Goal: Task Accomplishment & Management: Use online tool/utility

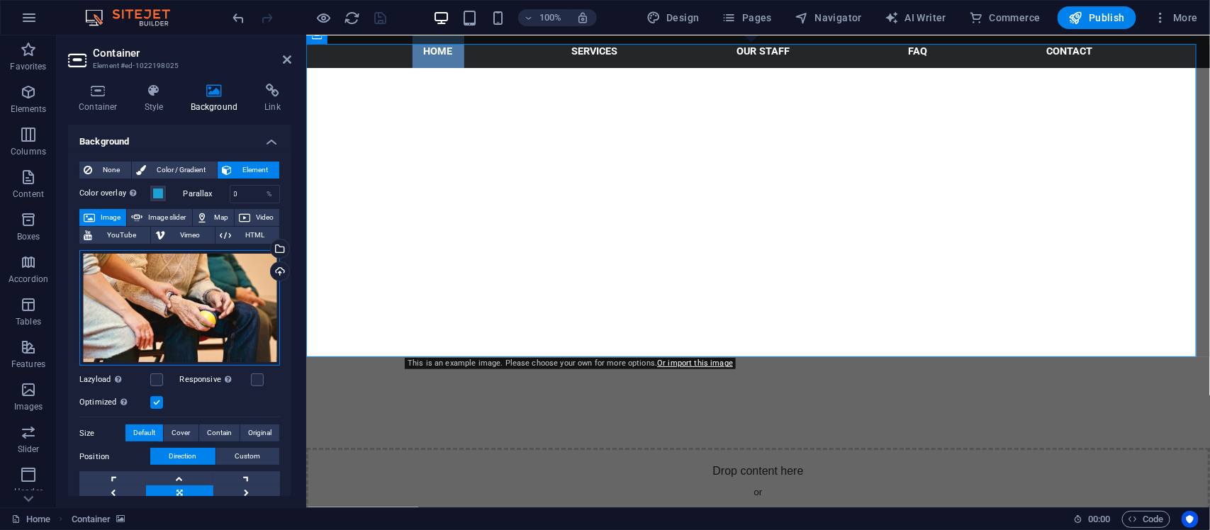
click at [167, 334] on div "Drag files here, click to choose files or select files from Files or our free s…" at bounding box center [179, 308] width 201 height 116
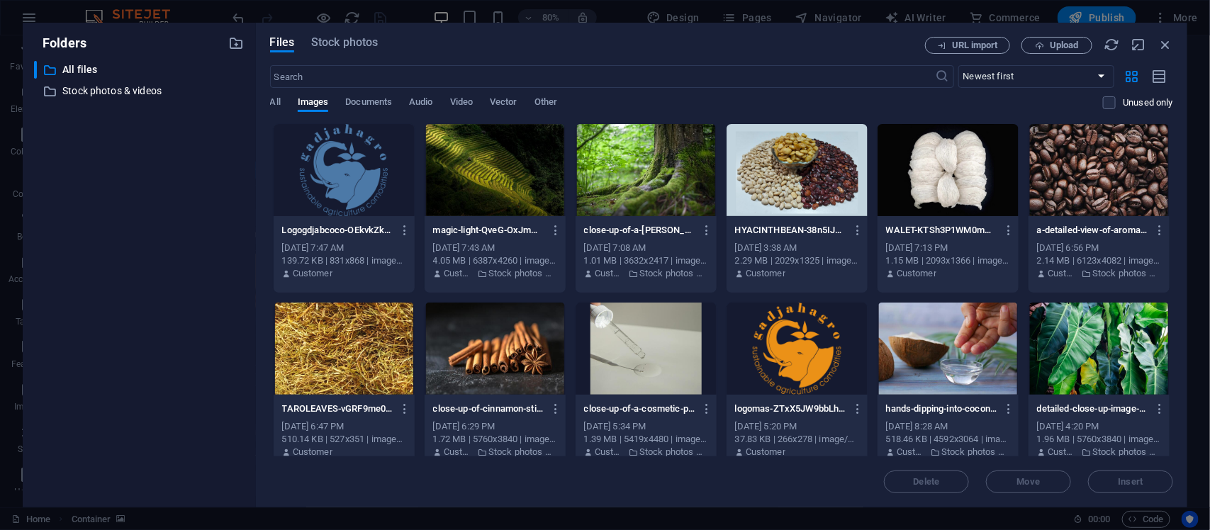
scroll to position [1918, 0]
click at [630, 157] on div at bounding box center [646, 170] width 141 height 92
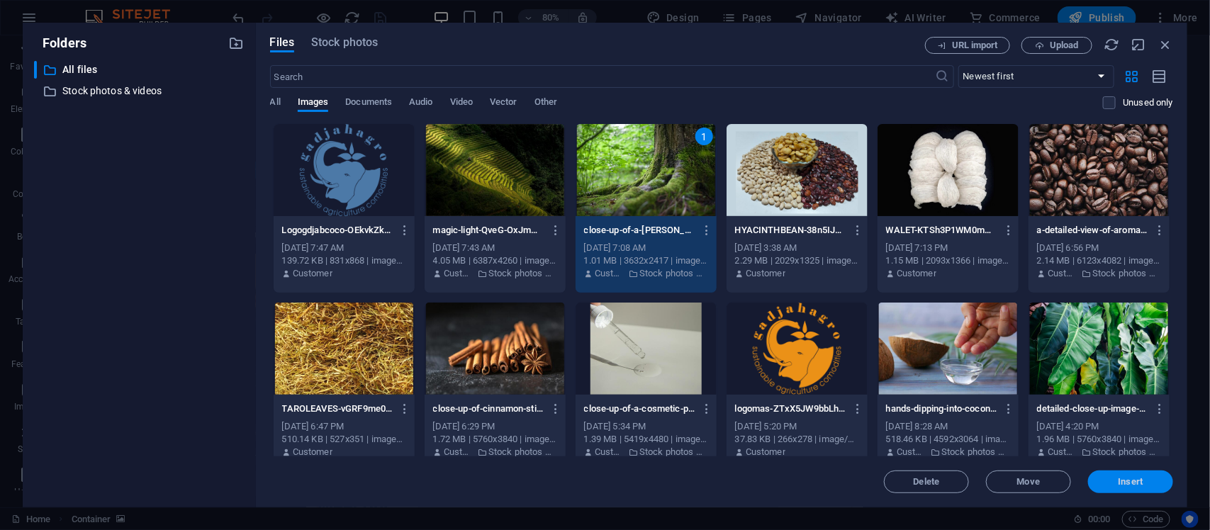
click at [1126, 486] on span "Insert" at bounding box center [1131, 482] width 25 height 9
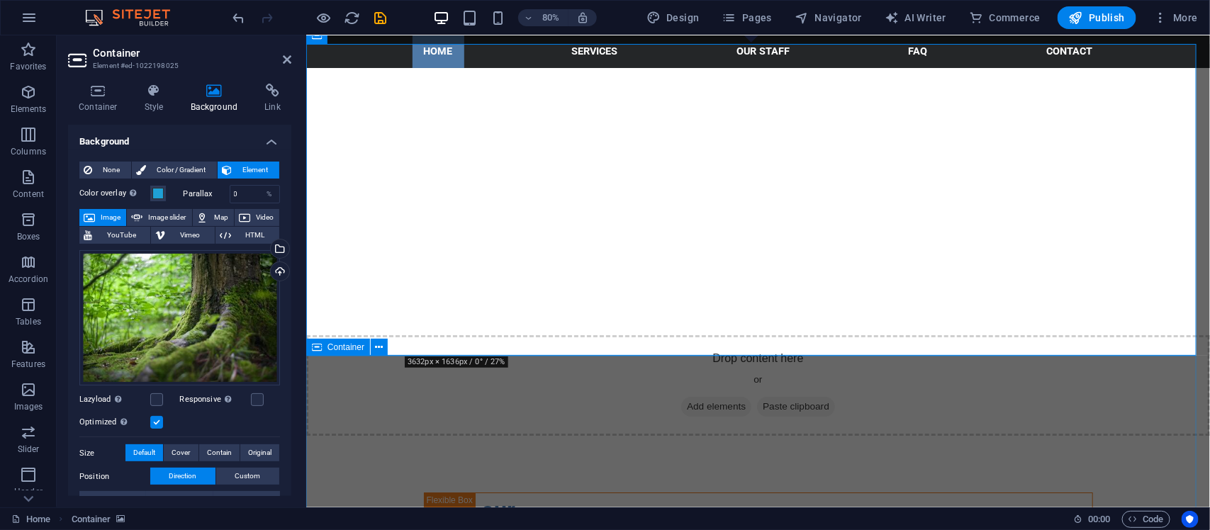
scroll to position [1806, 0]
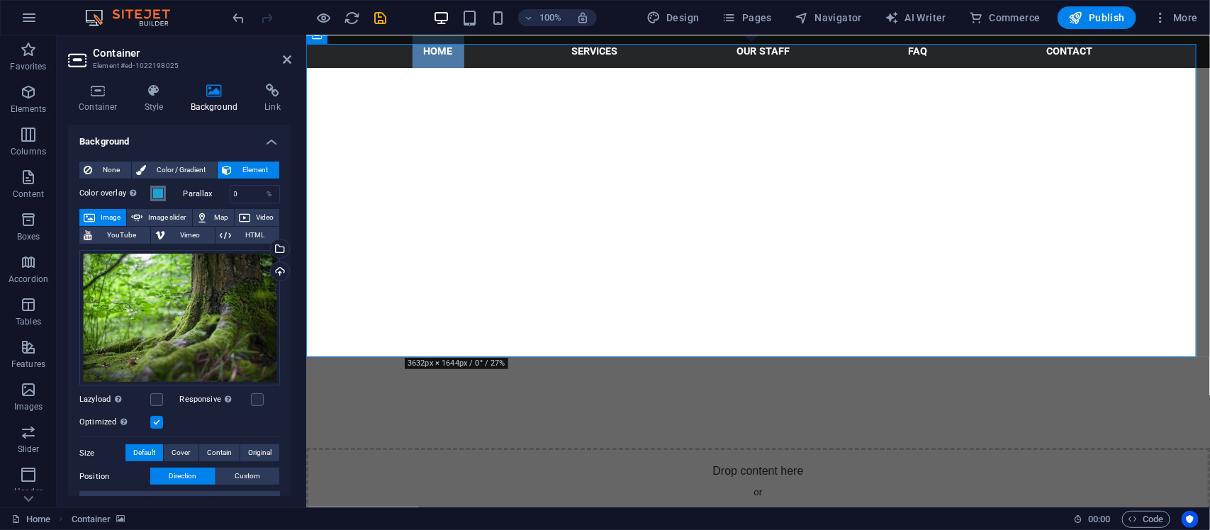
click at [154, 191] on span at bounding box center [157, 193] width 11 height 11
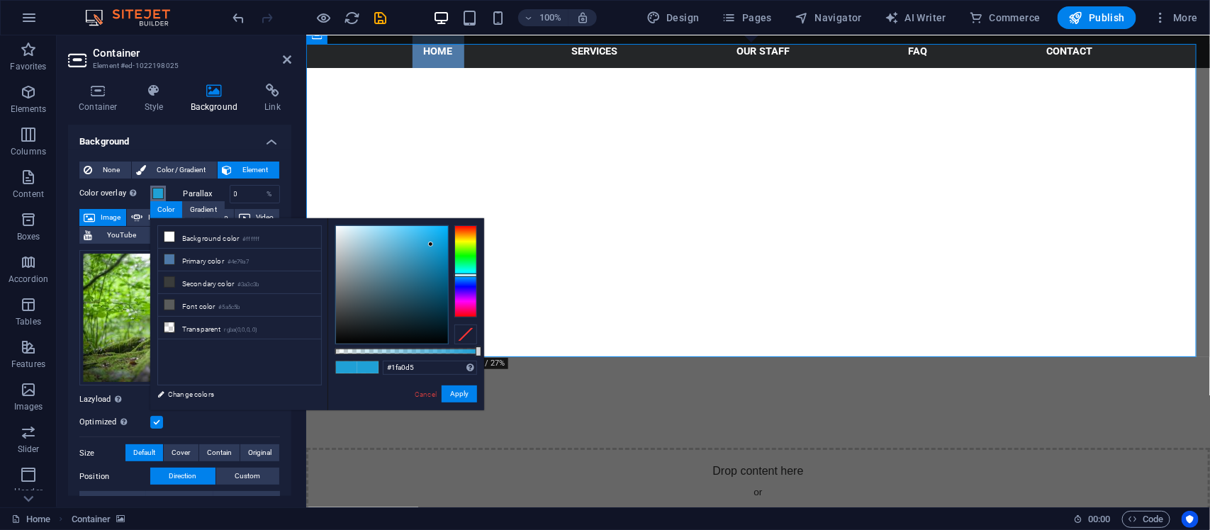
click at [154, 191] on span at bounding box center [157, 193] width 11 height 11
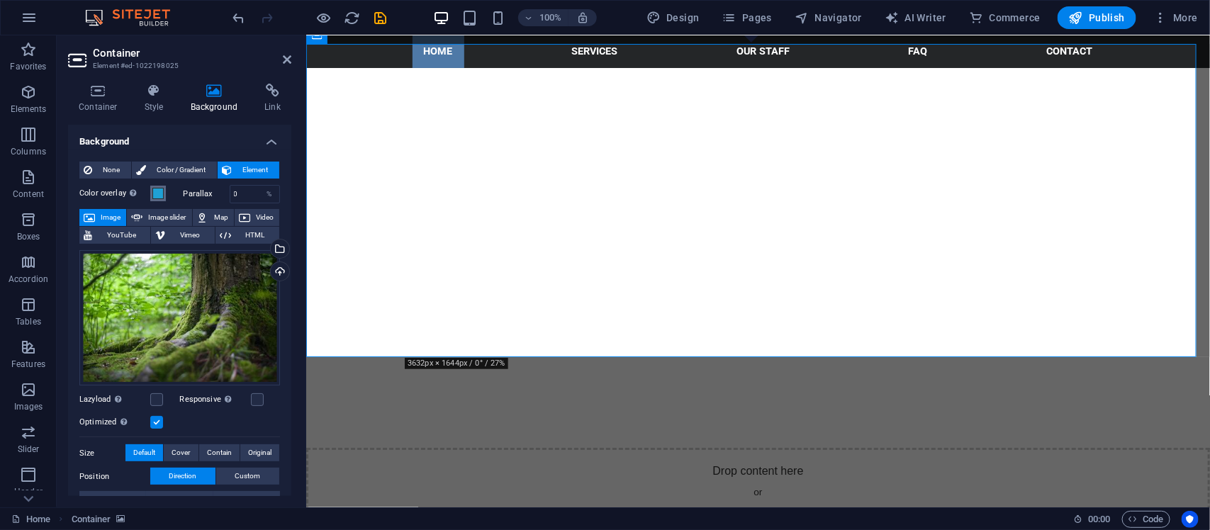
click at [154, 191] on span at bounding box center [157, 193] width 11 height 11
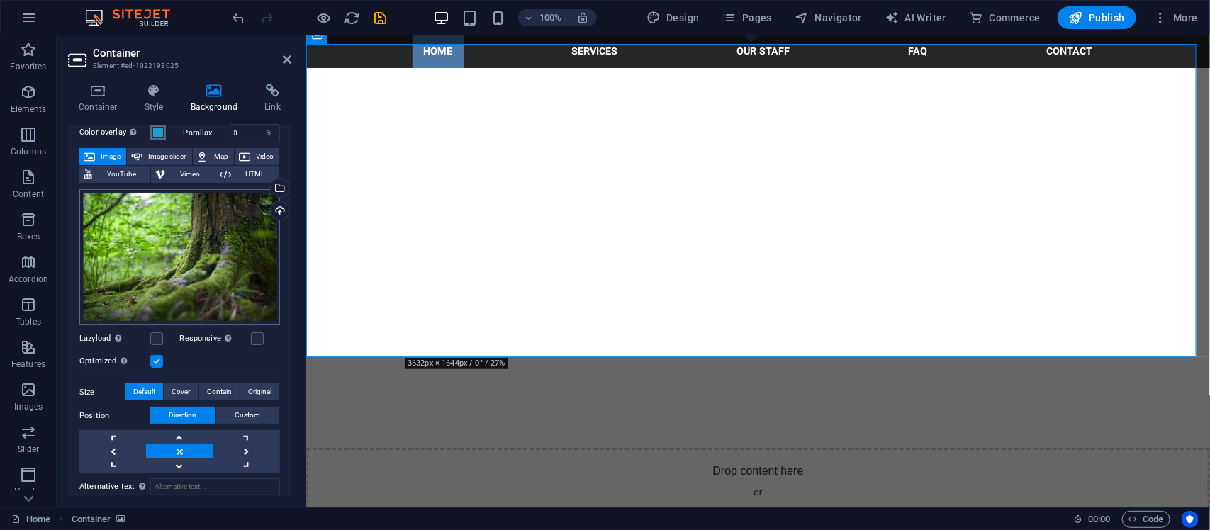
scroll to position [0, 0]
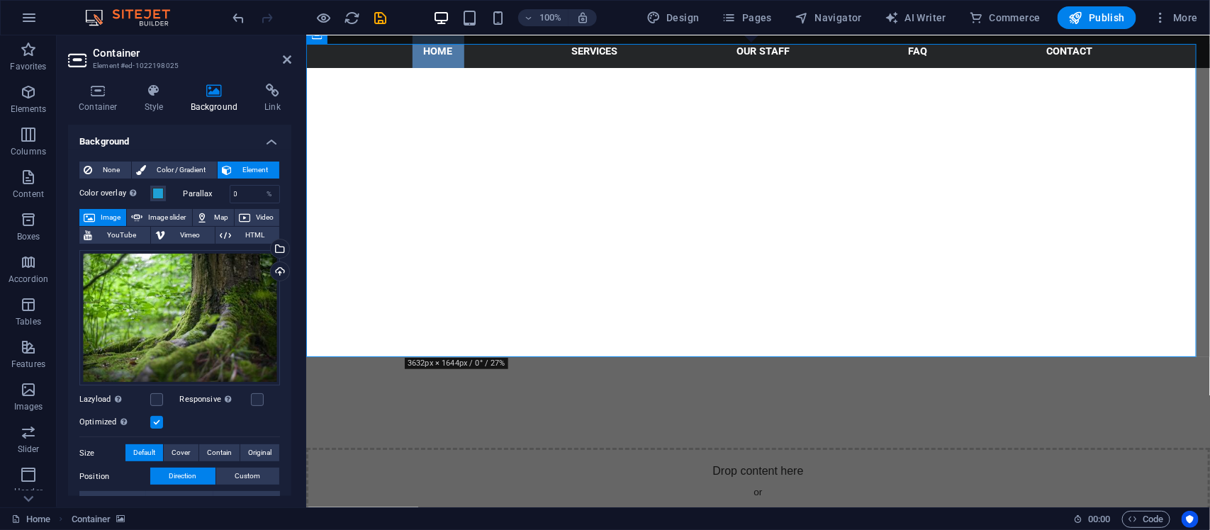
click at [184, 188] on div "Parallax 0 %" at bounding box center [232, 194] width 97 height 18
click at [186, 165] on span "Color / Gradient" at bounding box center [181, 170] width 62 height 17
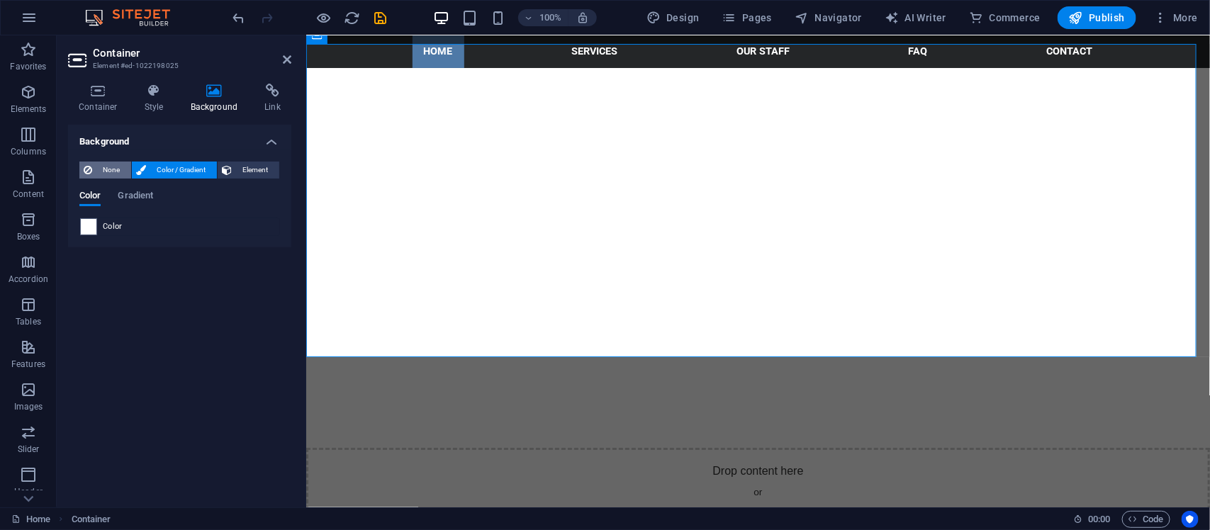
click at [118, 168] on span "None" at bounding box center [111, 170] width 30 height 17
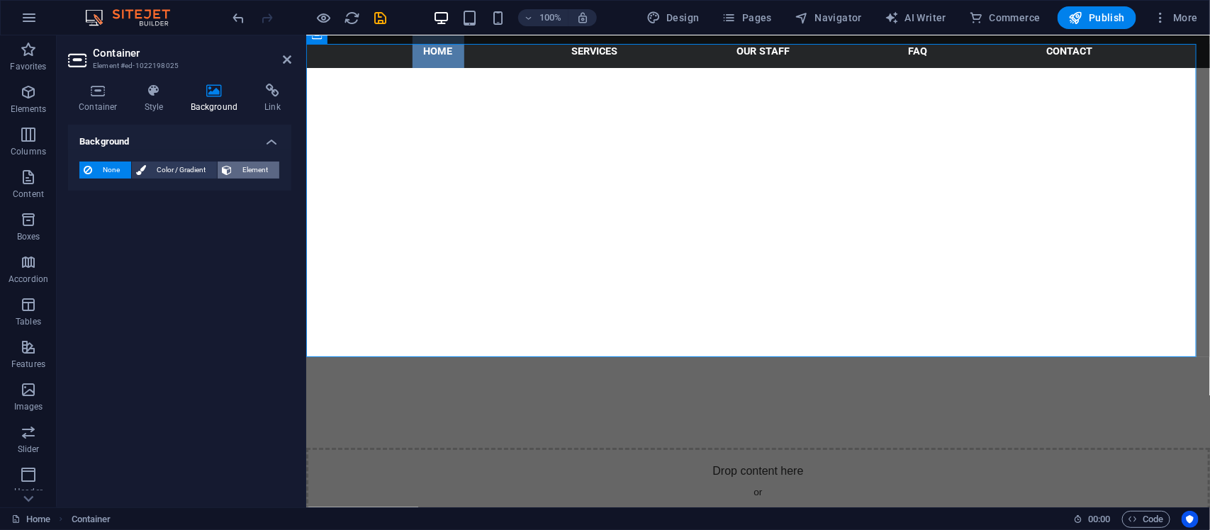
click at [234, 172] on button "Element" at bounding box center [249, 170] width 62 height 17
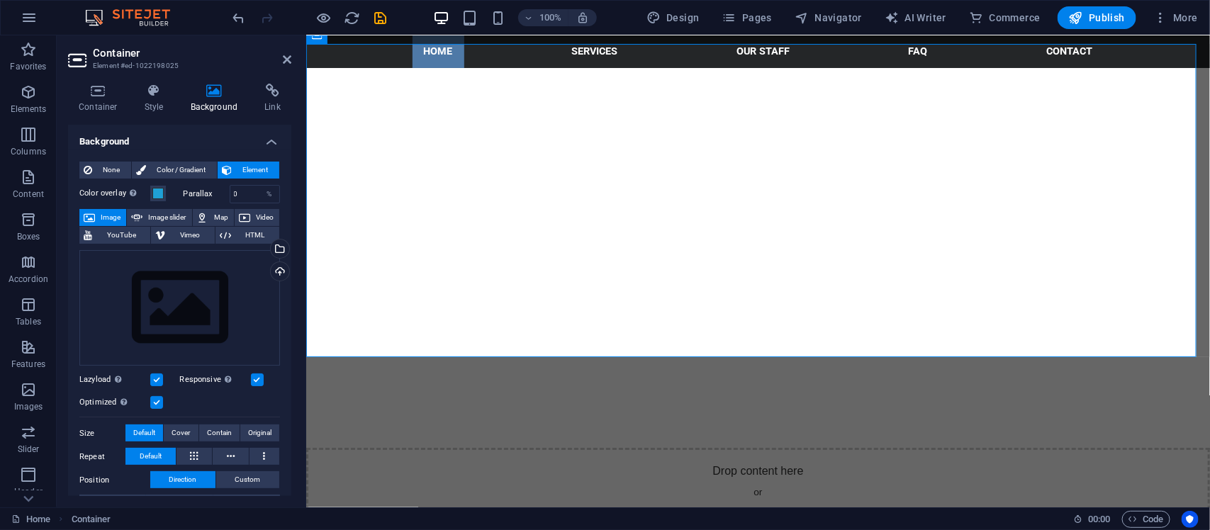
click at [184, 190] on label "Parallax" at bounding box center [207, 194] width 46 height 8
click at [162, 189] on span at bounding box center [157, 193] width 11 height 11
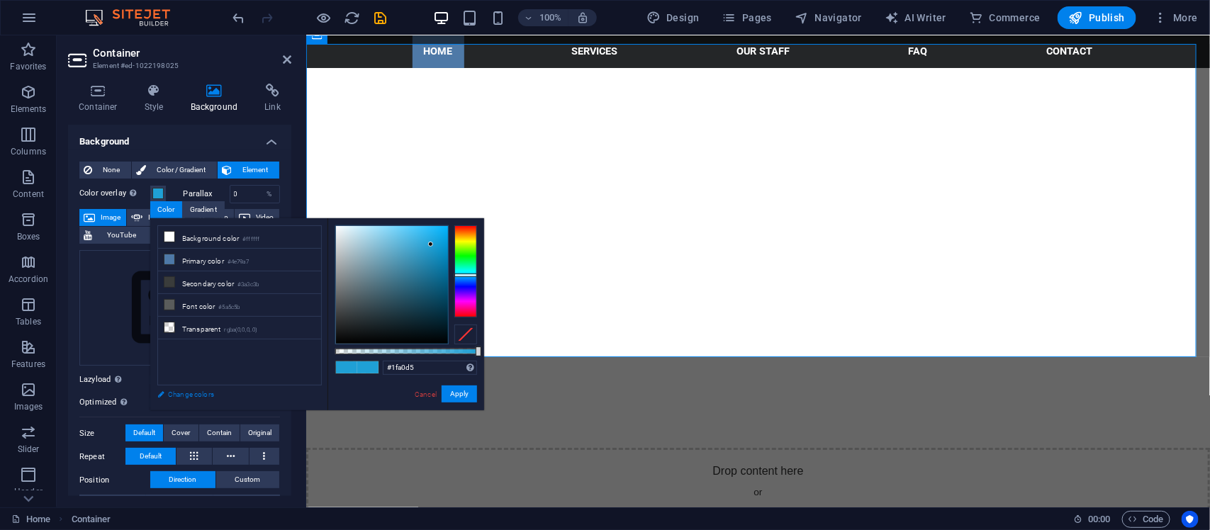
click at [221, 391] on link "Change colors" at bounding box center [232, 395] width 164 height 18
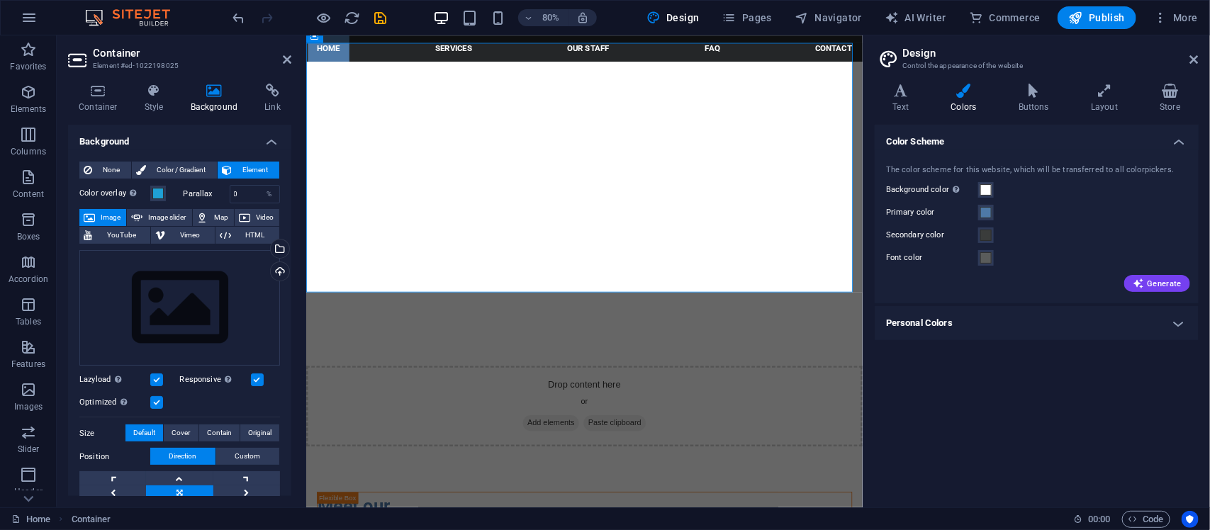
click at [162, 185] on div "Color overlay Places an overlay over the background to colorize it" at bounding box center [127, 193] width 97 height 17
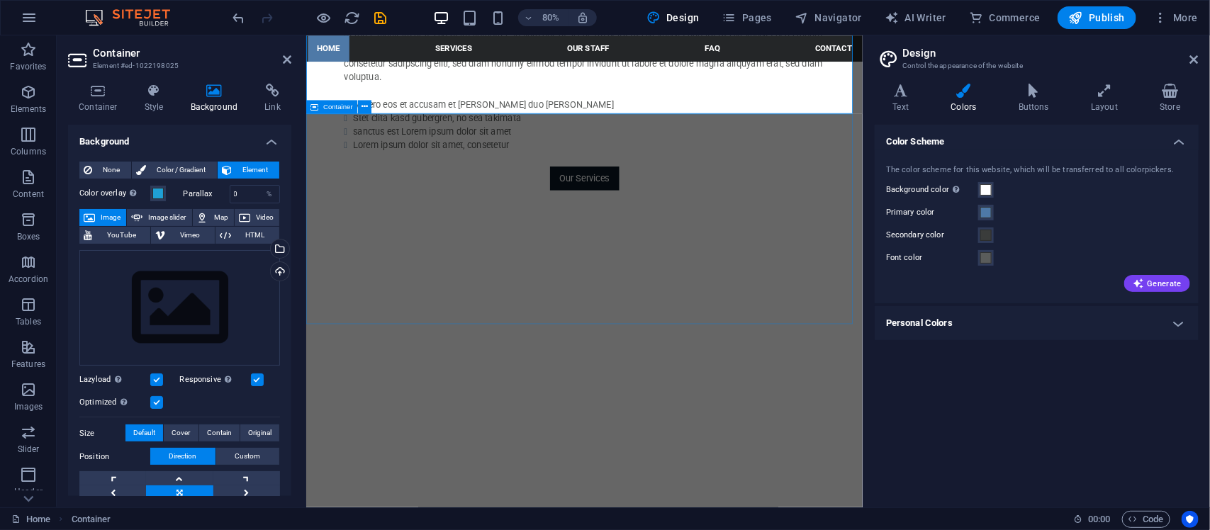
scroll to position [1564, 0]
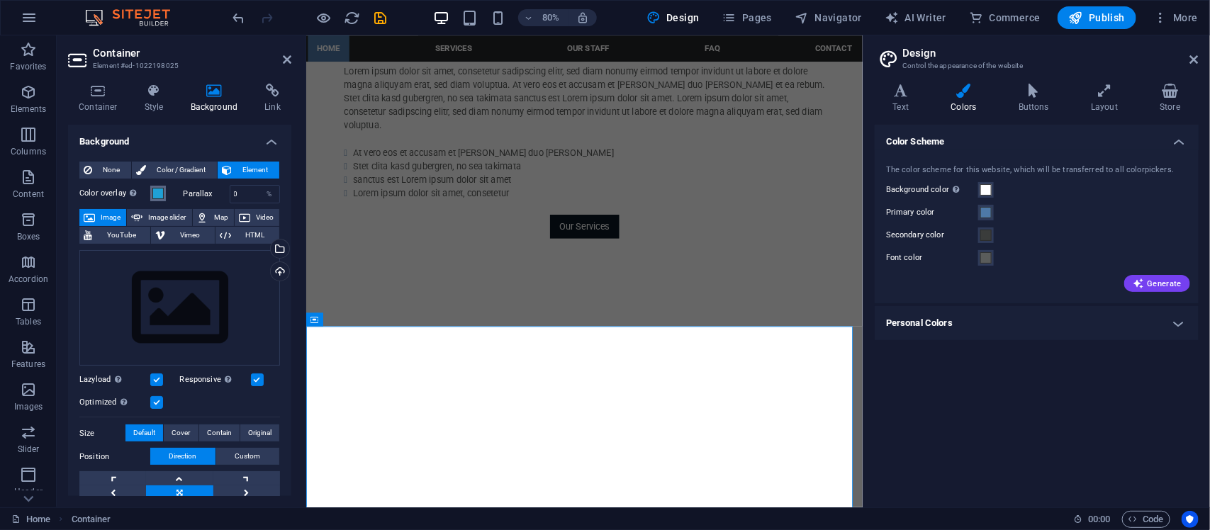
click at [157, 193] on span at bounding box center [157, 193] width 11 height 11
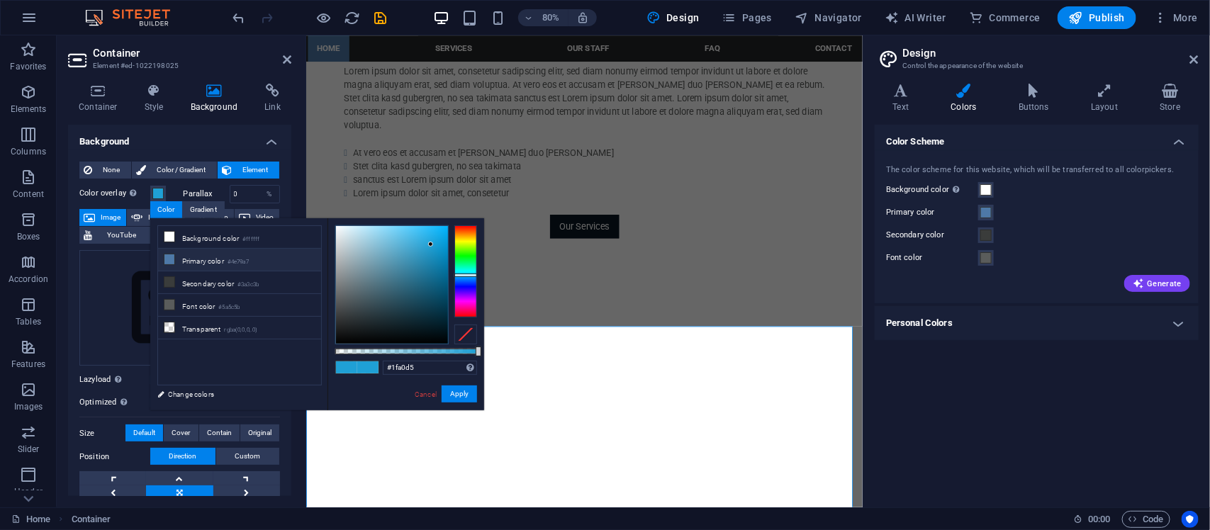
click at [172, 257] on icon at bounding box center [169, 260] width 10 height 10
type input "#4e79a7"
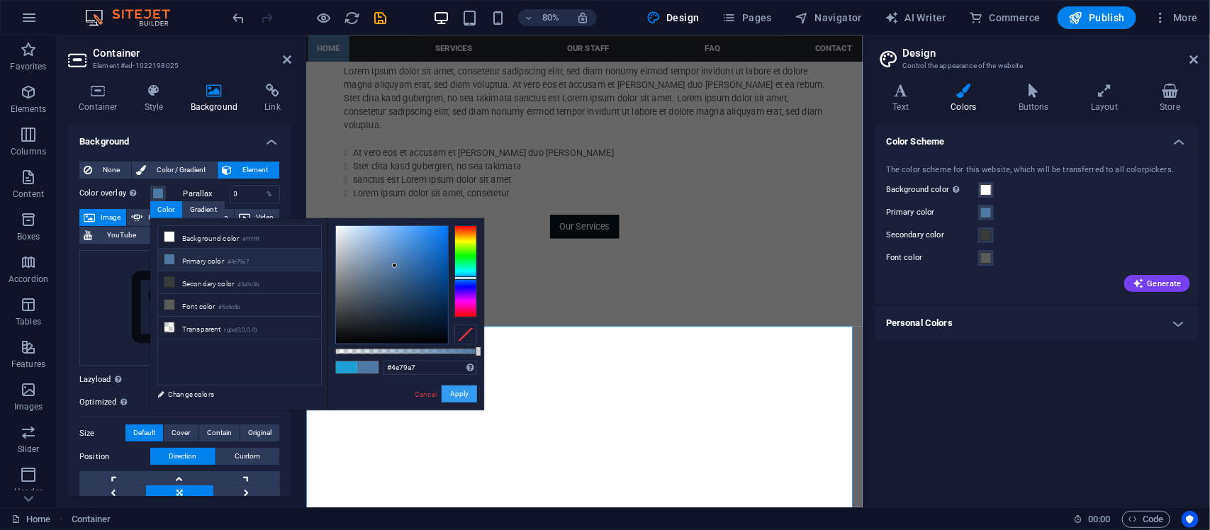
click at [459, 395] on button "Apply" at bounding box center [459, 394] width 35 height 17
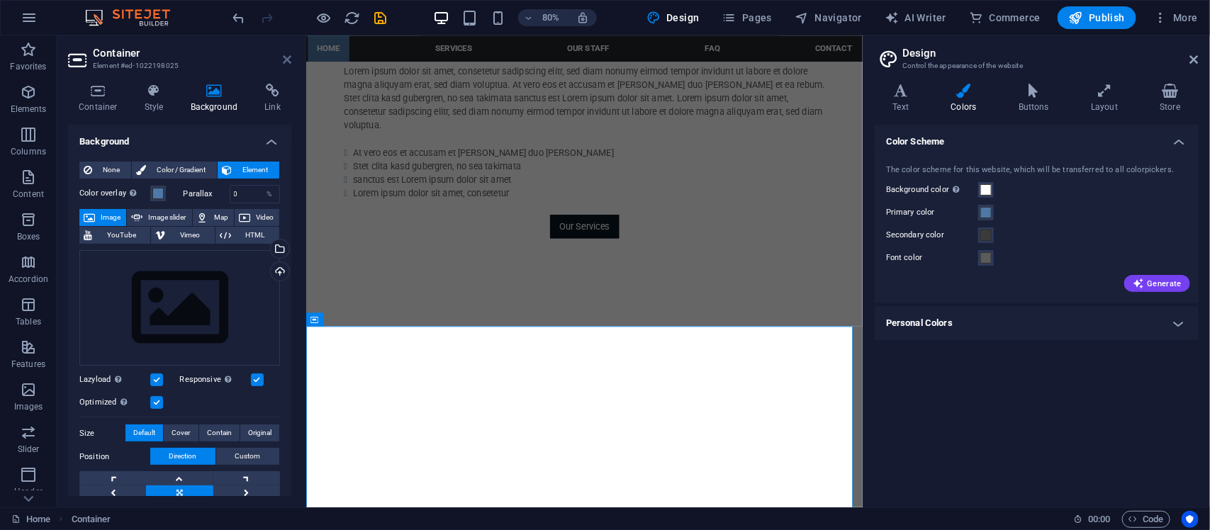
click at [289, 55] on icon at bounding box center [287, 59] width 9 height 11
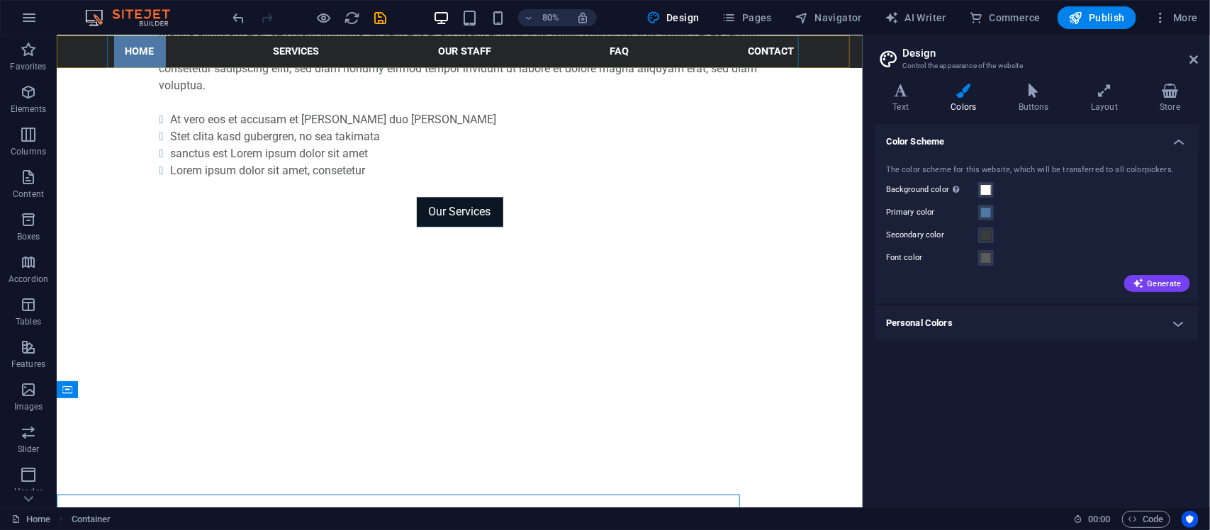
scroll to position [1468, 0]
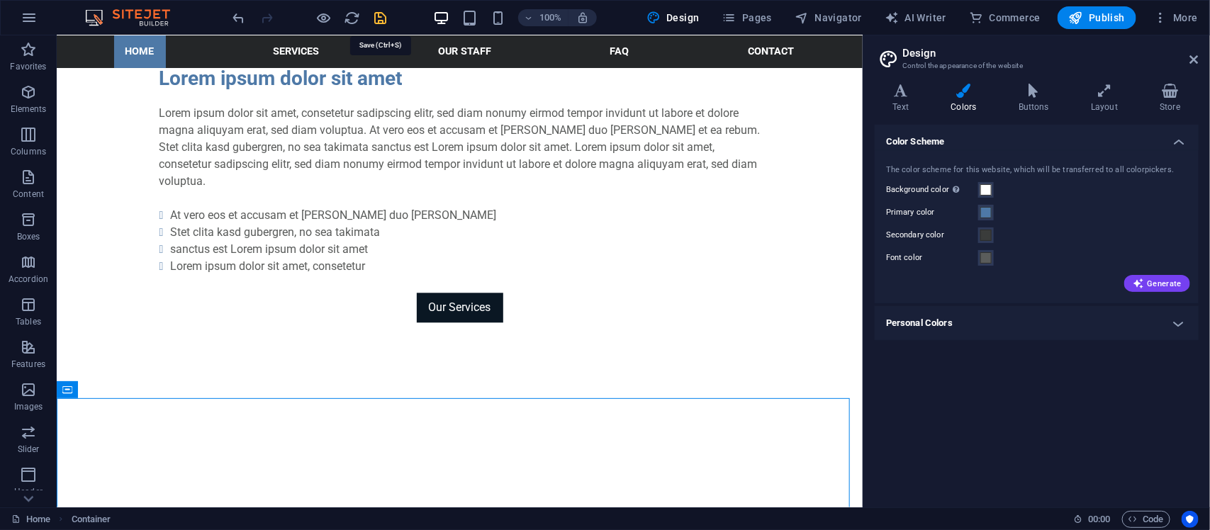
click at [374, 20] on icon "save" at bounding box center [381, 18] width 16 height 16
checkbox input "false"
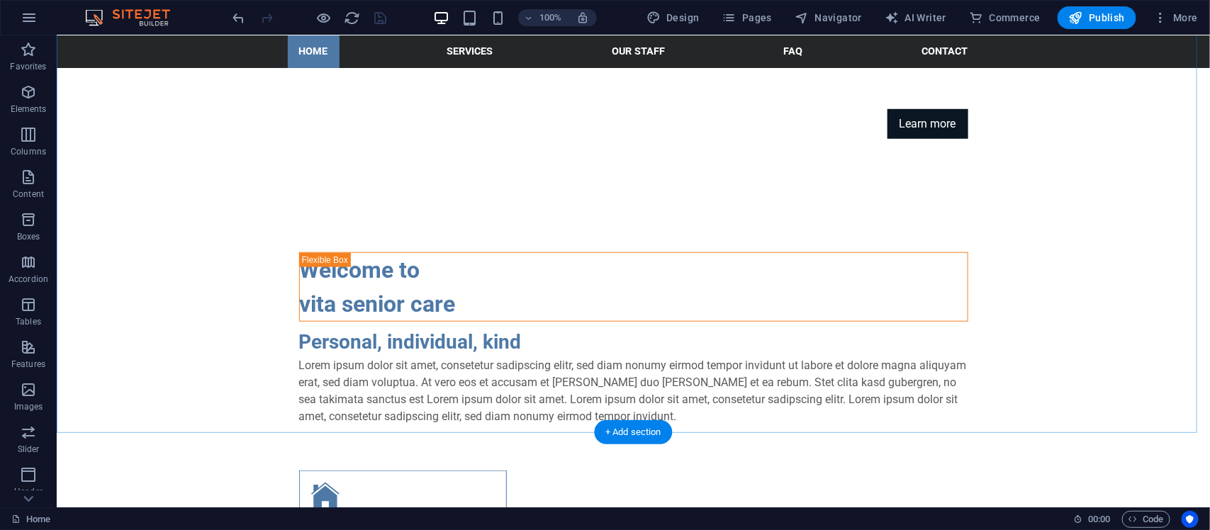
scroll to position [472, 0]
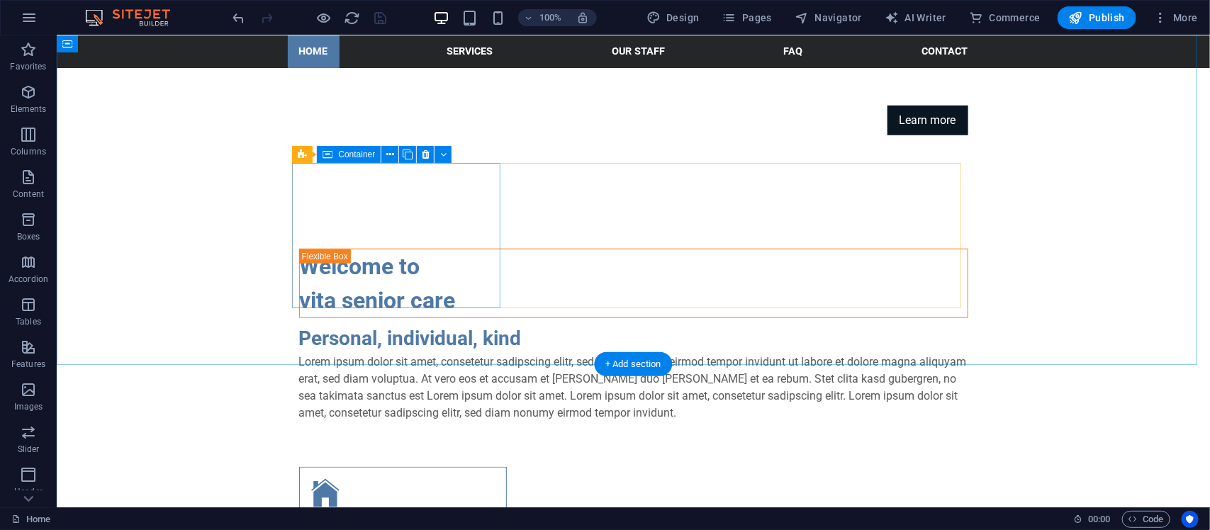
click at [445, 466] on div "Headline Lorem ipsum dolor sit amet, consetetur sadipscing elitr, sed diam nonu…" at bounding box center [402, 538] width 208 height 145
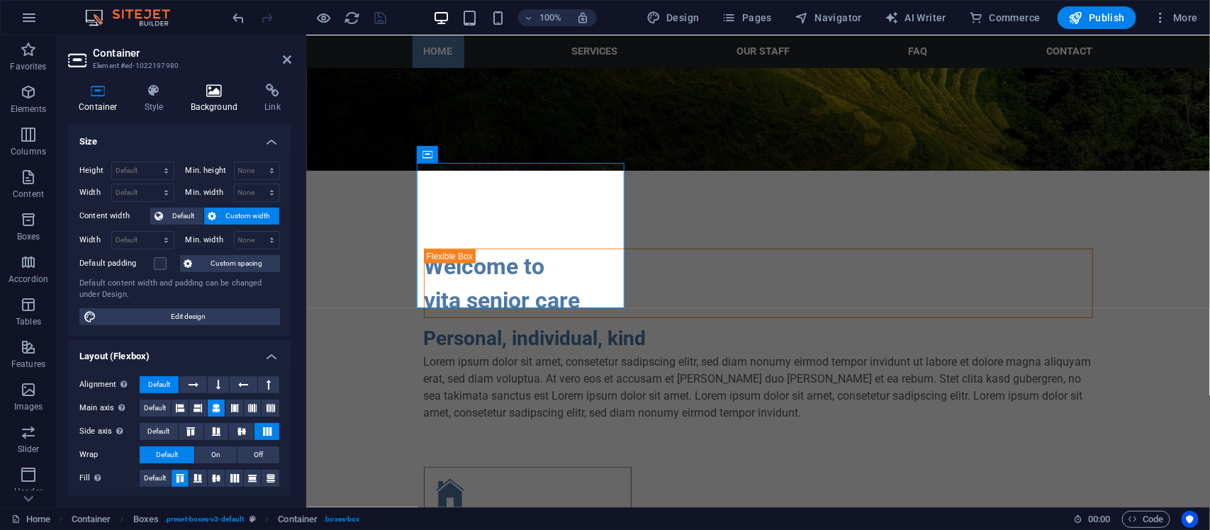
click at [209, 89] on icon at bounding box center [214, 91] width 69 height 14
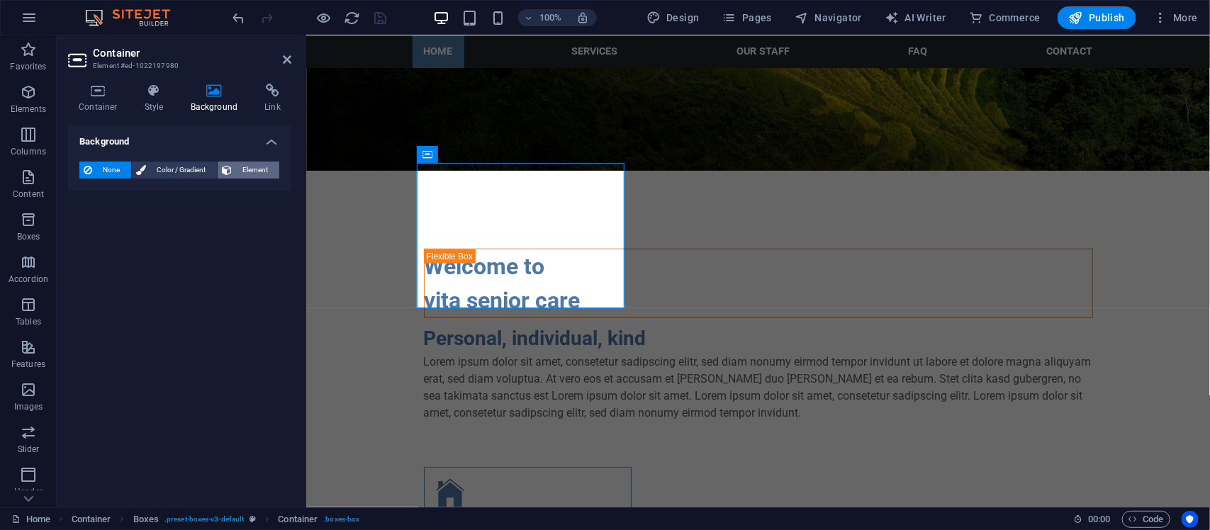
click at [233, 167] on button "Element" at bounding box center [249, 170] width 62 height 17
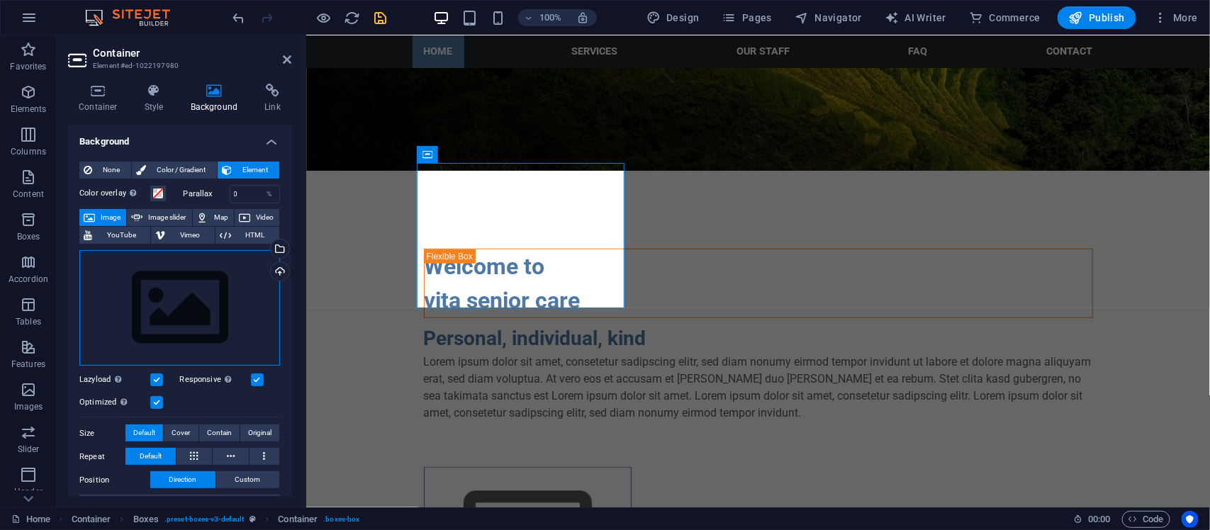
click at [179, 303] on div "Drag files here, click to choose files or select files from Files or our free s…" at bounding box center [179, 308] width 201 height 116
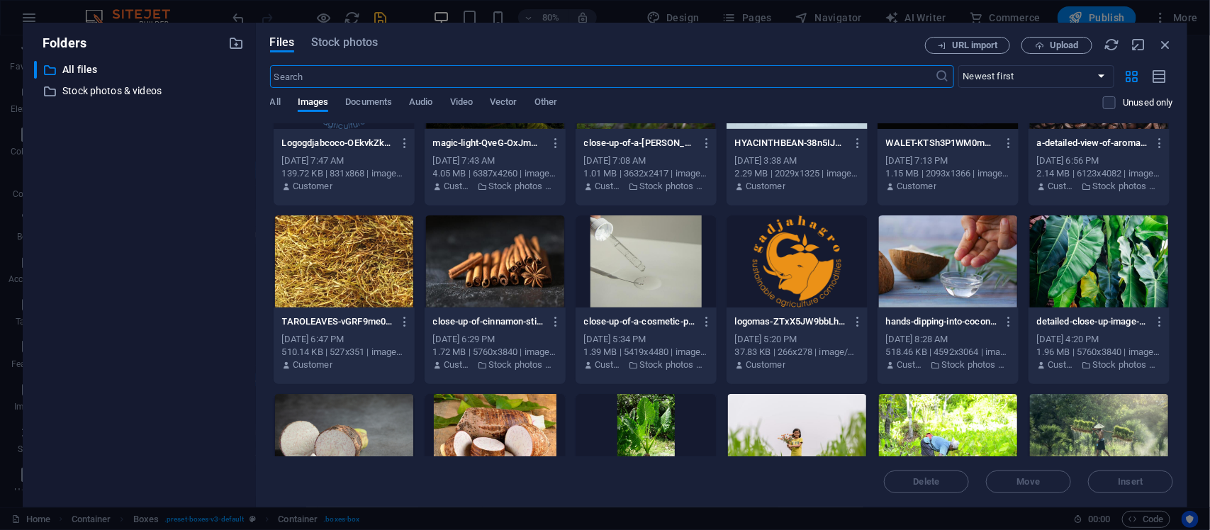
scroll to position [118, 0]
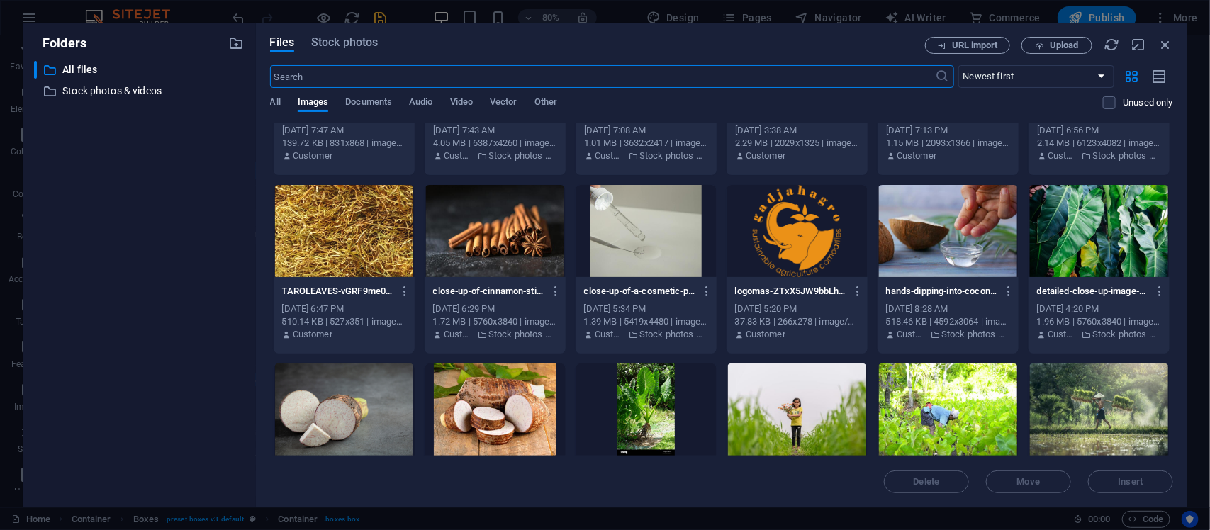
click at [937, 252] on div at bounding box center [948, 231] width 141 height 92
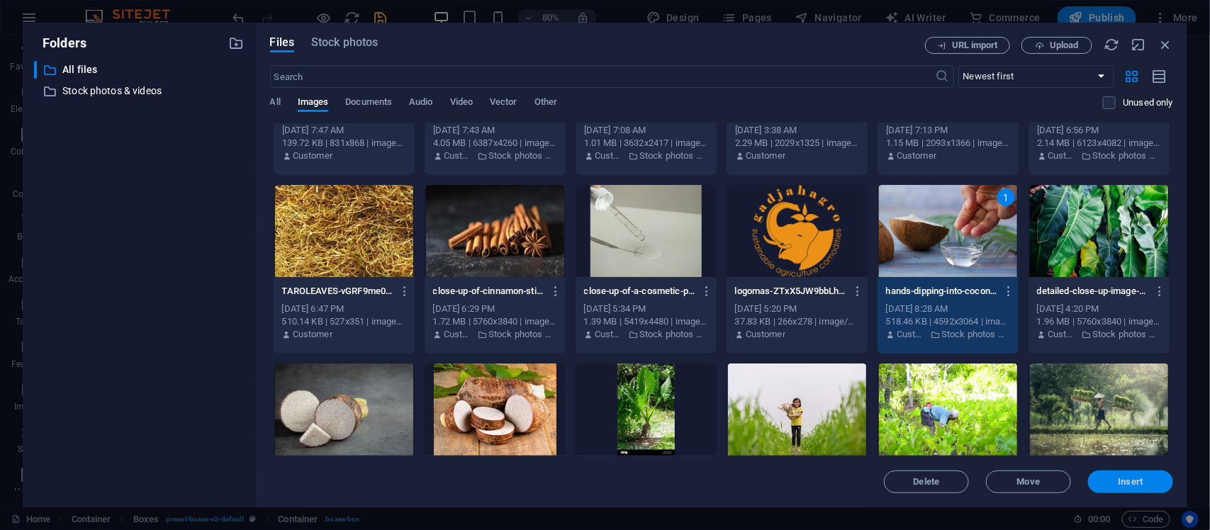
click at [1152, 486] on span "Insert" at bounding box center [1131, 482] width 74 height 9
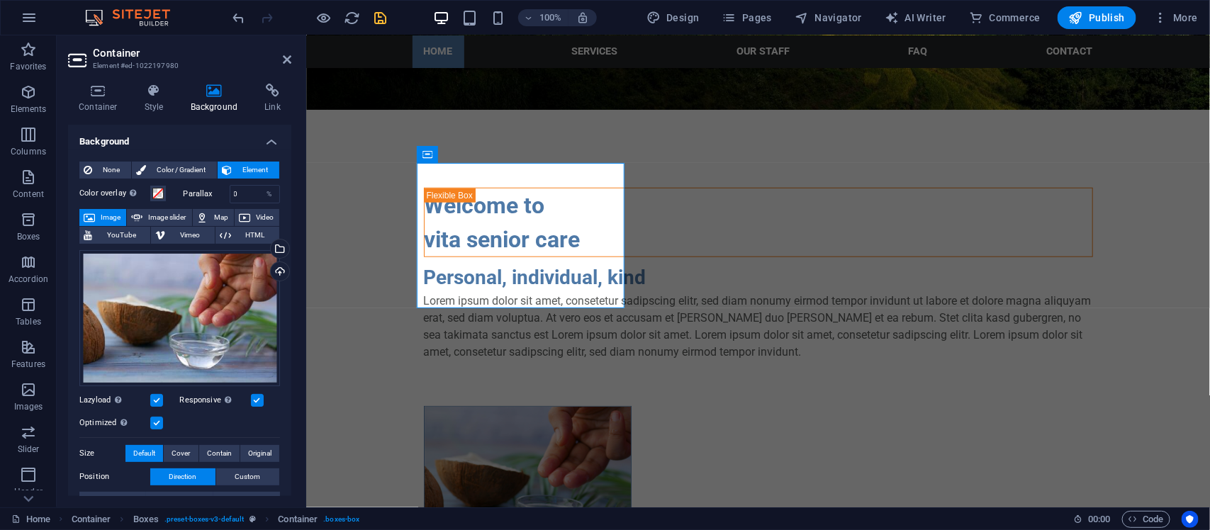
scroll to position [472, 0]
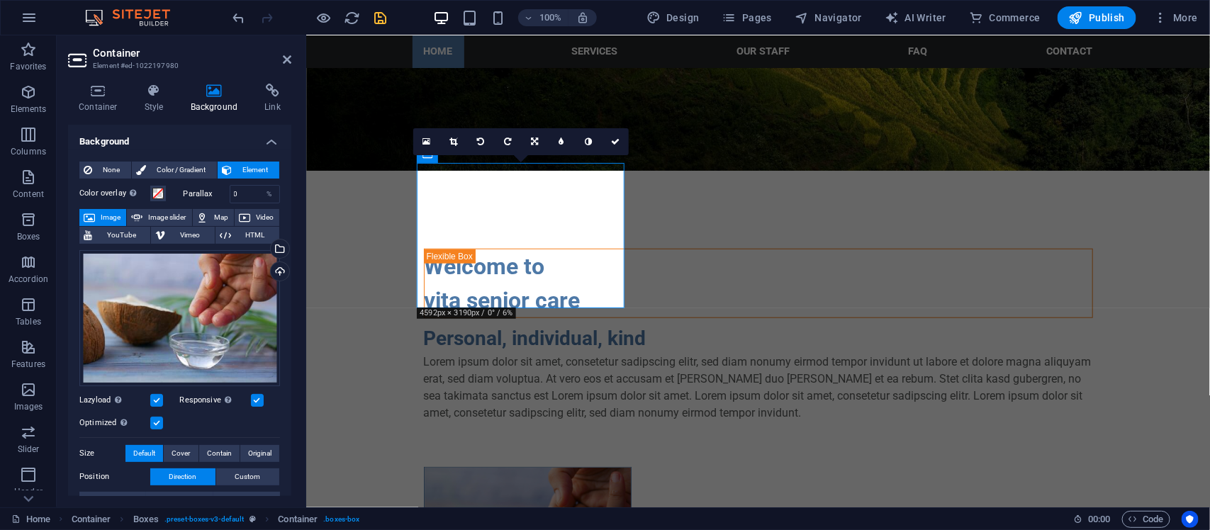
click at [447, 467] on figure at bounding box center [527, 539] width 206 height 145
click at [167, 315] on div "Drag files here, click to choose files or select files from Files or our free s…" at bounding box center [179, 318] width 201 height 136
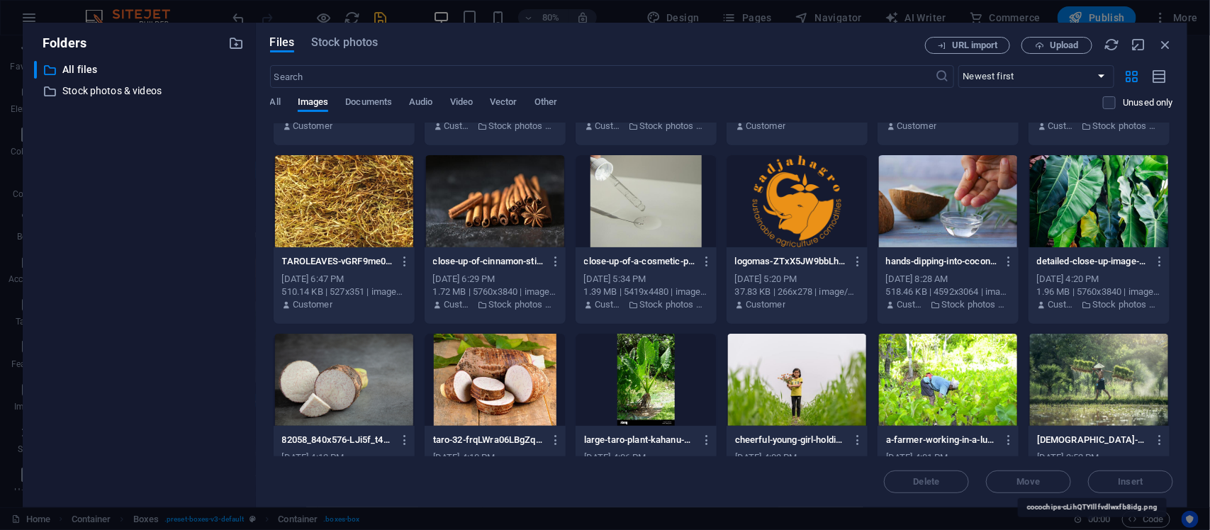
scroll to position [118, 0]
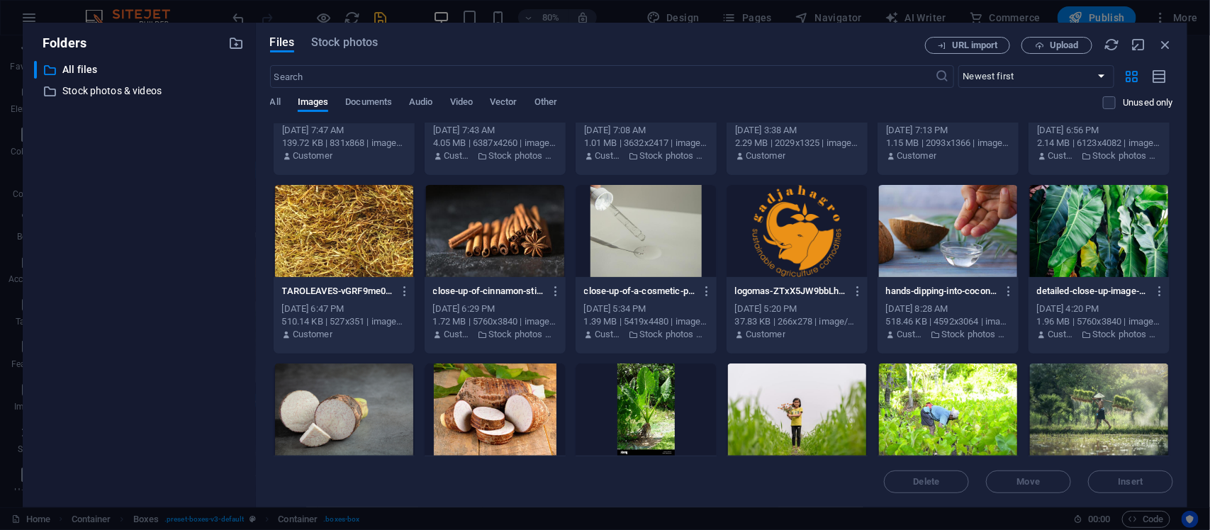
click at [642, 257] on div at bounding box center [646, 231] width 141 height 92
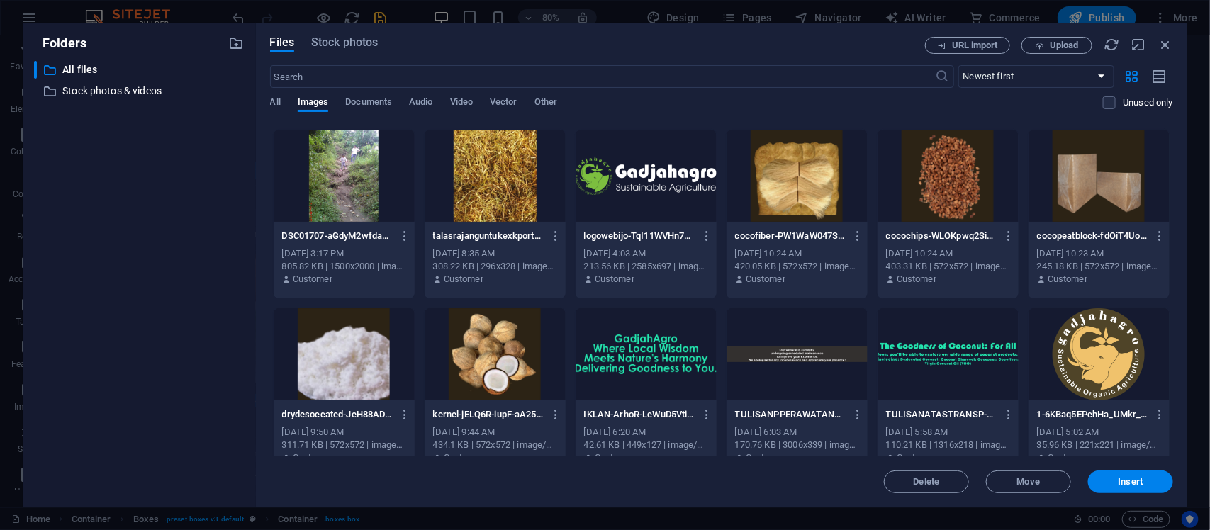
scroll to position [945, 0]
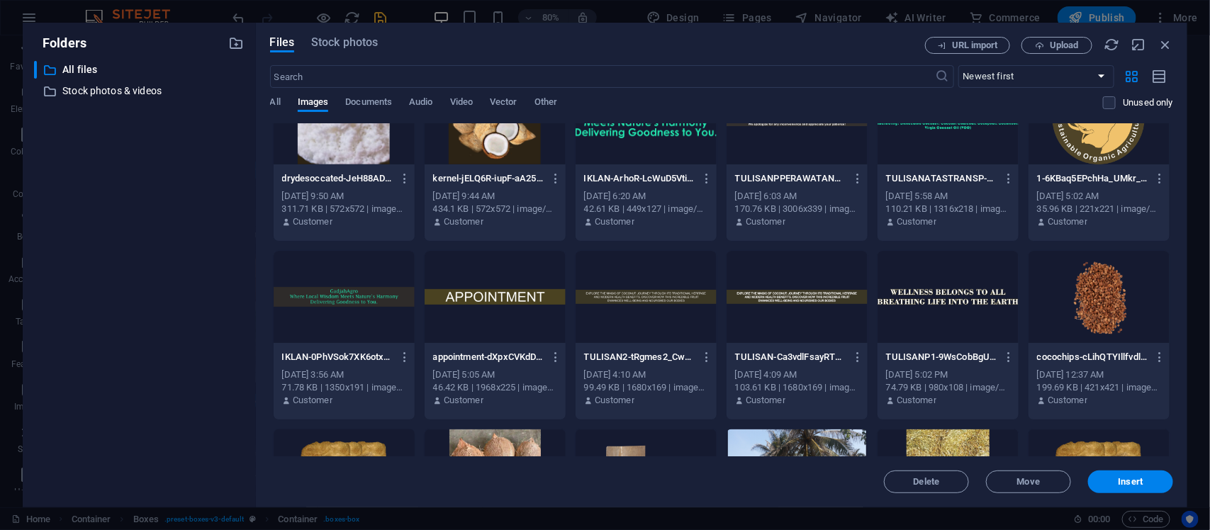
click at [505, 160] on div at bounding box center [495, 118] width 141 height 92
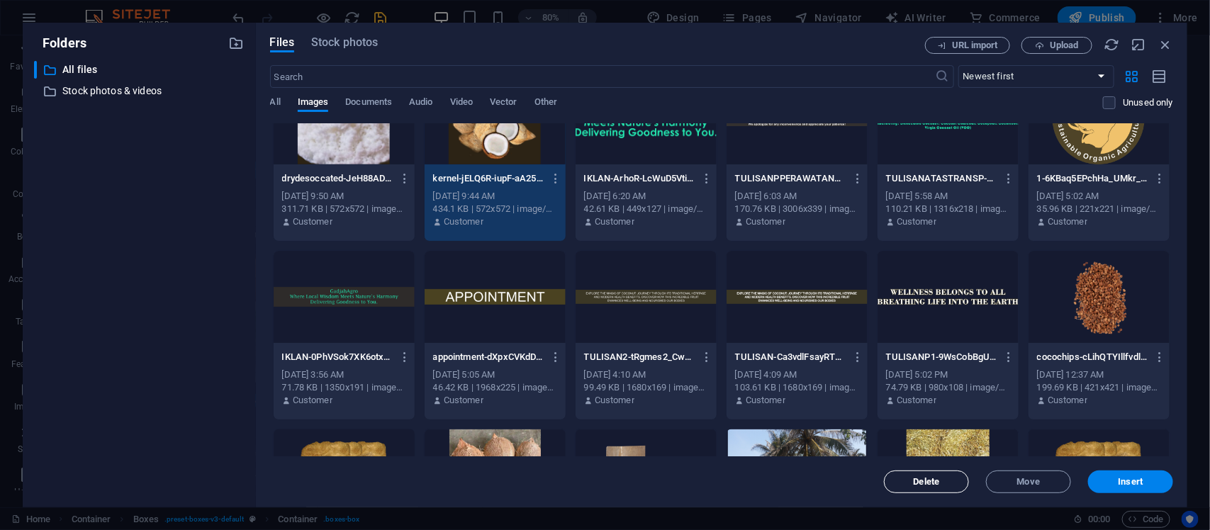
click at [922, 478] on span "Delete" at bounding box center [927, 482] width 26 height 9
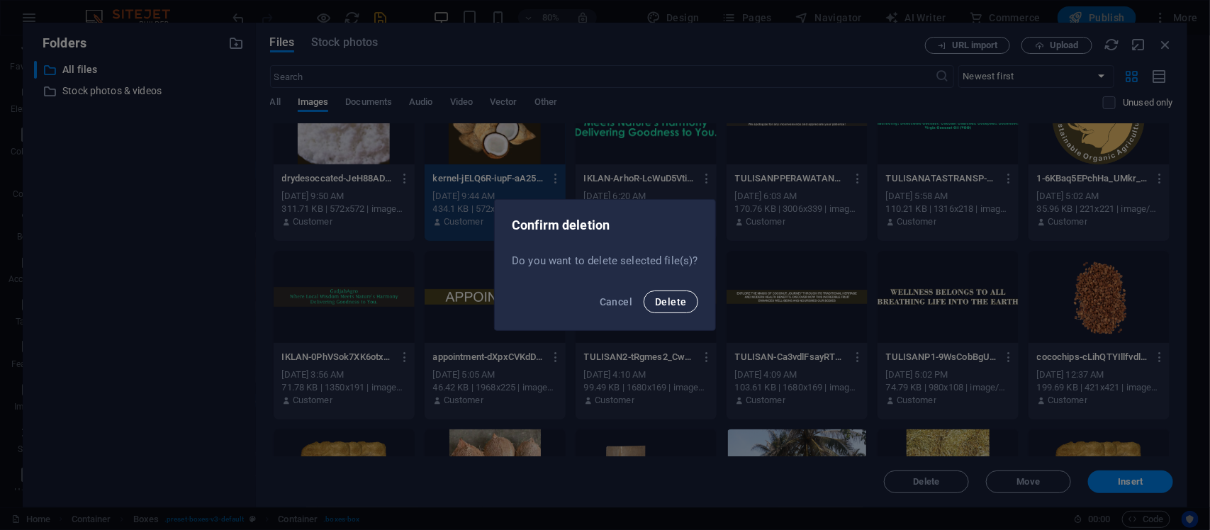
click at [681, 307] on span "Delete" at bounding box center [670, 301] width 31 height 11
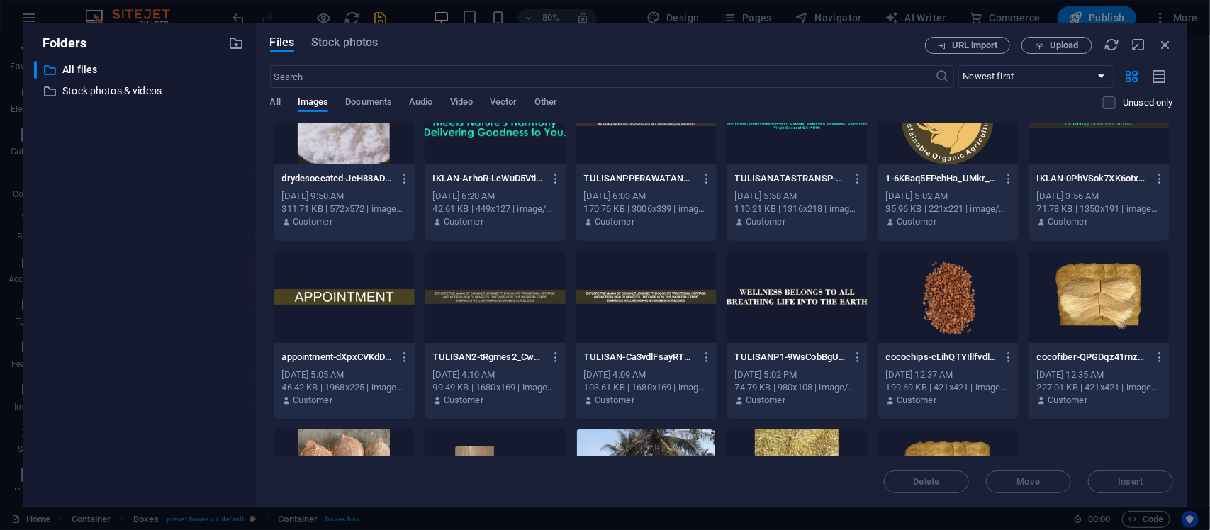
click at [328, 284] on div at bounding box center [344, 297] width 141 height 92
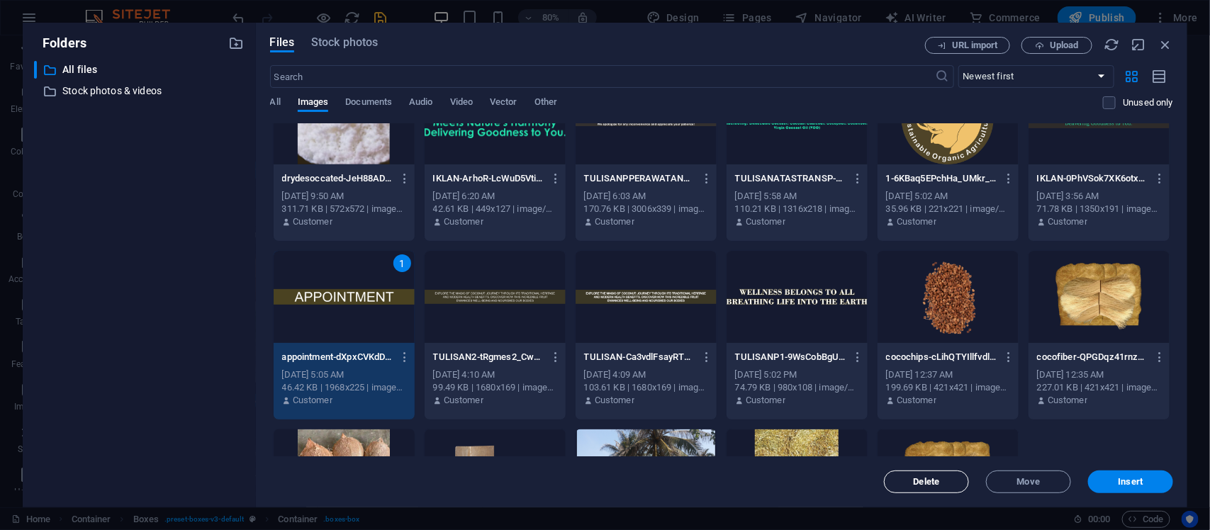
click at [924, 482] on span "Delete" at bounding box center [927, 482] width 26 height 9
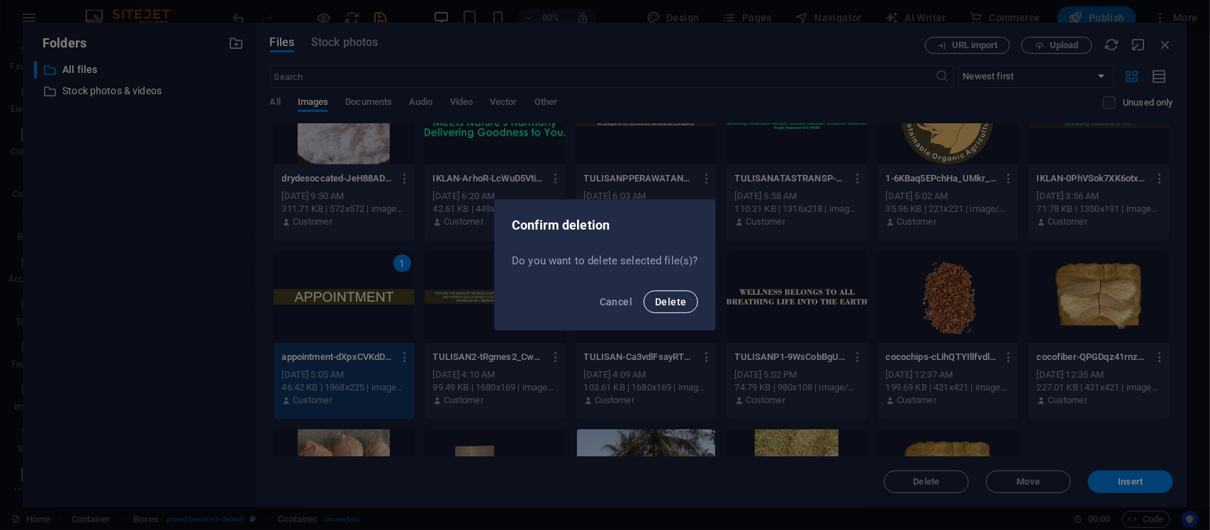
click at [689, 311] on button "Delete" at bounding box center [671, 302] width 54 height 23
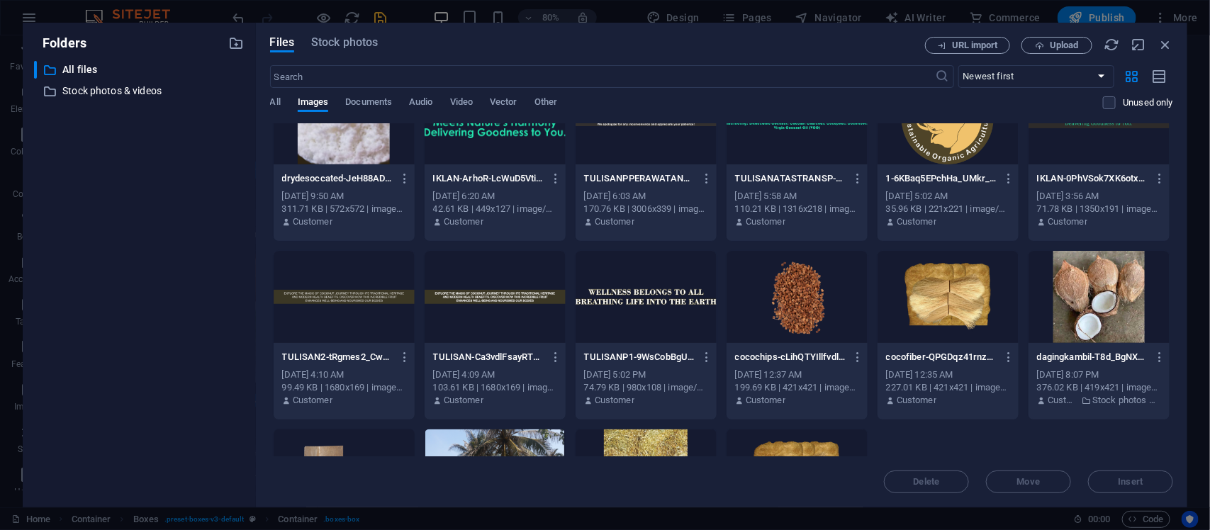
click at [479, 292] on div at bounding box center [495, 297] width 141 height 92
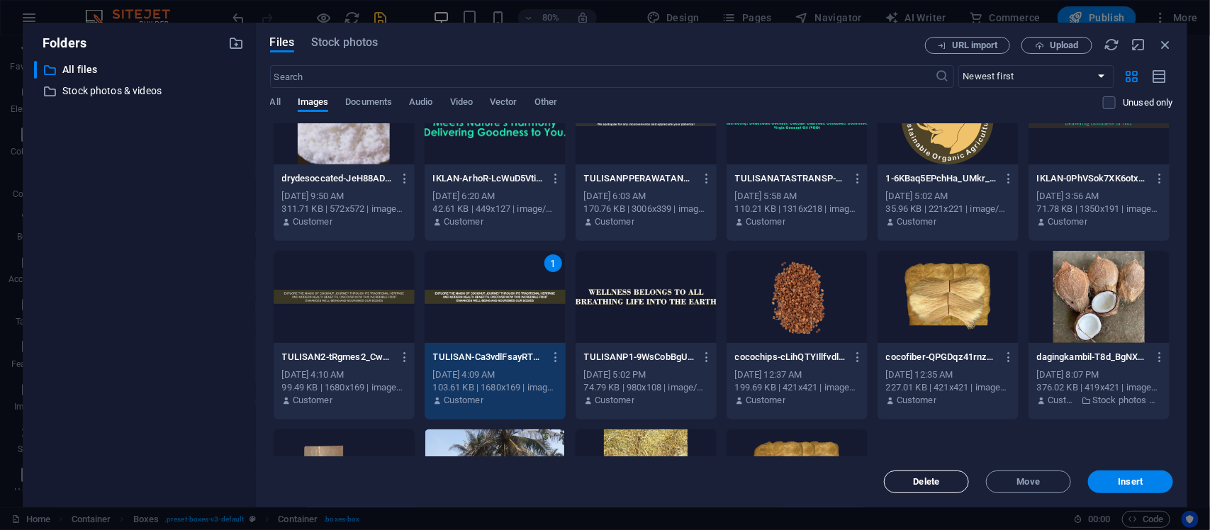
click at [922, 486] on span "Delete" at bounding box center [927, 482] width 26 height 9
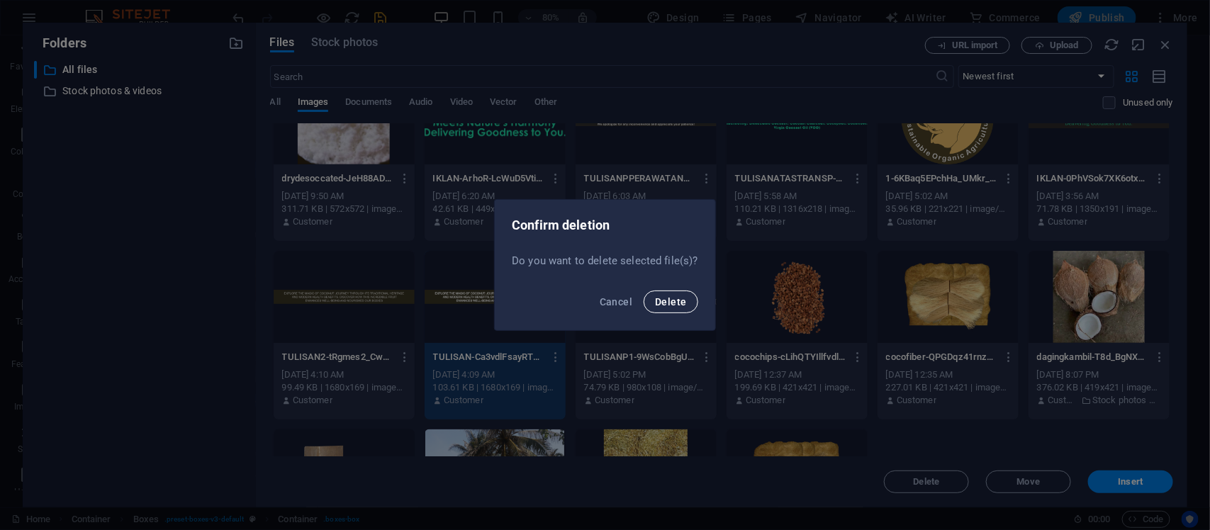
click at [664, 302] on span "Delete" at bounding box center [670, 301] width 31 height 11
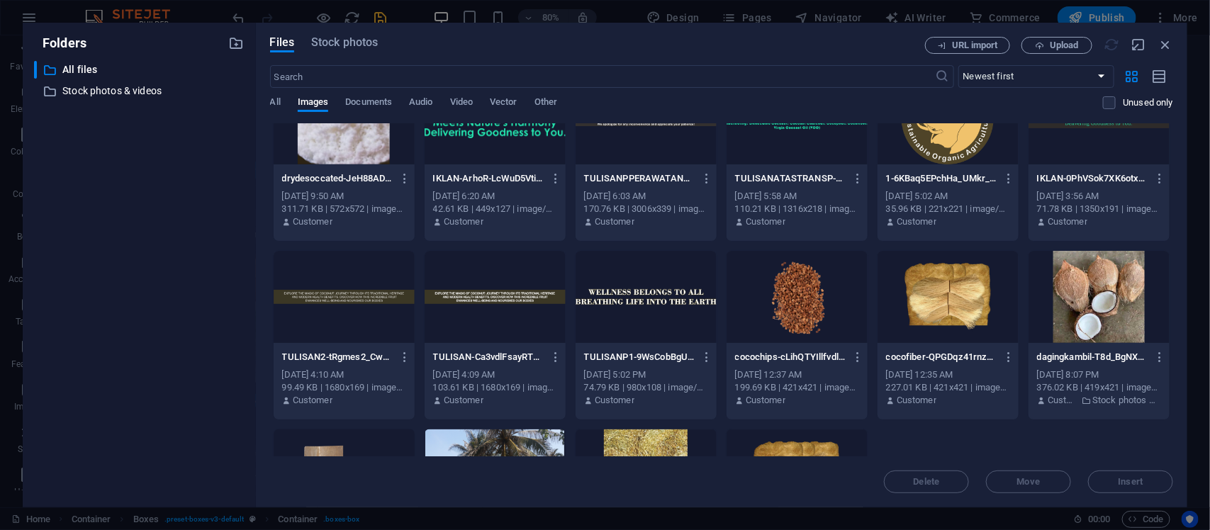
click at [356, 317] on div at bounding box center [344, 297] width 141 height 92
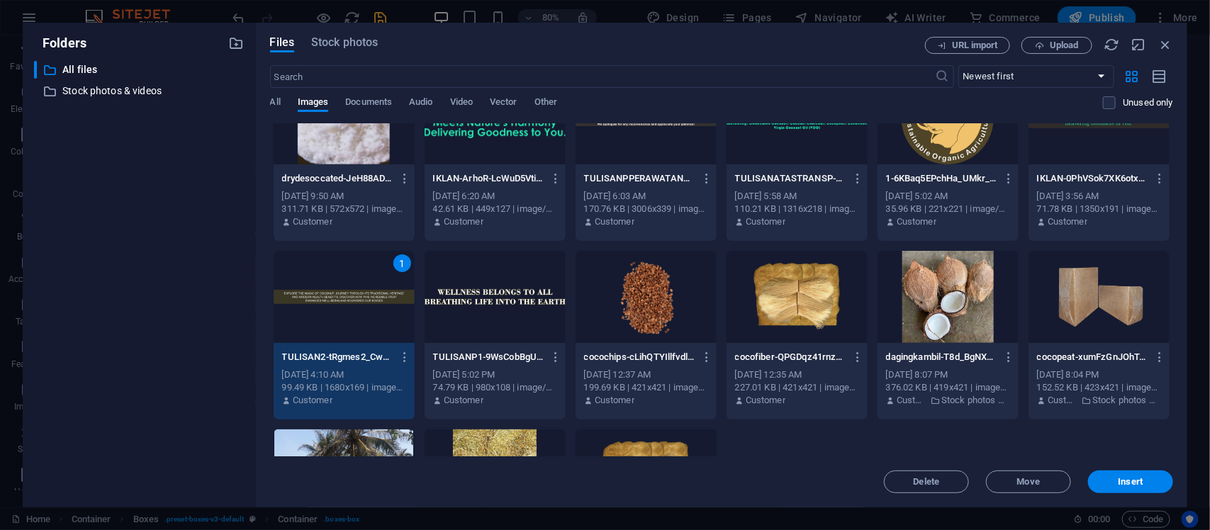
click at [909, 495] on div "Files Stock photos URL import Upload ​ Newest first Oldest first Name (A-Z) Nam…" at bounding box center [722, 265] width 932 height 485
click at [907, 487] on button "Delete" at bounding box center [926, 482] width 85 height 23
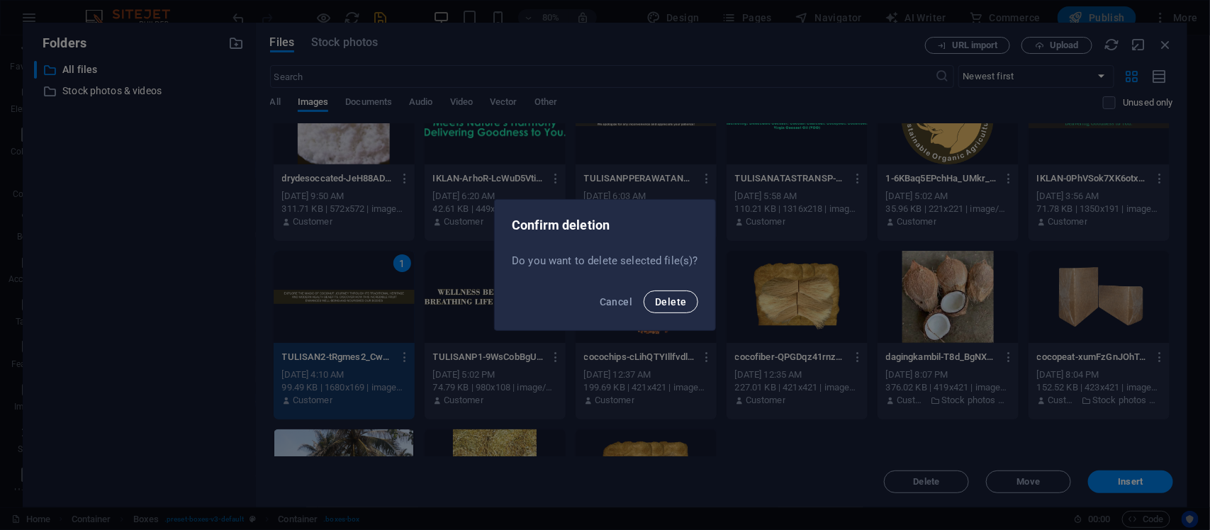
click at [665, 302] on span "Delete" at bounding box center [670, 301] width 31 height 11
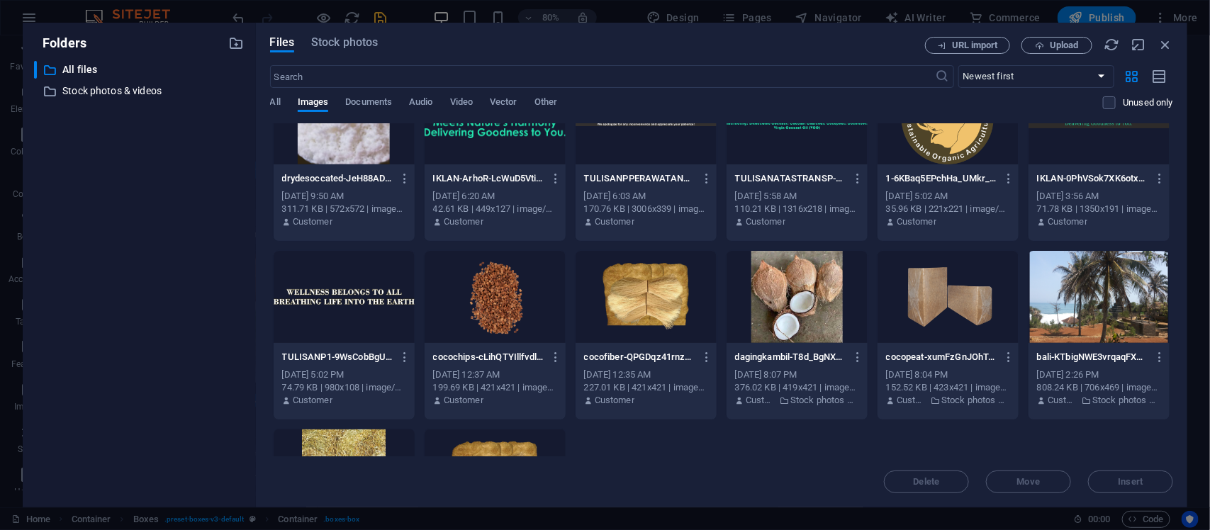
scroll to position [591, 0]
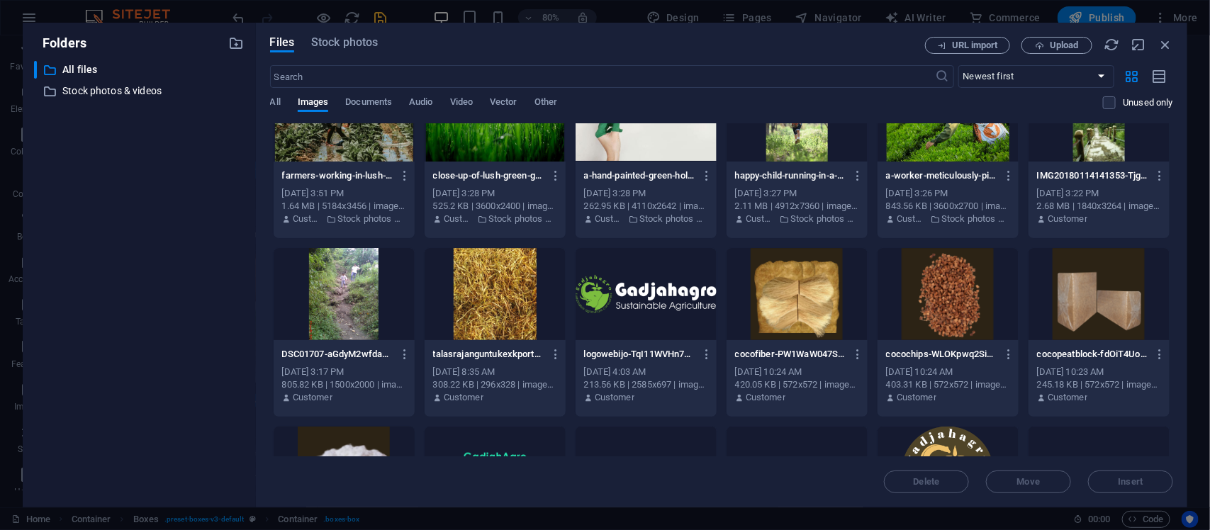
click at [686, 314] on div at bounding box center [646, 294] width 141 height 92
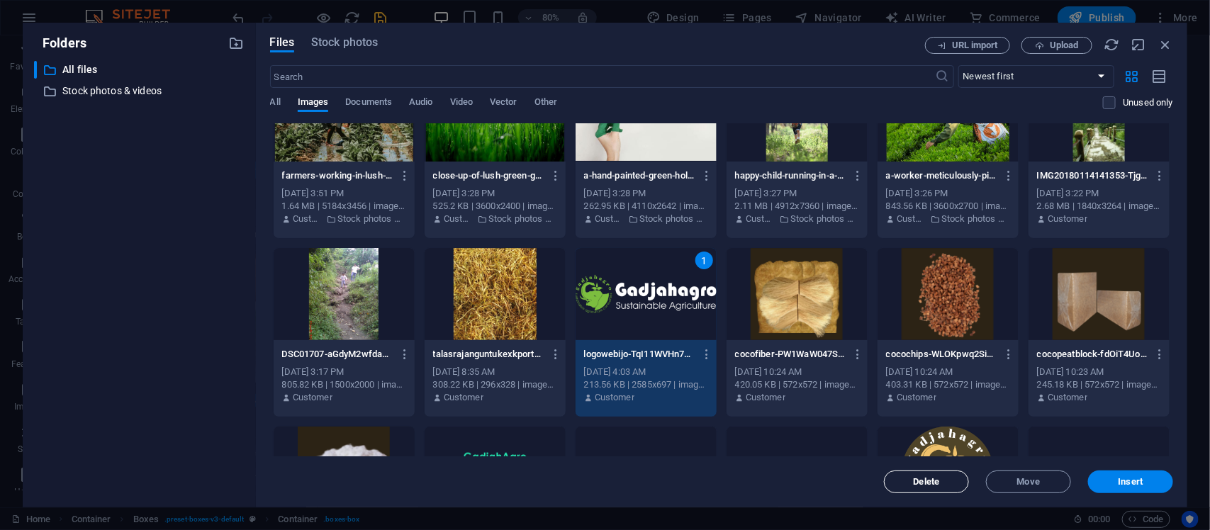
click at [963, 479] on button "Delete" at bounding box center [926, 482] width 85 height 23
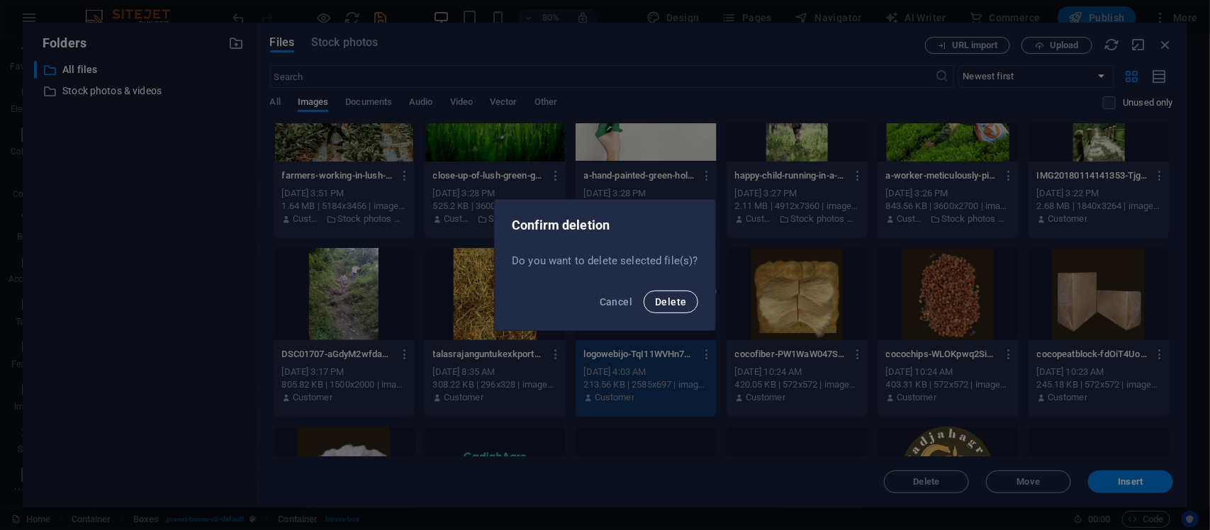
click at [674, 310] on button "Delete" at bounding box center [671, 302] width 54 height 23
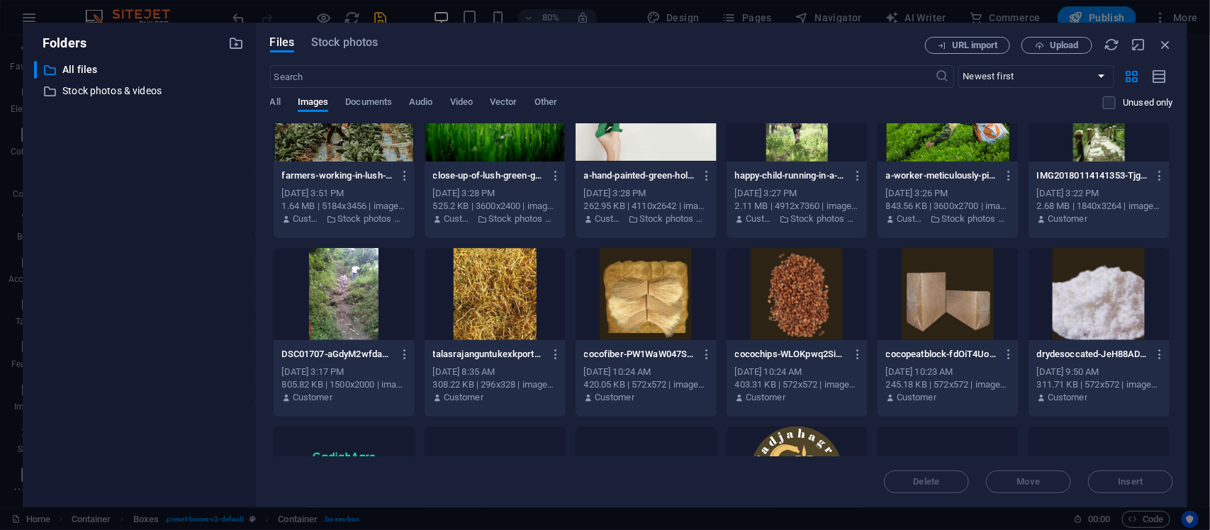
click at [1102, 284] on div at bounding box center [1099, 294] width 141 height 92
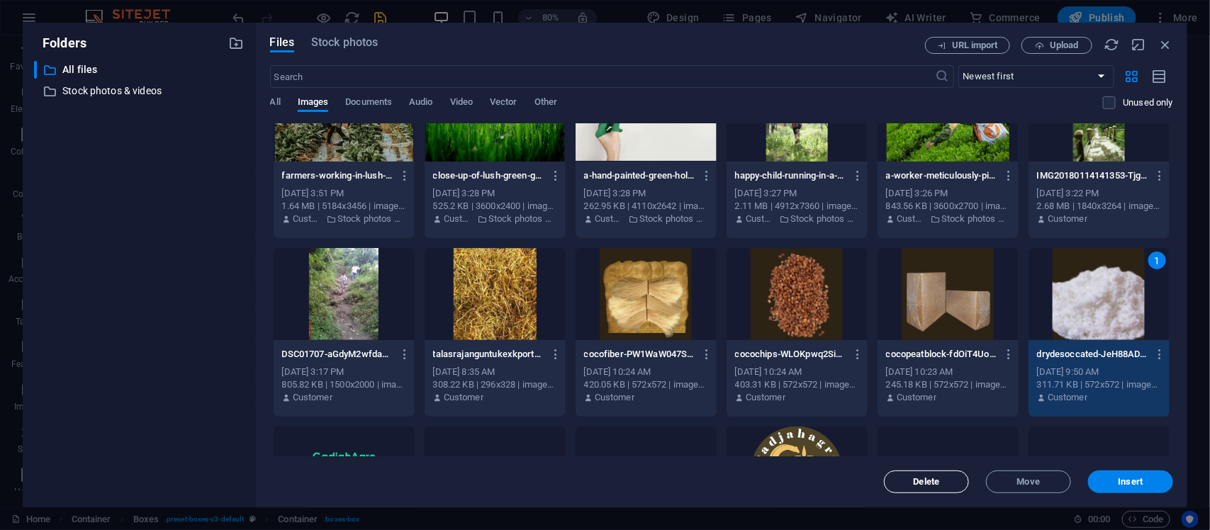
click at [946, 482] on span "Delete" at bounding box center [926, 482] width 72 height 9
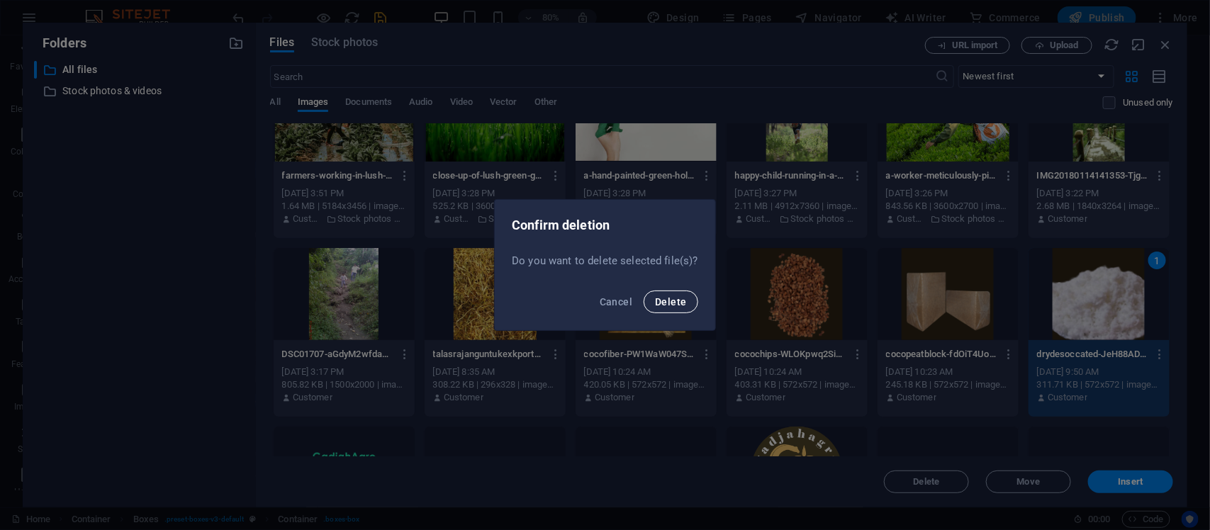
click at [674, 293] on button "Delete" at bounding box center [671, 302] width 54 height 23
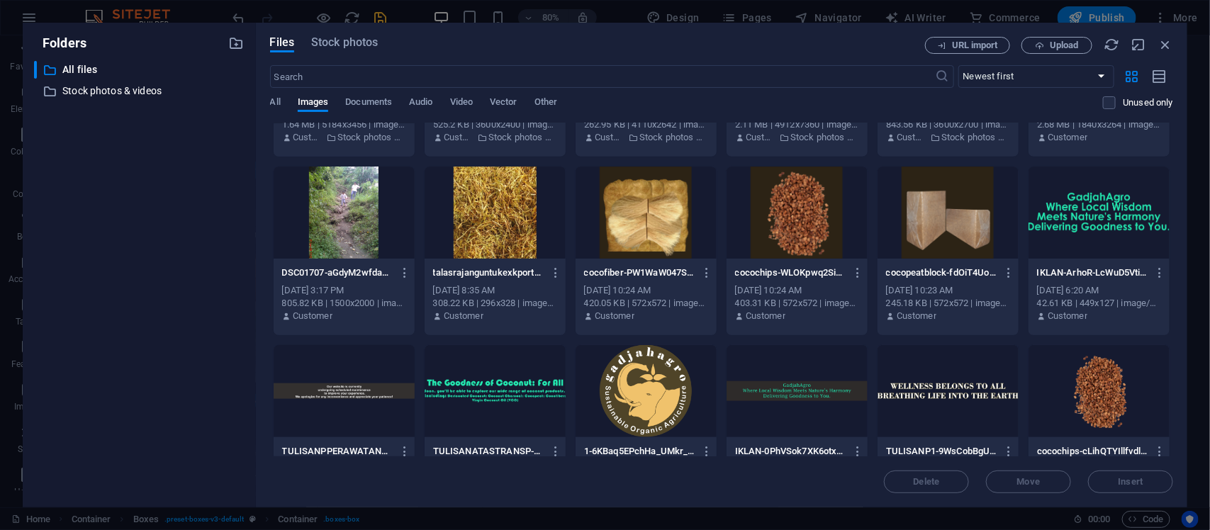
scroll to position [709, 0]
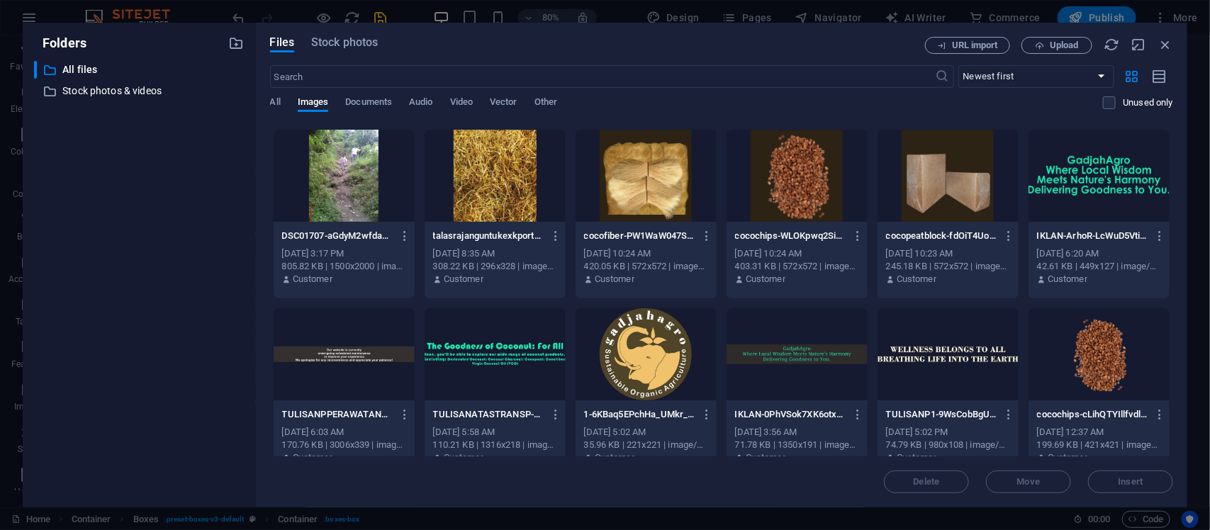
click at [643, 209] on div at bounding box center [646, 176] width 141 height 92
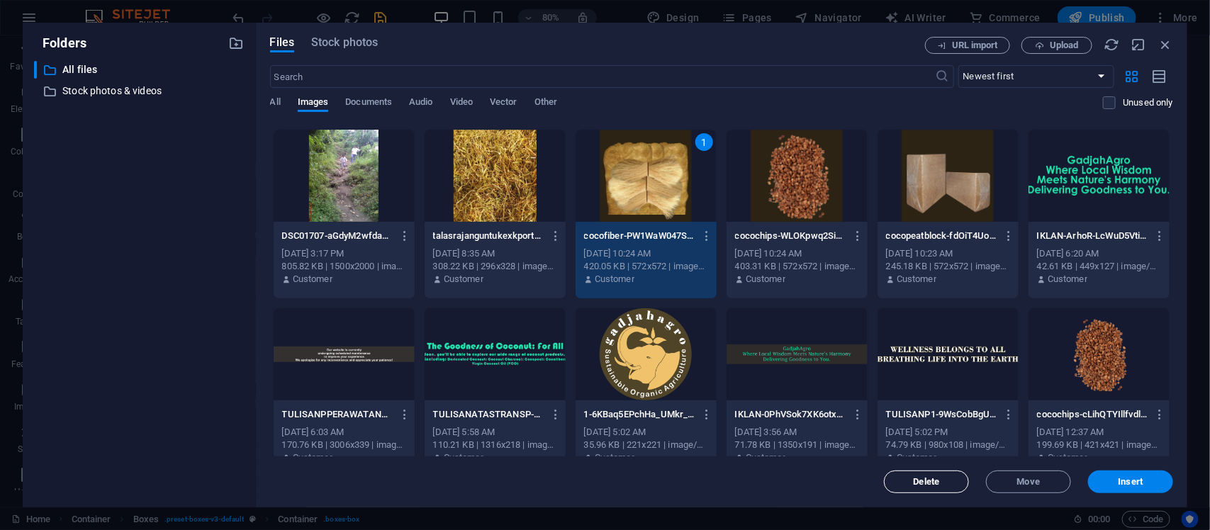
click at [944, 486] on span "Delete" at bounding box center [926, 482] width 72 height 9
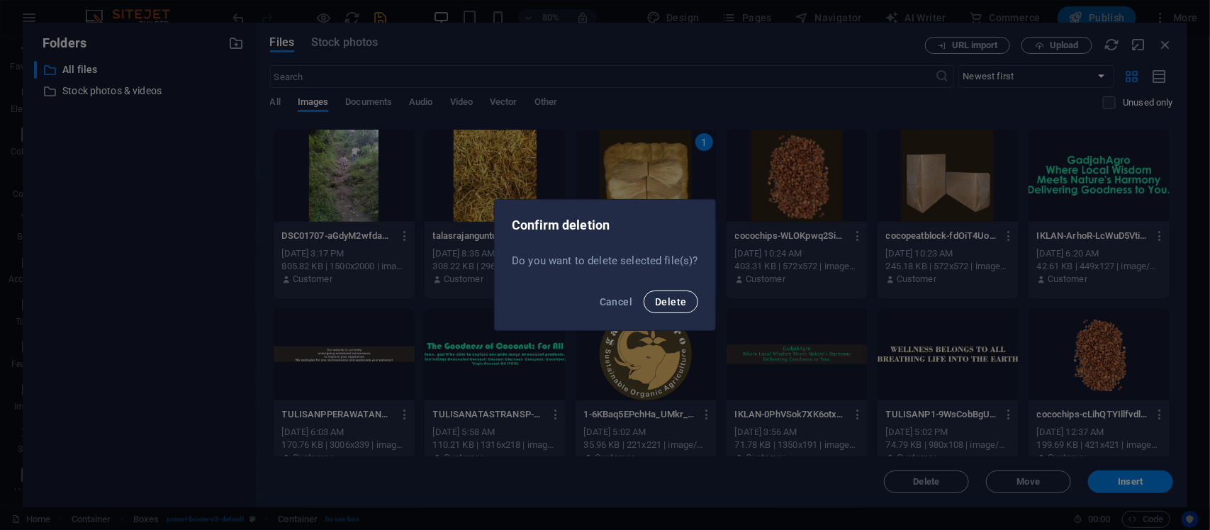
click at [652, 301] on button "Delete" at bounding box center [671, 302] width 54 height 23
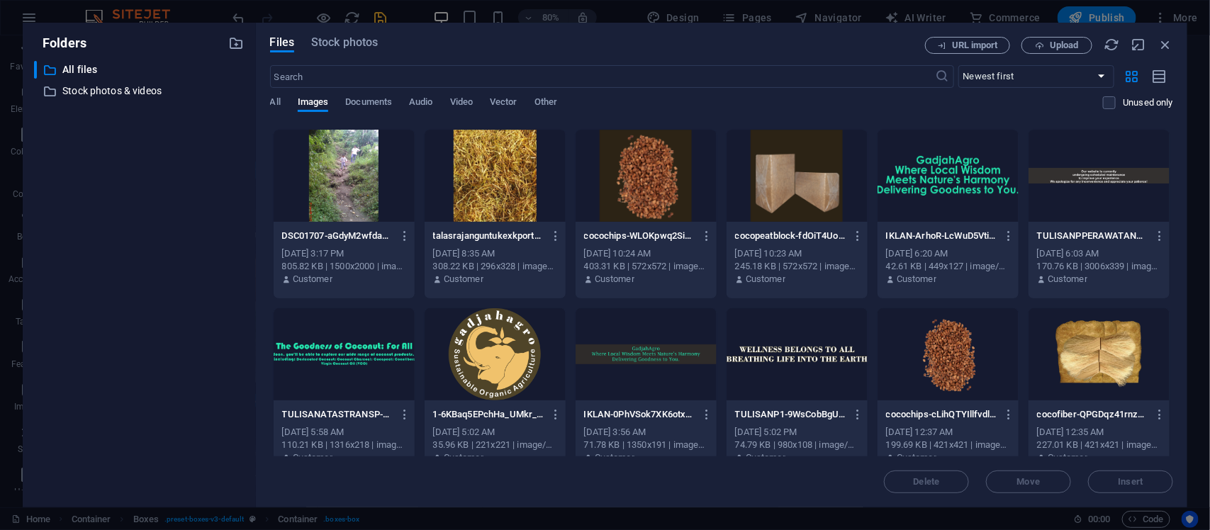
click at [643, 203] on div at bounding box center [646, 176] width 141 height 92
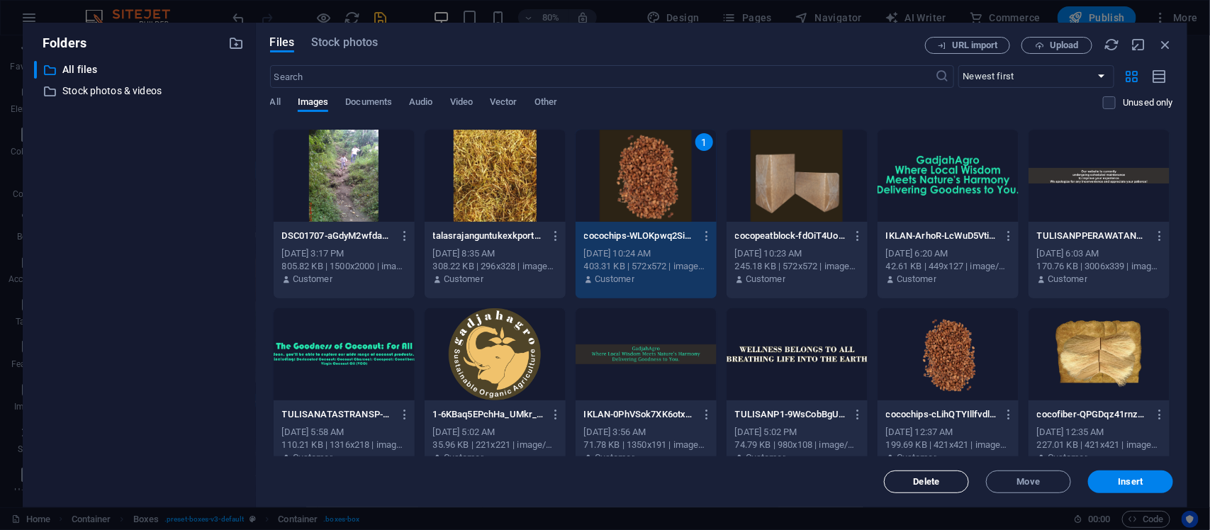
click at [915, 489] on button "Delete" at bounding box center [926, 482] width 85 height 23
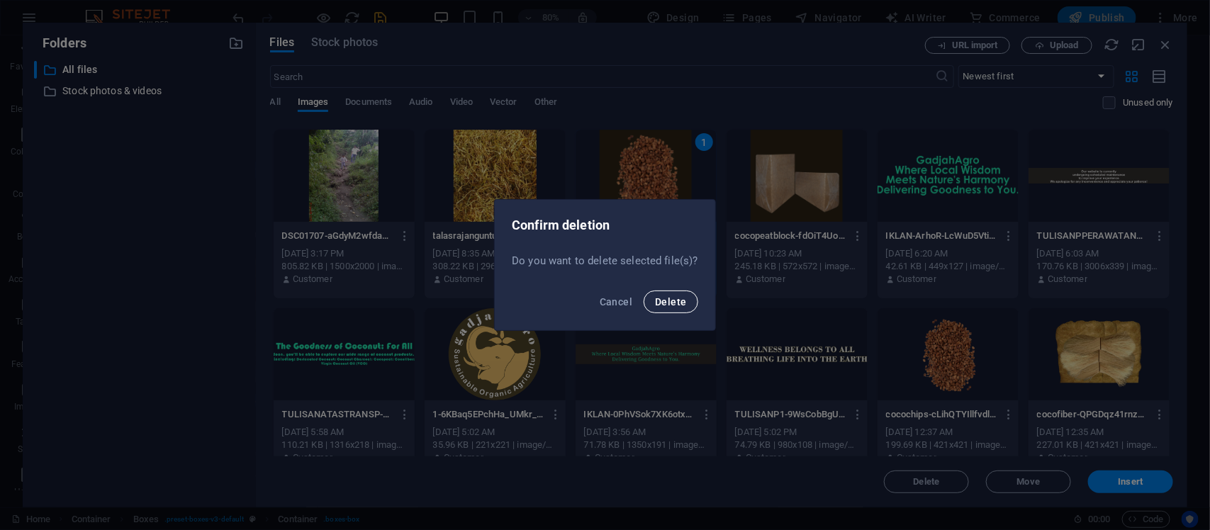
click at [677, 298] on span "Delete" at bounding box center [670, 301] width 31 height 11
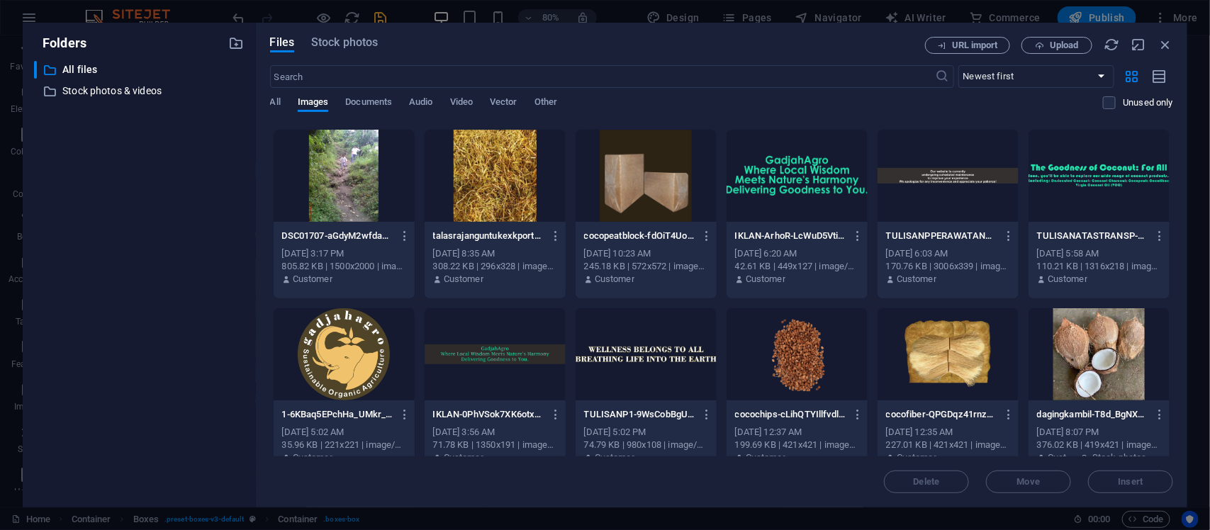
click at [654, 201] on div at bounding box center [646, 176] width 141 height 92
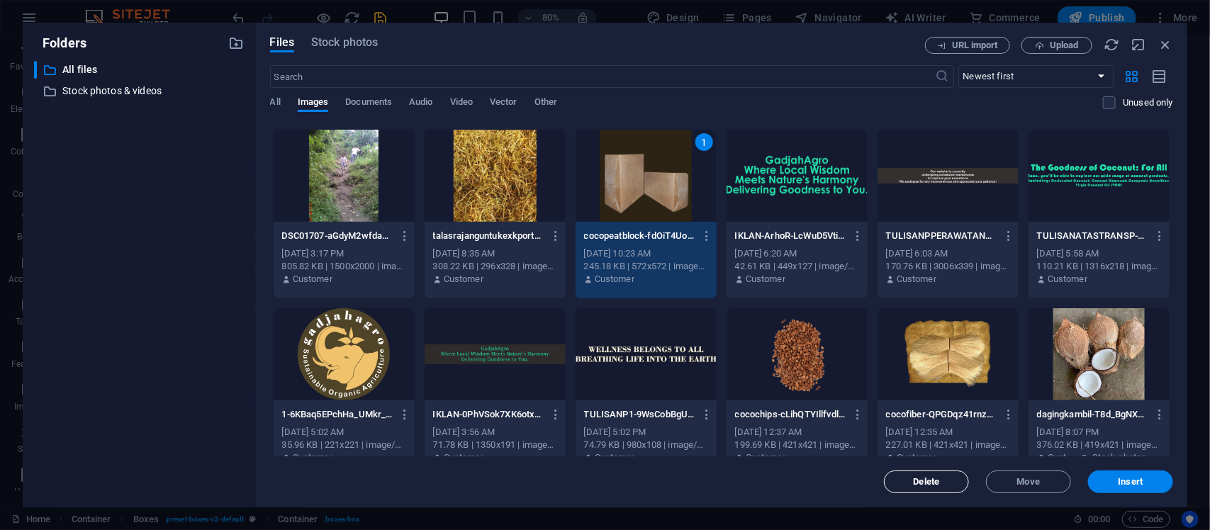
click at [934, 484] on span "Delete" at bounding box center [927, 482] width 26 height 9
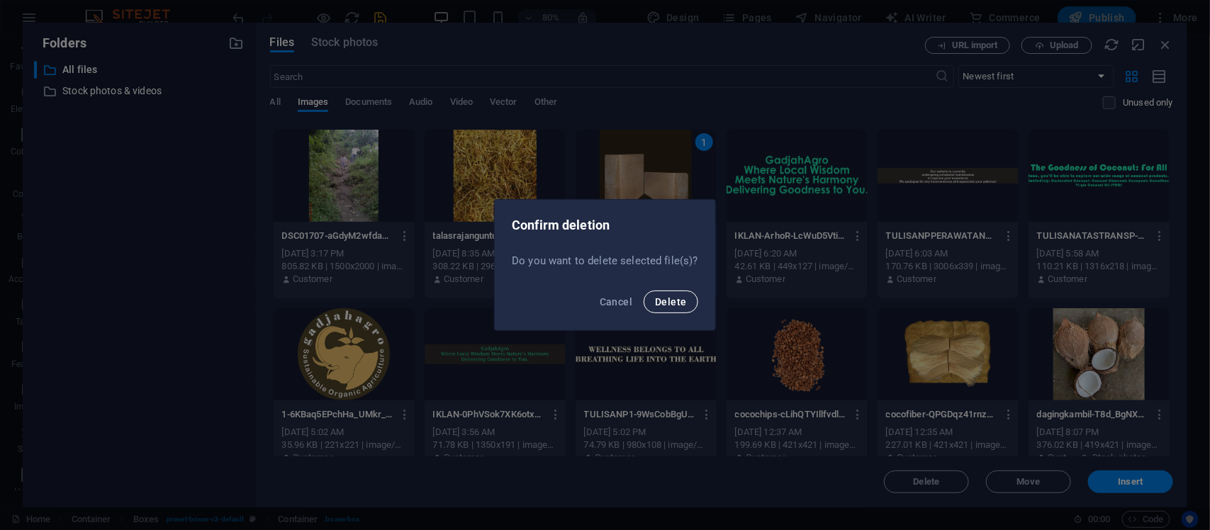
click at [660, 310] on button "Delete" at bounding box center [671, 302] width 54 height 23
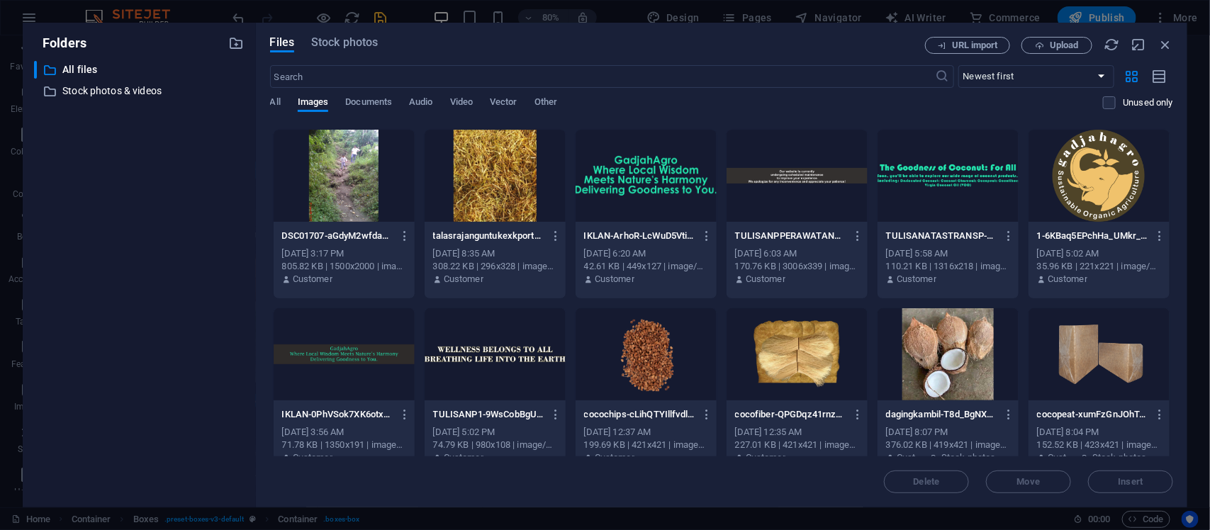
click at [652, 213] on div at bounding box center [646, 176] width 141 height 92
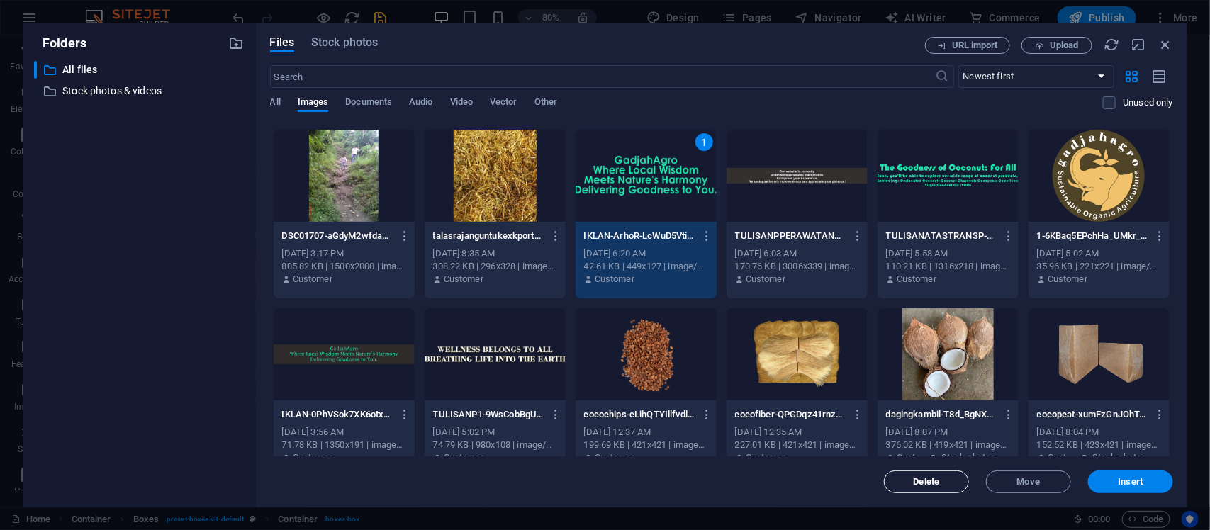
click at [900, 478] on span "Delete" at bounding box center [926, 482] width 72 height 9
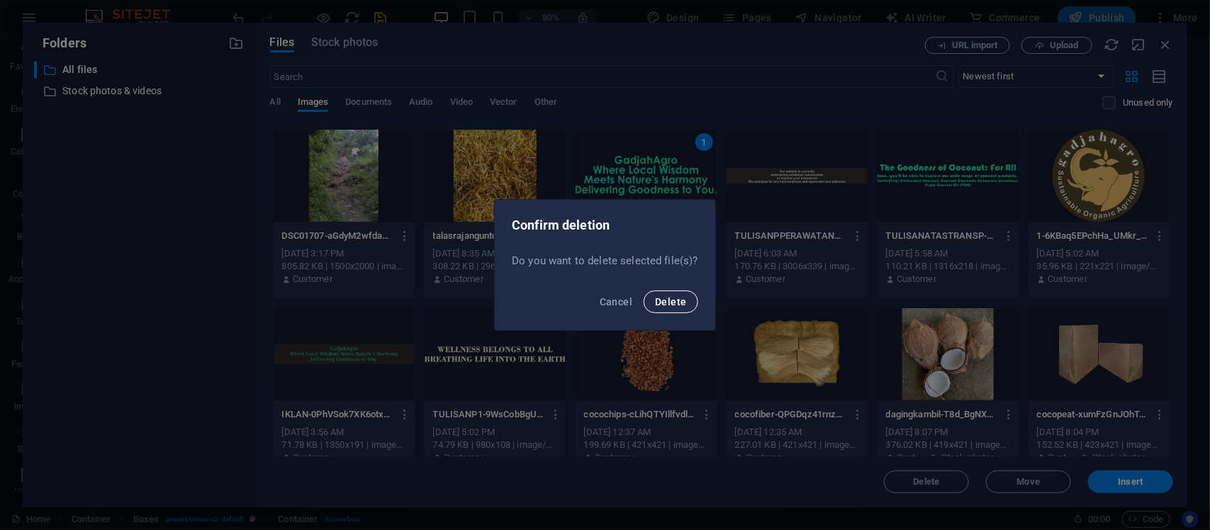
click at [661, 312] on button "Delete" at bounding box center [671, 302] width 54 height 23
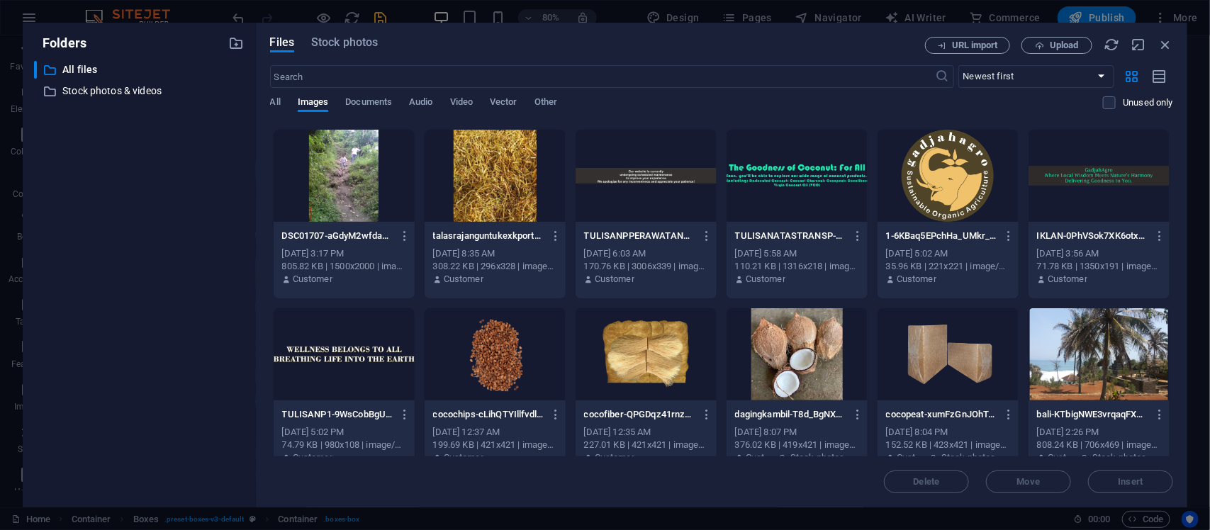
click at [659, 201] on div at bounding box center [646, 176] width 141 height 92
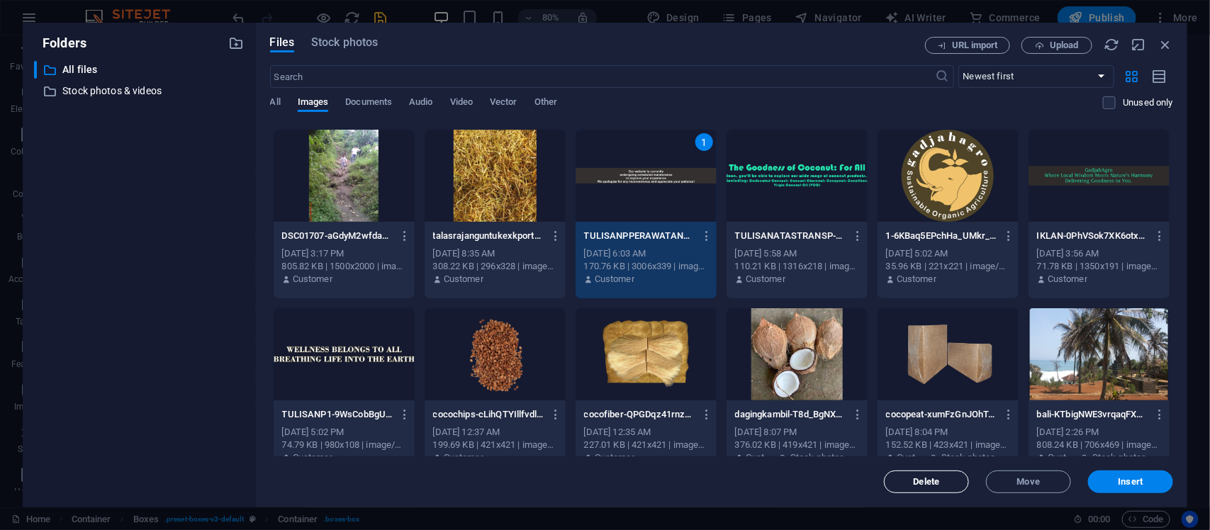
click at [910, 481] on span "Delete" at bounding box center [926, 482] width 72 height 9
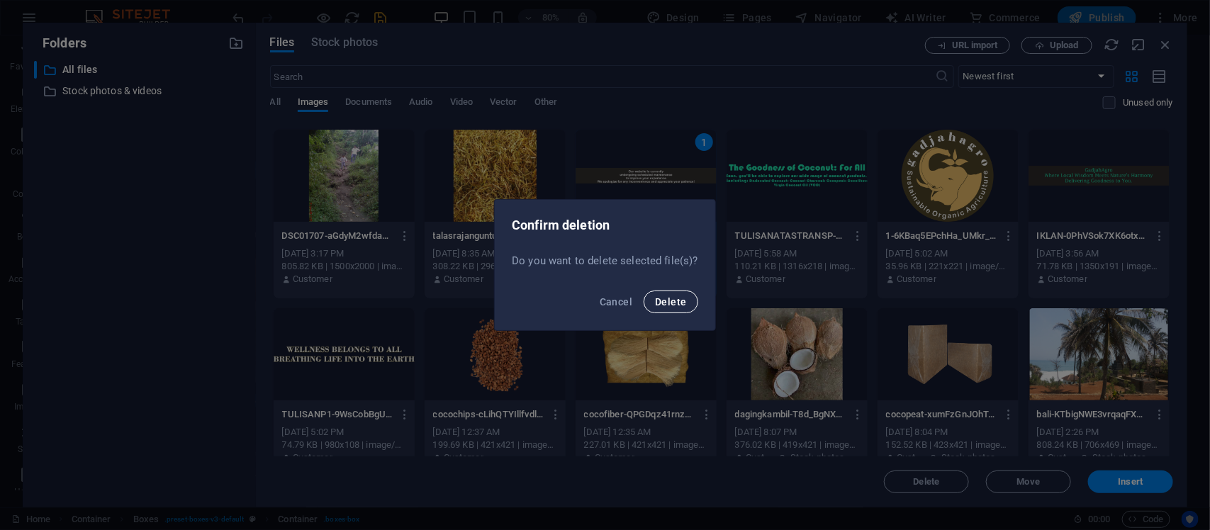
click at [669, 301] on span "Delete" at bounding box center [670, 301] width 31 height 11
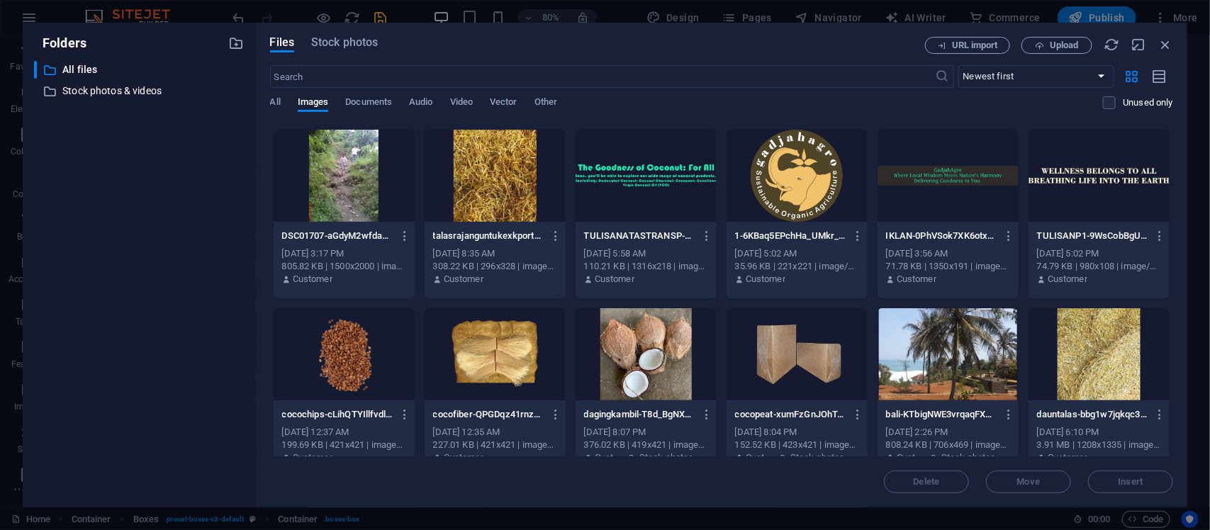
click at [658, 194] on div at bounding box center [646, 176] width 141 height 92
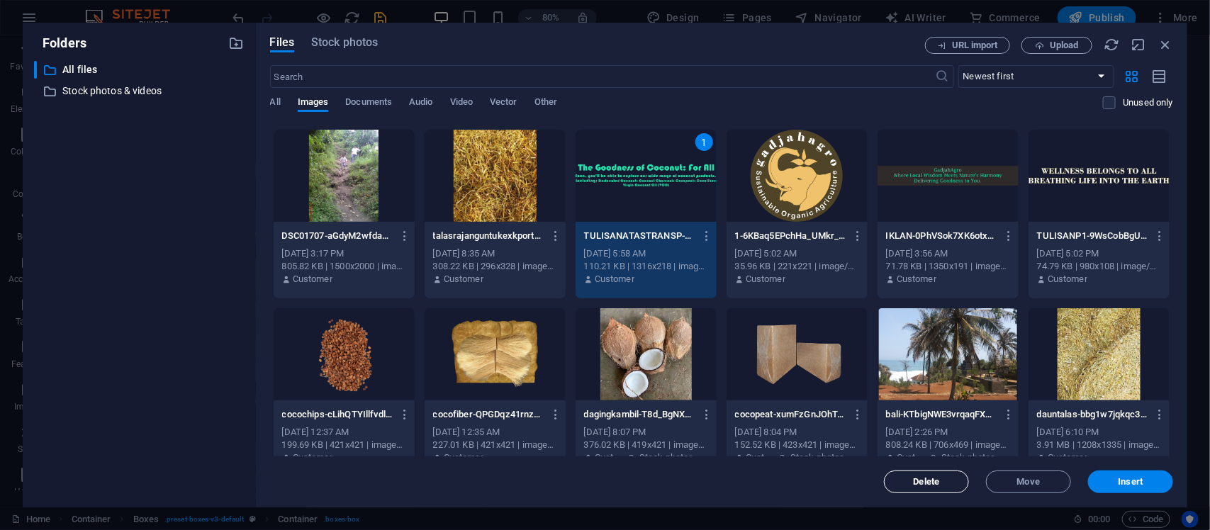
click at [931, 481] on span "Delete" at bounding box center [927, 482] width 26 height 9
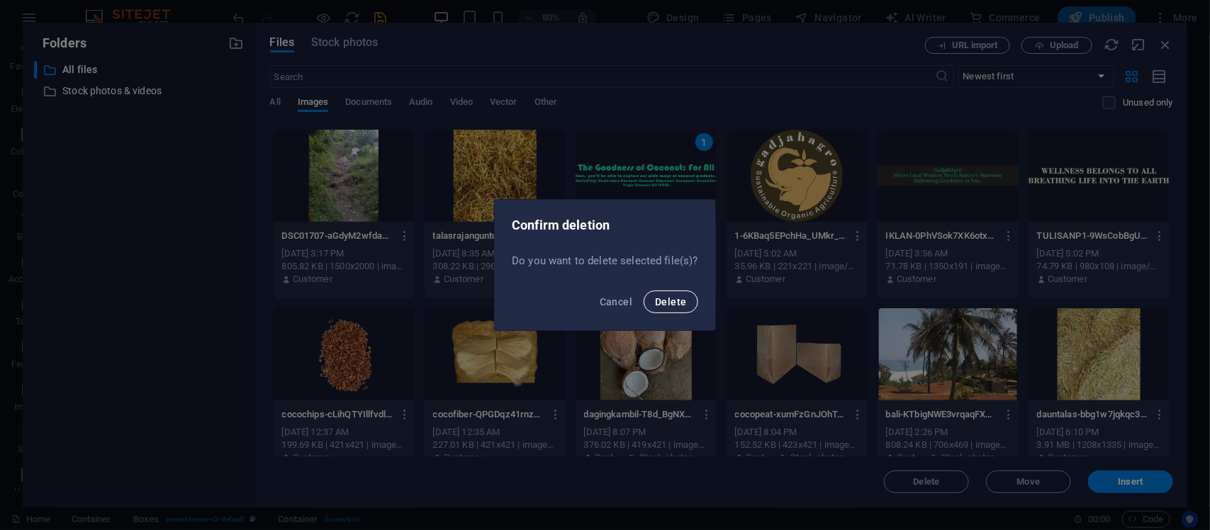
click at [686, 302] on button "Delete" at bounding box center [671, 302] width 54 height 23
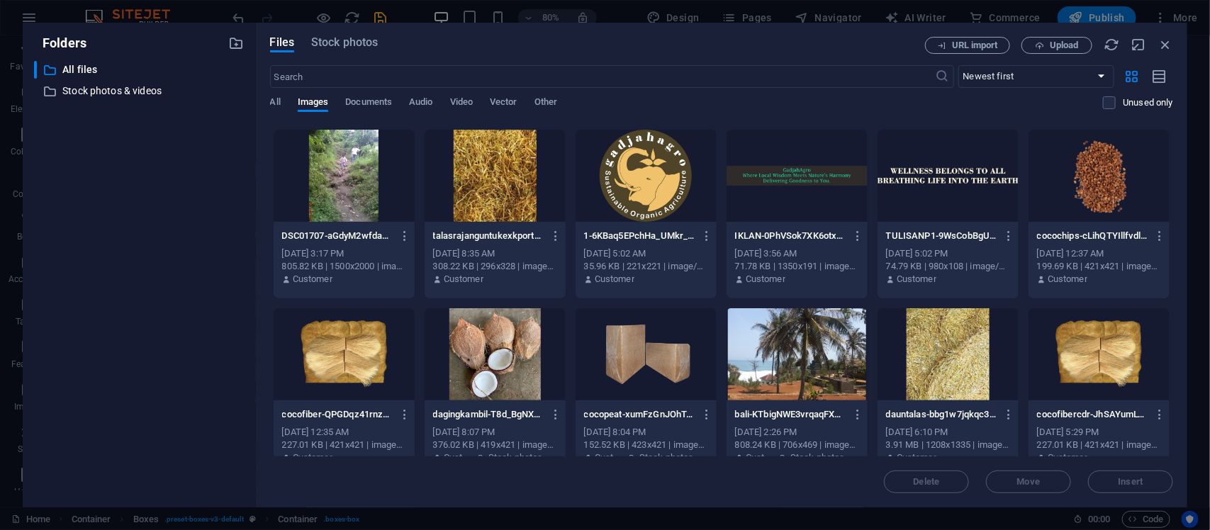
click at [667, 218] on div at bounding box center [646, 176] width 141 height 92
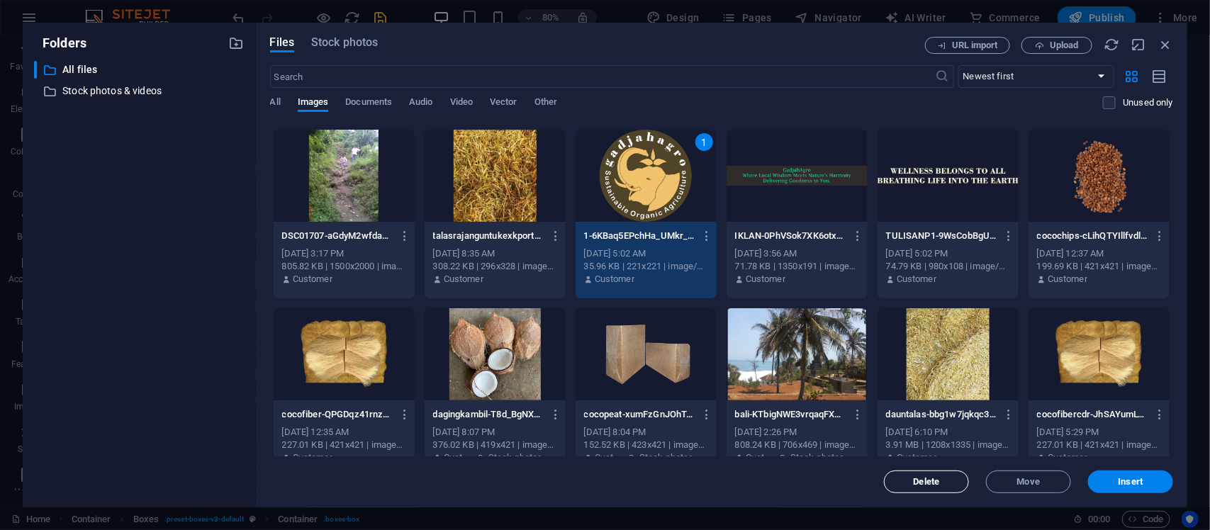
click at [905, 482] on span "Delete" at bounding box center [926, 482] width 72 height 9
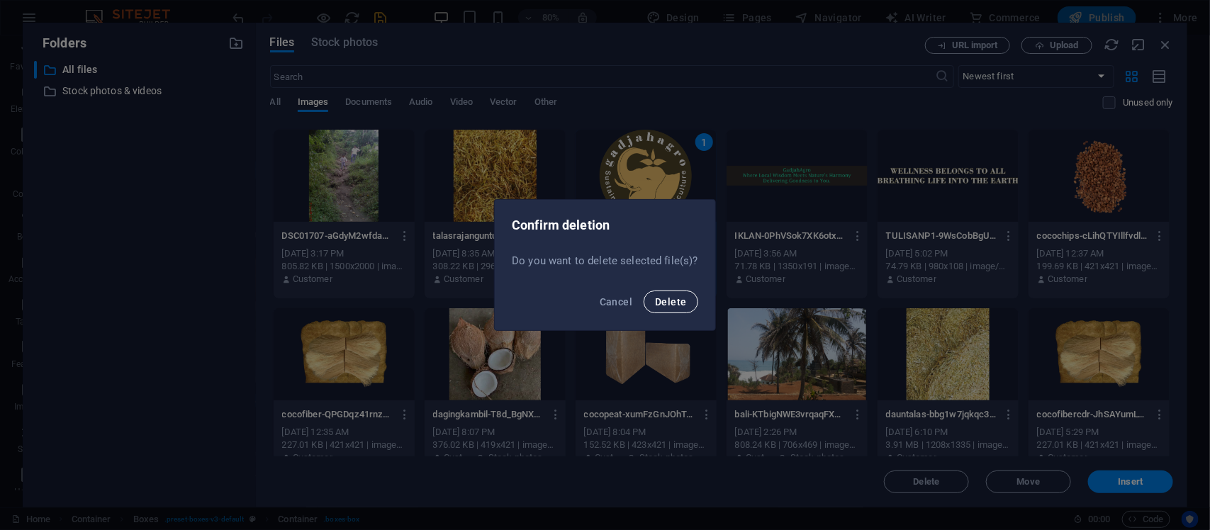
click at [681, 298] on span "Delete" at bounding box center [670, 301] width 31 height 11
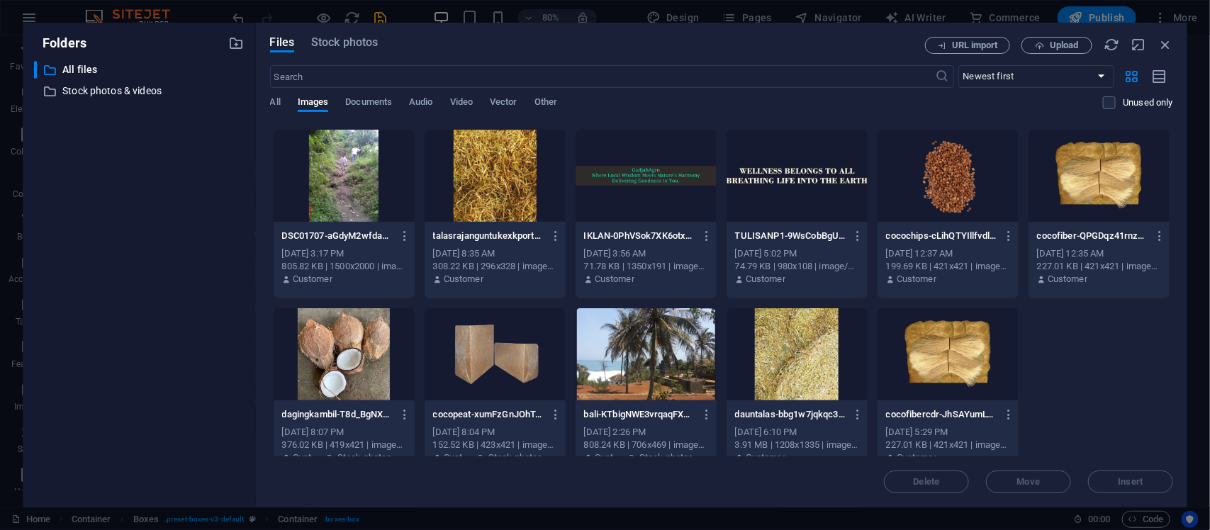
click at [664, 207] on div at bounding box center [646, 176] width 141 height 92
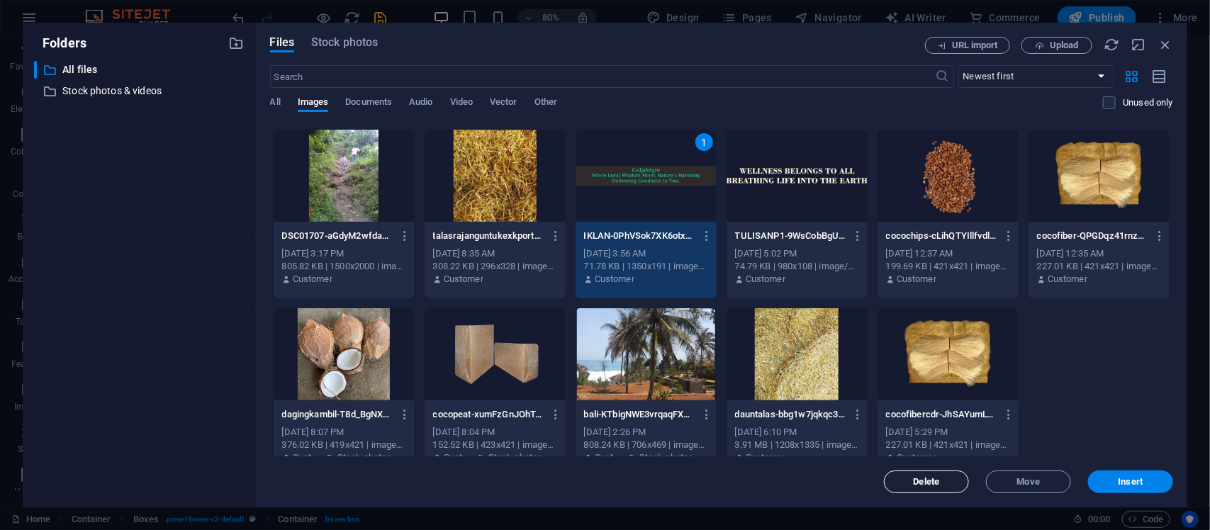
click at [914, 479] on span "Delete" at bounding box center [927, 482] width 26 height 9
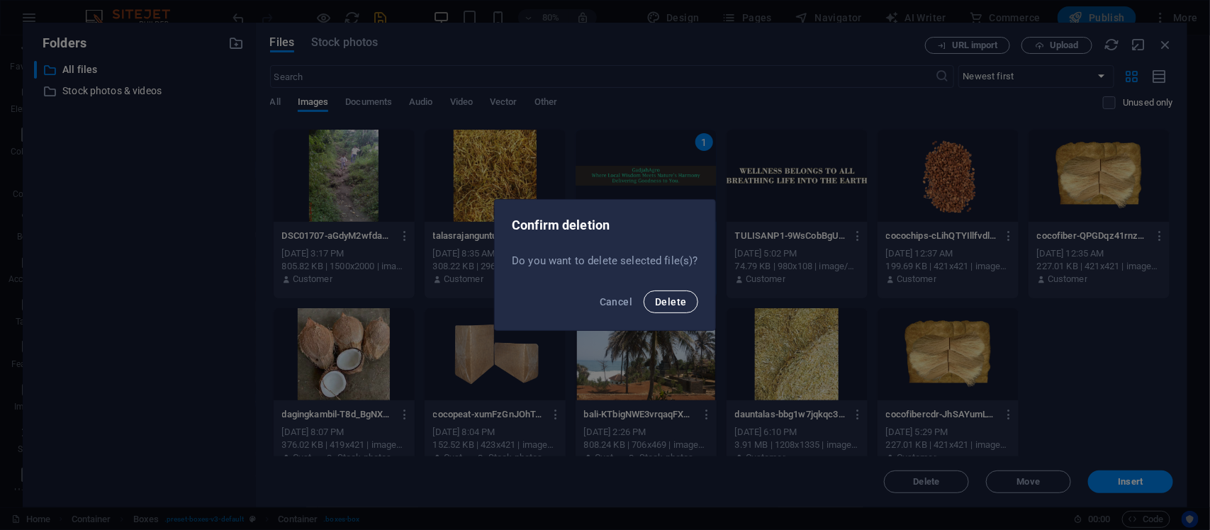
click at [666, 298] on span "Delete" at bounding box center [670, 301] width 31 height 11
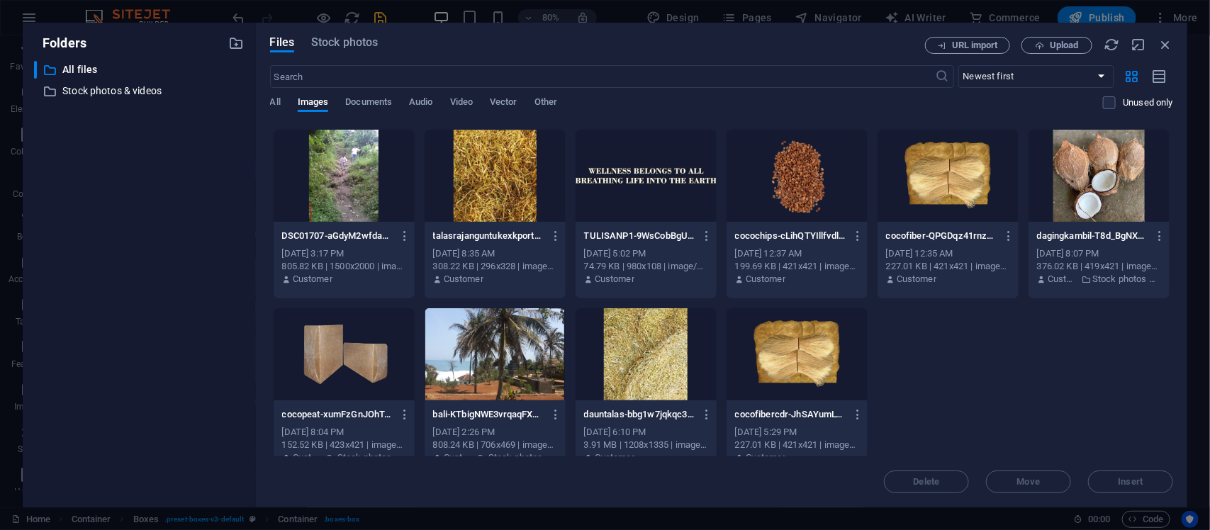
click at [665, 220] on div at bounding box center [646, 176] width 141 height 92
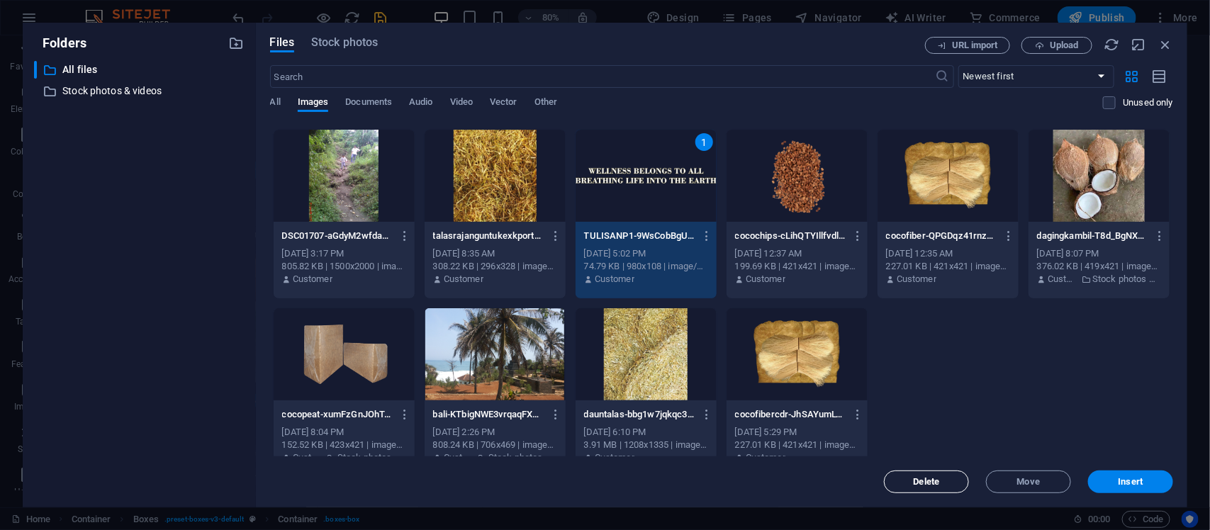
click at [905, 476] on button "Delete" at bounding box center [926, 482] width 85 height 23
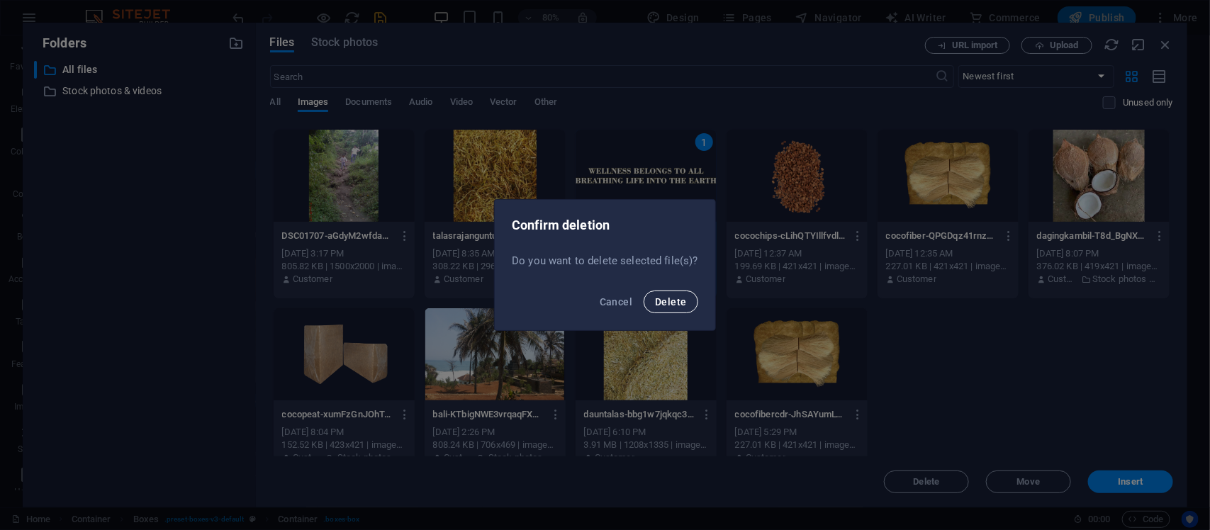
click at [681, 301] on span "Delete" at bounding box center [670, 301] width 31 height 11
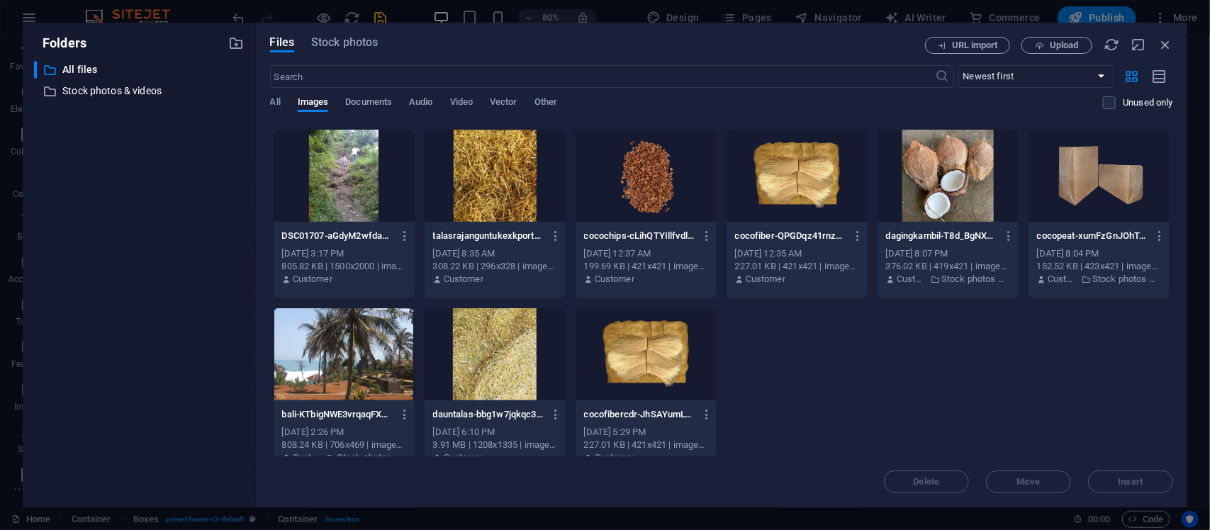
click at [636, 203] on div at bounding box center [646, 176] width 141 height 92
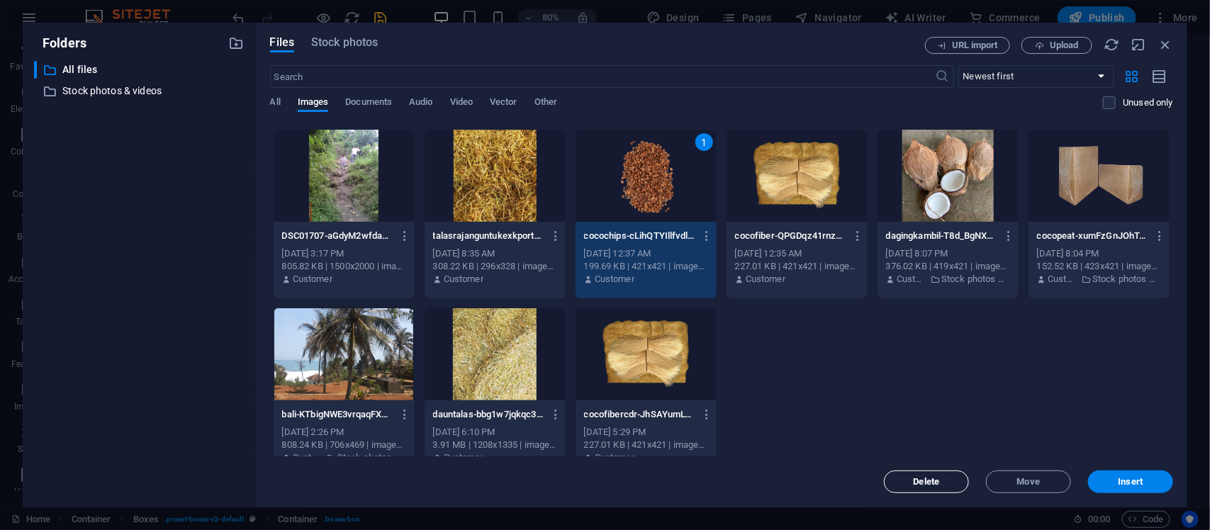
click at [944, 476] on button "Delete" at bounding box center [926, 482] width 85 height 23
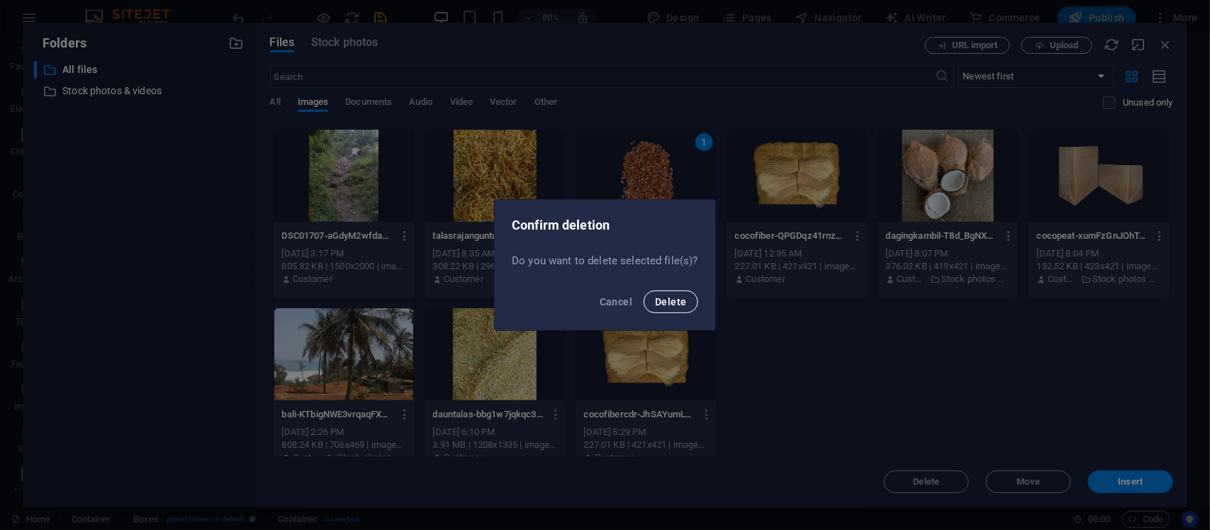
click at [689, 295] on button "Delete" at bounding box center [671, 302] width 54 height 23
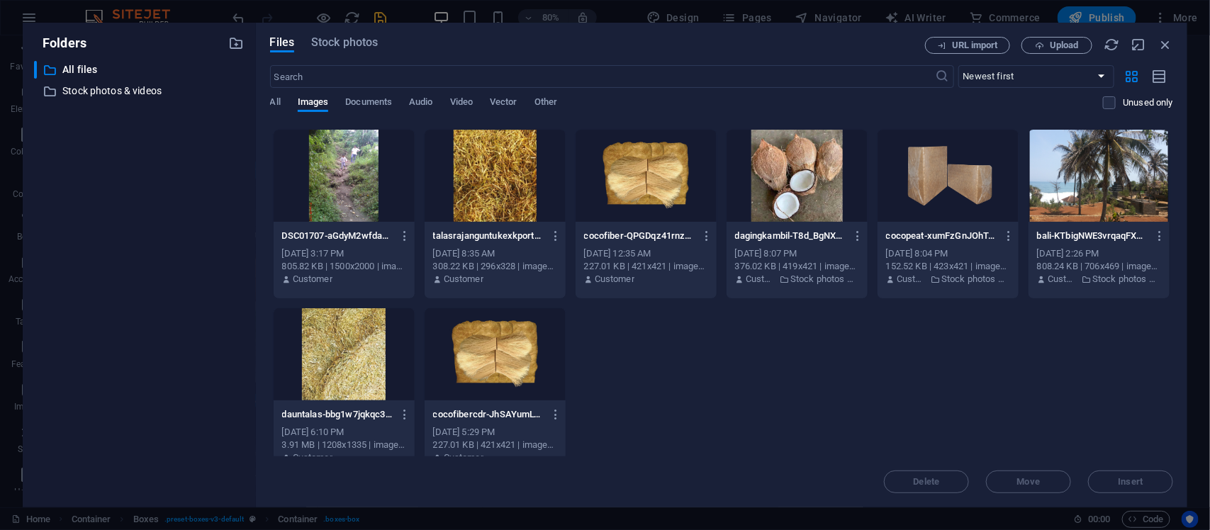
click at [669, 196] on div at bounding box center [646, 176] width 141 height 92
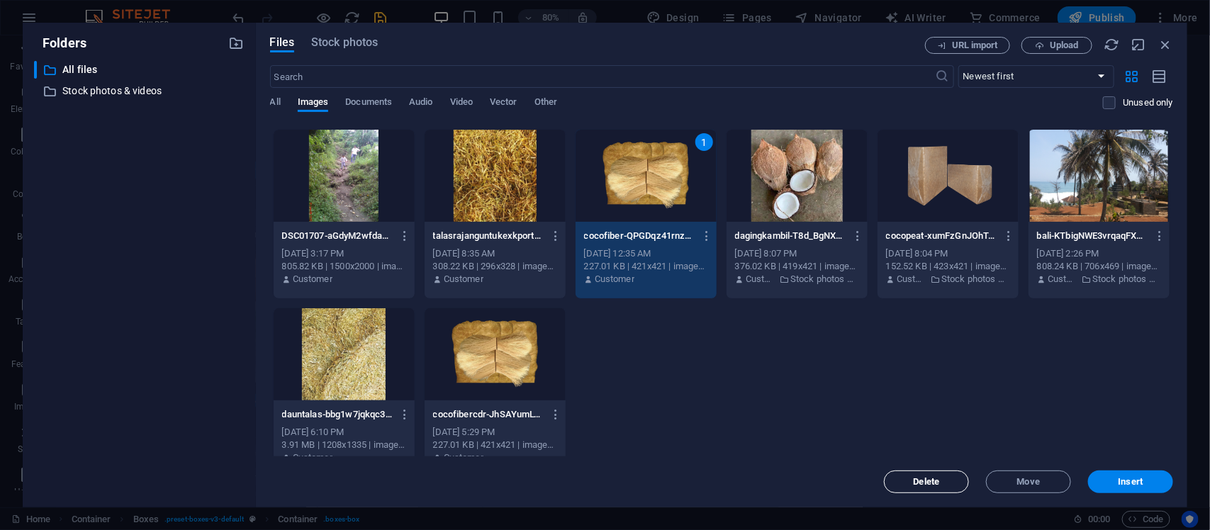
click at [939, 480] on span "Delete" at bounding box center [927, 482] width 26 height 9
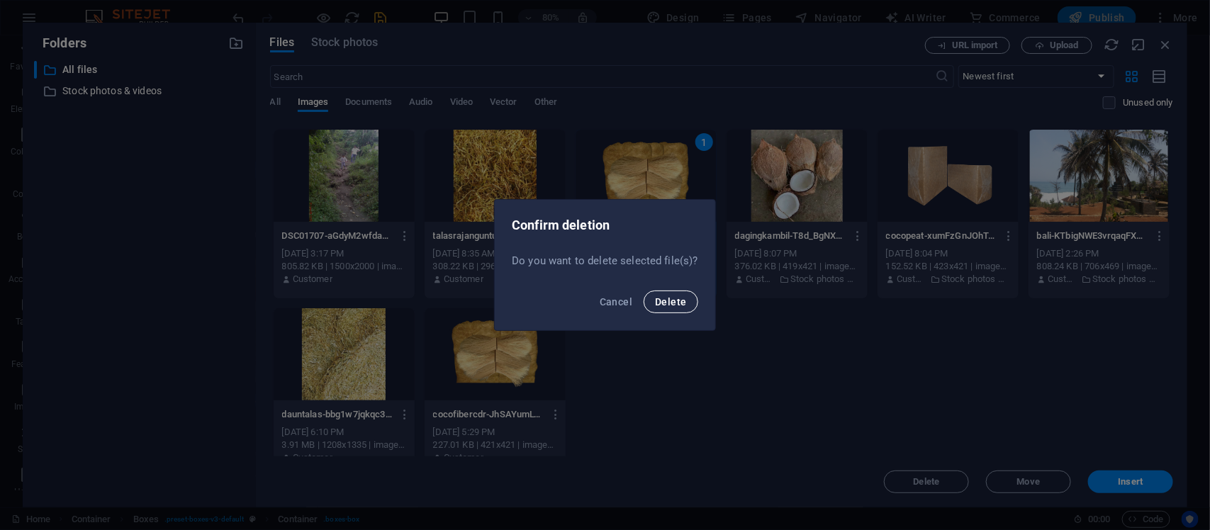
click at [688, 296] on button "Delete" at bounding box center [671, 302] width 54 height 23
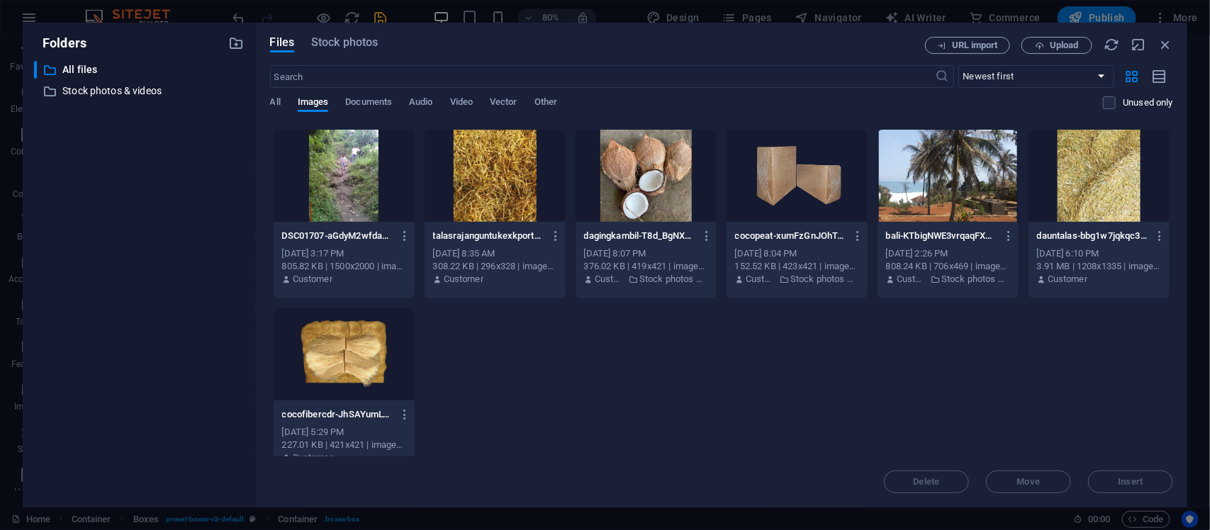
click at [676, 215] on div at bounding box center [646, 176] width 141 height 92
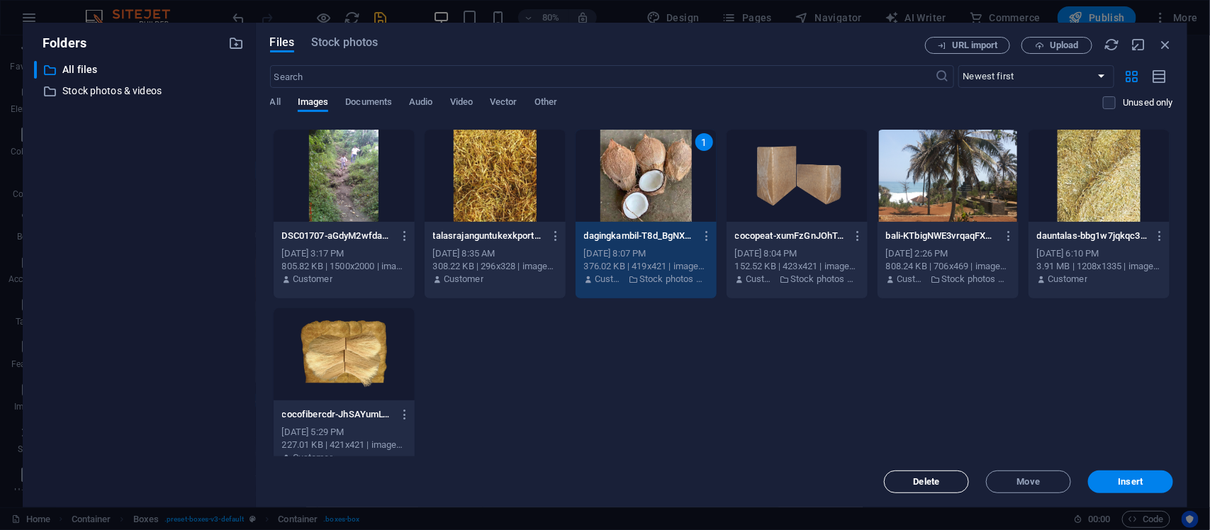
click at [919, 483] on span "Delete" at bounding box center [927, 482] width 26 height 9
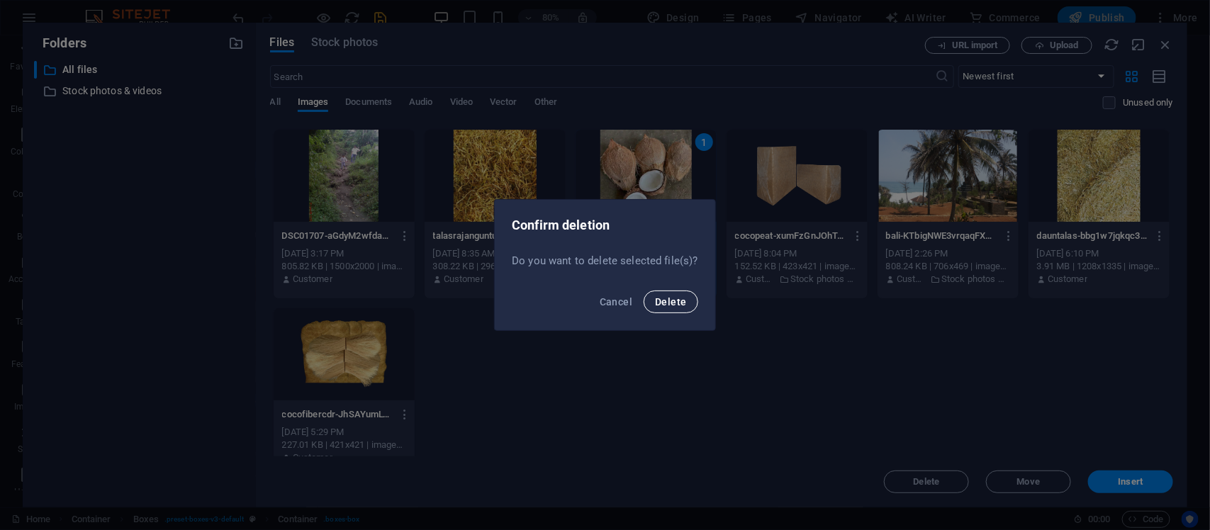
click at [659, 291] on button "Delete" at bounding box center [671, 302] width 54 height 23
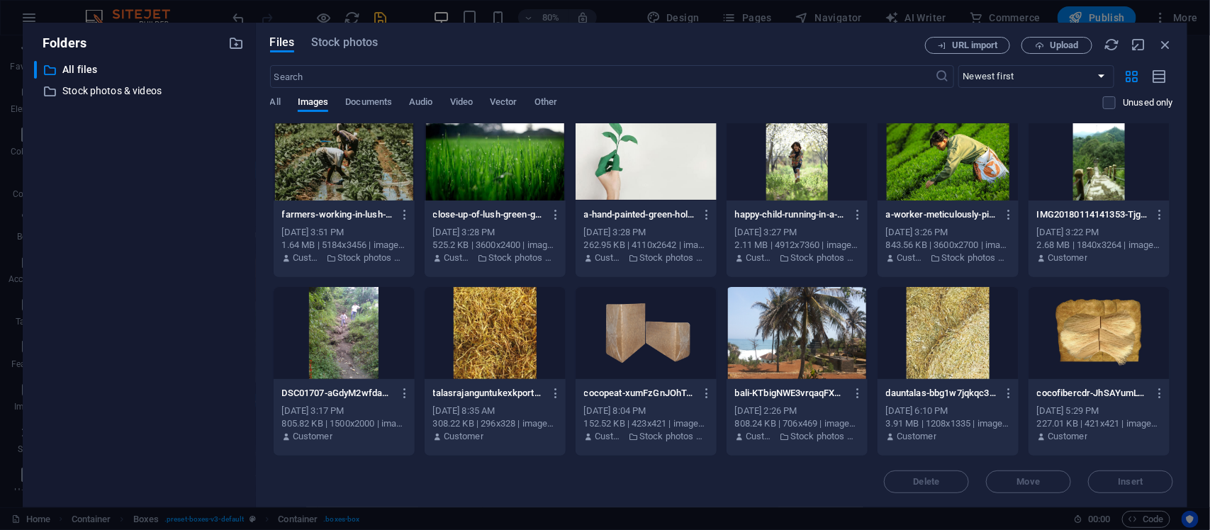
scroll to position [550, 0]
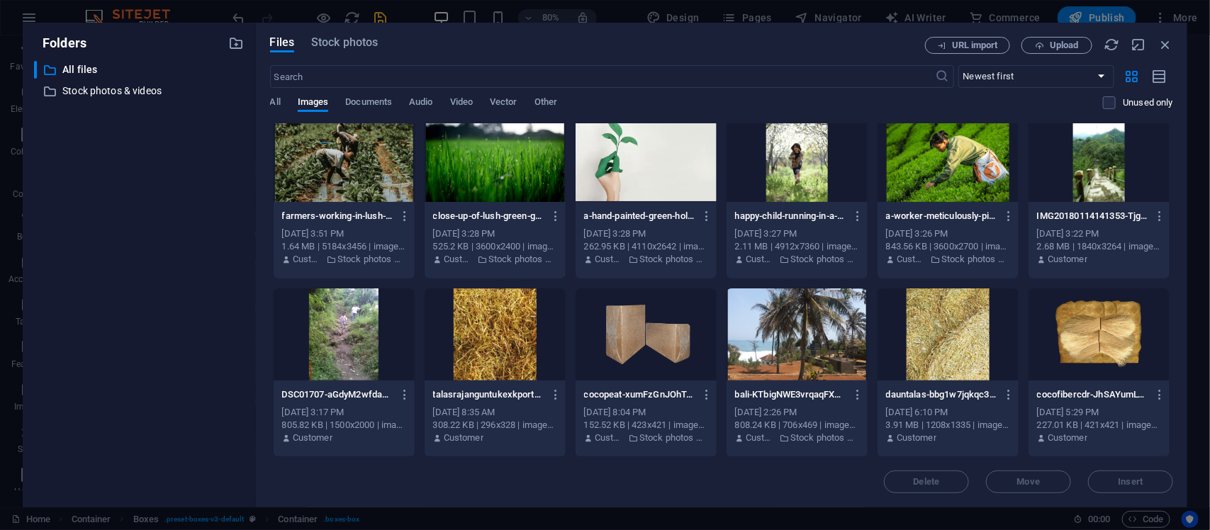
click at [787, 328] on div at bounding box center [797, 335] width 141 height 92
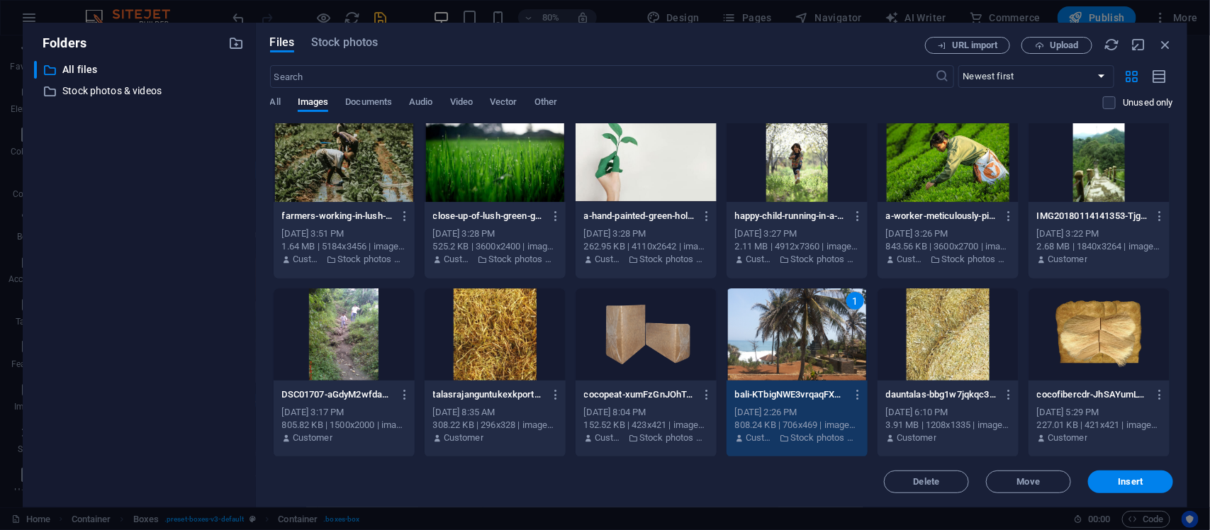
click at [665, 376] on div at bounding box center [646, 335] width 141 height 92
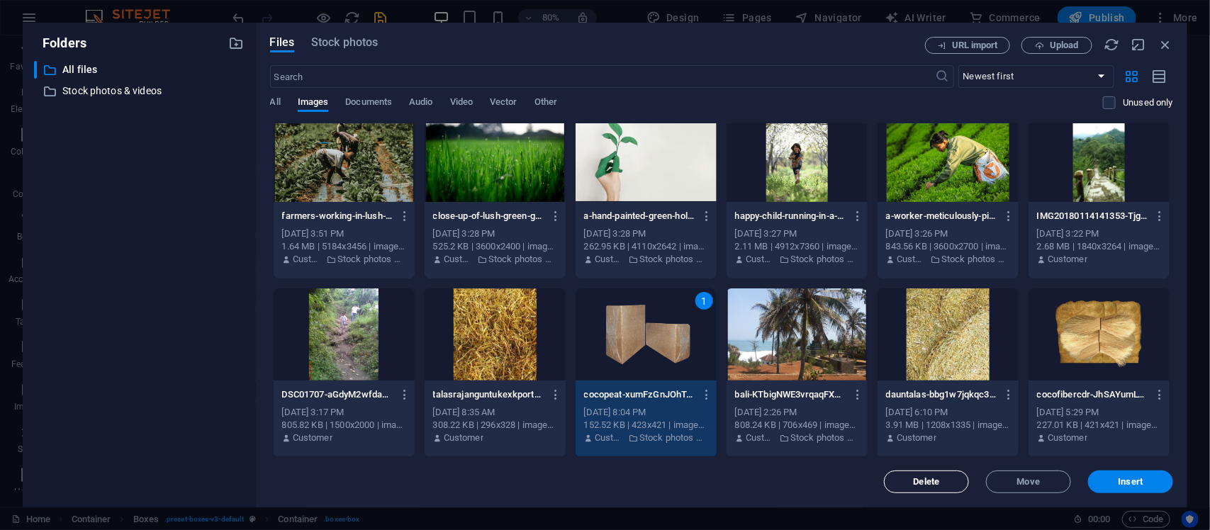
click at [919, 481] on span "Delete" at bounding box center [927, 482] width 26 height 9
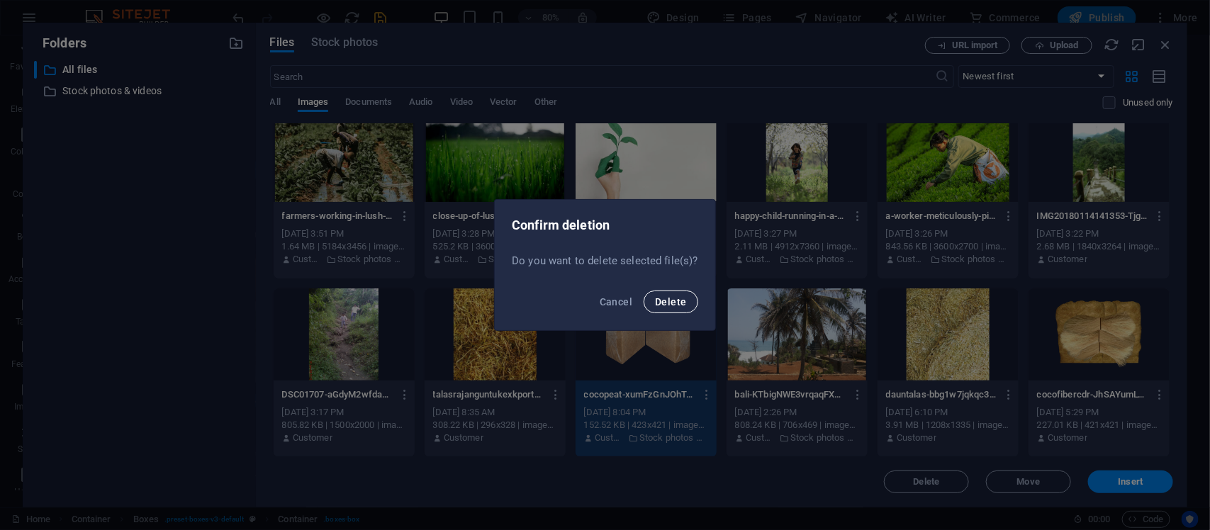
click at [654, 305] on button "Delete" at bounding box center [671, 302] width 54 height 23
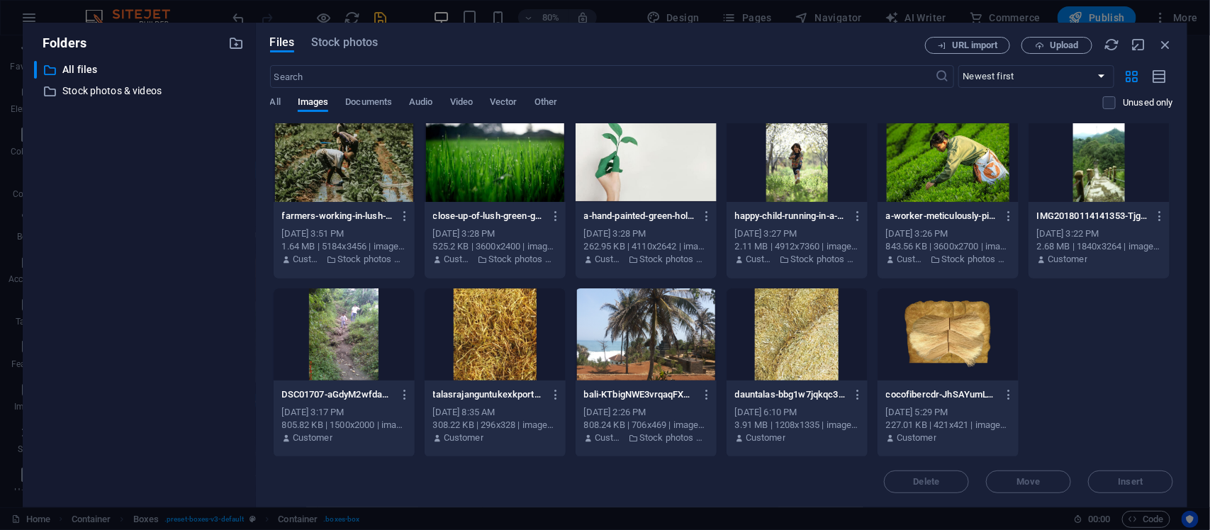
click at [654, 305] on div at bounding box center [646, 335] width 141 height 92
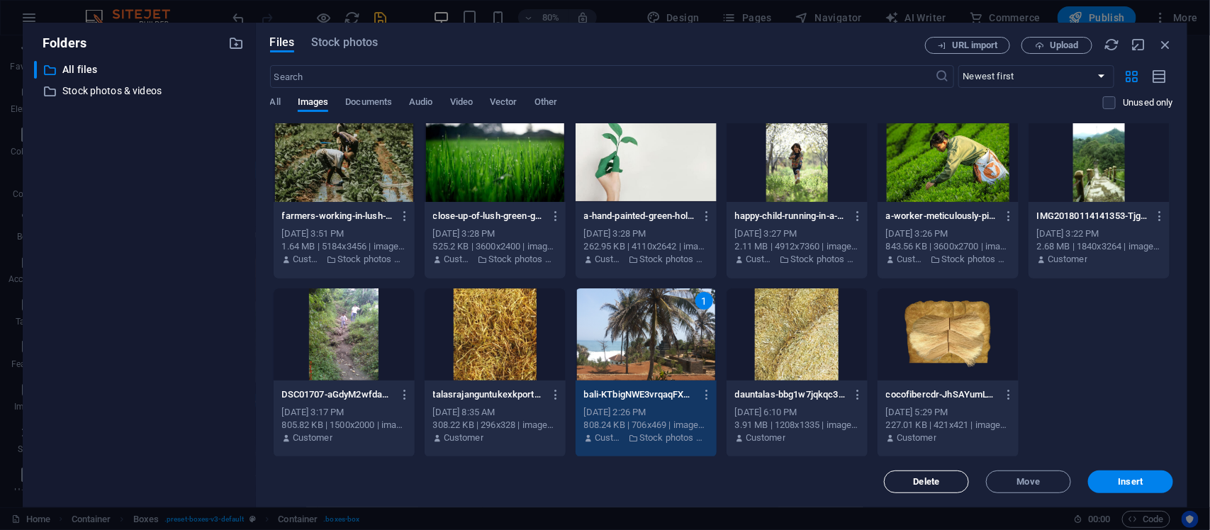
click at [923, 483] on span "Delete" at bounding box center [927, 482] width 26 height 9
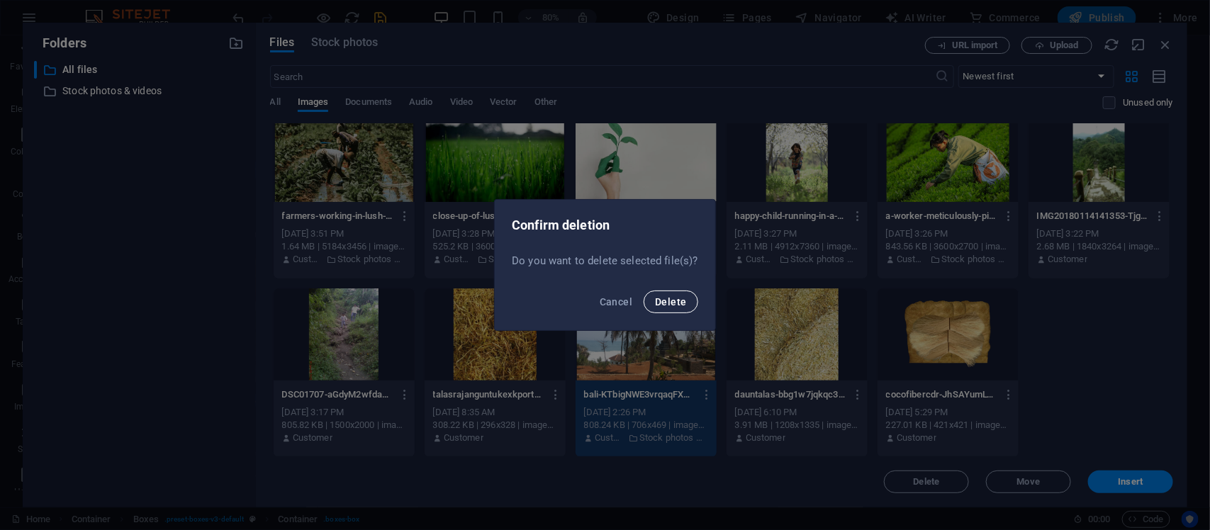
click at [671, 302] on span "Delete" at bounding box center [670, 301] width 31 height 11
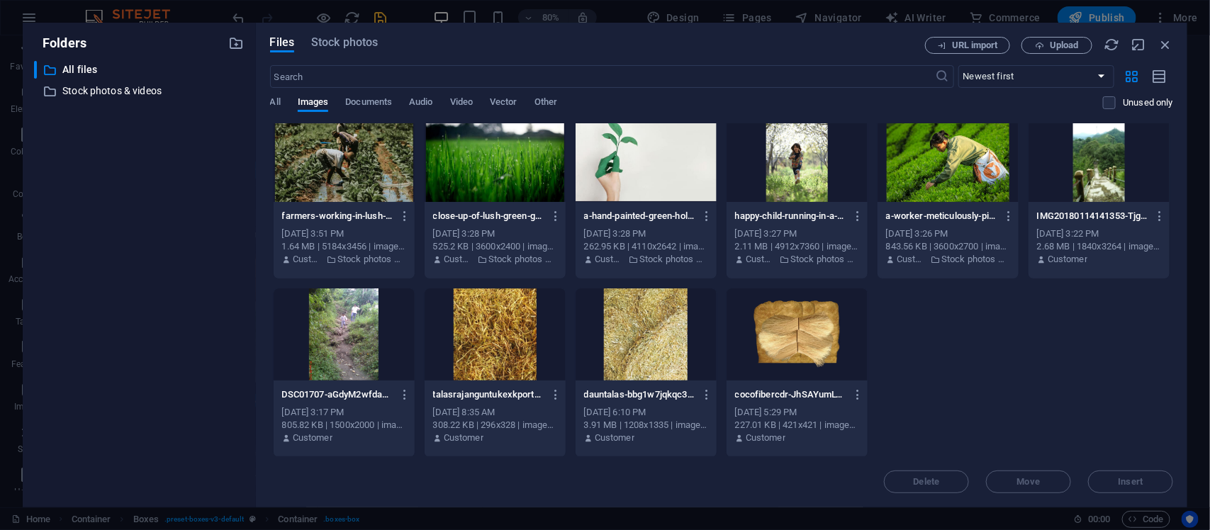
click at [667, 303] on div at bounding box center [646, 335] width 141 height 92
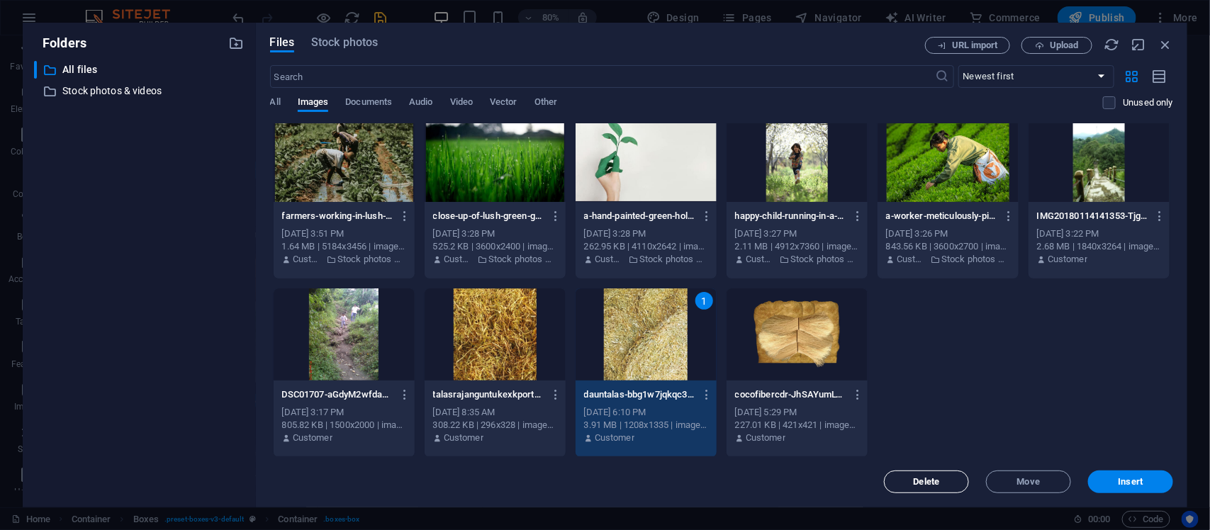
click at [918, 475] on button "Delete" at bounding box center [926, 482] width 85 height 23
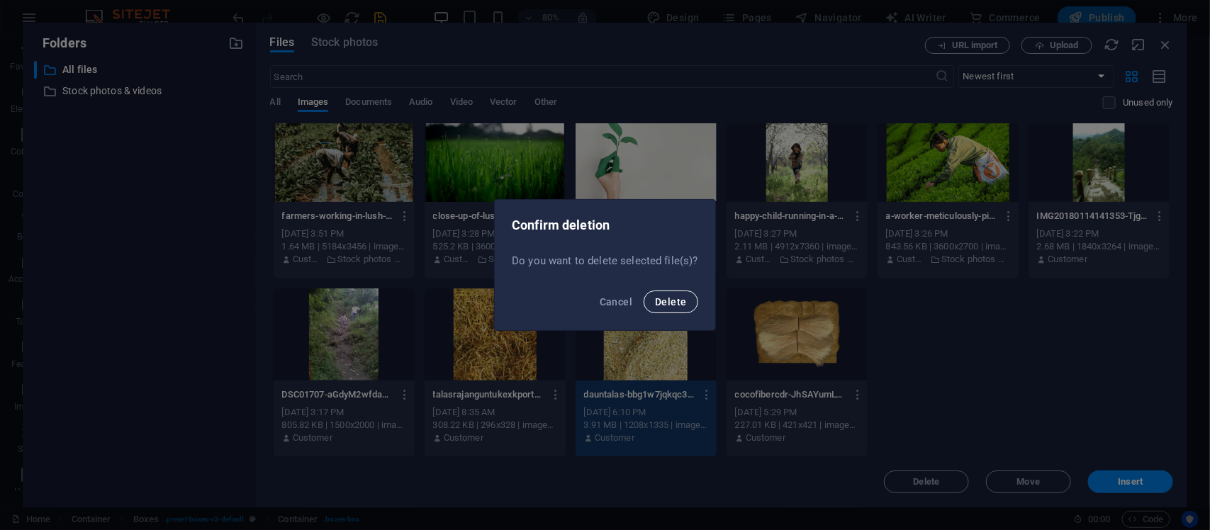
click at [682, 309] on button "Delete" at bounding box center [671, 302] width 54 height 23
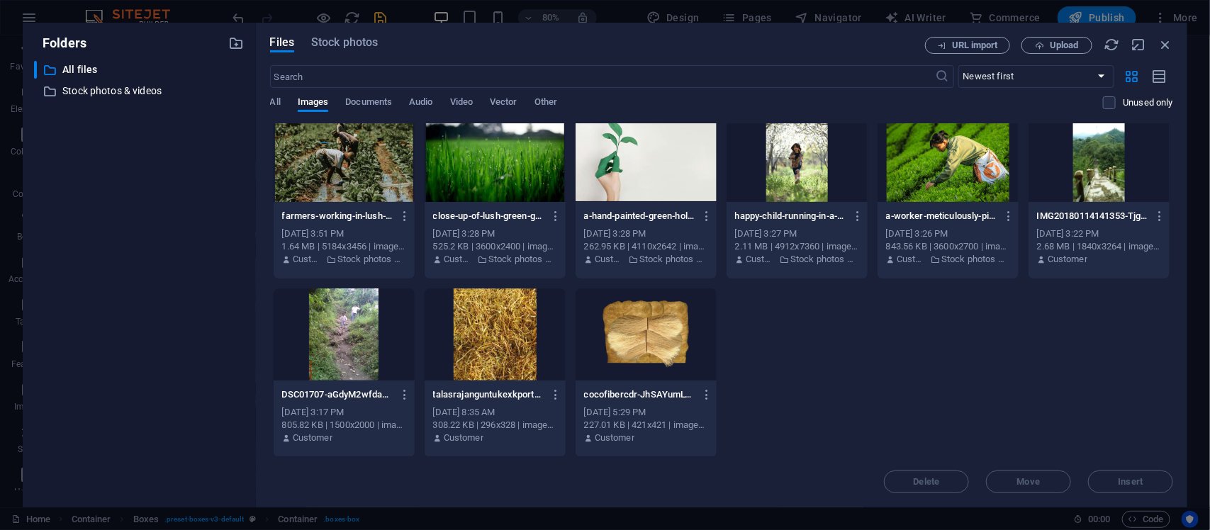
click at [671, 340] on div at bounding box center [646, 335] width 141 height 92
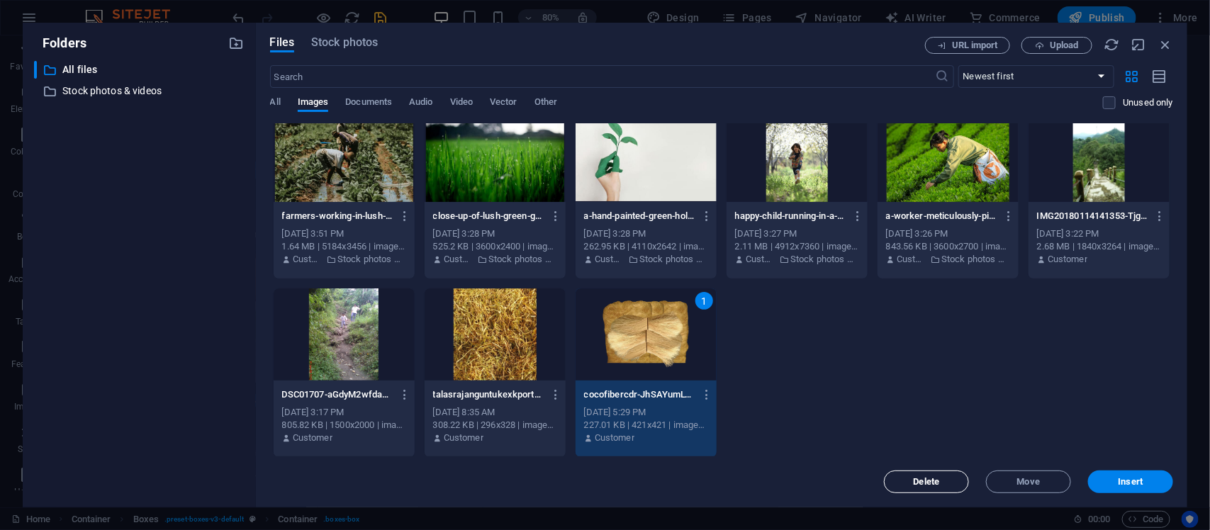
click at [948, 474] on button "Delete" at bounding box center [926, 482] width 85 height 23
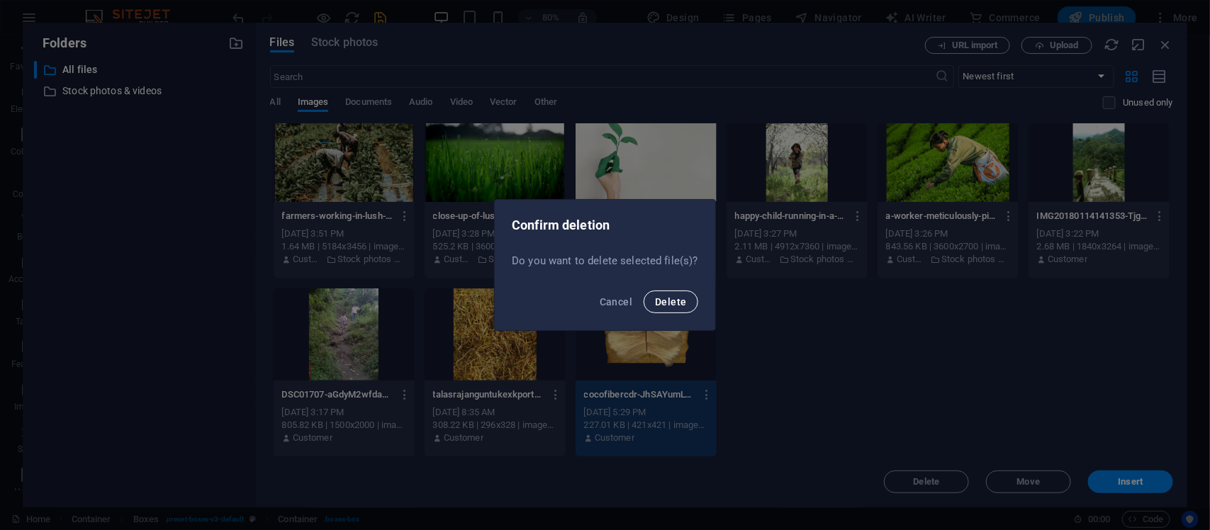
click at [685, 293] on button "Delete" at bounding box center [671, 302] width 54 height 23
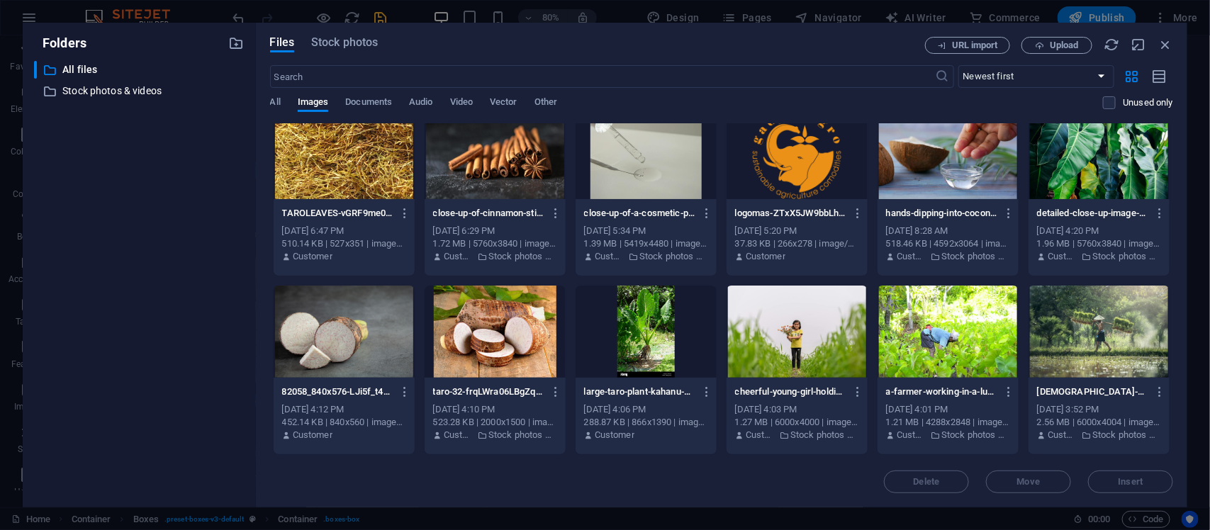
scroll to position [432, 0]
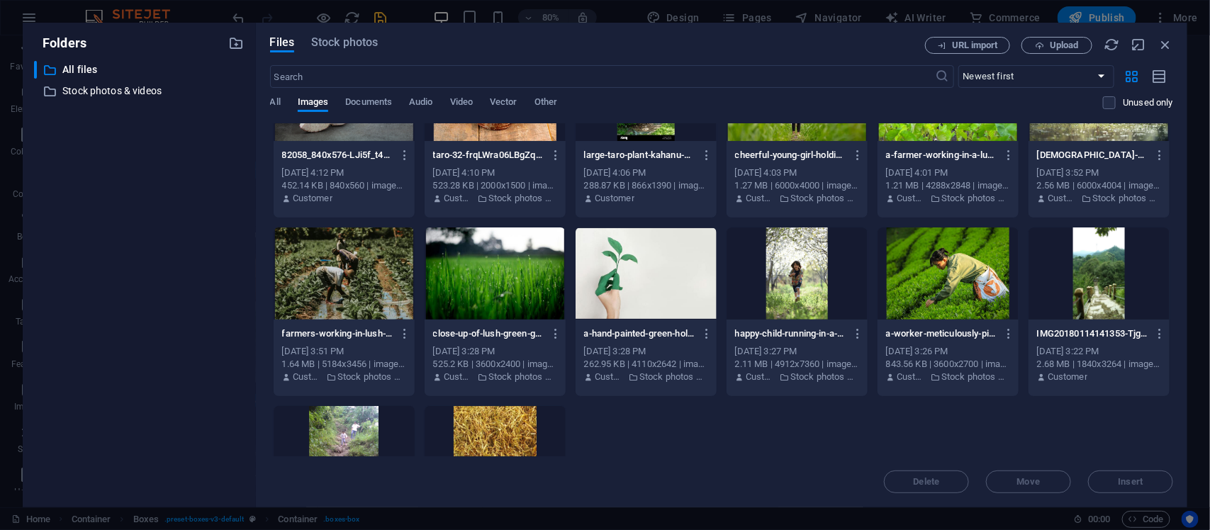
click at [534, 426] on div at bounding box center [495, 452] width 141 height 92
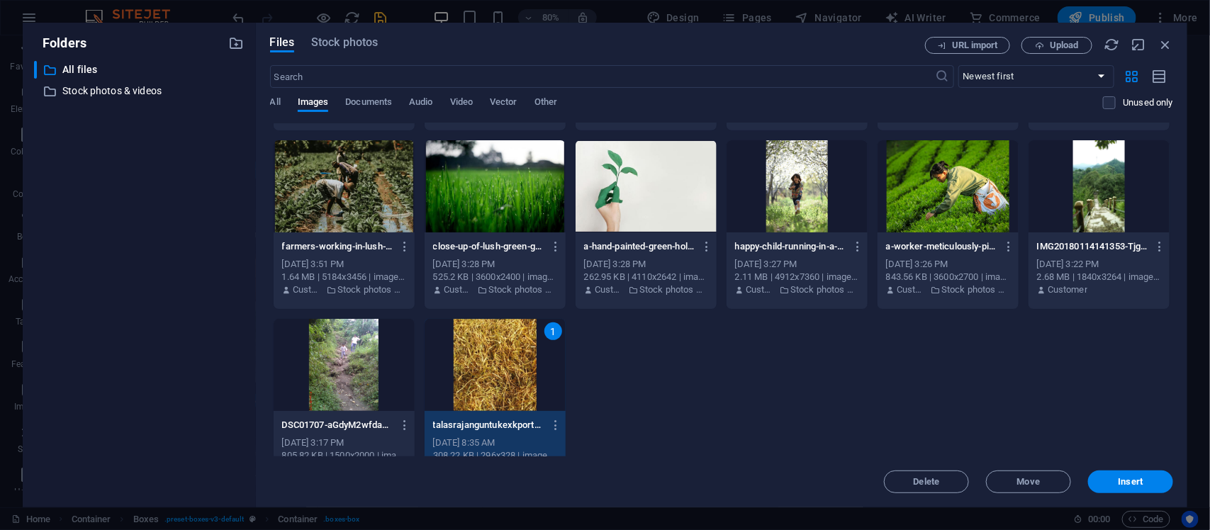
scroll to position [550, 0]
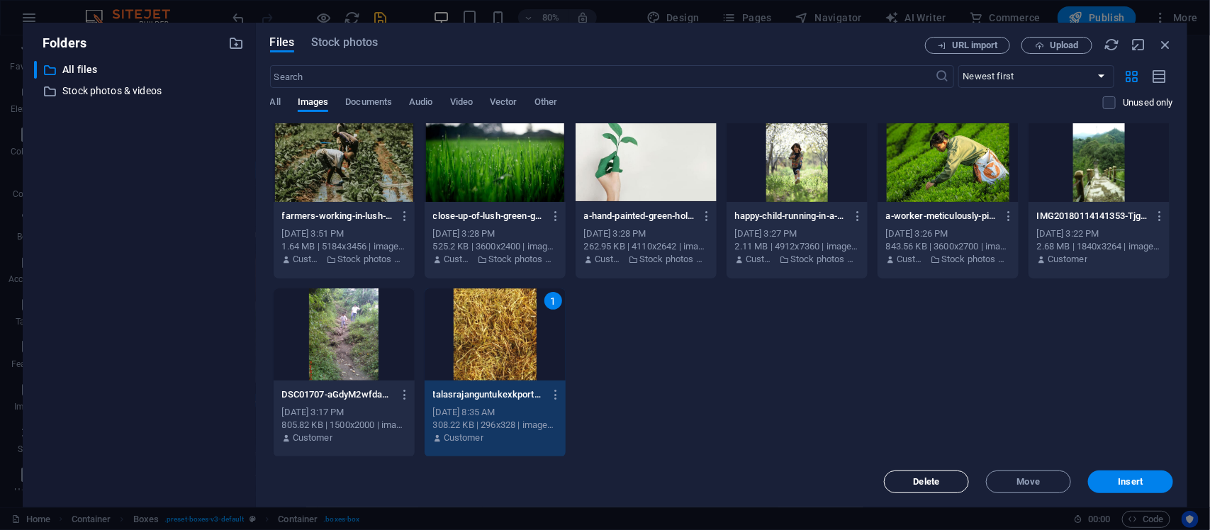
click at [934, 484] on span "Delete" at bounding box center [927, 482] width 26 height 9
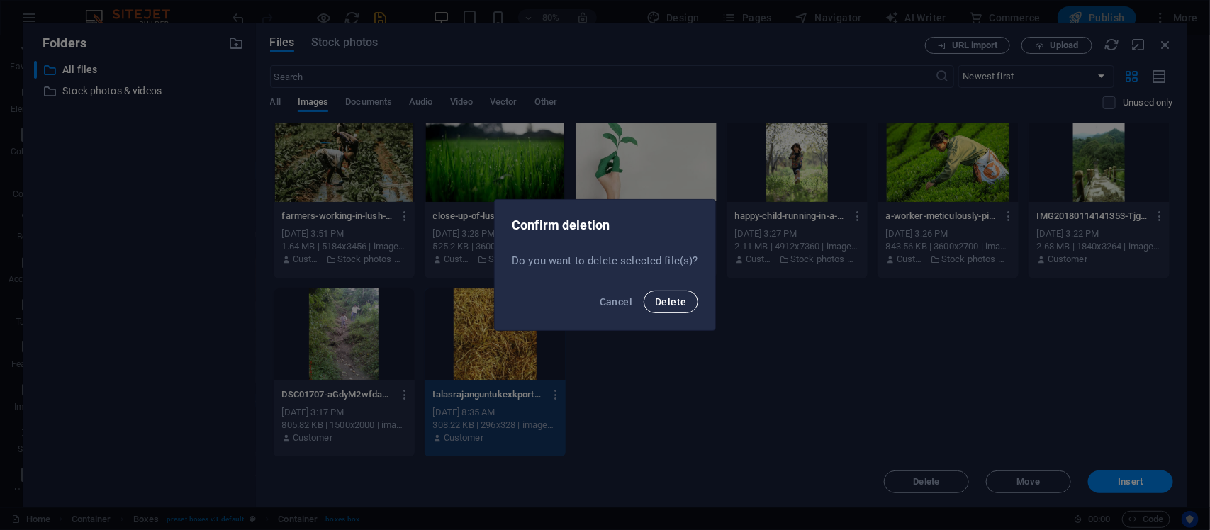
click at [678, 301] on span "Delete" at bounding box center [670, 301] width 31 height 11
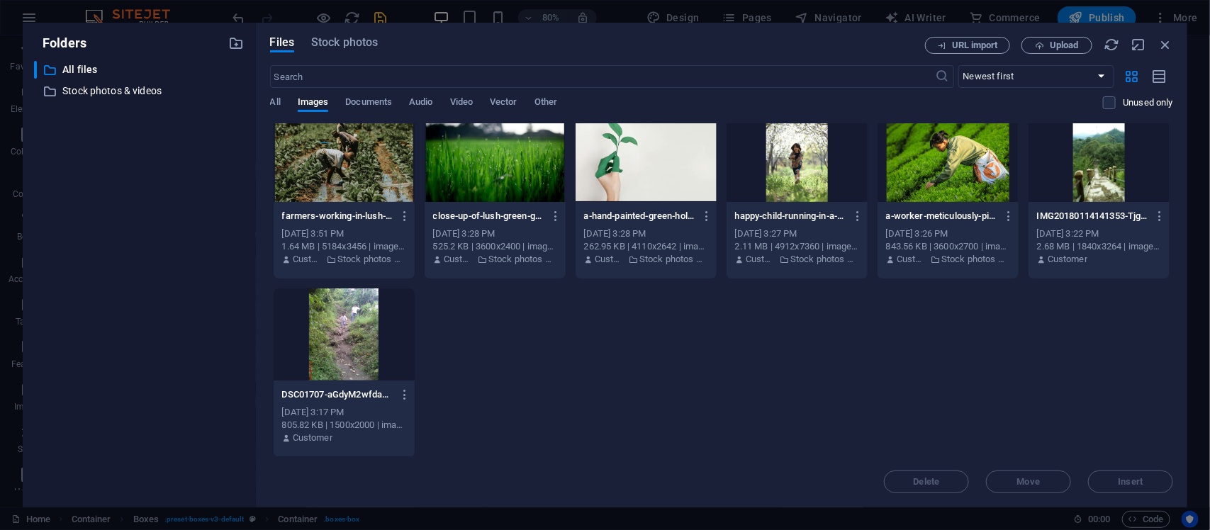
click at [357, 339] on div at bounding box center [344, 335] width 141 height 92
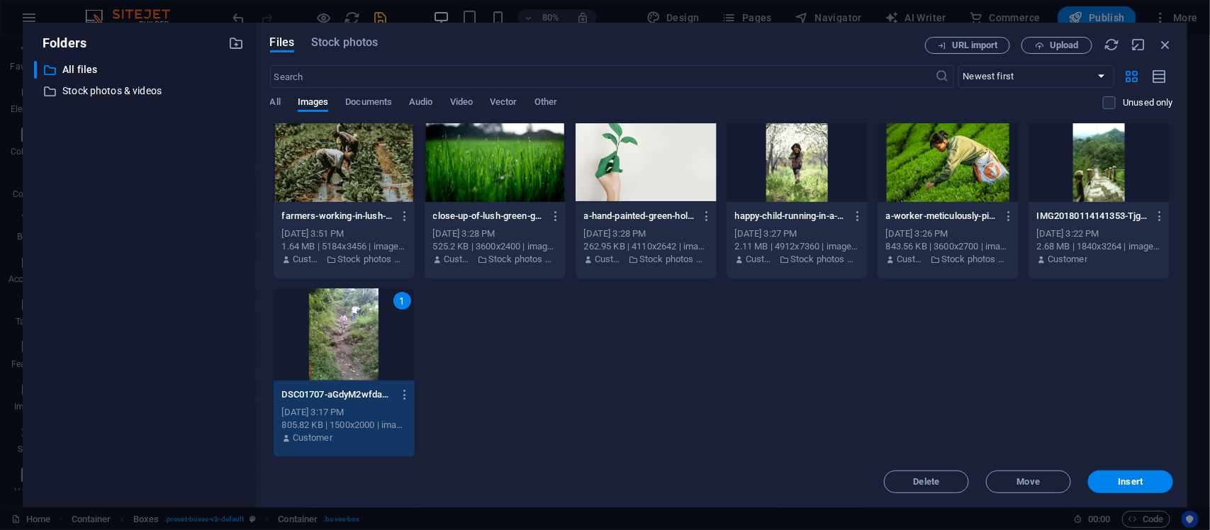
click at [940, 469] on div "Delete Move Insert" at bounding box center [721, 475] width 903 height 37
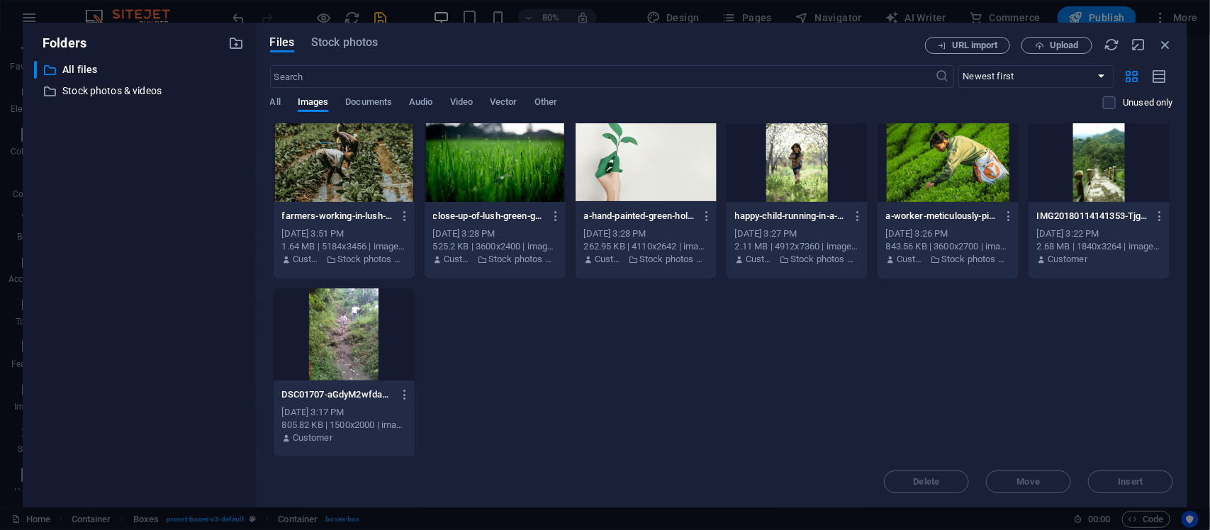
click at [339, 328] on div at bounding box center [344, 335] width 141 height 92
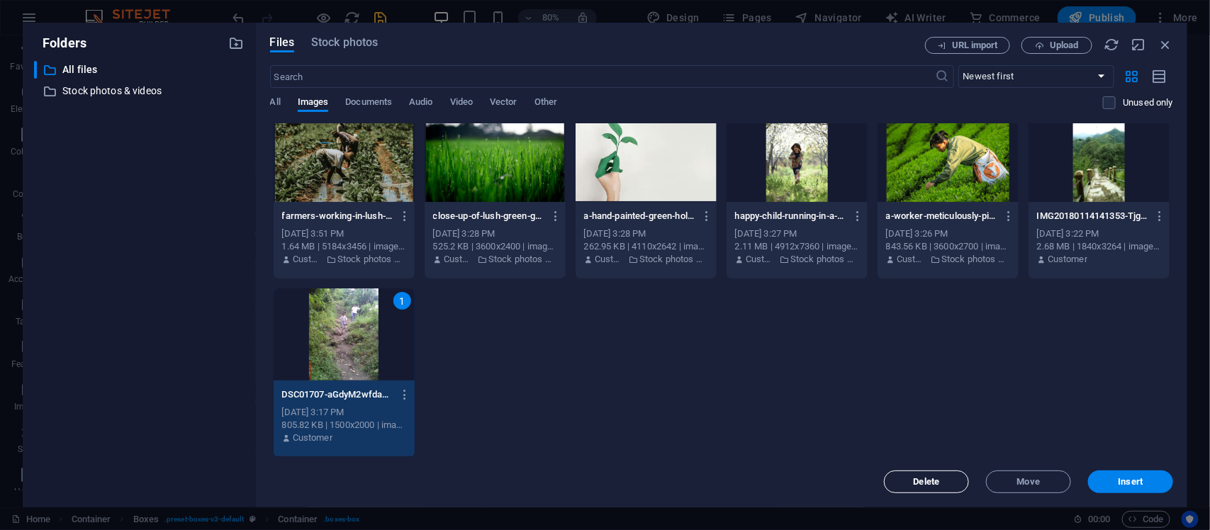
click at [920, 479] on span "Delete" at bounding box center [927, 482] width 26 height 9
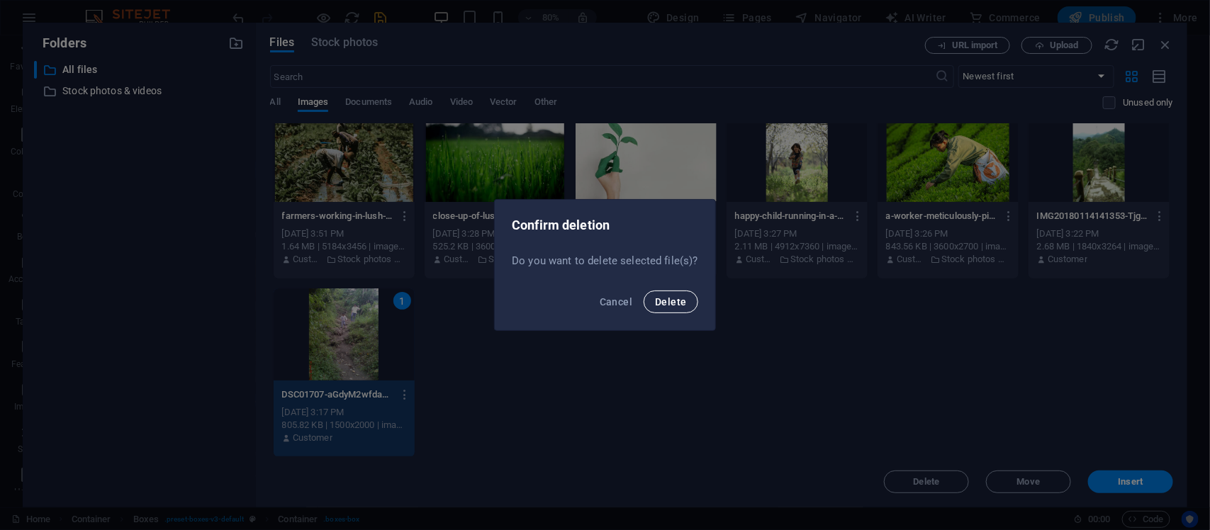
click at [665, 302] on span "Delete" at bounding box center [670, 301] width 31 height 11
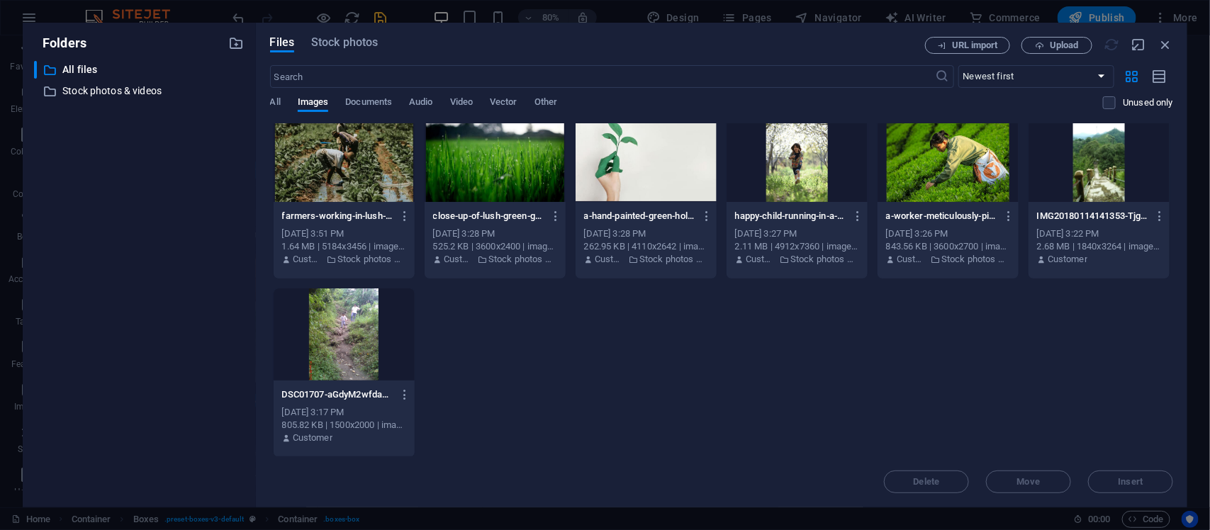
scroll to position [372, 0]
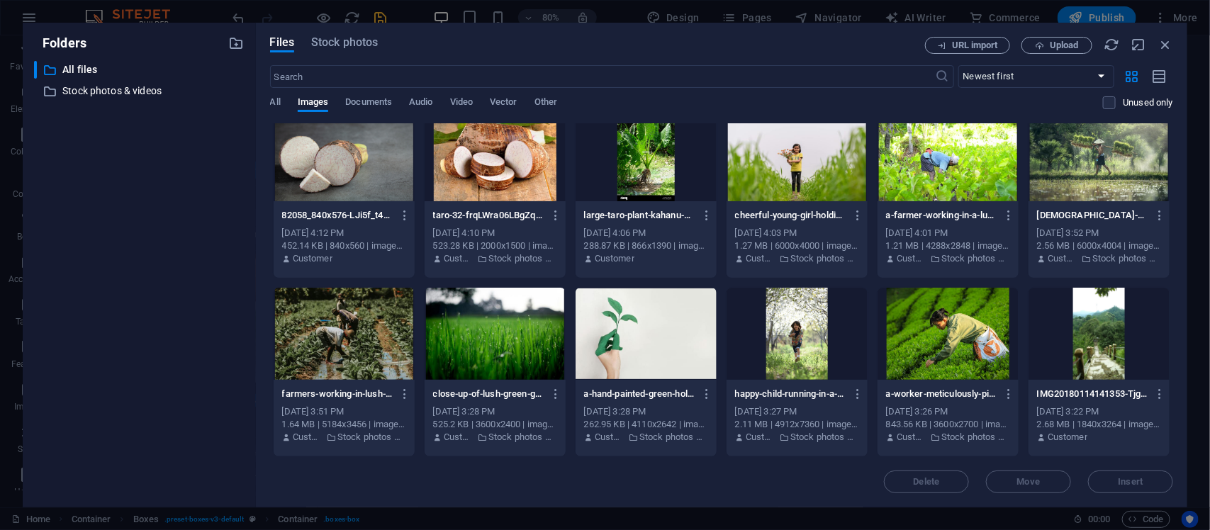
click at [1113, 323] on div at bounding box center [1099, 334] width 141 height 92
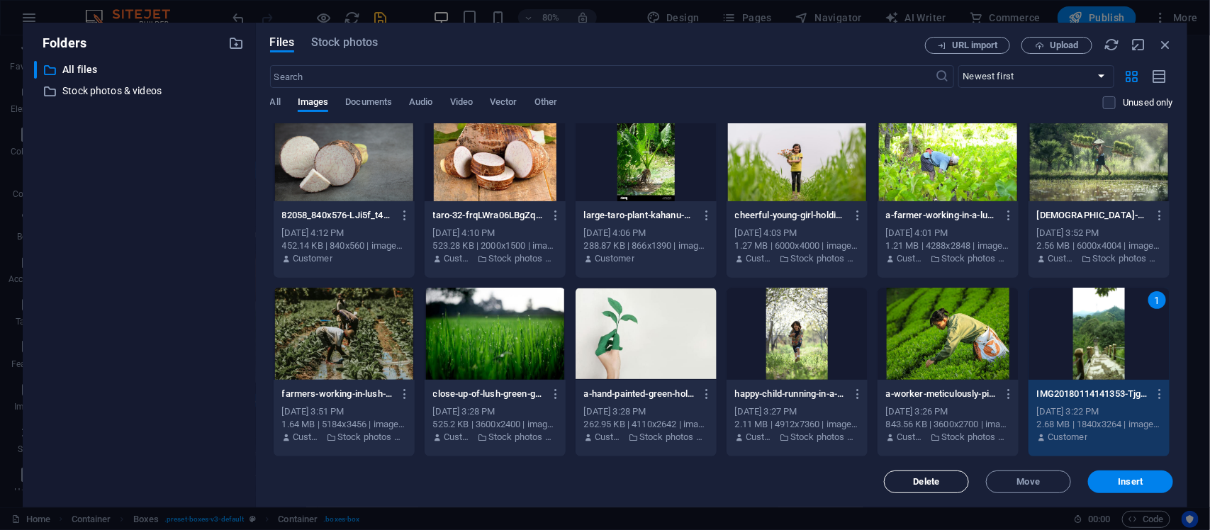
click at [938, 481] on span "Delete" at bounding box center [927, 482] width 26 height 9
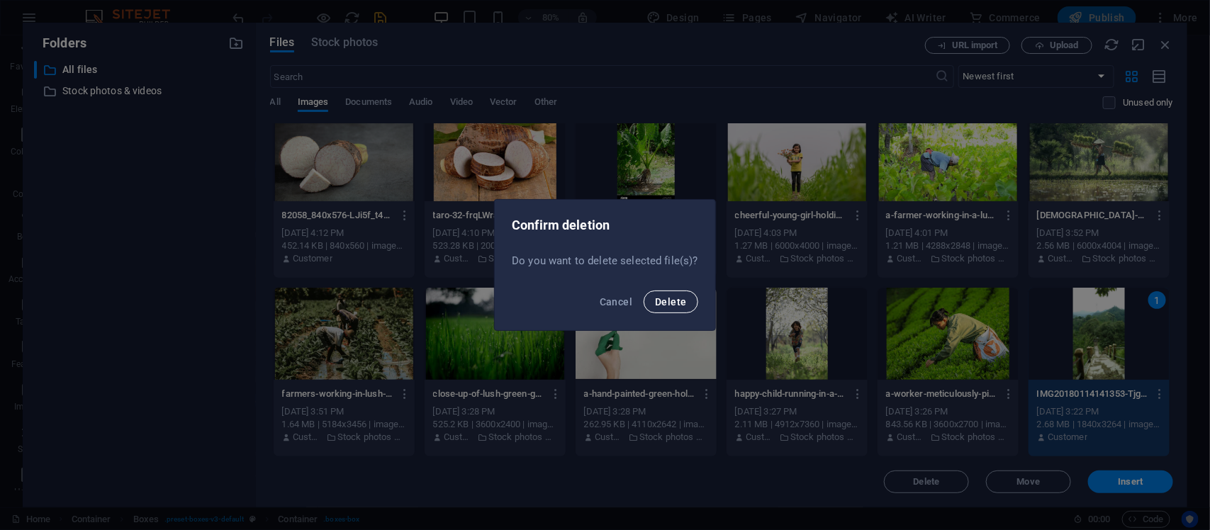
click at [681, 303] on span "Delete" at bounding box center [670, 301] width 31 height 11
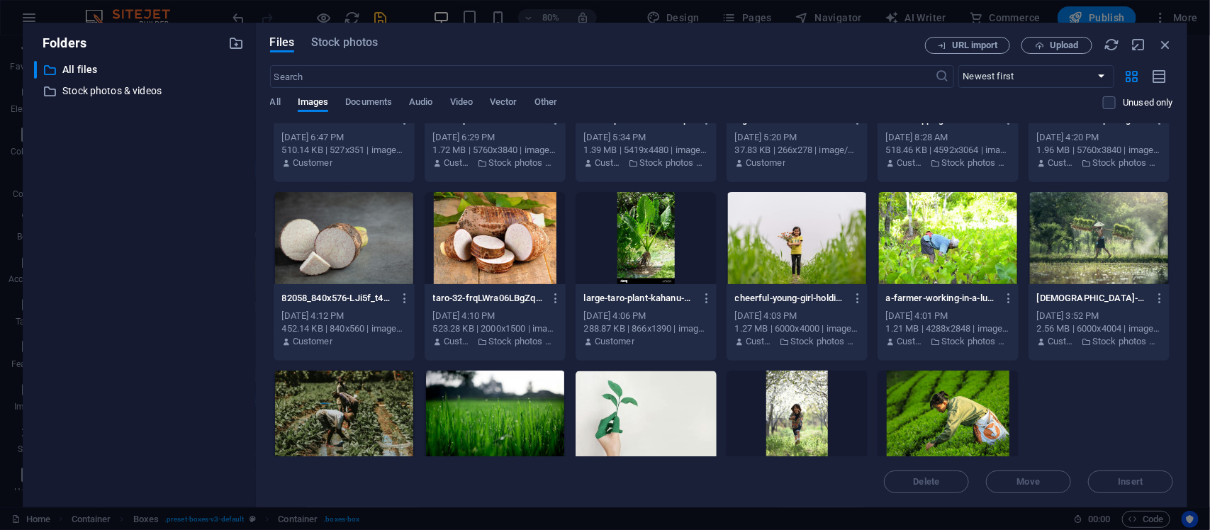
scroll to position [254, 0]
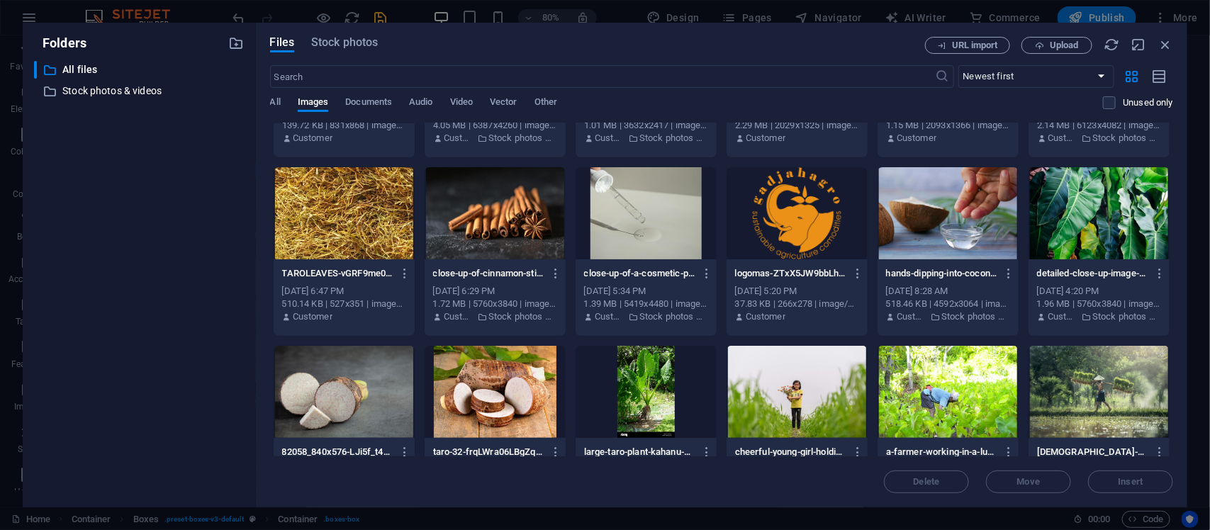
click at [671, 406] on div at bounding box center [646, 392] width 141 height 92
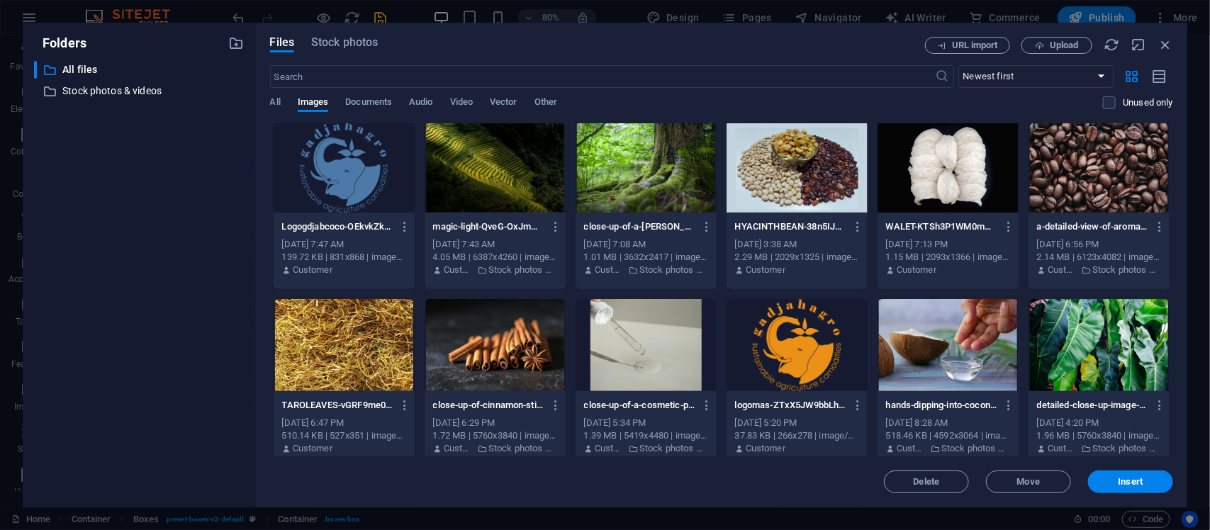
scroll to position [0, 0]
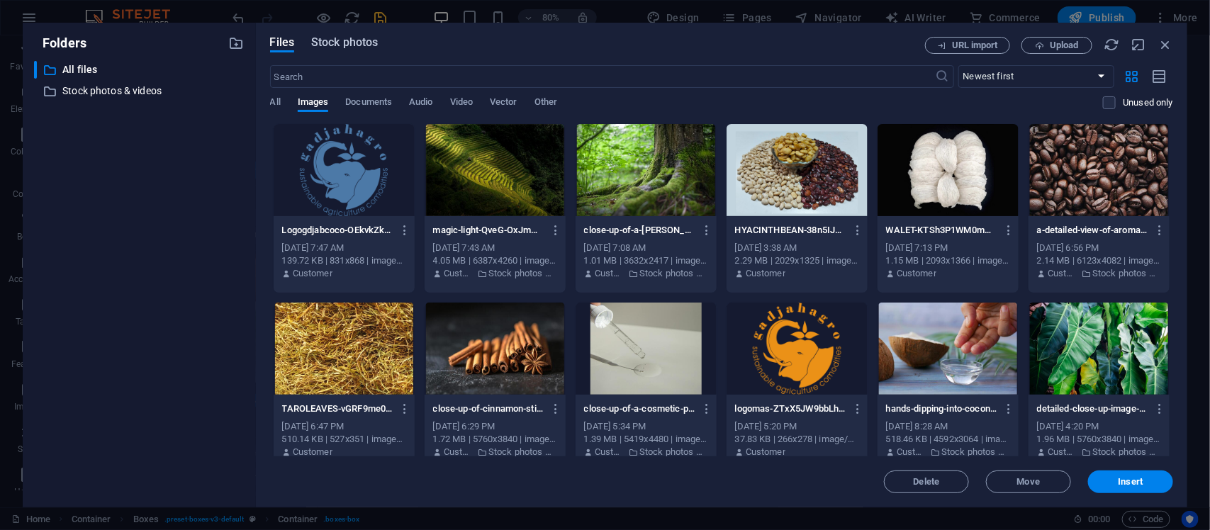
click at [338, 36] on span "Stock photos" at bounding box center [344, 42] width 67 height 17
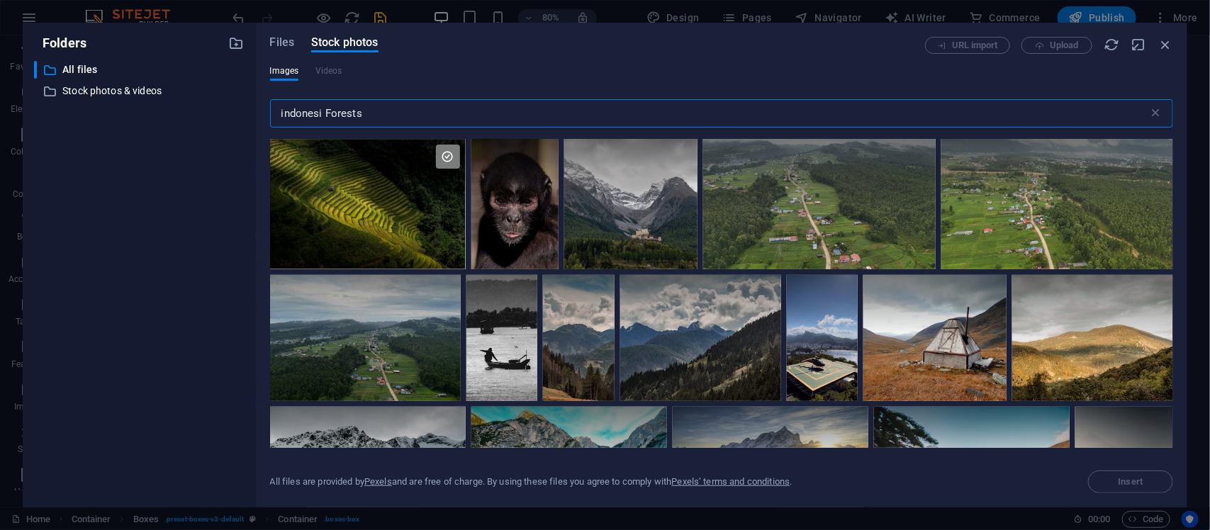
drag, startPoint x: 381, startPoint y: 113, endPoint x: 202, endPoint y: 122, distance: 179.6
click at [202, 122] on div "Folders ​ All files All files ​ Stock photos & videos Stock photos & videos Fil…" at bounding box center [605, 265] width 1165 height 485
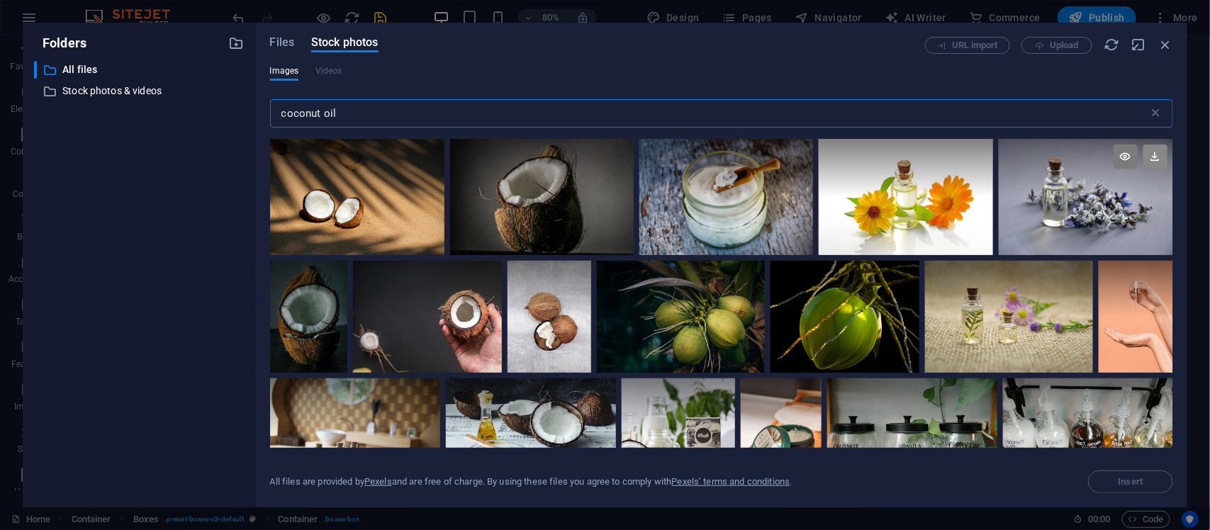
type input "coconut oil"
click at [1149, 160] on icon at bounding box center [1156, 157] width 24 height 24
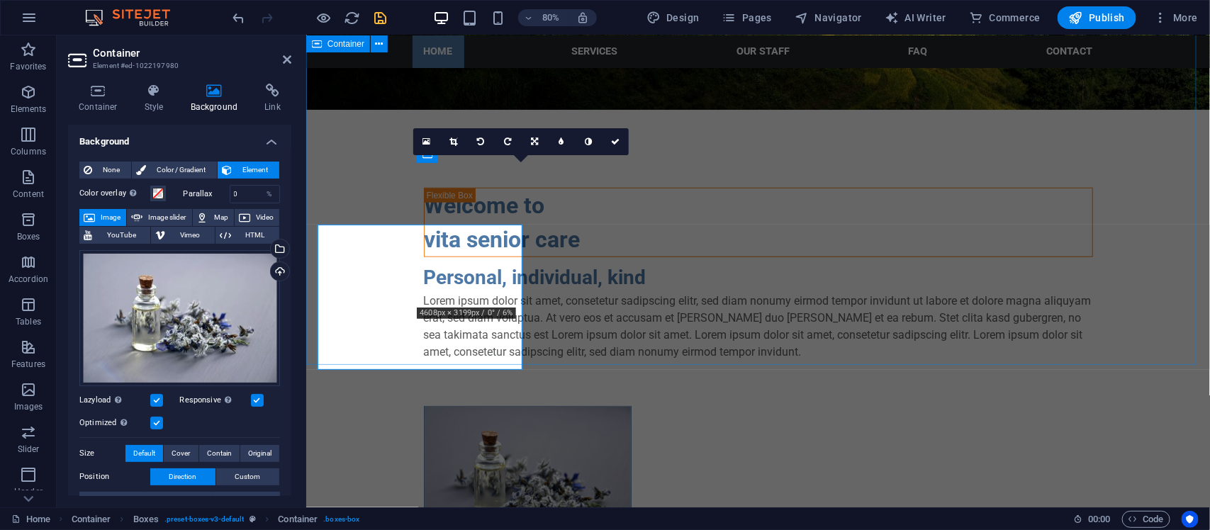
scroll to position [472, 0]
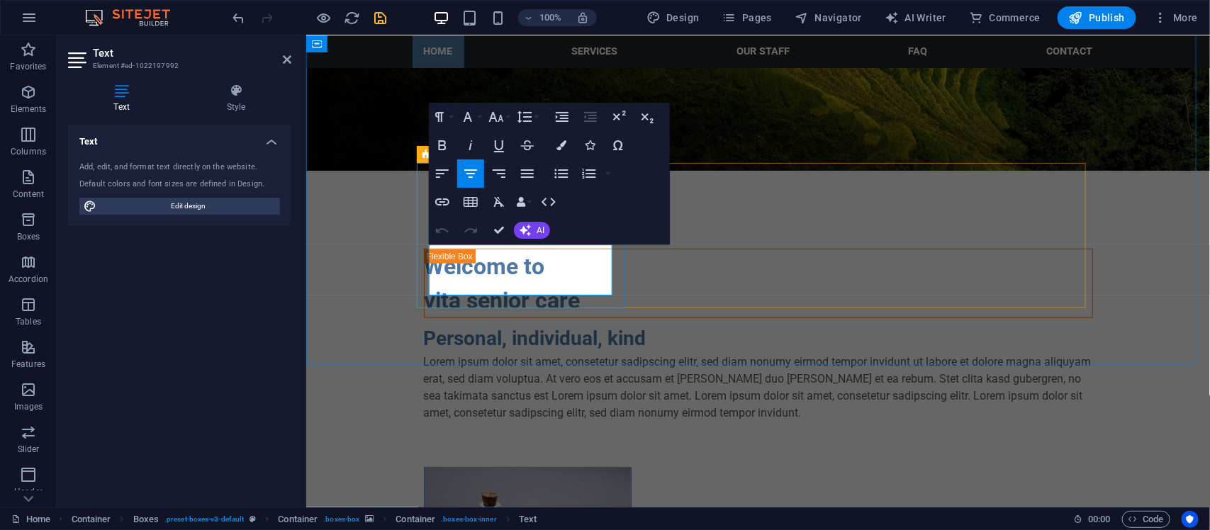
click at [561, 147] on icon "button" at bounding box center [562, 145] width 10 height 10
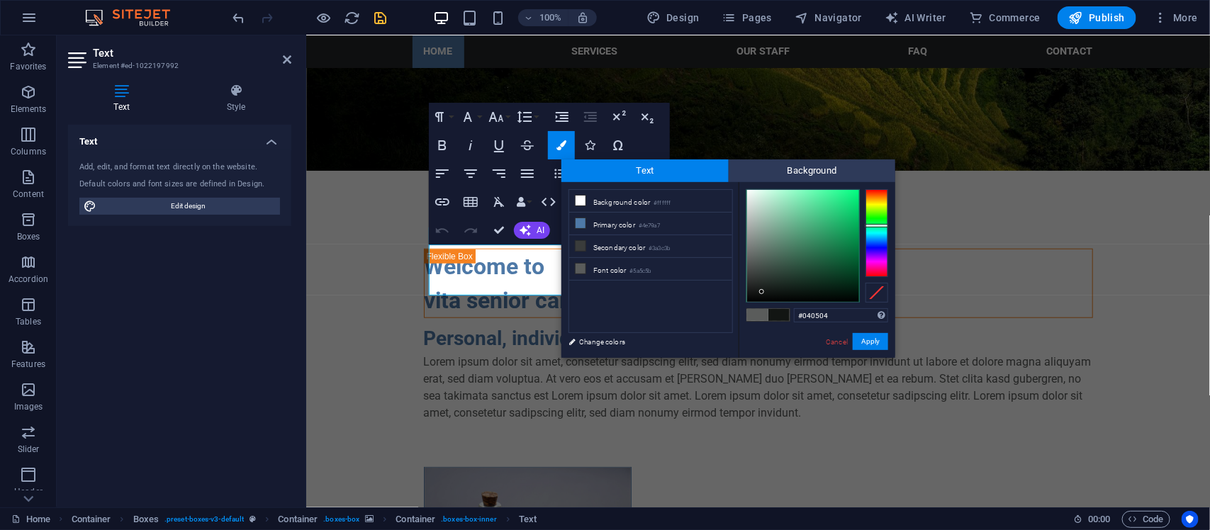
type input "#000000"
drag, startPoint x: 762, startPoint y: 292, endPoint x: 762, endPoint y: 301, distance: 9.2
click at [762, 301] on div at bounding box center [803, 246] width 112 height 112
click at [856, 344] on button "Apply" at bounding box center [870, 341] width 35 height 17
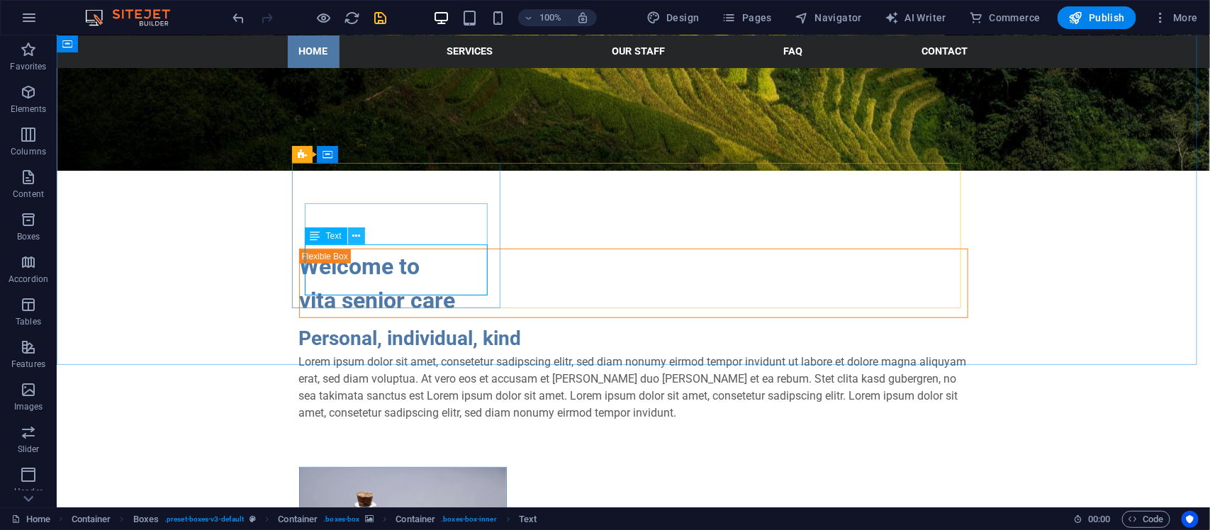
click at [359, 238] on icon at bounding box center [356, 236] width 8 height 15
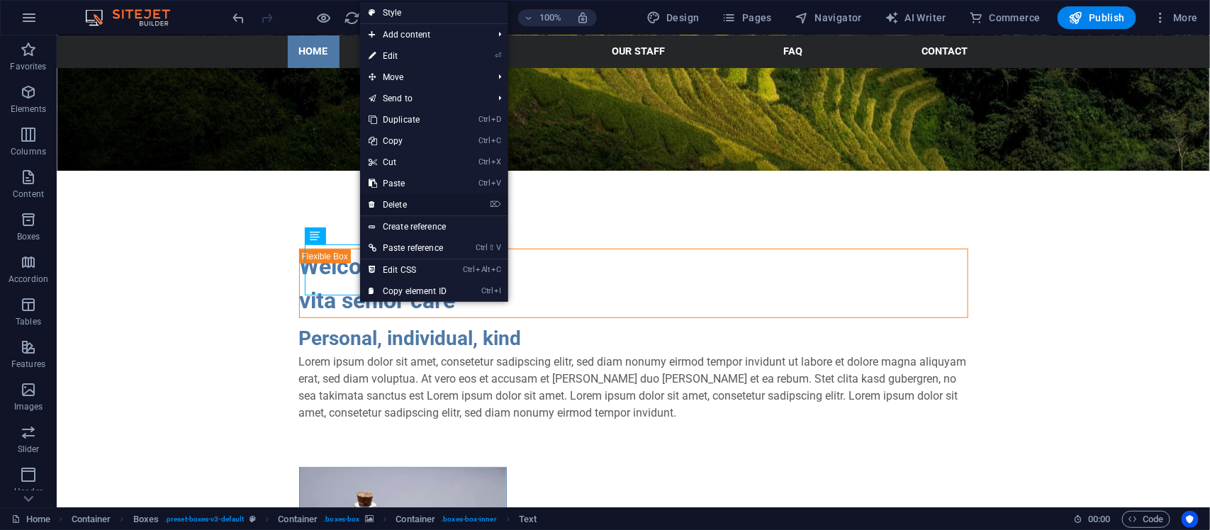
click at [395, 203] on link "⌦ Delete" at bounding box center [407, 204] width 95 height 21
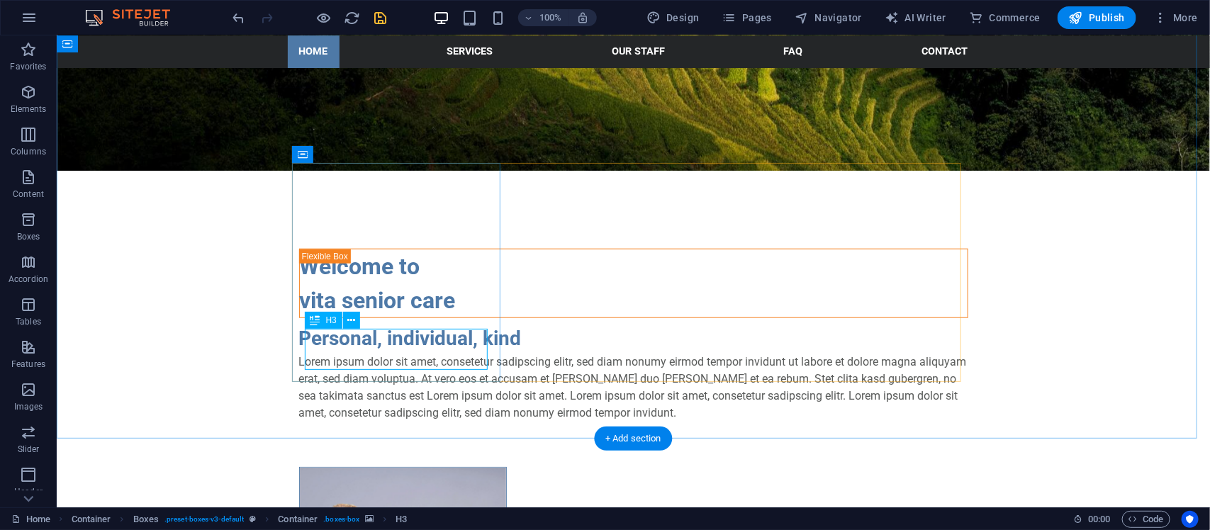
click at [430, 172] on icon at bounding box center [434, 167] width 8 height 15
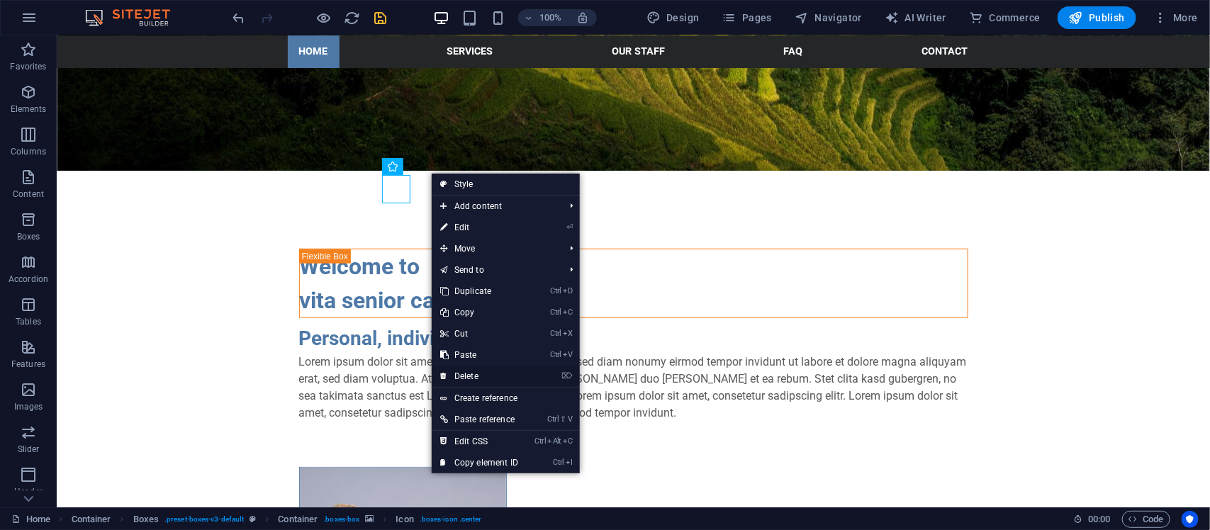
click at [469, 367] on link "⌦ Delete" at bounding box center [479, 376] width 95 height 21
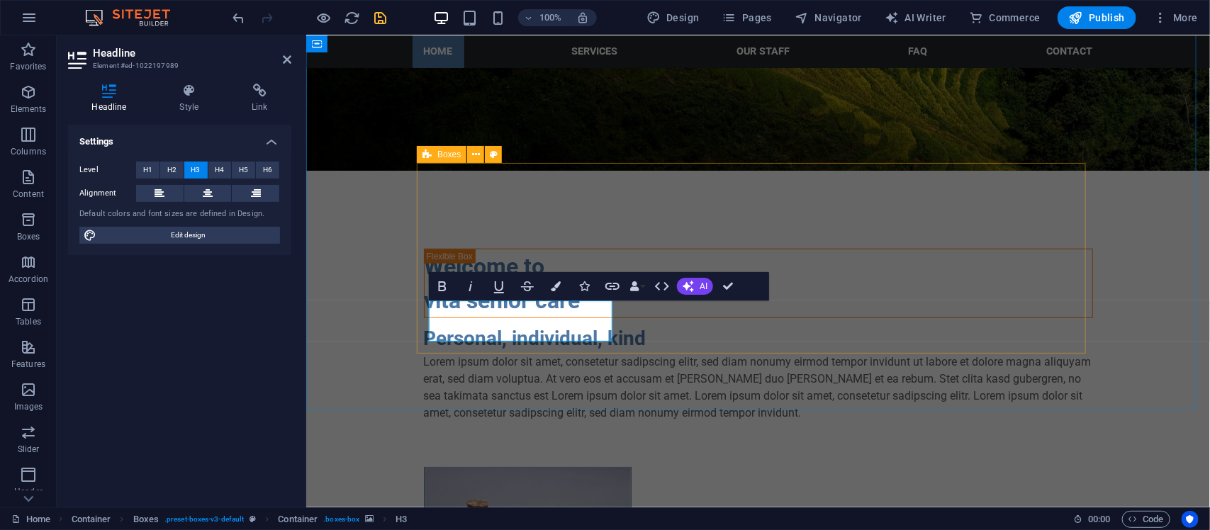
drag, startPoint x: 443, startPoint y: 320, endPoint x: 628, endPoint y: 318, distance: 185.0
click at [554, 287] on icon "button" at bounding box center [556, 286] width 10 height 10
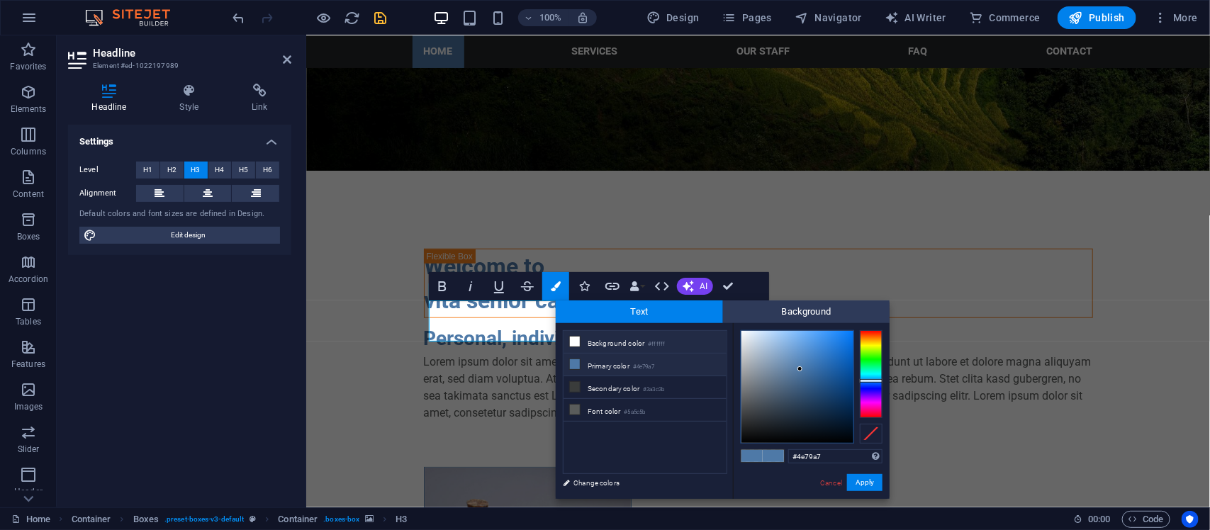
click at [576, 342] on icon at bounding box center [575, 342] width 10 height 10
type input "#ffffff"
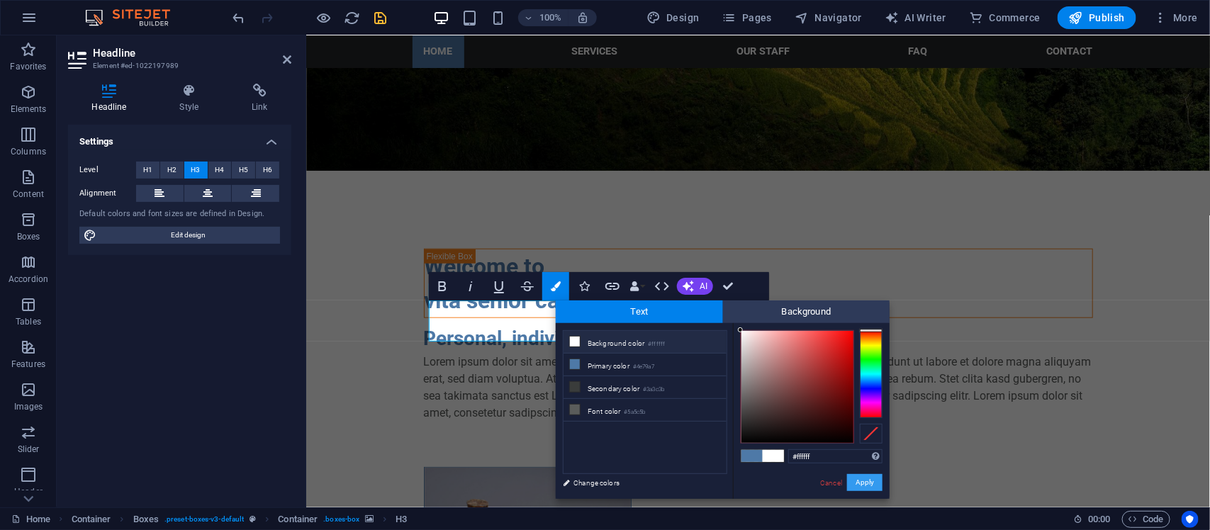
click at [859, 483] on button "Apply" at bounding box center [864, 482] width 35 height 17
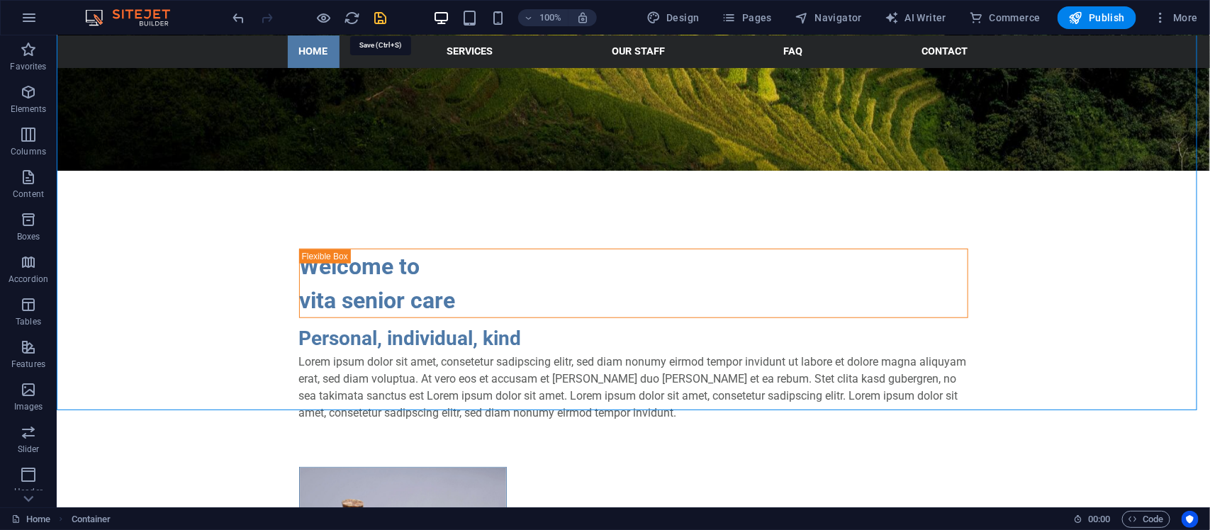
click at [384, 14] on icon "save" at bounding box center [381, 18] width 16 height 16
checkbox input "false"
click at [430, 169] on icon at bounding box center [428, 167] width 8 height 15
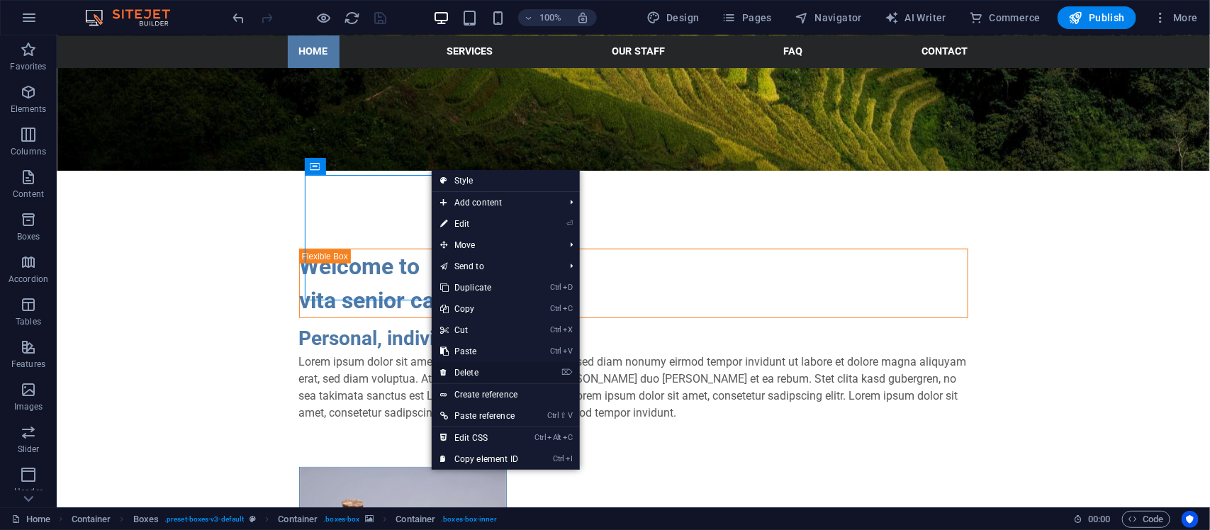
click at [466, 373] on link "⌦ Delete" at bounding box center [479, 372] width 95 height 21
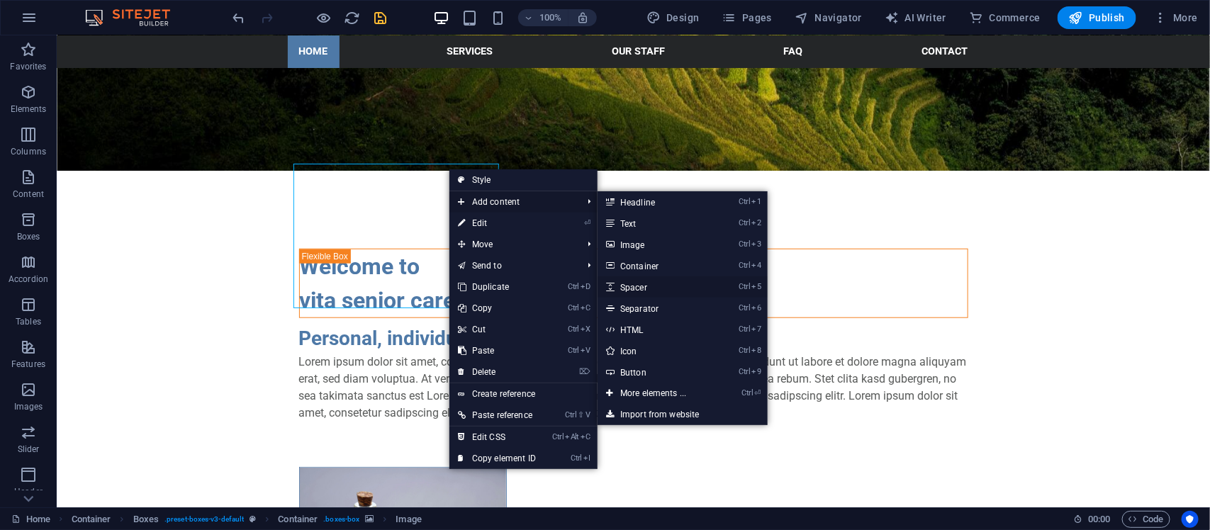
click at [626, 284] on link "Ctrl 5 Spacer" at bounding box center [656, 286] width 117 height 21
select select "px"
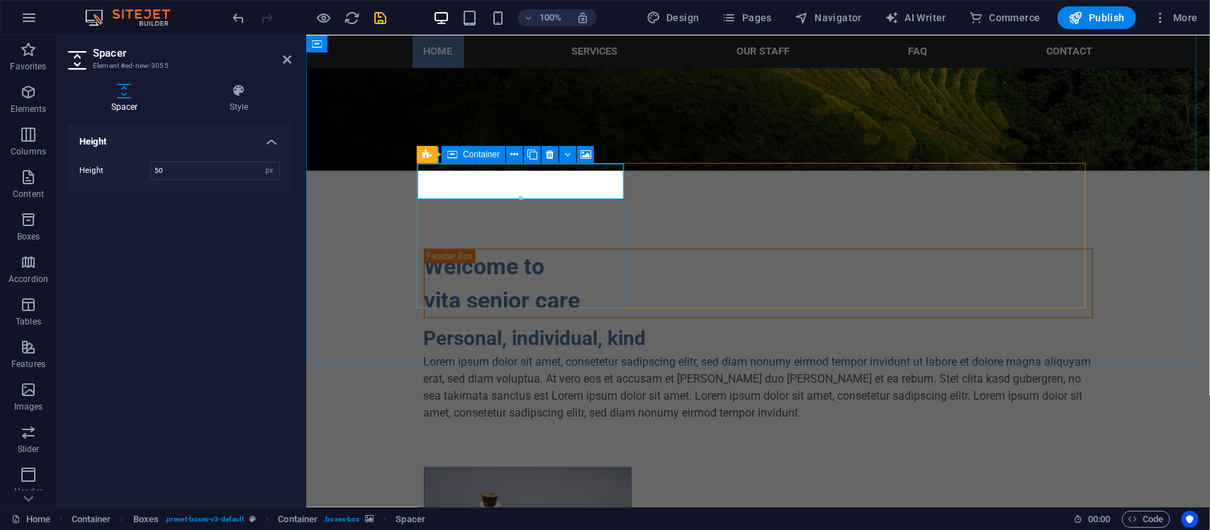
click at [496, 467] on figure at bounding box center [527, 539] width 206 height 145
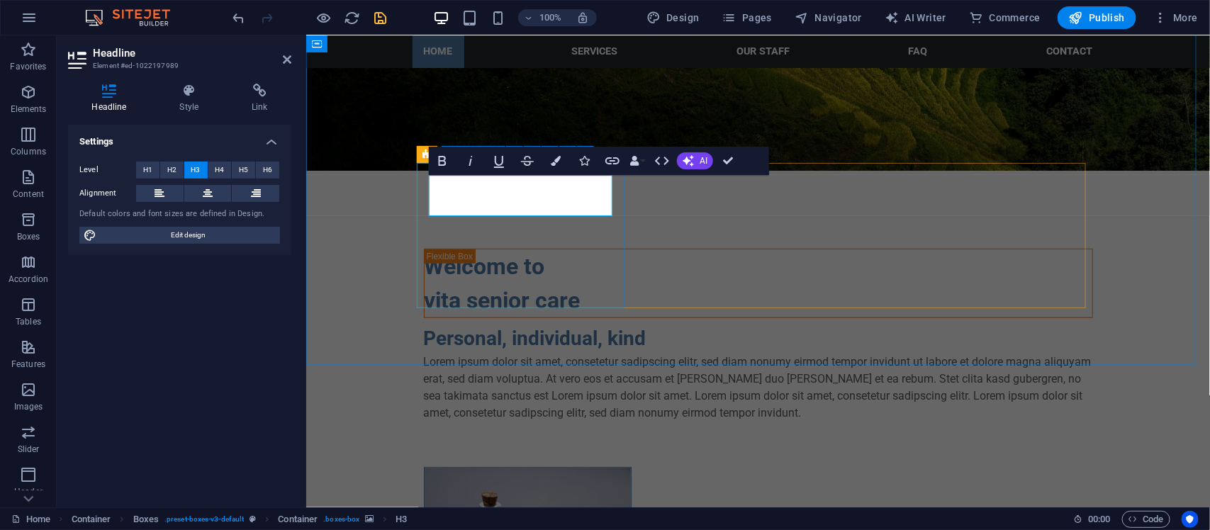
click at [424, 467] on figure at bounding box center [527, 539] width 206 height 145
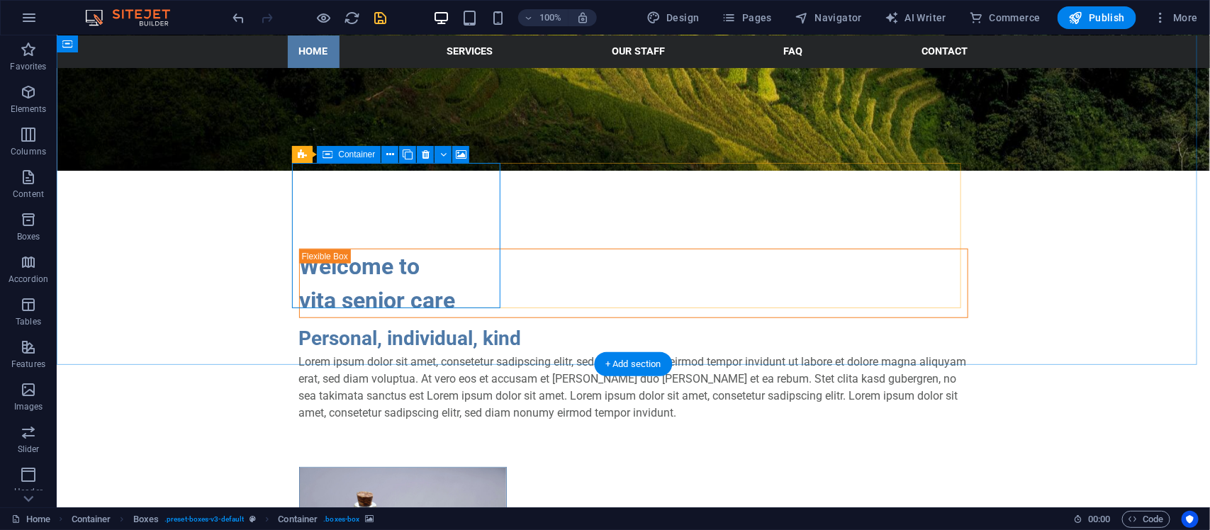
click at [453, 467] on figure at bounding box center [402, 539] width 206 height 145
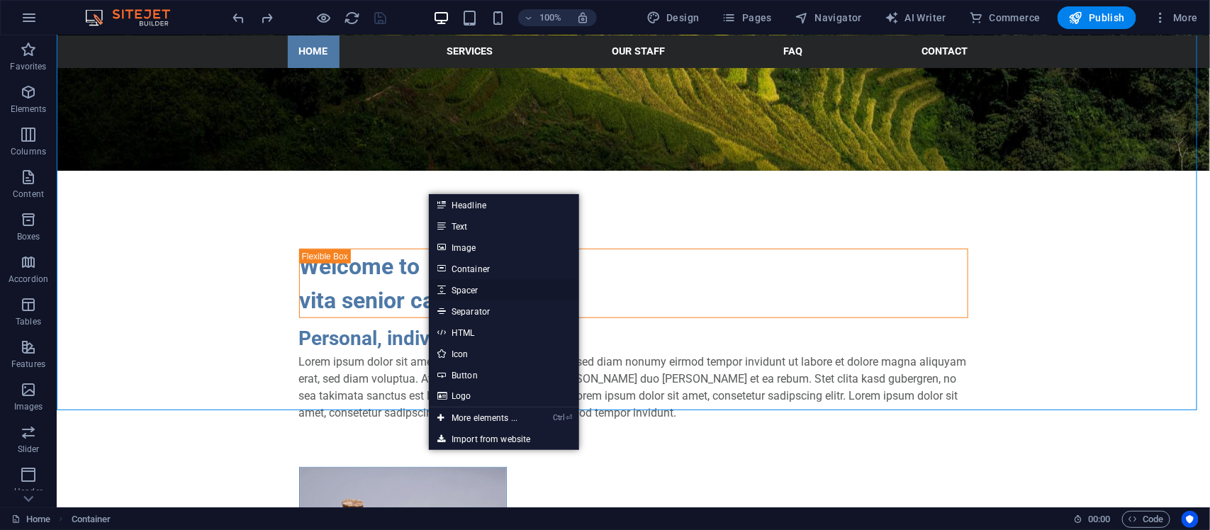
click at [459, 289] on link "Spacer" at bounding box center [504, 289] width 150 height 21
select select "px"
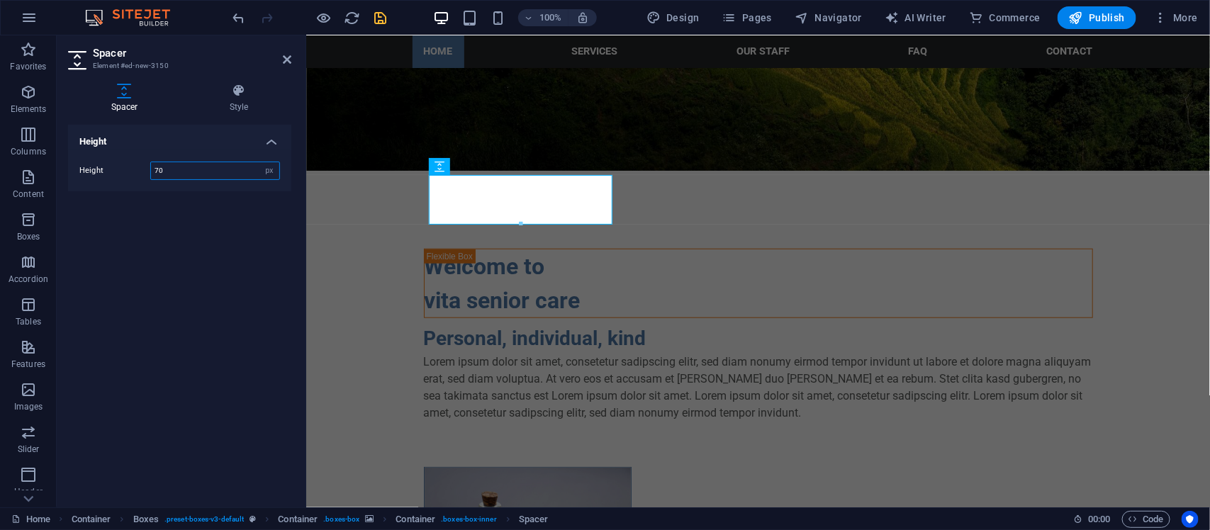
drag, startPoint x: 213, startPoint y: 174, endPoint x: 130, endPoint y: 168, distance: 83.8
click at [130, 168] on div "Height 70 px rem vh vw" at bounding box center [179, 171] width 201 height 18
drag, startPoint x: 194, startPoint y: 170, endPoint x: 132, endPoint y: 167, distance: 61.7
click at [132, 167] on div "Height 100 px rem vh vw" at bounding box center [179, 171] width 201 height 18
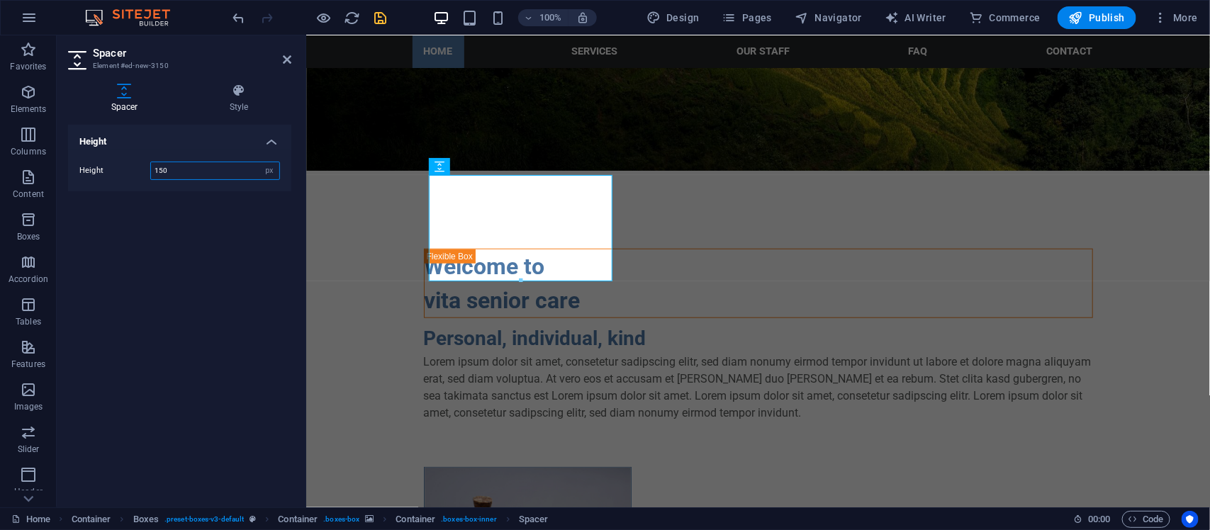
drag, startPoint x: 183, startPoint y: 172, endPoint x: 133, endPoint y: 167, distance: 49.9
click at [133, 167] on div "Height 150 px rem vh vw" at bounding box center [179, 171] width 201 height 18
drag, startPoint x: 172, startPoint y: 175, endPoint x: 139, endPoint y: 168, distance: 34.1
click at [139, 168] on div "Height 165 px rem vh vw" at bounding box center [179, 171] width 201 height 18
drag, startPoint x: 206, startPoint y: 163, endPoint x: 130, endPoint y: 170, distance: 76.2
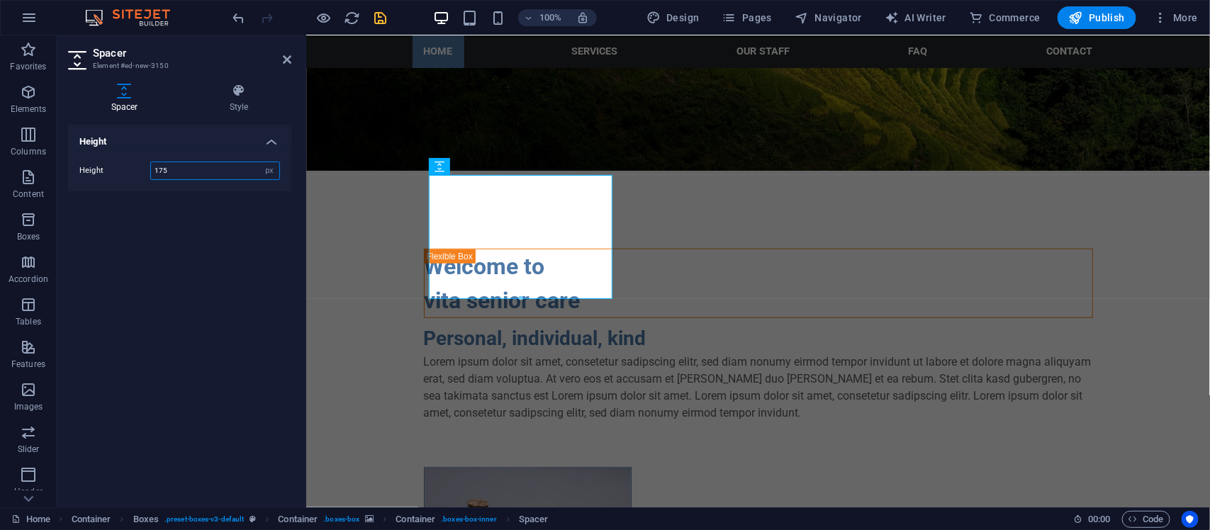
click at [130, 170] on div "Height 175 px rem vh vw" at bounding box center [179, 171] width 201 height 18
type input "170"
drag, startPoint x: 285, startPoint y: 59, endPoint x: 259, endPoint y: 11, distance: 53.9
click at [285, 59] on icon at bounding box center [287, 59] width 9 height 11
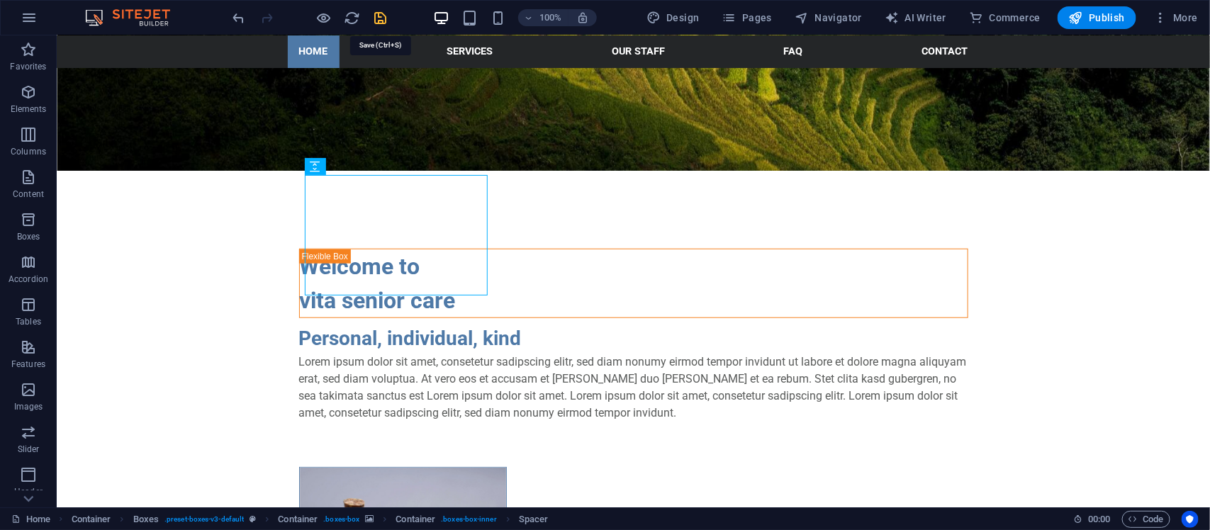
click at [380, 15] on icon "save" at bounding box center [381, 18] width 16 height 16
checkbox input "false"
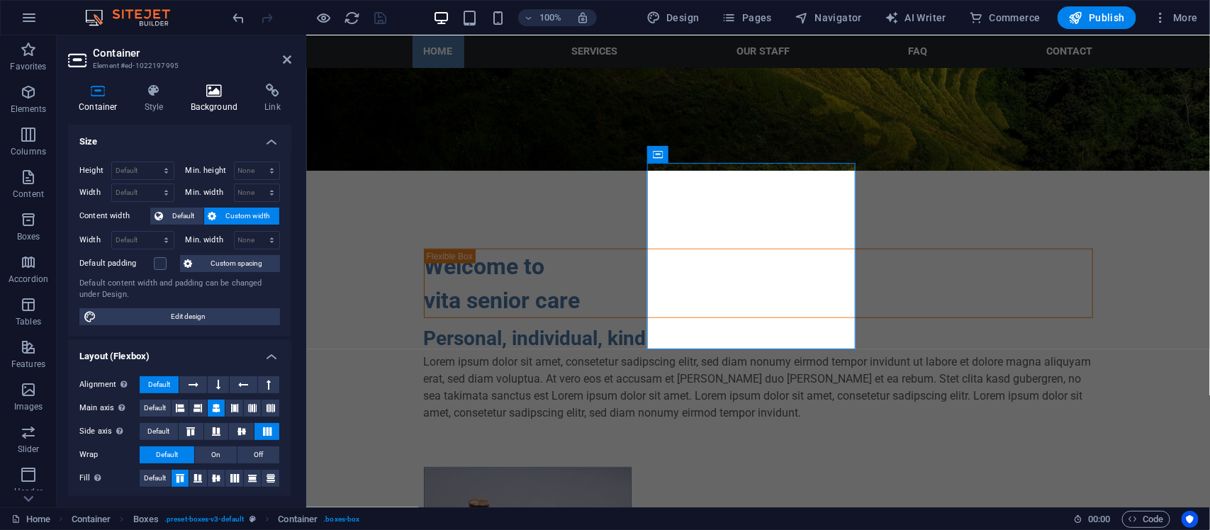
click at [211, 90] on icon at bounding box center [214, 91] width 69 height 14
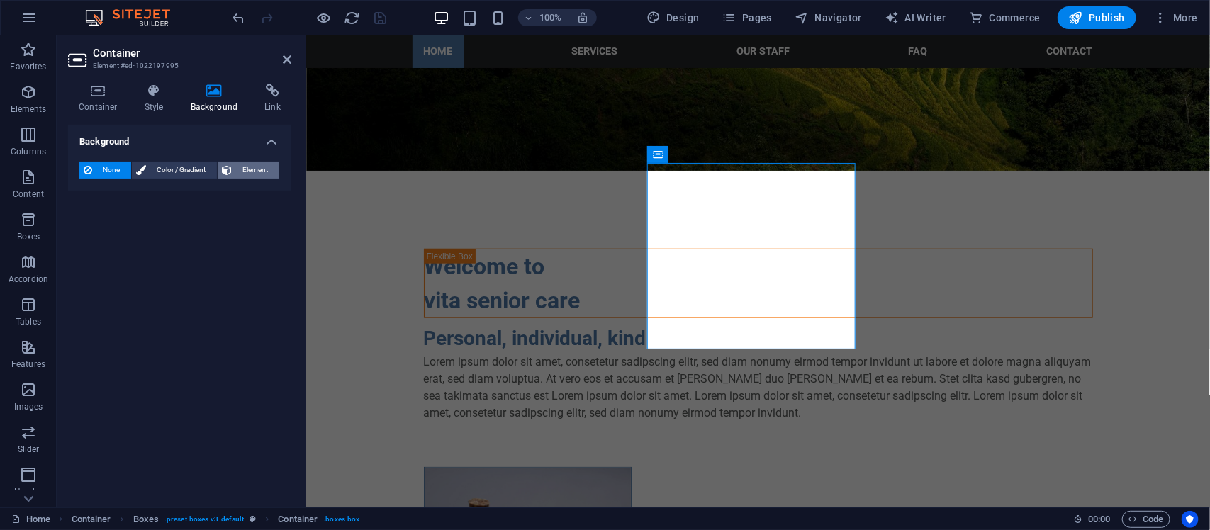
click at [242, 167] on span "Element" at bounding box center [255, 170] width 39 height 17
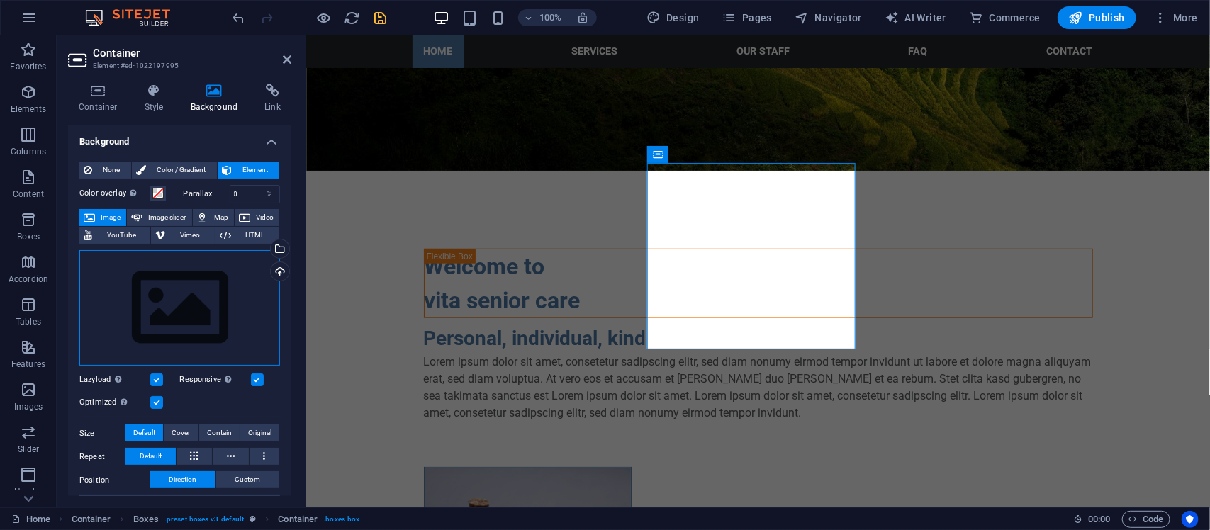
click at [231, 319] on div "Drag files here, click to choose files or select files from Files or our free s…" at bounding box center [179, 308] width 201 height 116
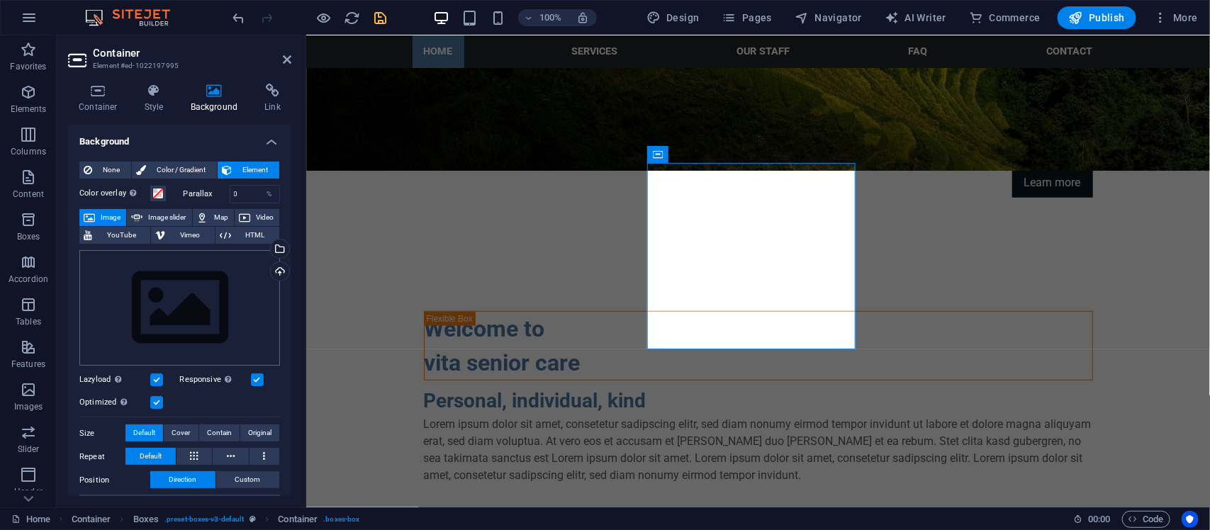
scroll to position [533, 0]
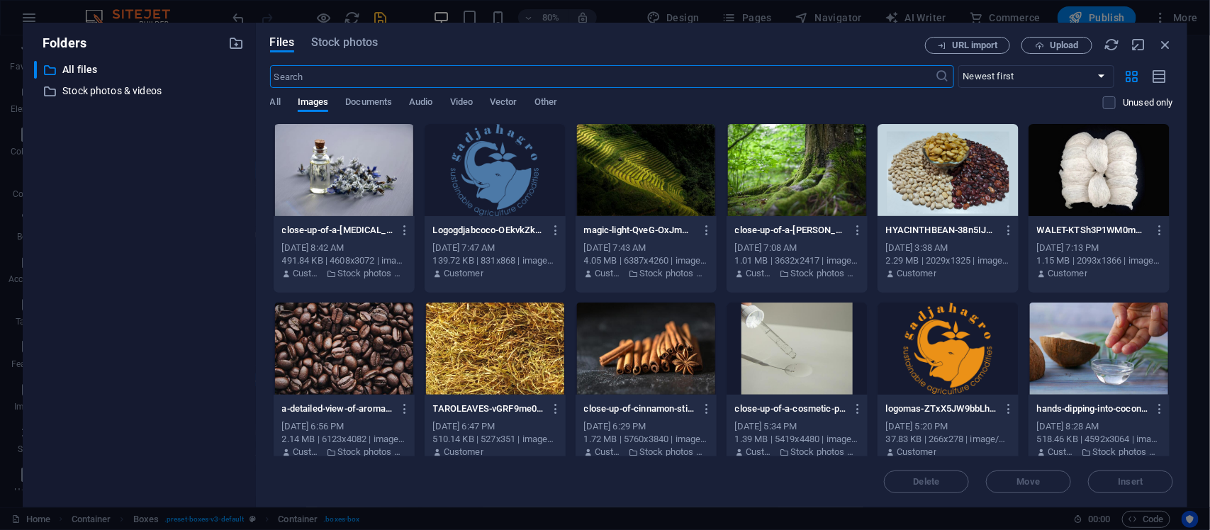
click at [356, 35] on div "Files Stock photos URL import Upload ​ Newest first Oldest first Name (A-Z) Nam…" at bounding box center [722, 265] width 932 height 485
click at [357, 44] on span "Stock photos" at bounding box center [344, 42] width 67 height 17
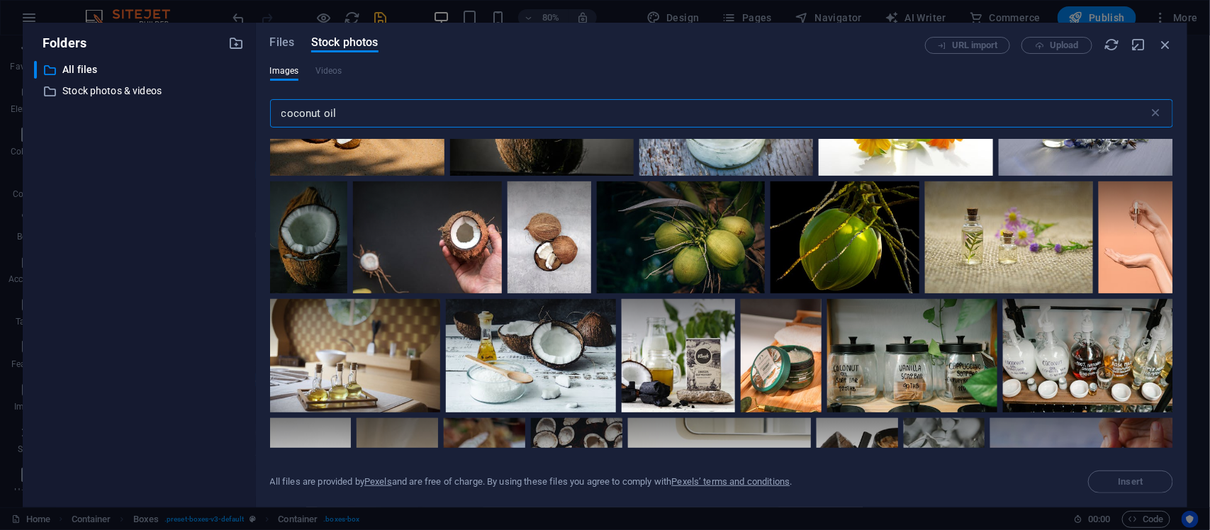
scroll to position [118, 0]
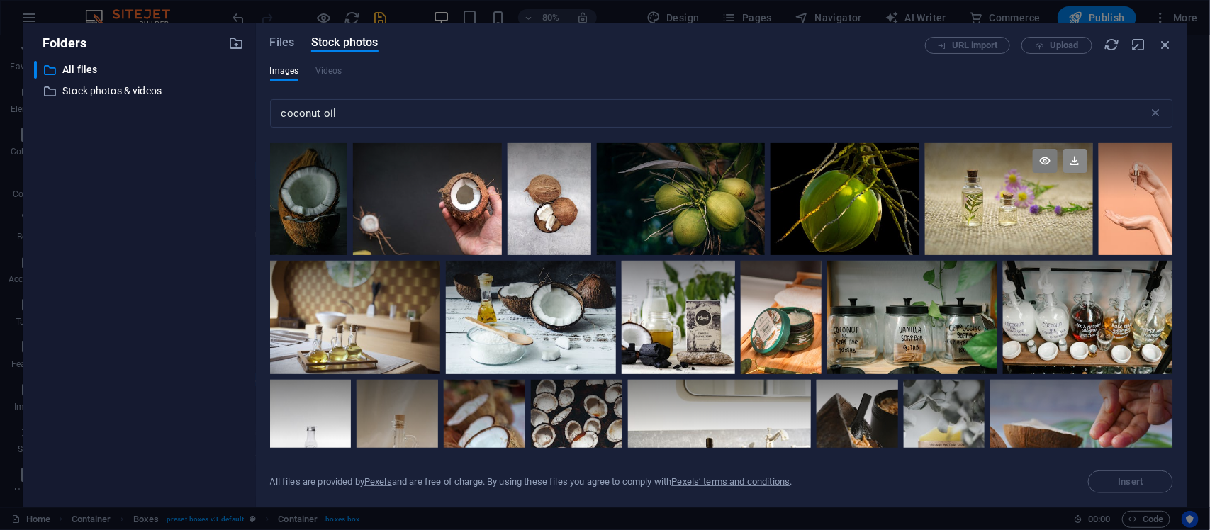
click at [1075, 167] on icon at bounding box center [1075, 161] width 24 height 24
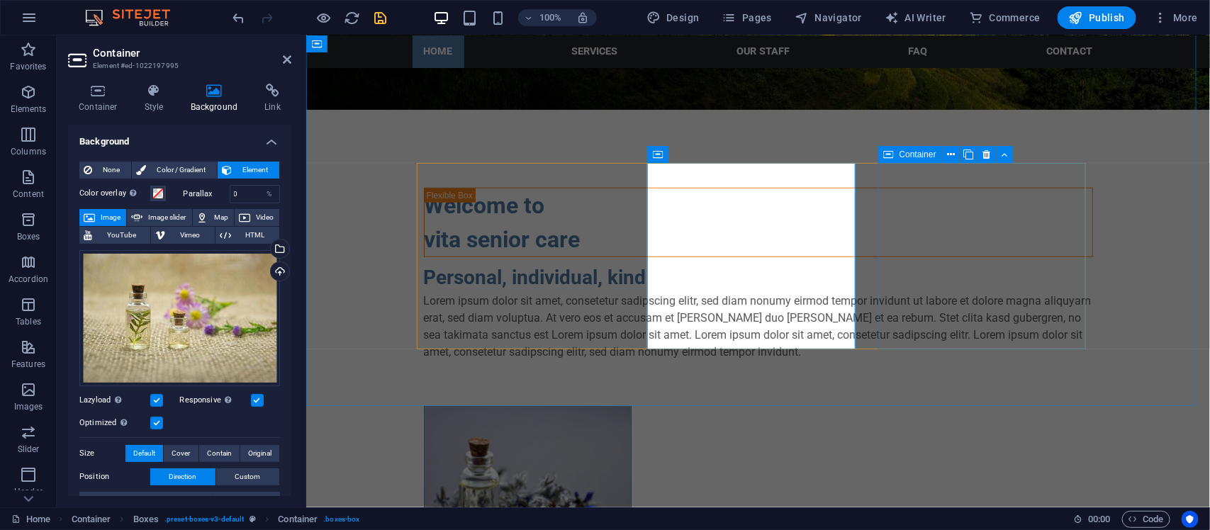
scroll to position [472, 0]
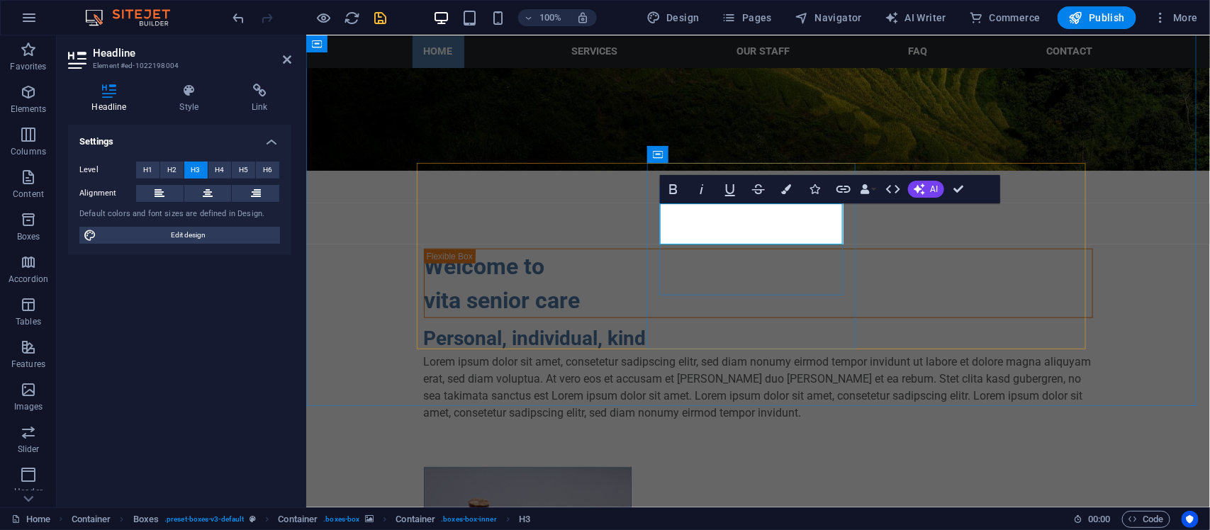
drag, startPoint x: 956, startPoint y: 184, endPoint x: 876, endPoint y: 160, distance: 83.7
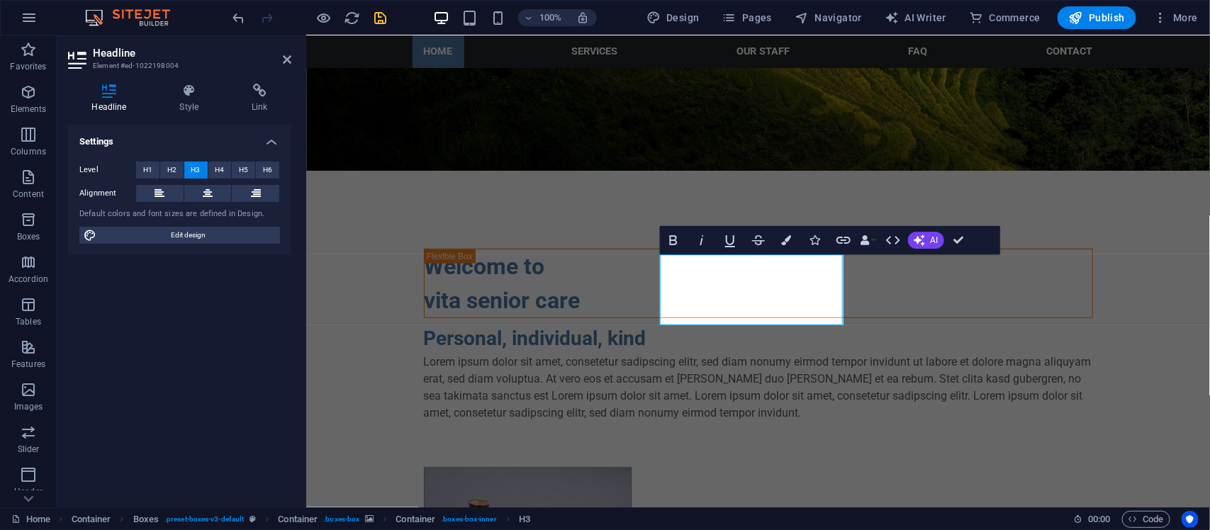
drag, startPoint x: 776, startPoint y: 313, endPoint x: 650, endPoint y: 276, distance: 131.3
click at [170, 171] on span "H2" at bounding box center [171, 170] width 9 height 17
click at [196, 172] on span "H3" at bounding box center [195, 170] width 9 height 17
click at [227, 172] on button "H4" at bounding box center [219, 170] width 23 height 17
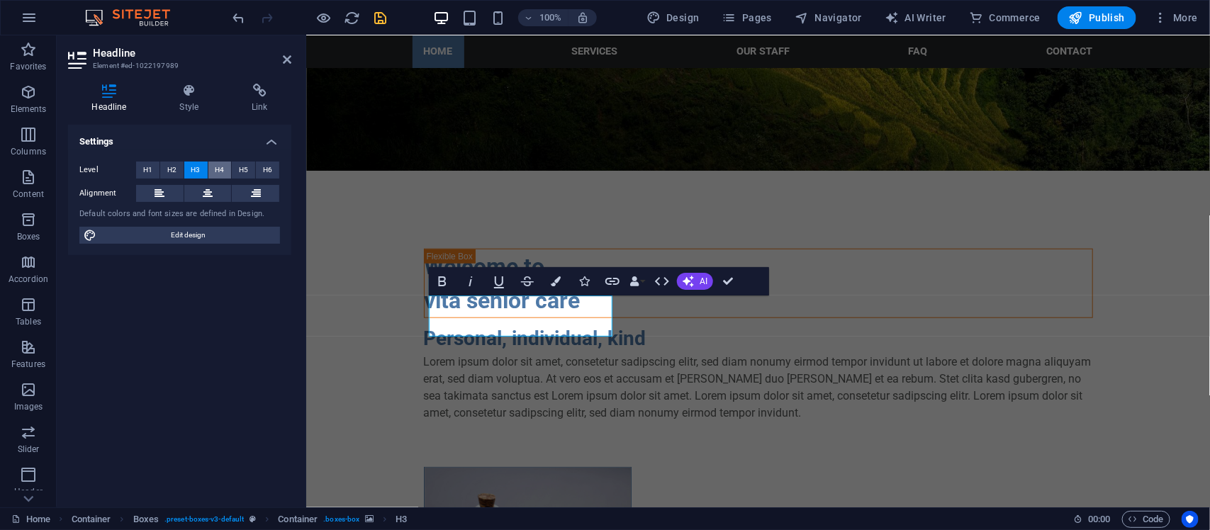
click at [215, 167] on span "H4" at bounding box center [219, 170] width 9 height 17
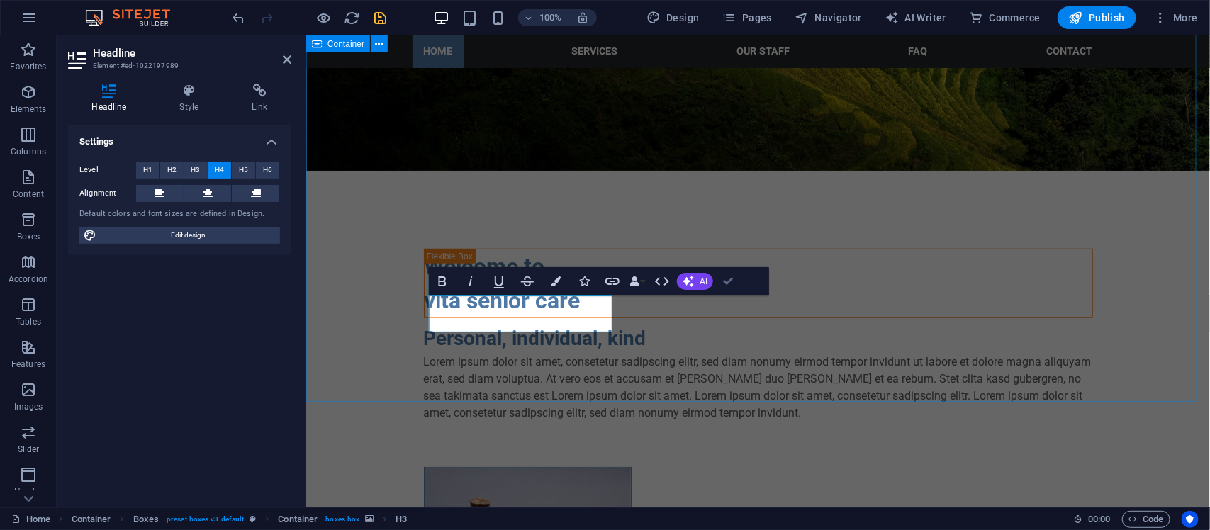
drag, startPoint x: 724, startPoint y: 282, endPoint x: 668, endPoint y: 248, distance: 65.5
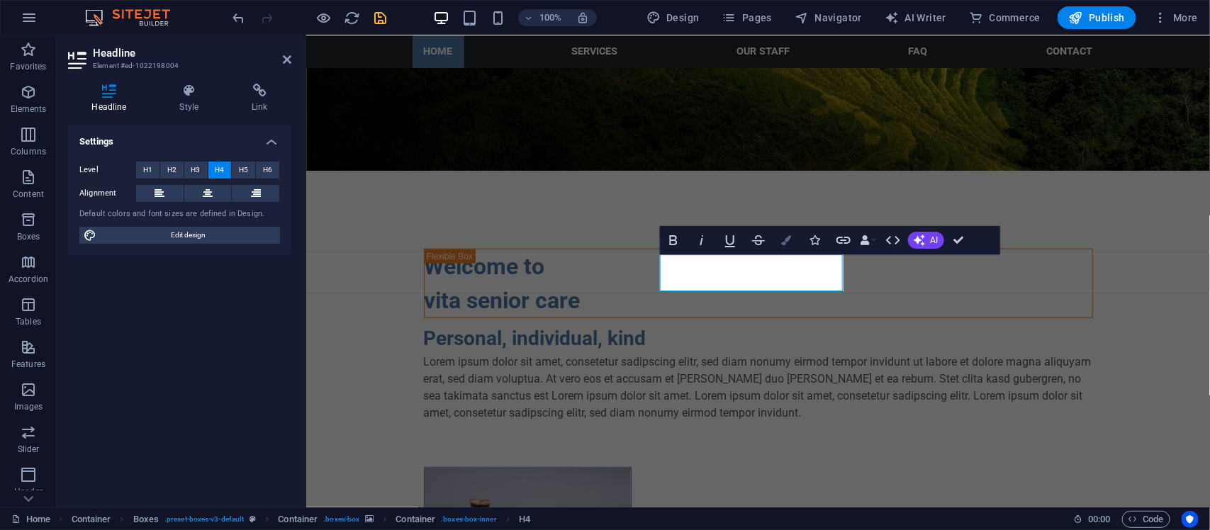
click at [788, 241] on icon "button" at bounding box center [787, 240] width 10 height 10
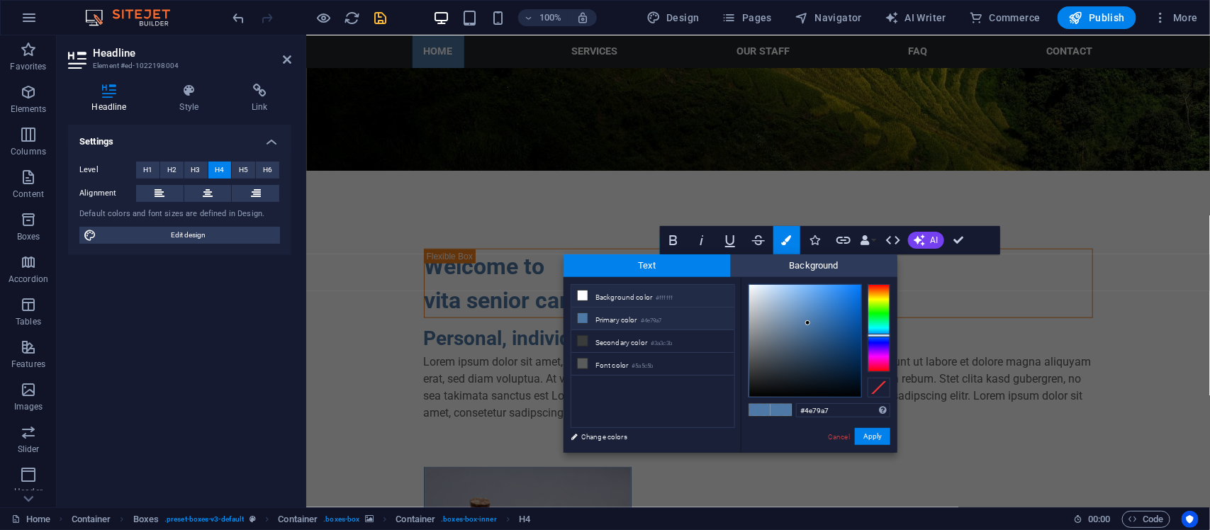
click at [603, 295] on li "Background color #ffffff" at bounding box center [652, 296] width 163 height 23
type input "#ffffff"
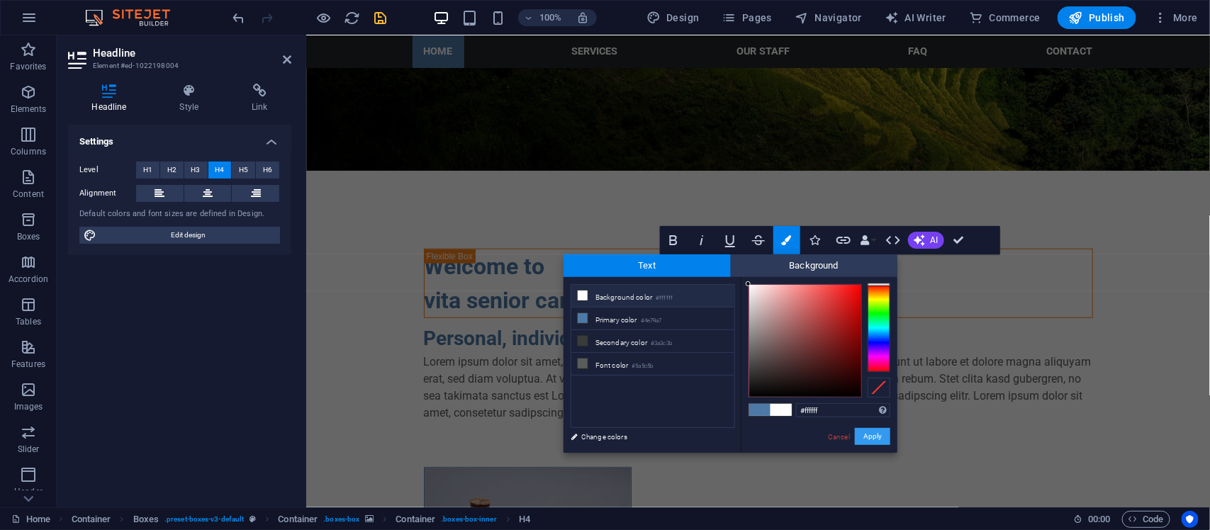
click at [866, 436] on button "Apply" at bounding box center [872, 436] width 35 height 17
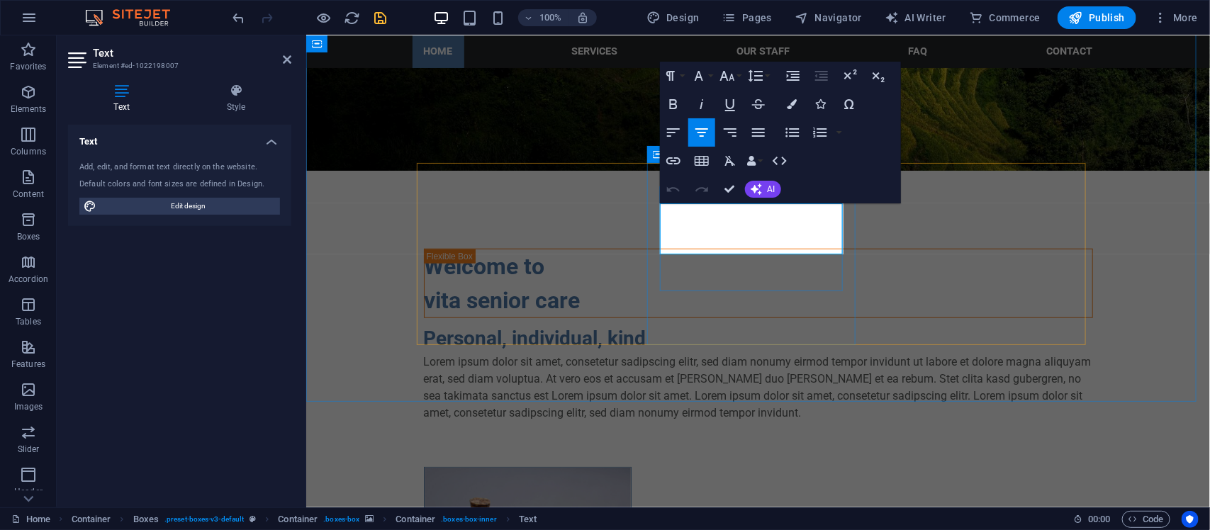
drag, startPoint x: 686, startPoint y: 221, endPoint x: 832, endPoint y: 263, distance: 152.6
drag, startPoint x: 834, startPoint y: 245, endPoint x: 649, endPoint y: 208, distance: 189.2
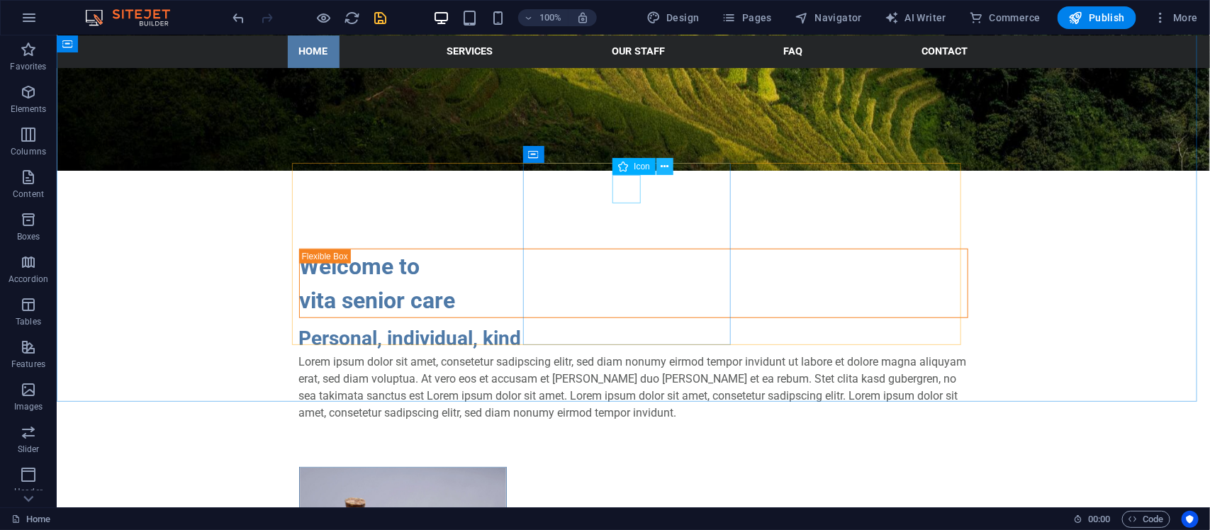
click at [664, 167] on icon at bounding box center [665, 167] width 8 height 15
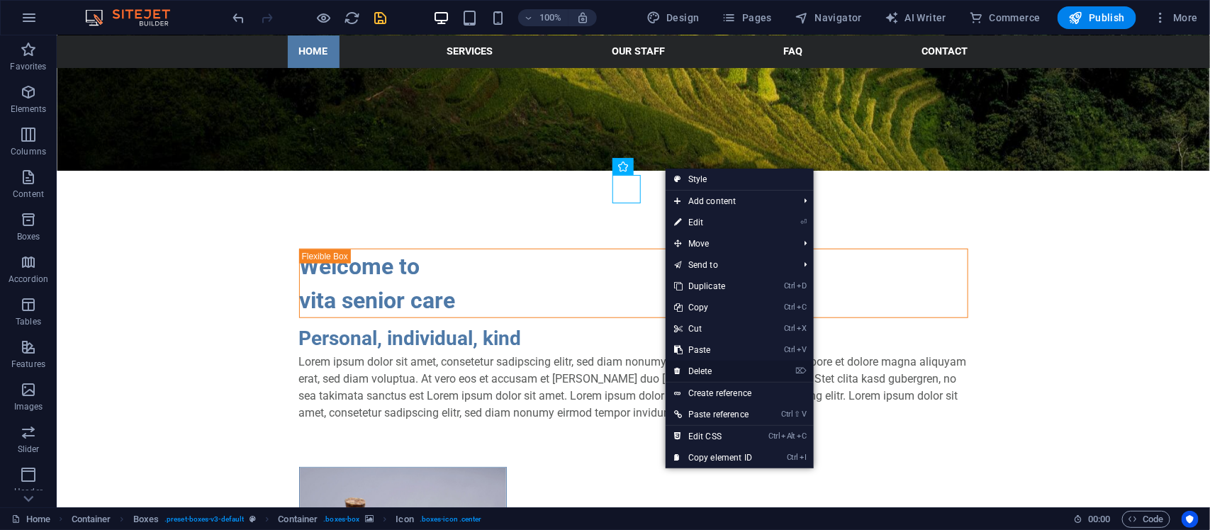
click at [710, 374] on link "⌦ Delete" at bounding box center [713, 371] width 95 height 21
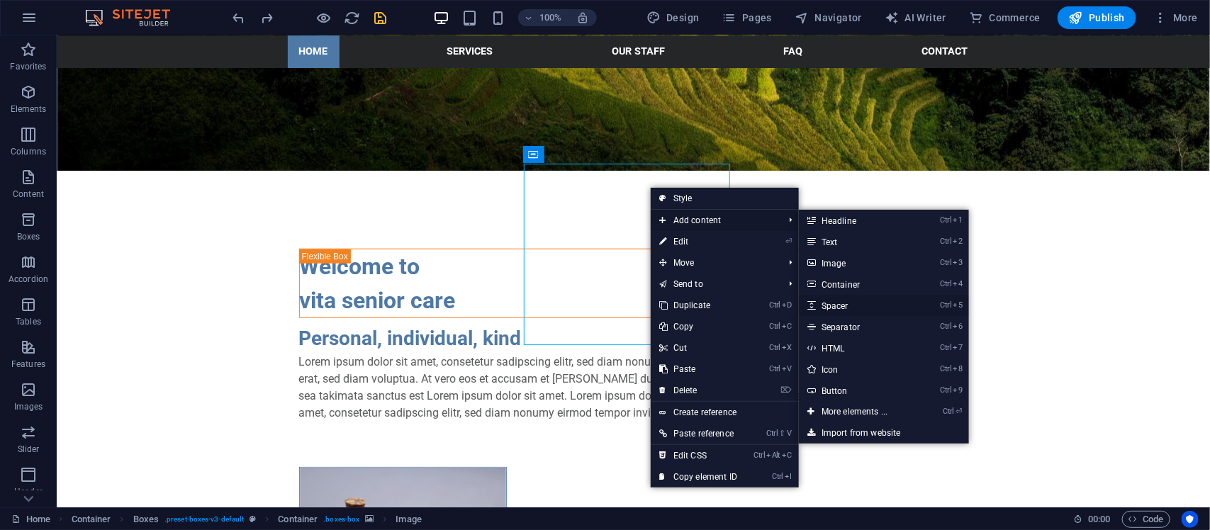
click at [845, 306] on link "Ctrl 5 Spacer" at bounding box center [857, 305] width 117 height 21
select select "px"
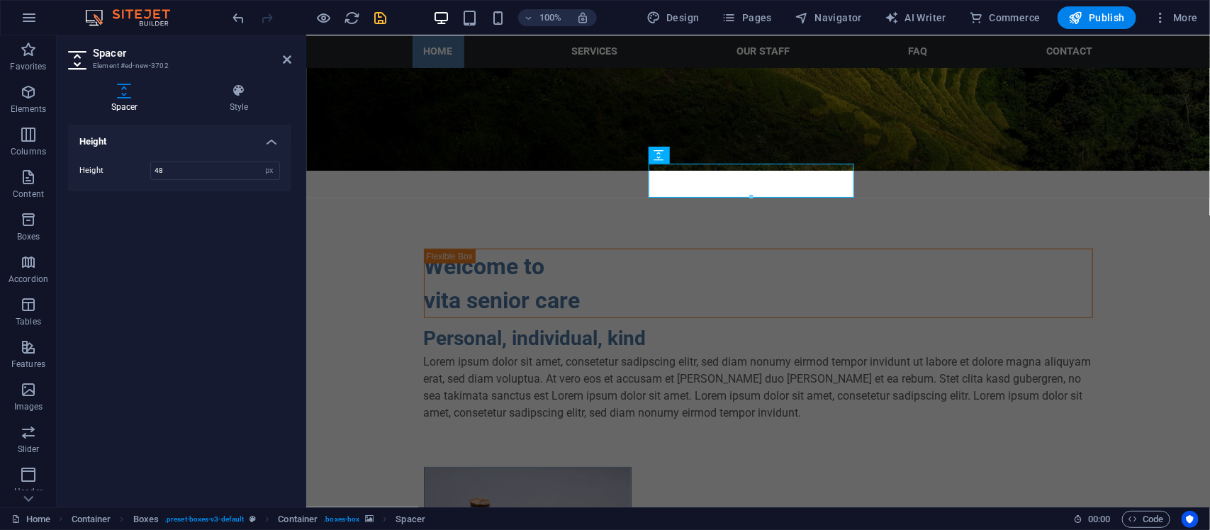
drag, startPoint x: 186, startPoint y: 167, endPoint x: 138, endPoint y: 169, distance: 48.3
click at [138, 169] on div "Height 48 px rem vh vw" at bounding box center [179, 171] width 201 height 18
type input "200"
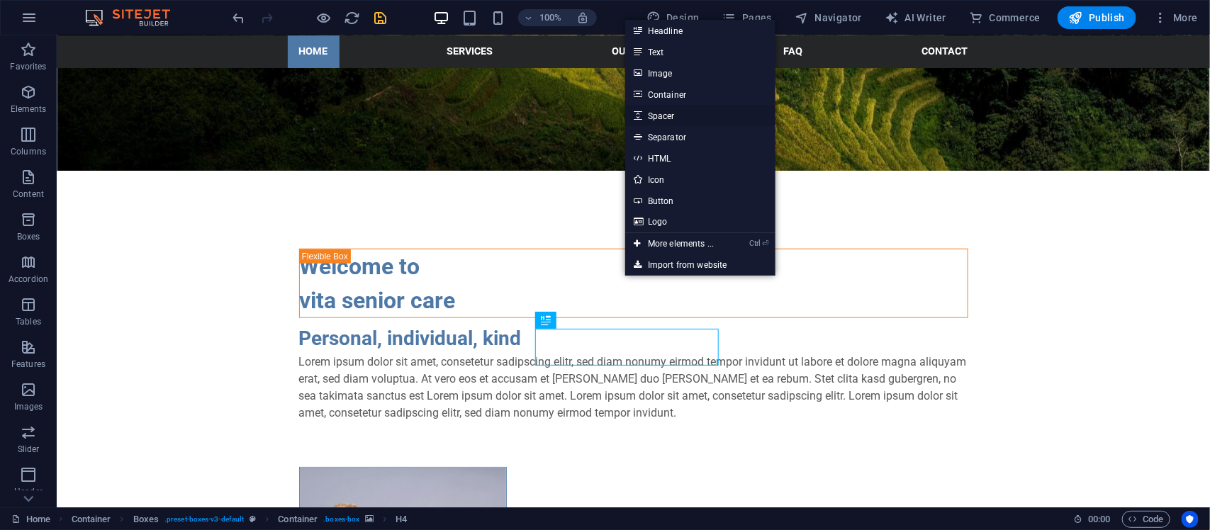
click at [651, 117] on link "Spacer" at bounding box center [700, 115] width 150 height 21
select select "px"
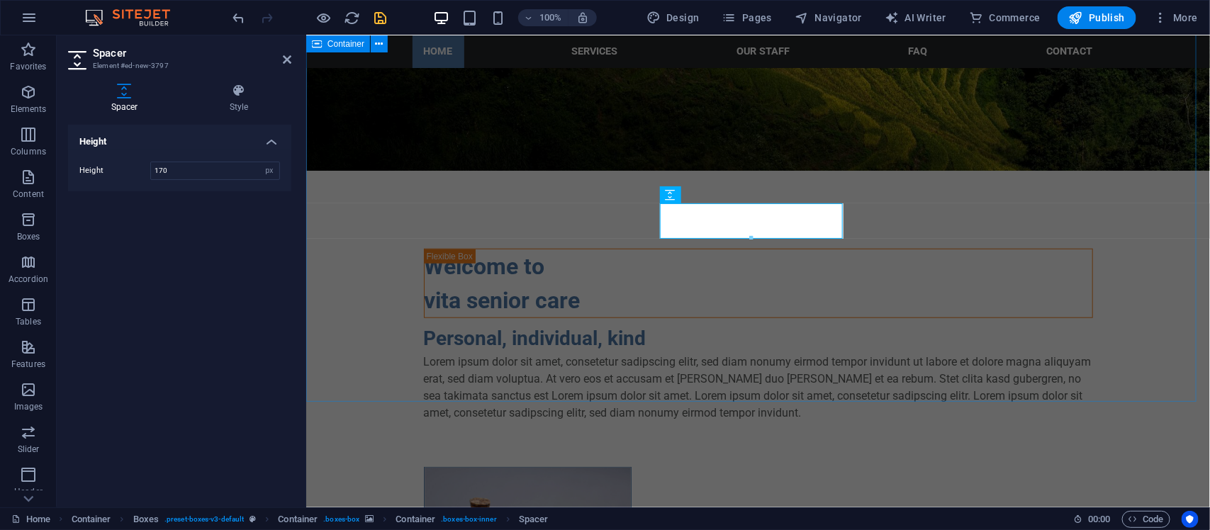
type input "170"
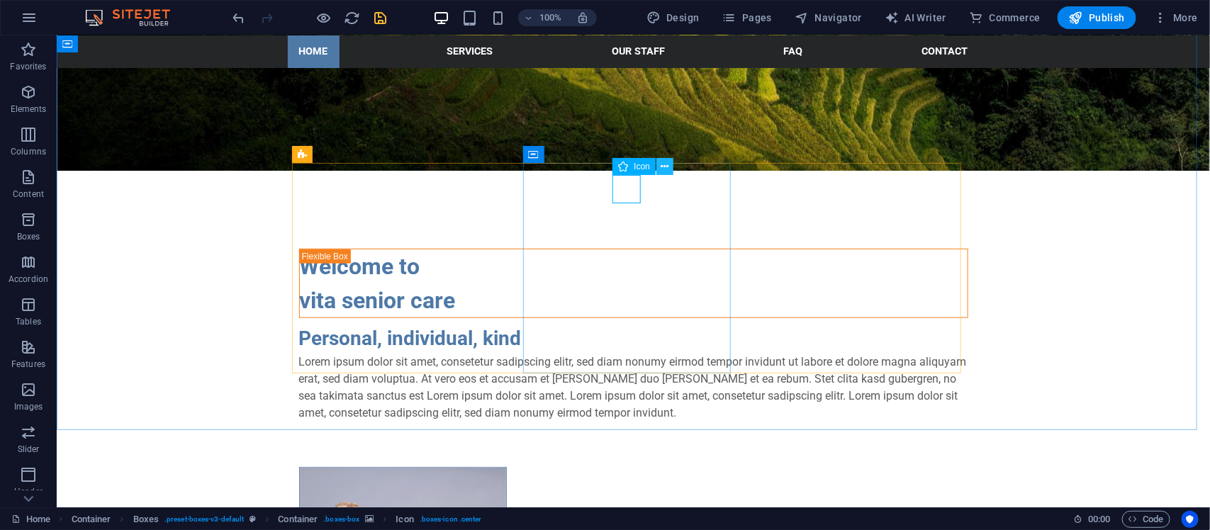
click at [666, 168] on icon at bounding box center [665, 167] width 8 height 15
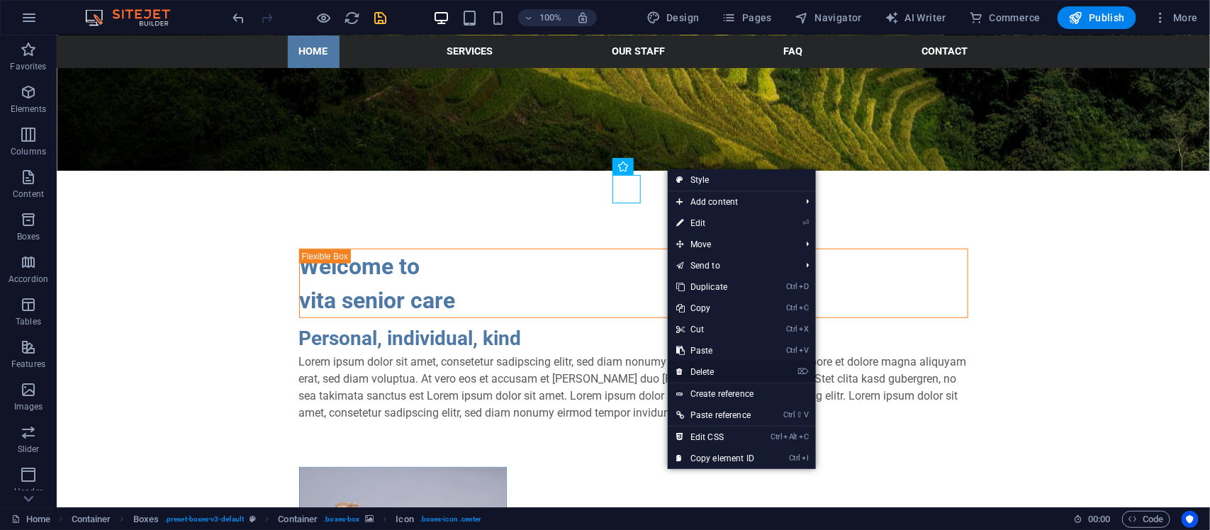
click at [710, 367] on link "⌦ Delete" at bounding box center [715, 372] width 95 height 21
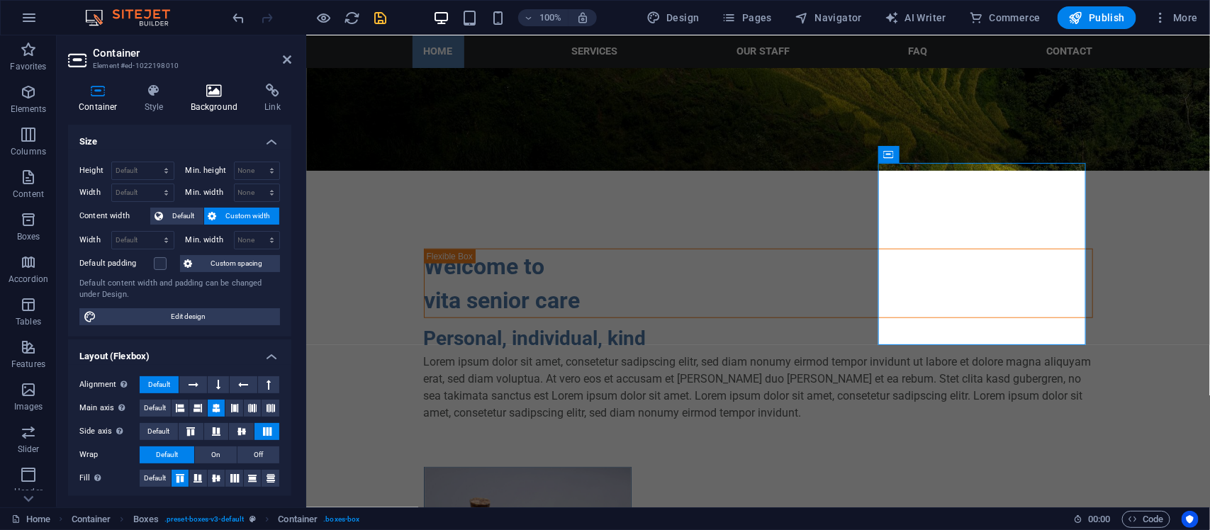
click at [221, 94] on icon at bounding box center [214, 91] width 69 height 14
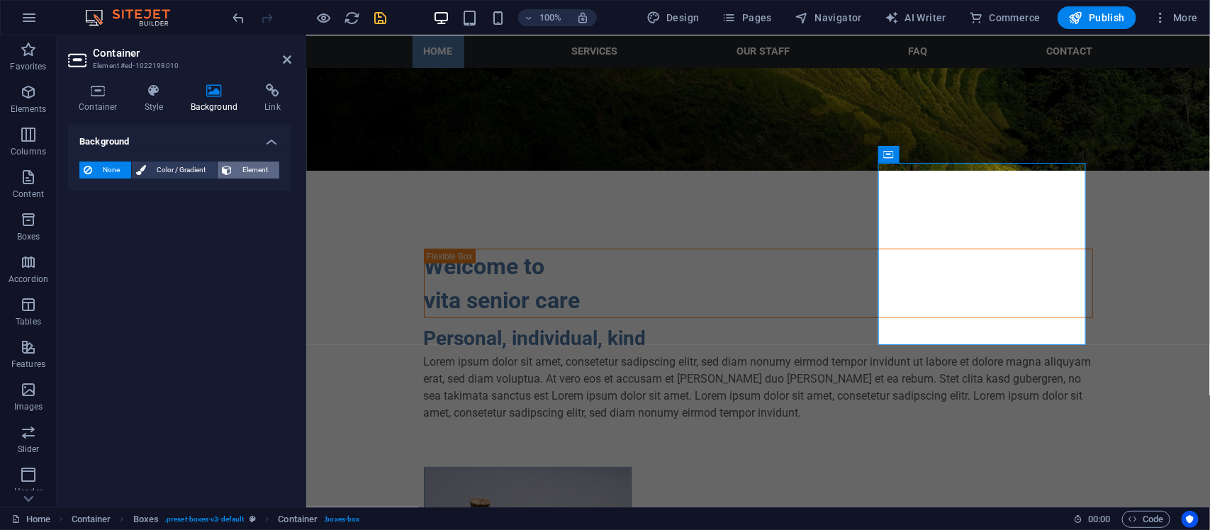
click at [255, 171] on span "Element" at bounding box center [255, 170] width 39 height 17
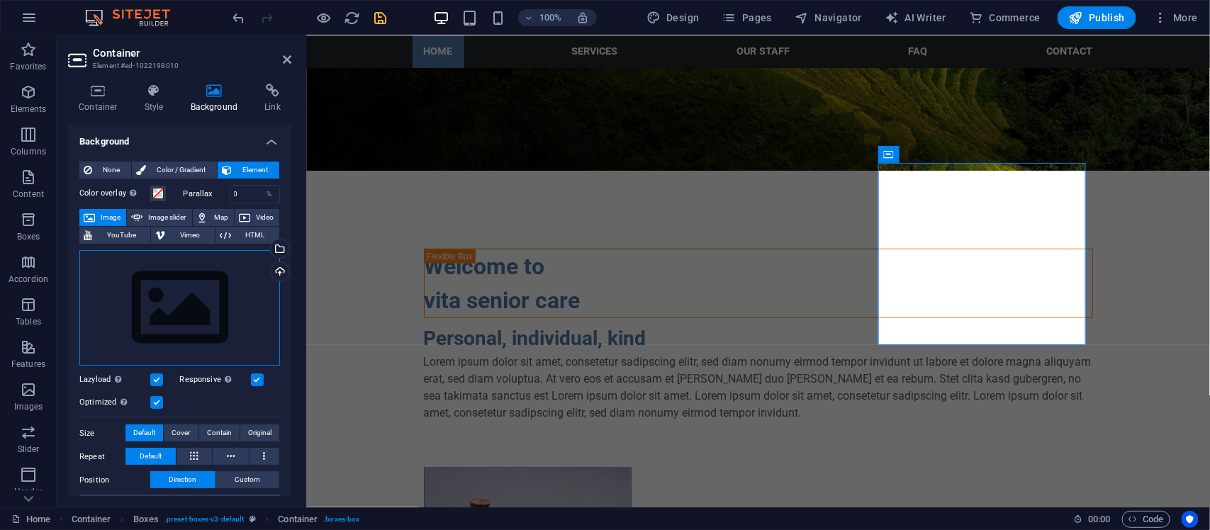
click at [218, 317] on div "Drag files here, click to choose files or select files from Files or our free s…" at bounding box center [179, 308] width 201 height 116
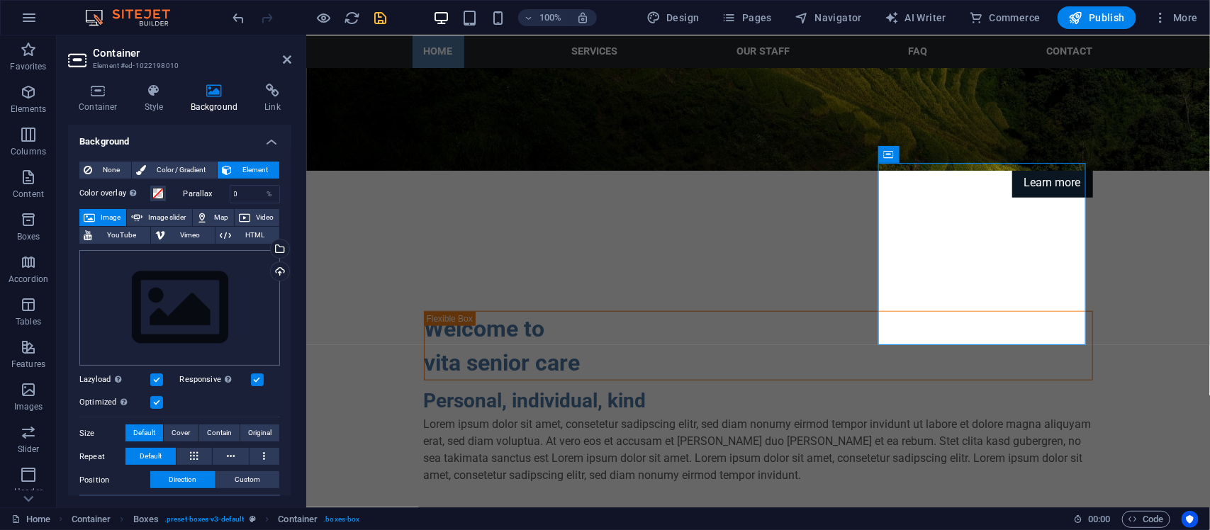
scroll to position [533, 0]
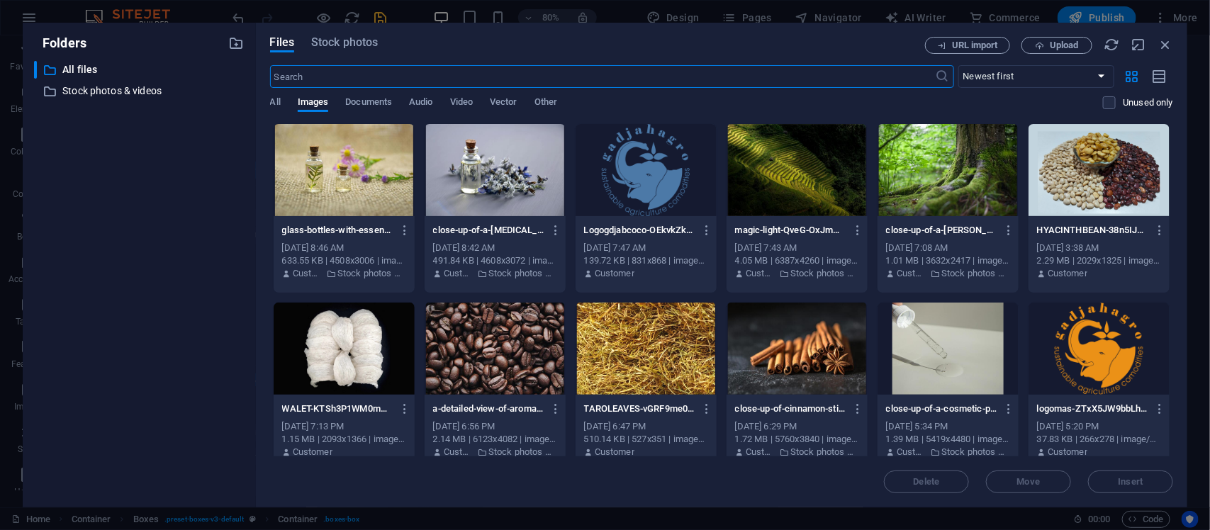
click at [337, 55] on div "Files Stock photos URL import Upload ​ Newest first Oldest first Name (A-Z) Nam…" at bounding box center [721, 265] width 903 height 457
click at [337, 47] on span "Stock photos" at bounding box center [344, 42] width 67 height 17
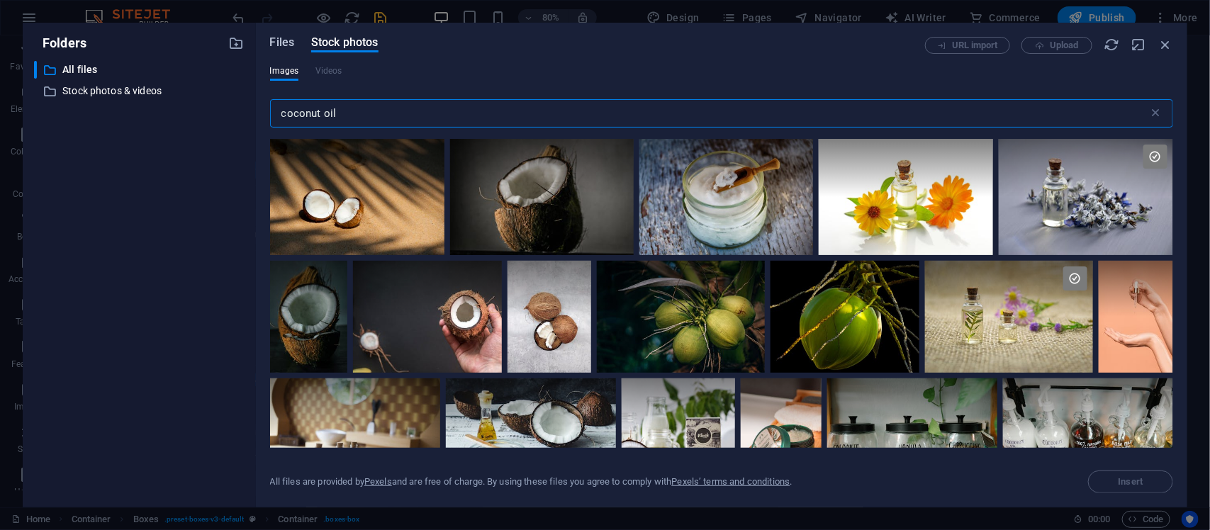
click at [284, 45] on span "Files" at bounding box center [282, 42] width 25 height 17
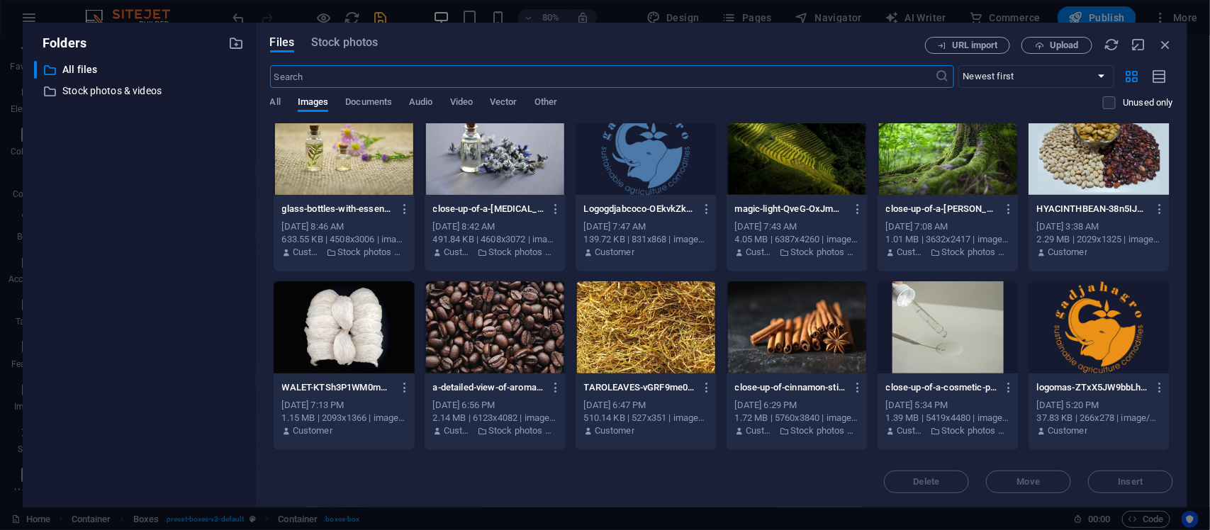
scroll to position [0, 0]
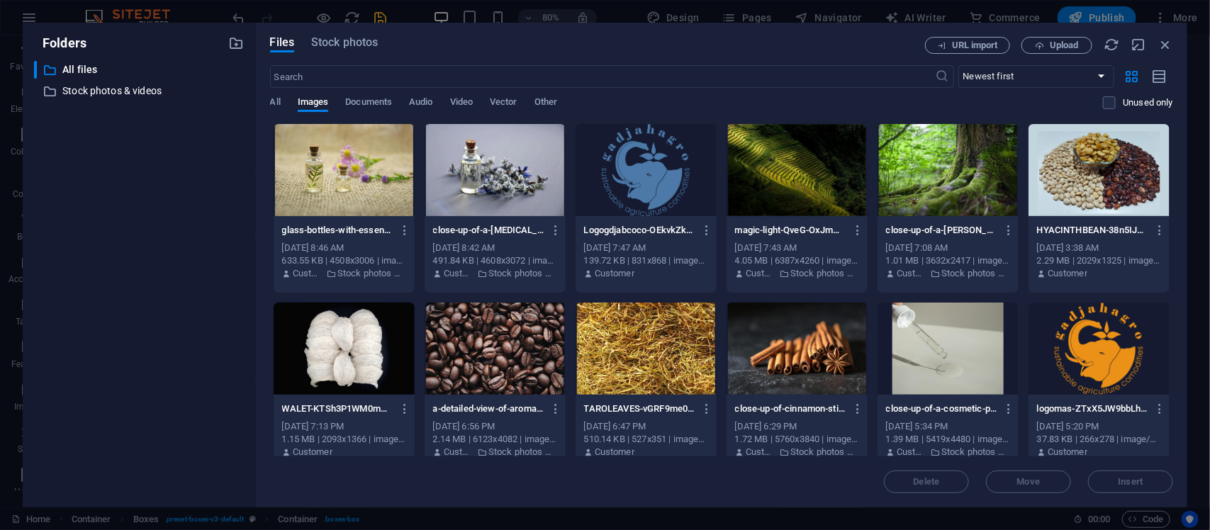
click at [788, 344] on div at bounding box center [797, 349] width 141 height 92
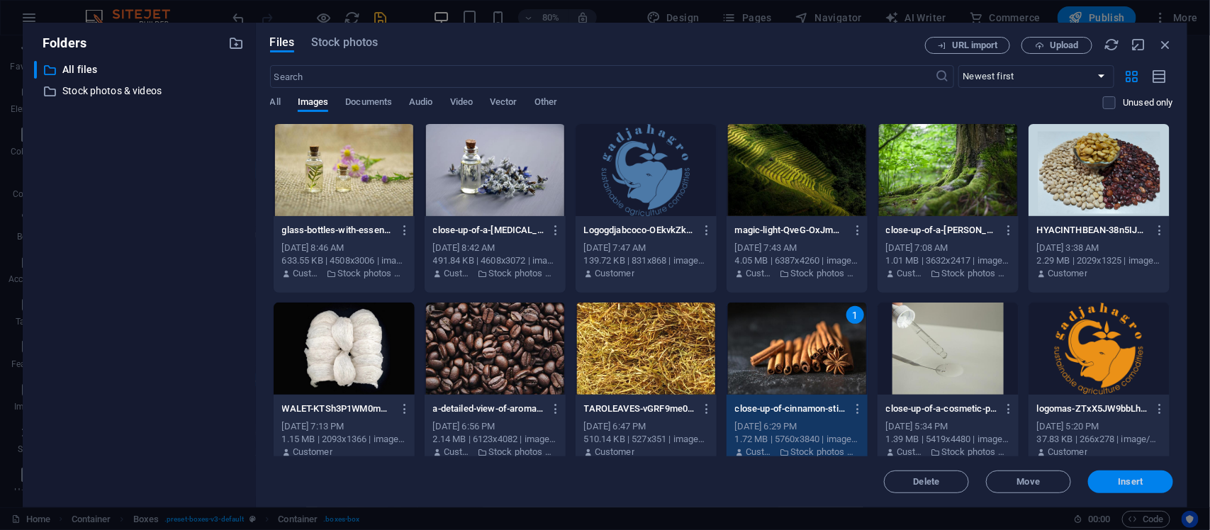
click at [1104, 486] on span "Insert" at bounding box center [1131, 482] width 74 height 9
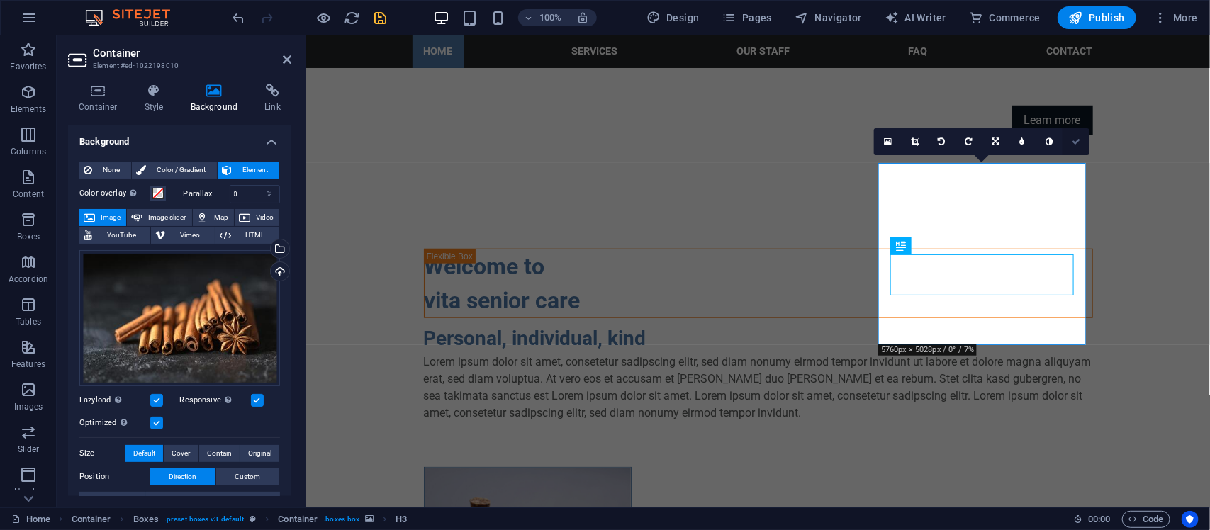
drag, startPoint x: 1072, startPoint y: 143, endPoint x: 1010, endPoint y: 110, distance: 69.8
click at [1072, 143] on icon at bounding box center [1076, 142] width 9 height 9
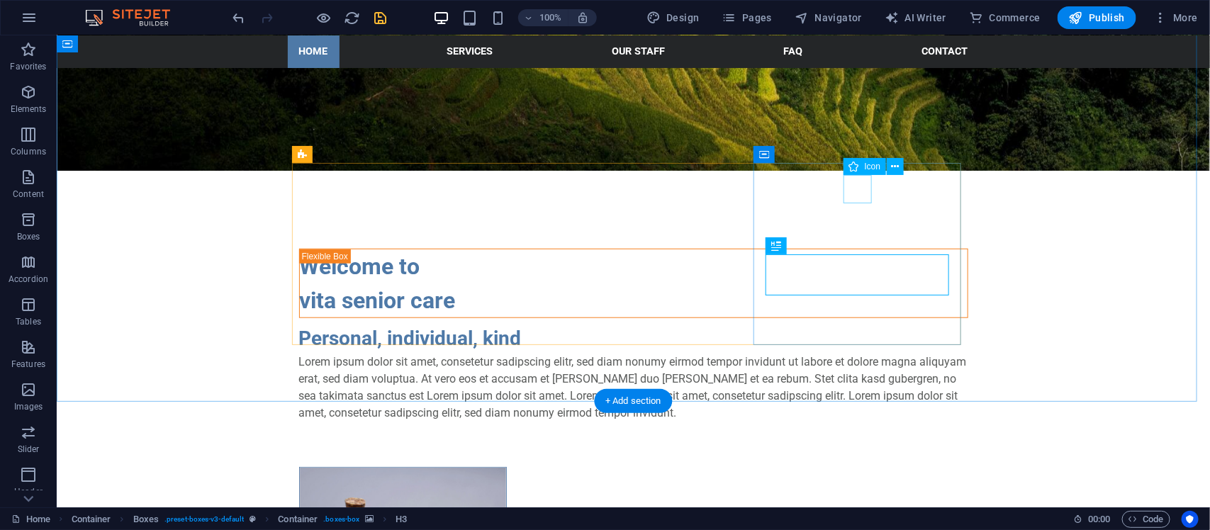
click at [893, 167] on icon at bounding box center [896, 167] width 8 height 15
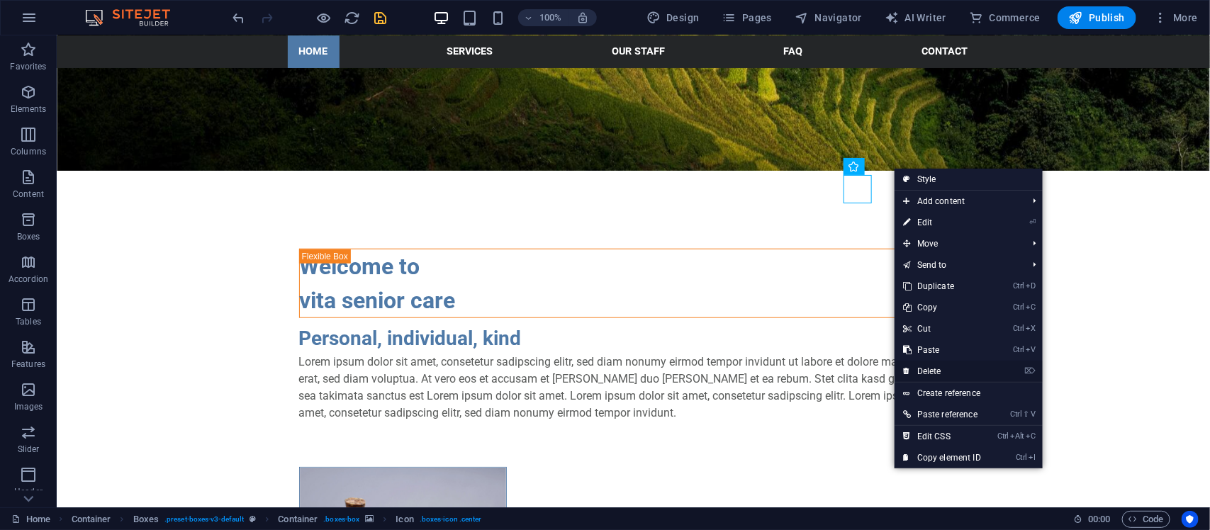
click at [934, 370] on link "⌦ Delete" at bounding box center [942, 371] width 95 height 21
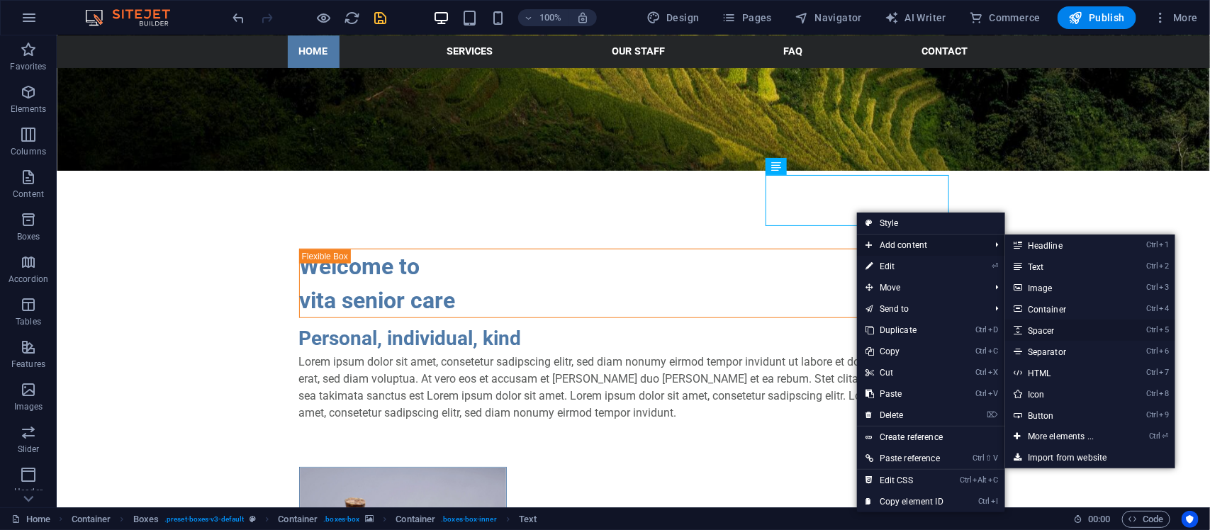
click at [1029, 325] on link "Ctrl 5 Spacer" at bounding box center [1063, 330] width 117 height 21
select select "px"
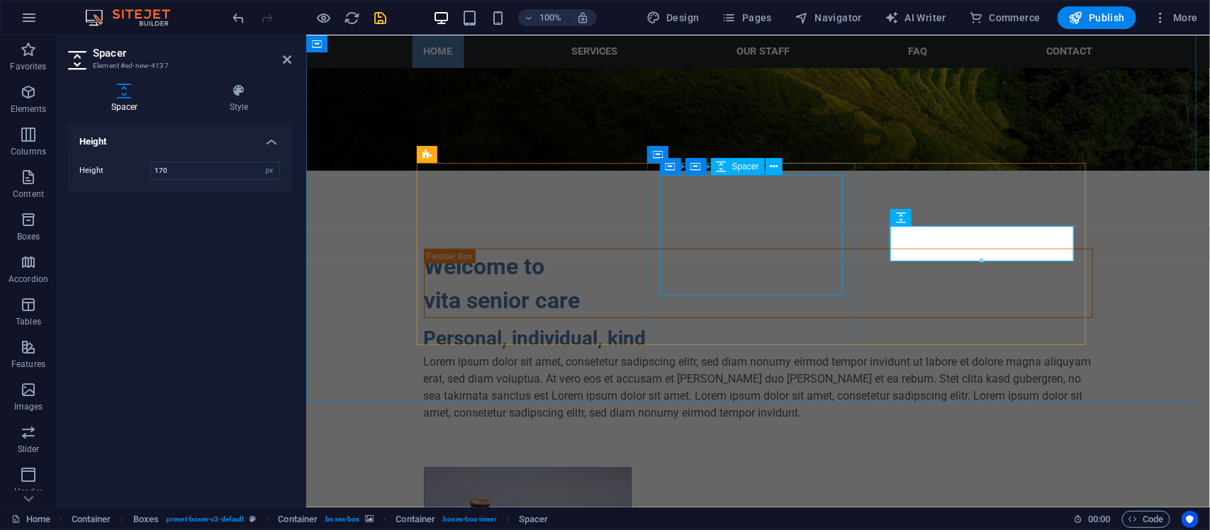
type input "170"
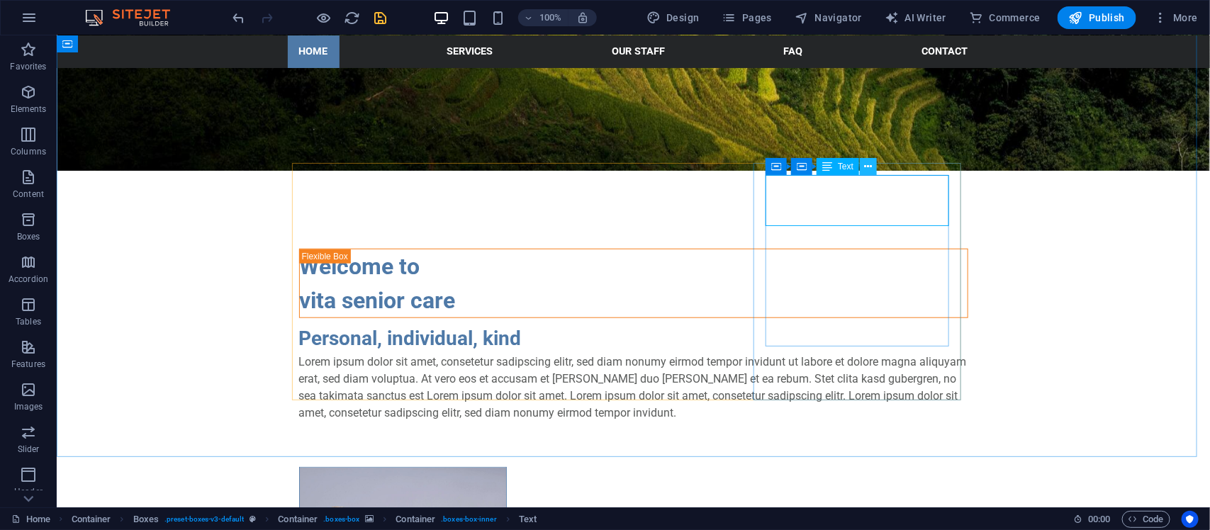
click at [869, 165] on icon at bounding box center [869, 167] width 8 height 15
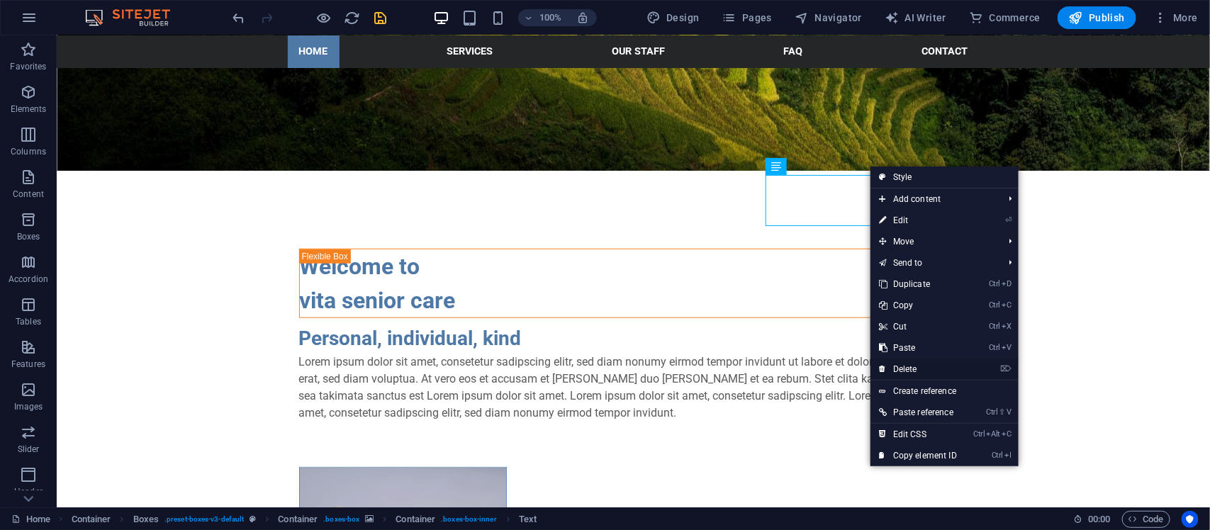
click at [905, 362] on link "⌦ Delete" at bounding box center [918, 369] width 95 height 21
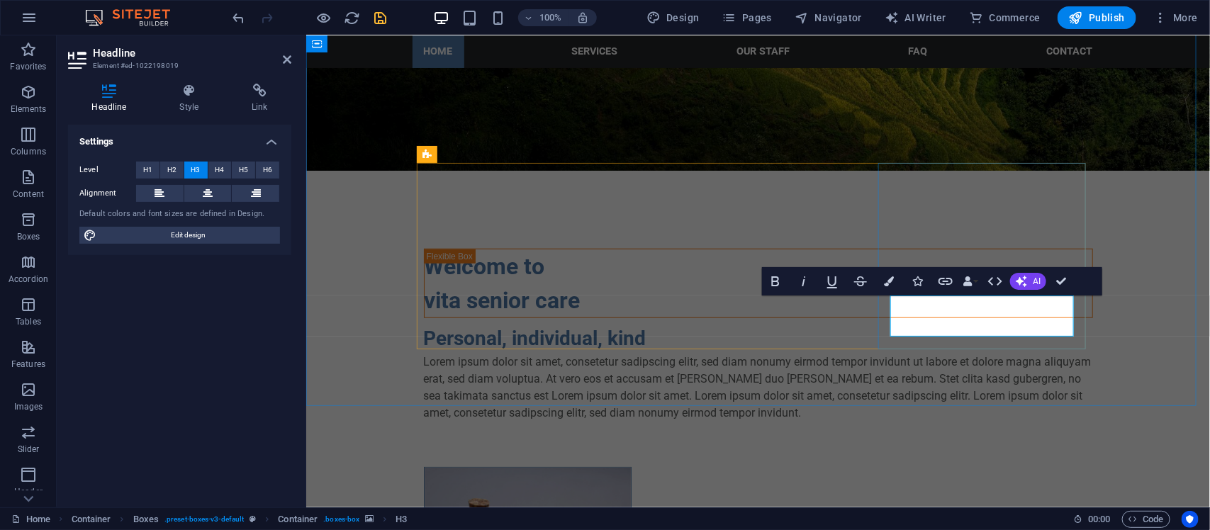
drag, startPoint x: 910, startPoint y: 318, endPoint x: 1028, endPoint y: 317, distance: 117.7
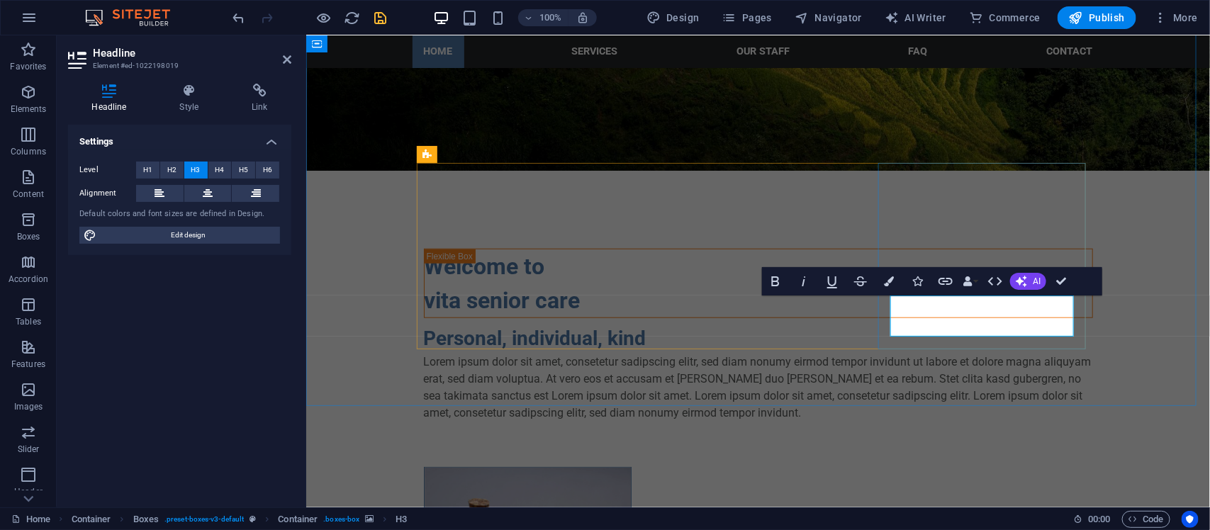
drag, startPoint x: 904, startPoint y: 316, endPoint x: 1050, endPoint y: 326, distance: 146.4
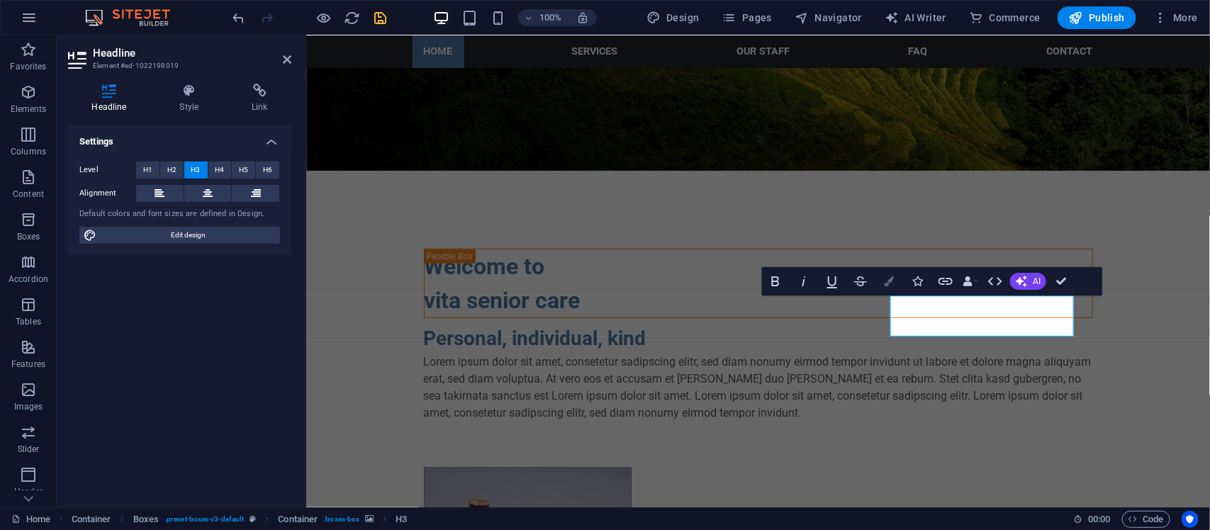
click at [890, 281] on icon "button" at bounding box center [889, 281] width 10 height 10
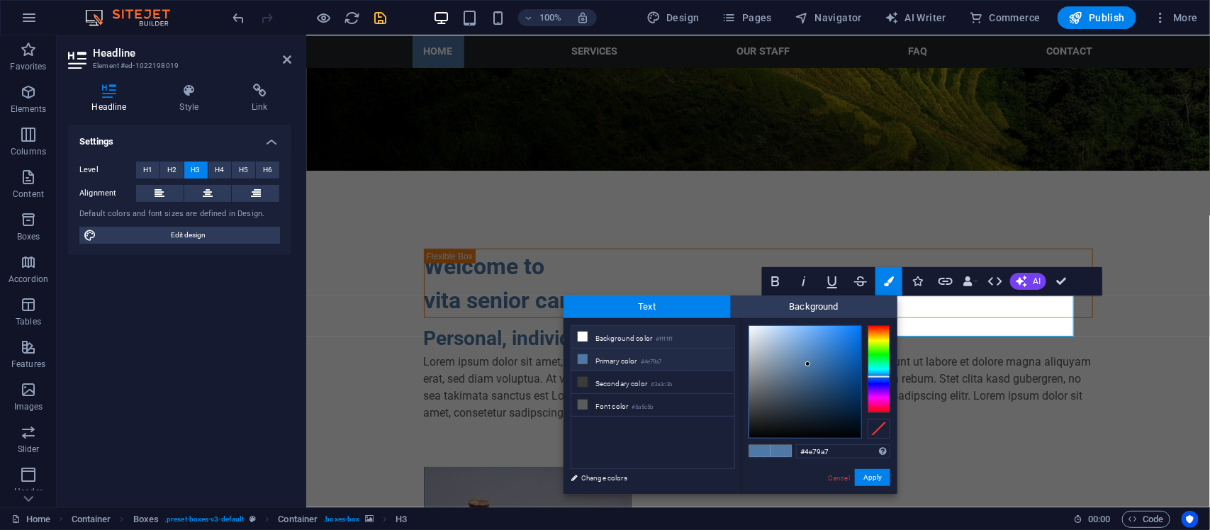
click at [583, 332] on icon at bounding box center [583, 337] width 10 height 10
type input "#ffffff"
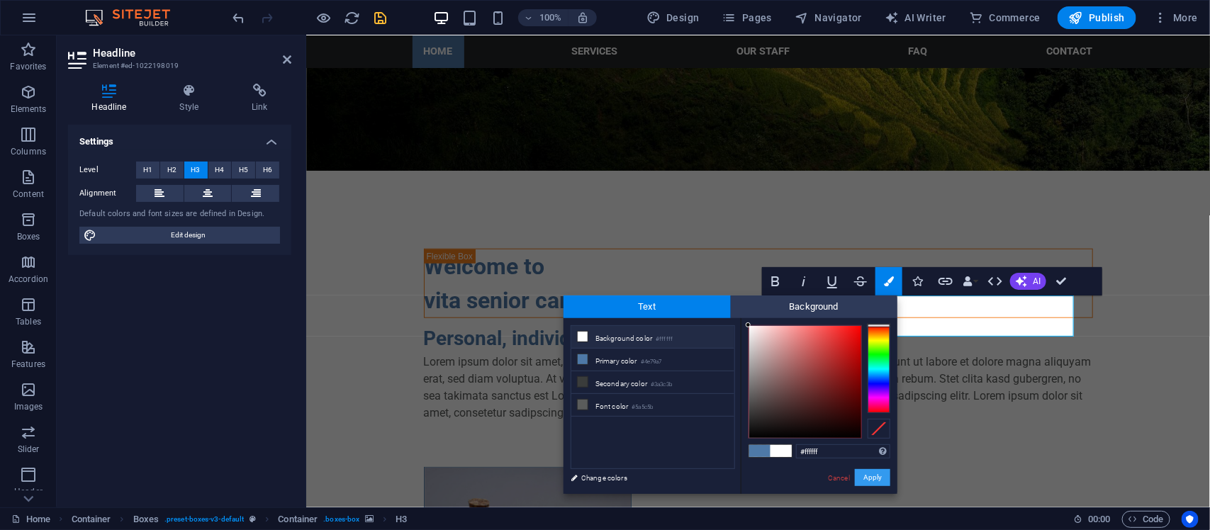
click at [862, 473] on button "Apply" at bounding box center [872, 477] width 35 height 17
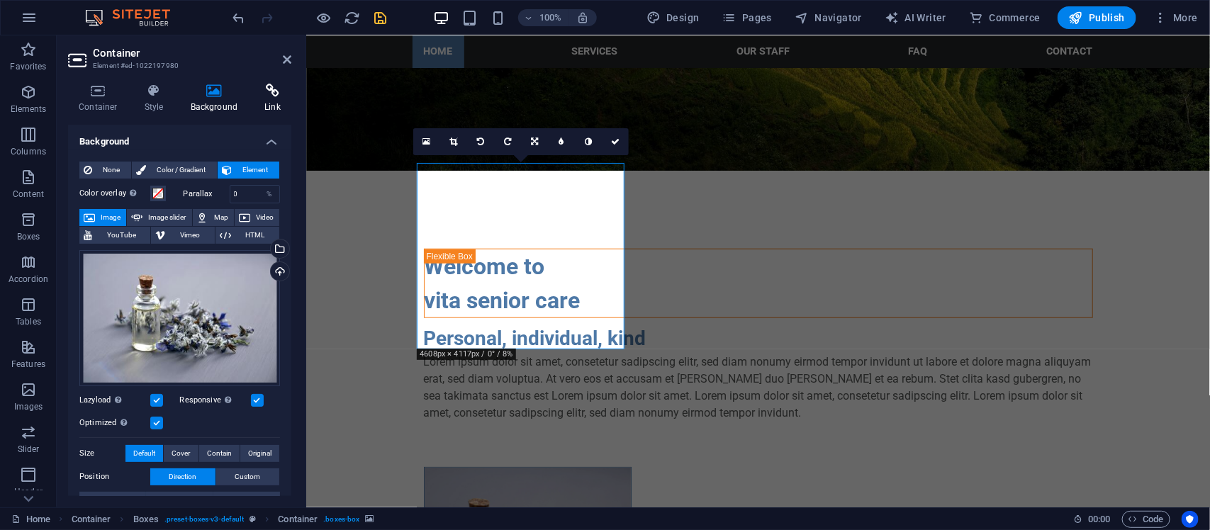
click at [268, 94] on icon at bounding box center [273, 91] width 38 height 14
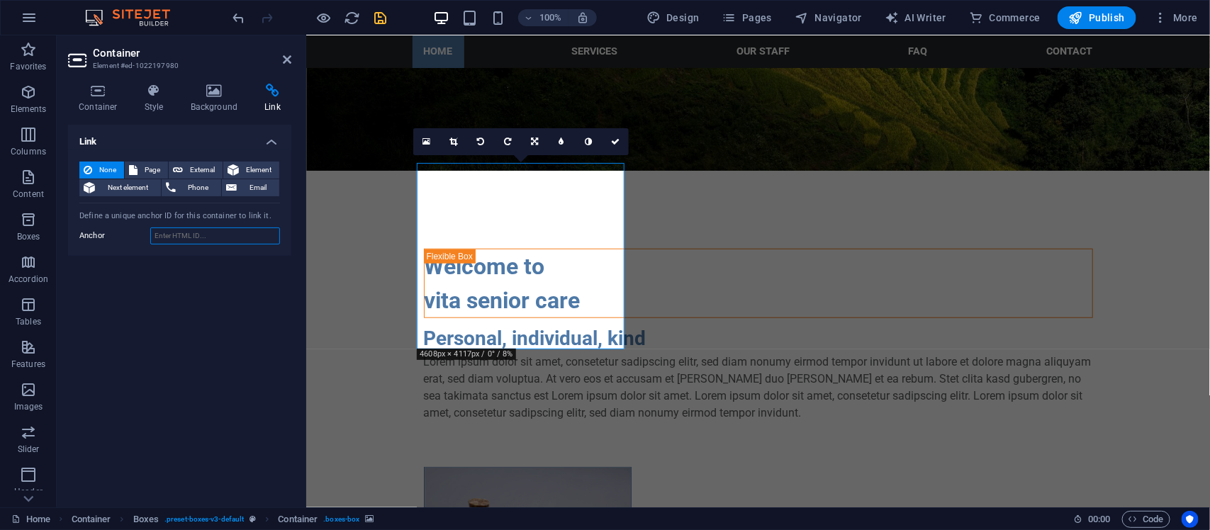
click at [213, 242] on input "Anchor" at bounding box center [215, 236] width 130 height 17
paste input "[URL][DOMAIN_NAME]"
drag, startPoint x: 202, startPoint y: 233, endPoint x: 175, endPoint y: 235, distance: 27.0
click at [175, 235] on input "[URL][DOMAIN_NAME]" at bounding box center [215, 236] width 130 height 17
type input "[URL][DOMAIN_NAME]"
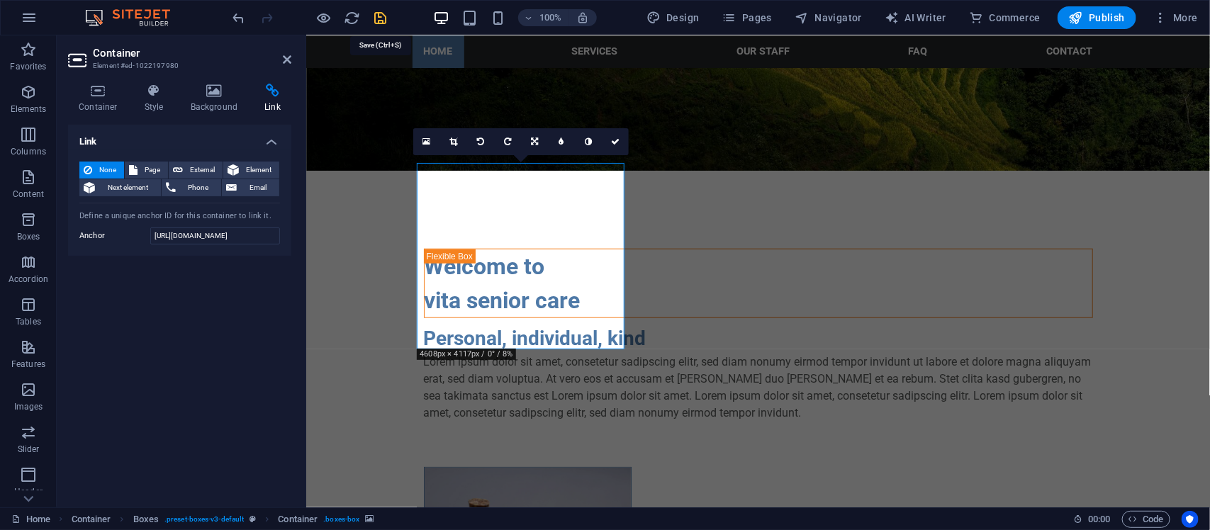
click at [379, 16] on icon "save" at bounding box center [381, 18] width 16 height 16
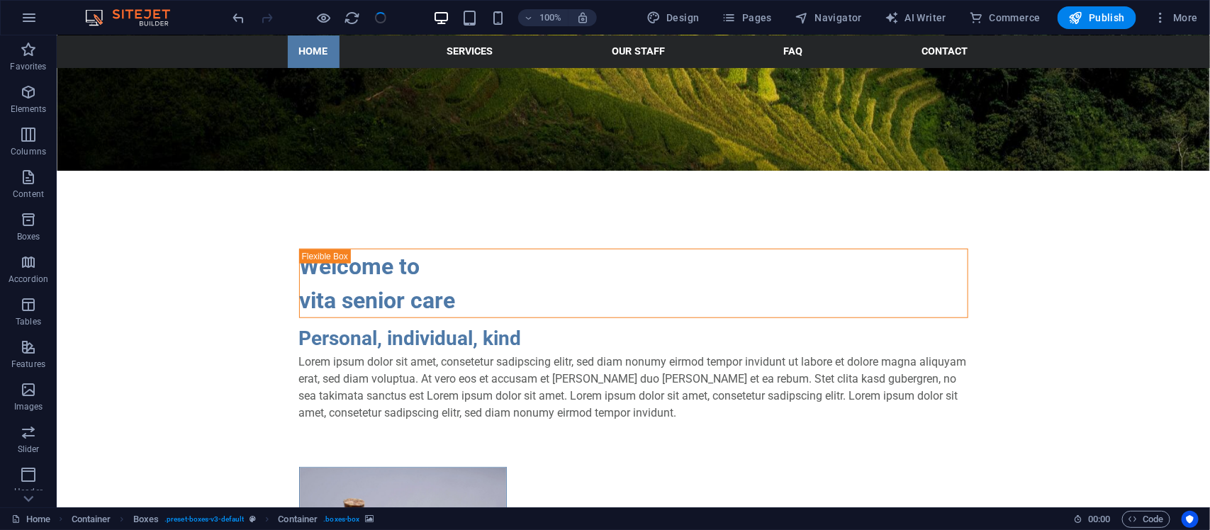
checkbox input "false"
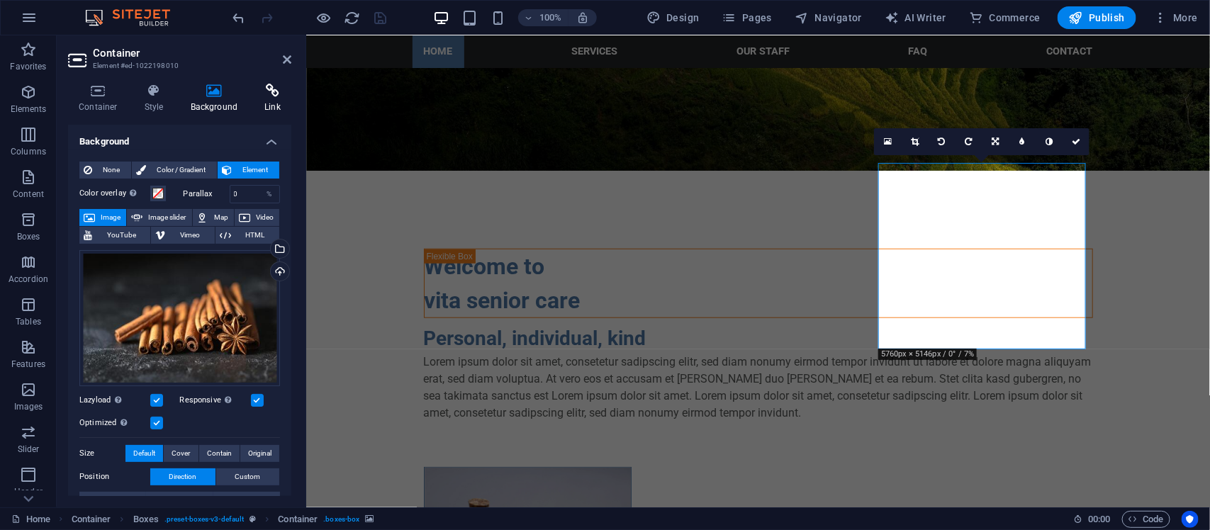
click at [264, 104] on h4 "Link" at bounding box center [273, 99] width 38 height 30
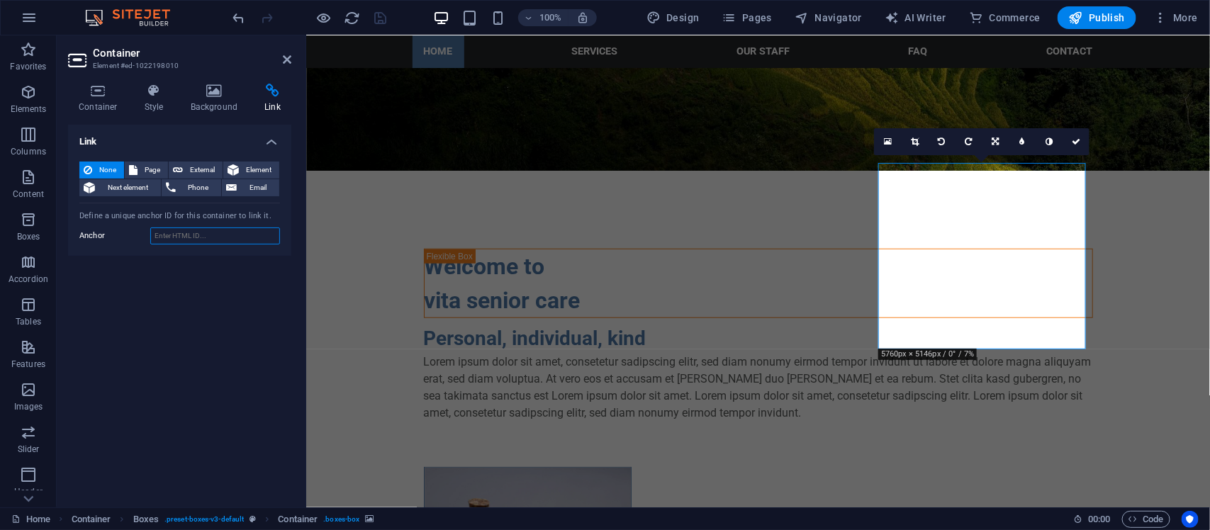
click at [218, 240] on input "Anchor" at bounding box center [215, 236] width 130 height 17
paste input "[URL][DOMAIN_NAME]"
click at [197, 235] on input "[URL][DOMAIN_NAME]" at bounding box center [215, 236] width 130 height 17
type input "[URL][DOMAIN_NAME]"
click at [373, 16] on icon "save" at bounding box center [381, 18] width 16 height 16
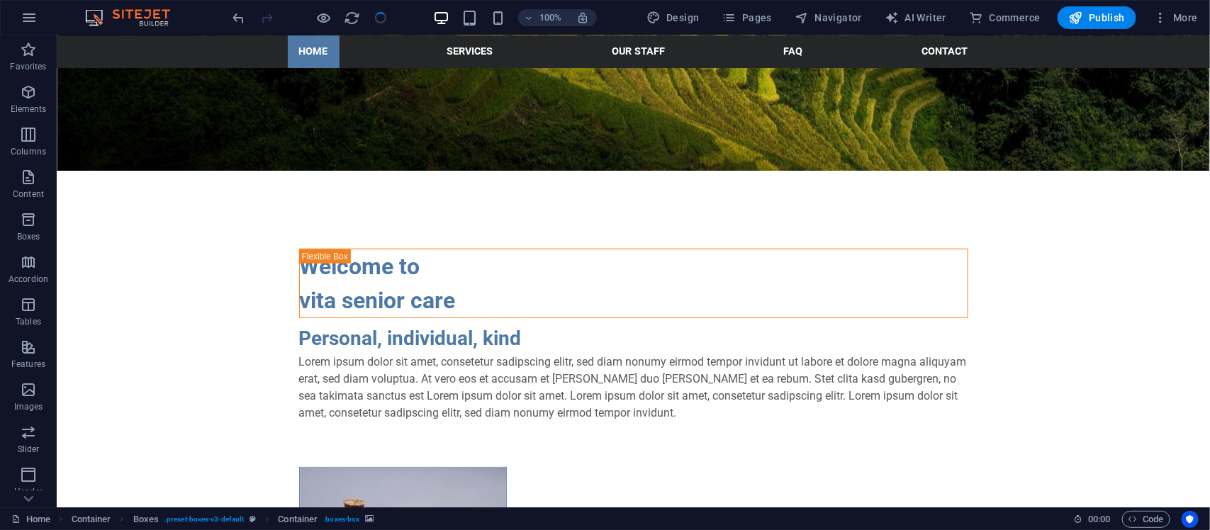
checkbox input "false"
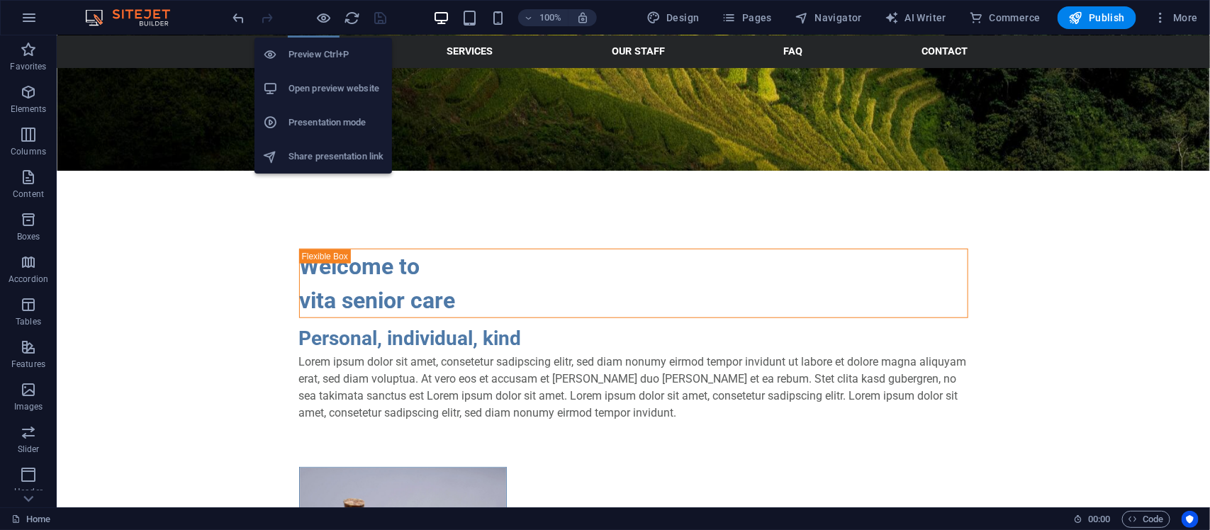
click at [320, 80] on h6 "Open preview website" at bounding box center [336, 88] width 95 height 17
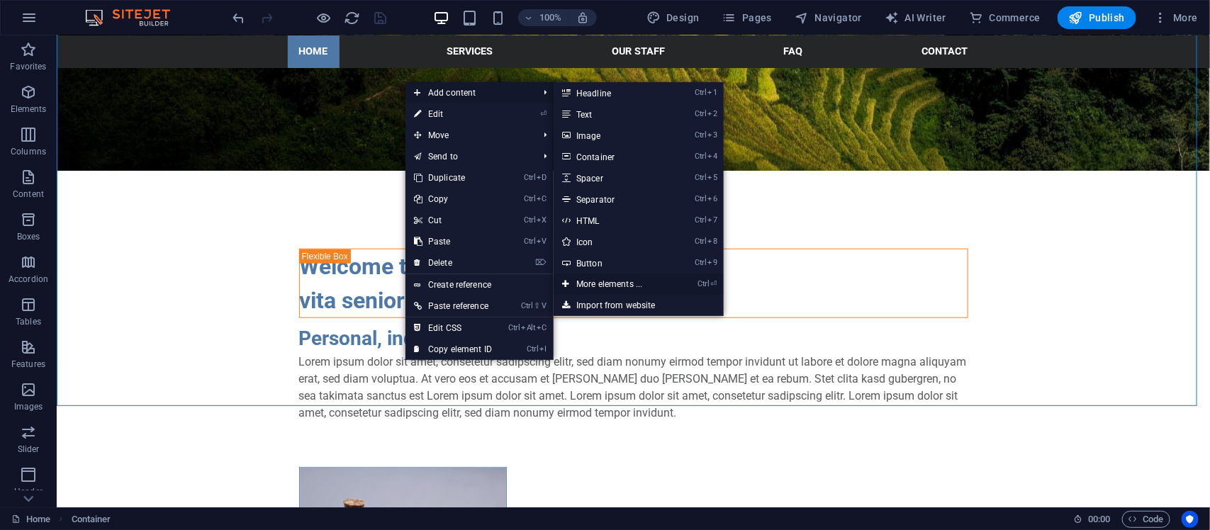
click at [632, 284] on link "Ctrl ⏎ More elements ..." at bounding box center [612, 284] width 117 height 21
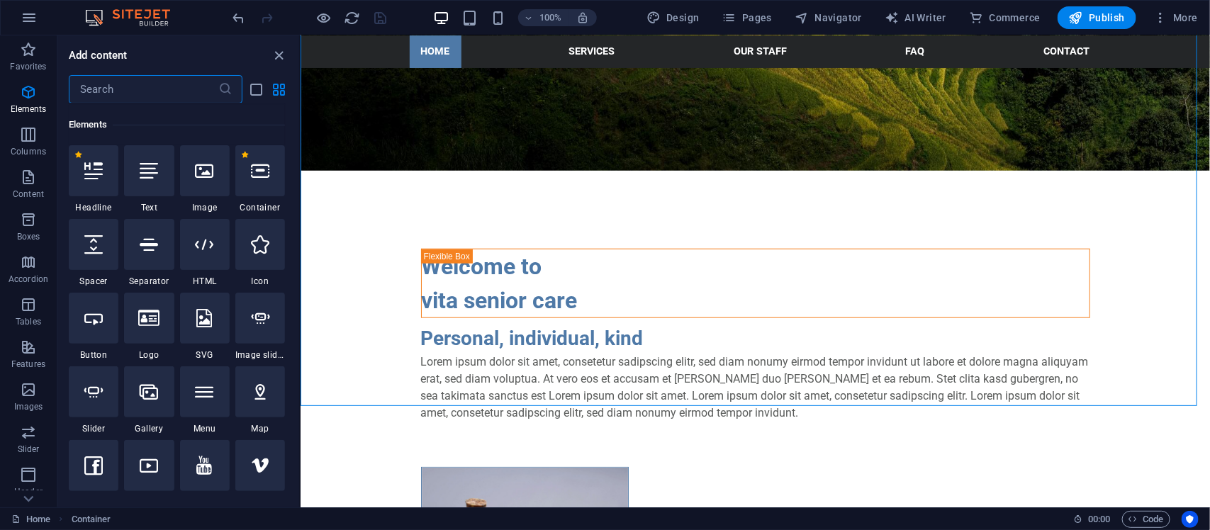
scroll to position [150, 0]
click at [162, 101] on input "text" at bounding box center [144, 89] width 150 height 28
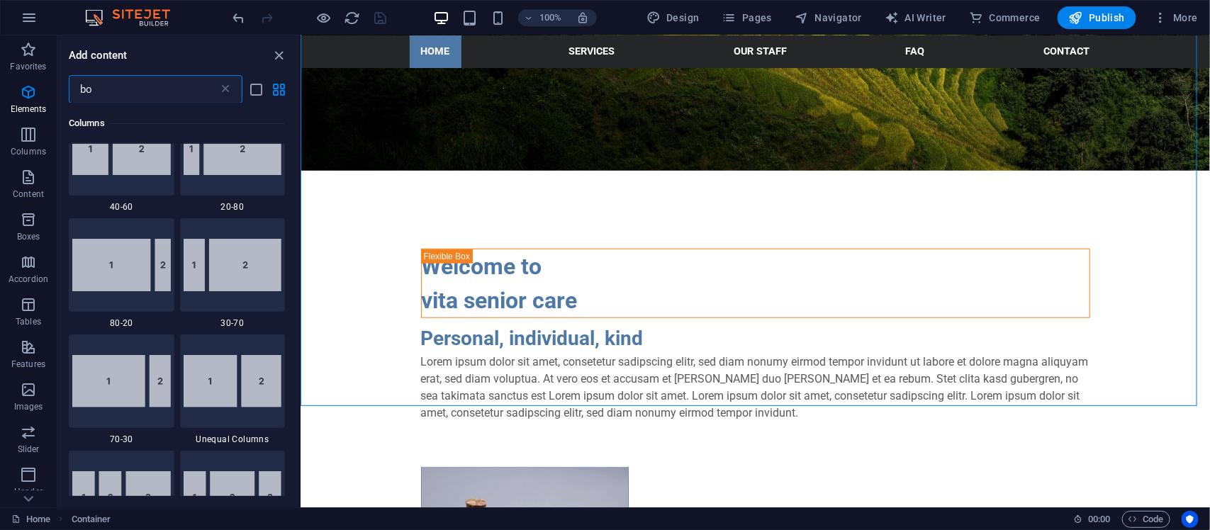
scroll to position [0, 0]
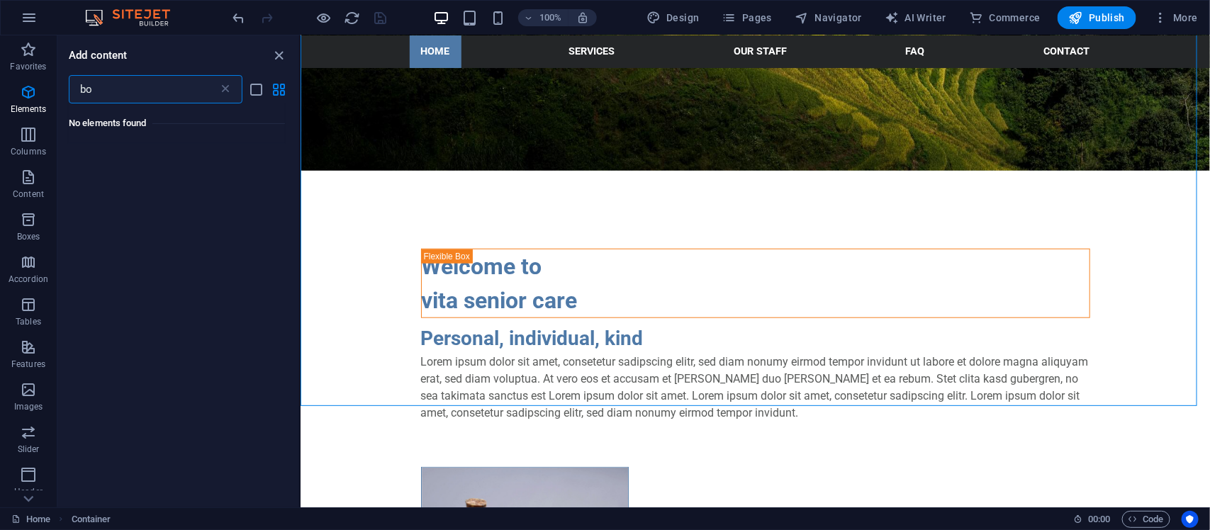
type input "b"
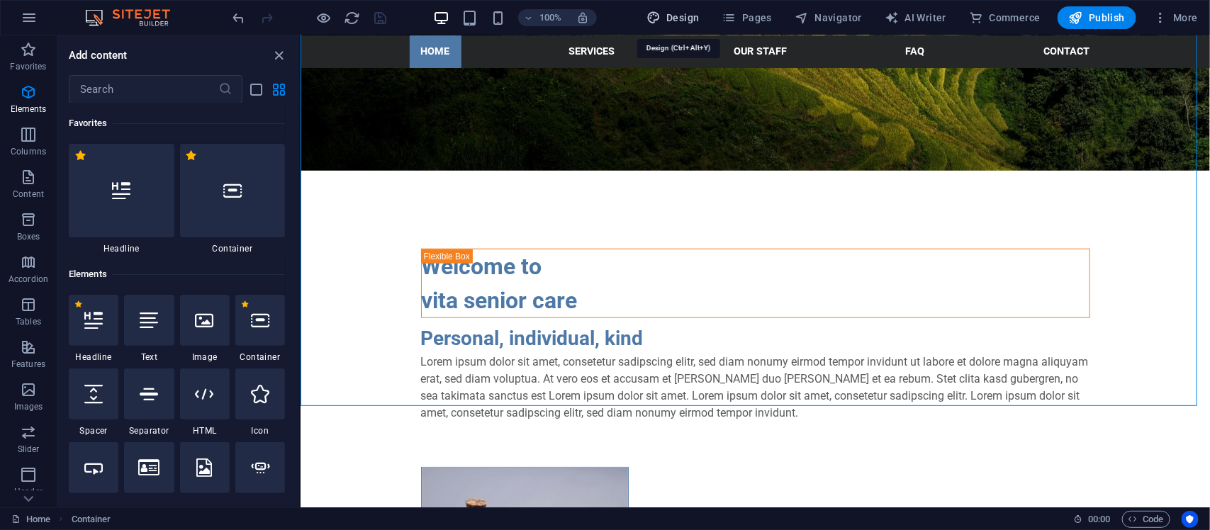
click at [695, 25] on span "Design" at bounding box center [673, 18] width 53 height 14
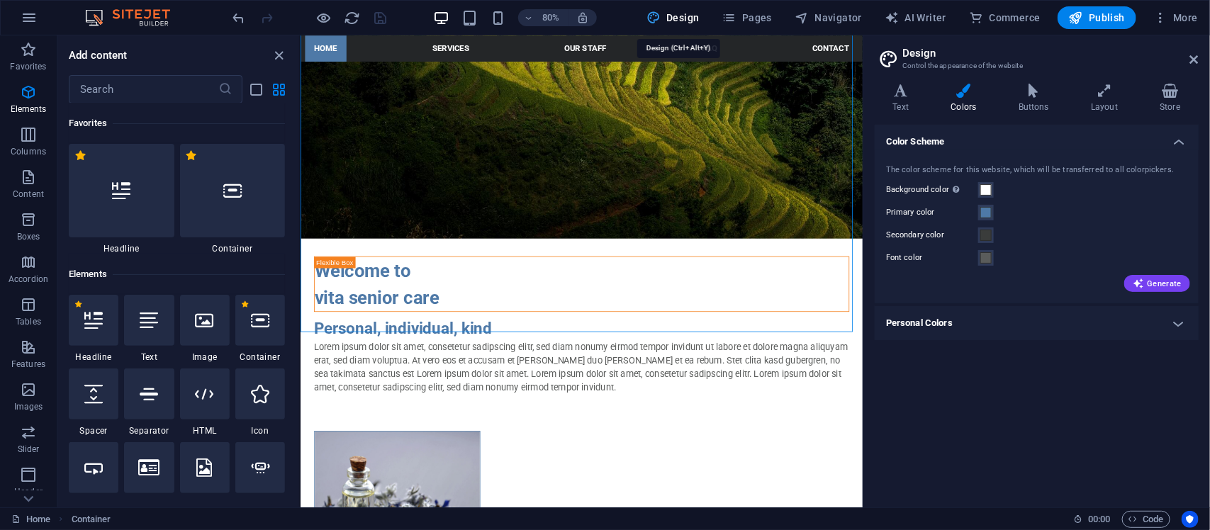
scroll to position [533, 0]
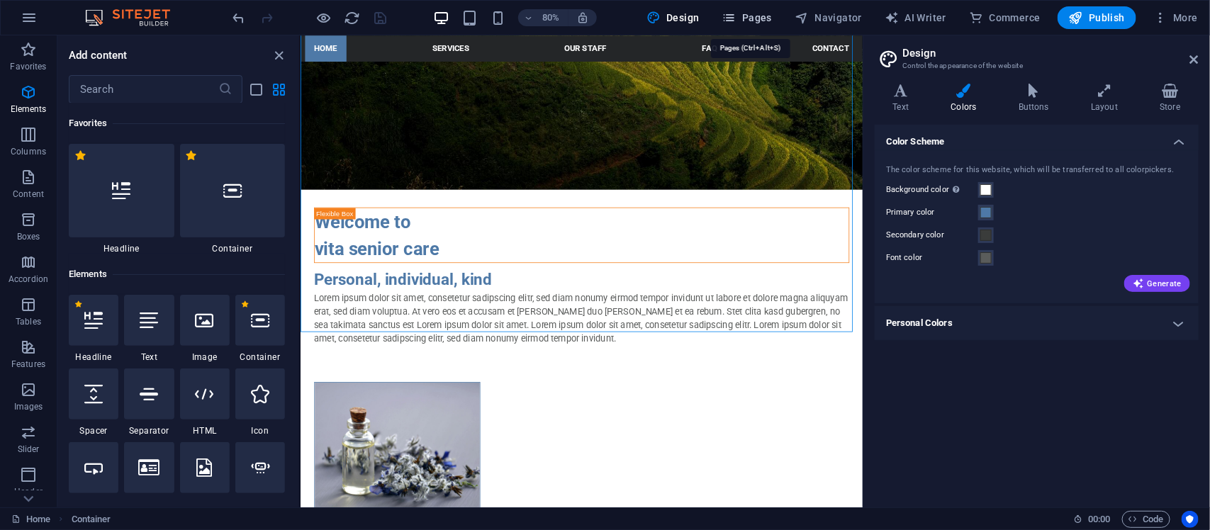
click at [737, 22] on icon "button" at bounding box center [729, 18] width 14 height 14
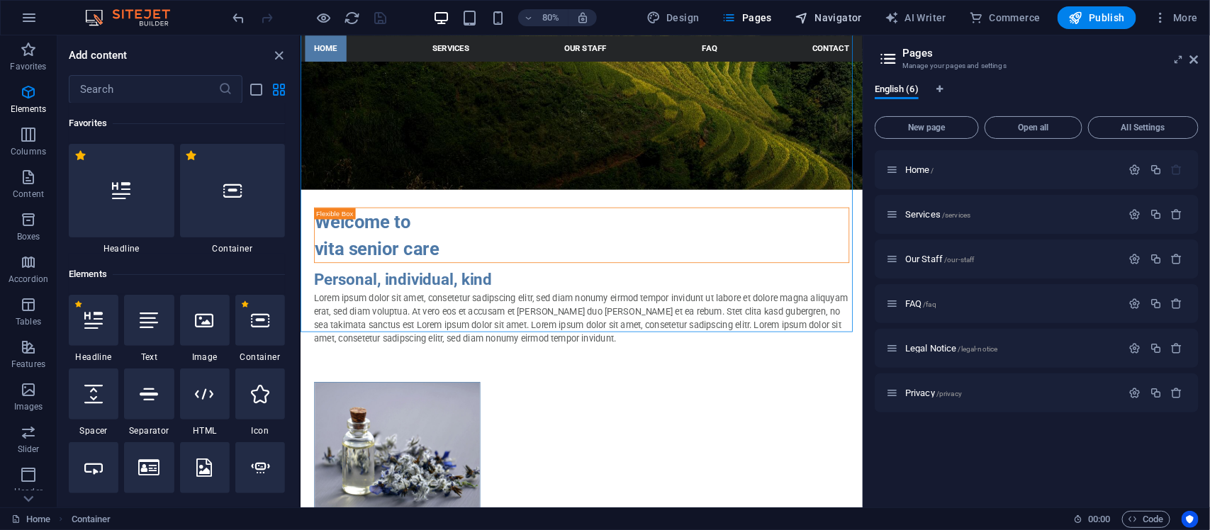
click at [813, 23] on span "Navigator" at bounding box center [828, 18] width 67 height 14
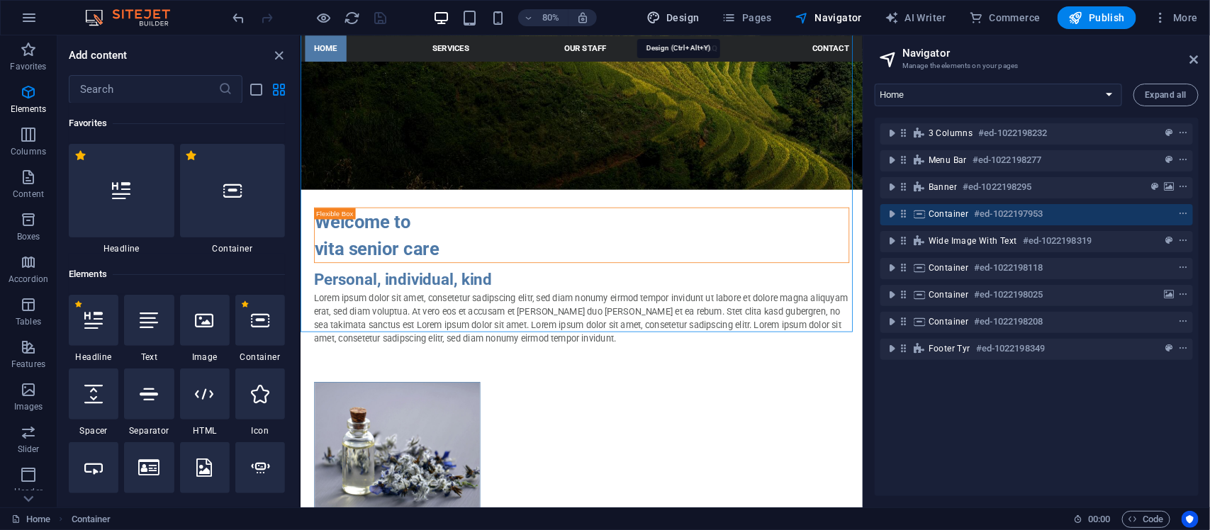
click at [678, 18] on span "Design" at bounding box center [673, 18] width 53 height 14
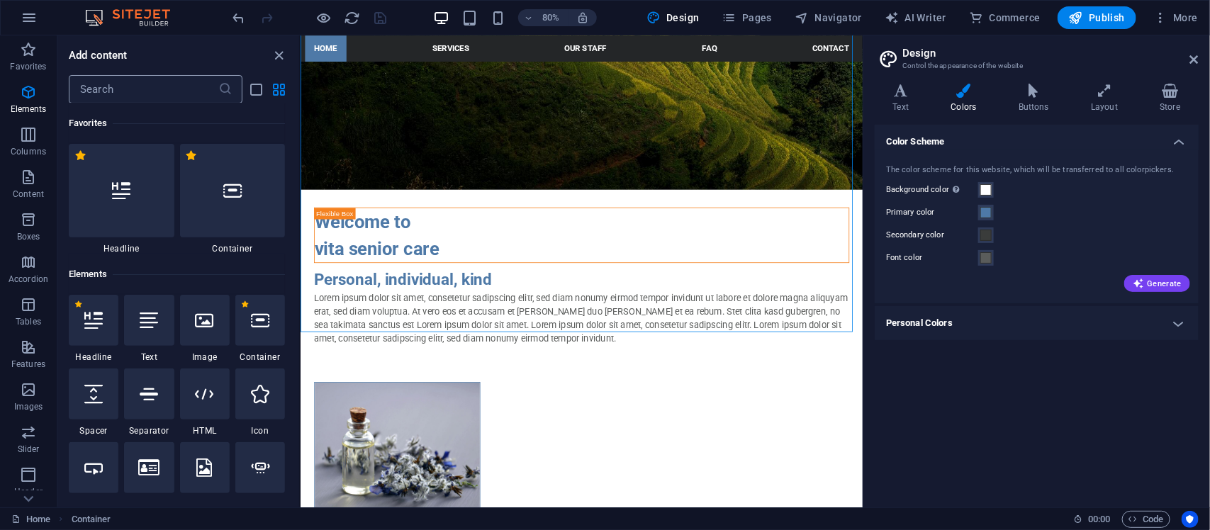
click at [131, 96] on input "text" at bounding box center [144, 89] width 150 height 28
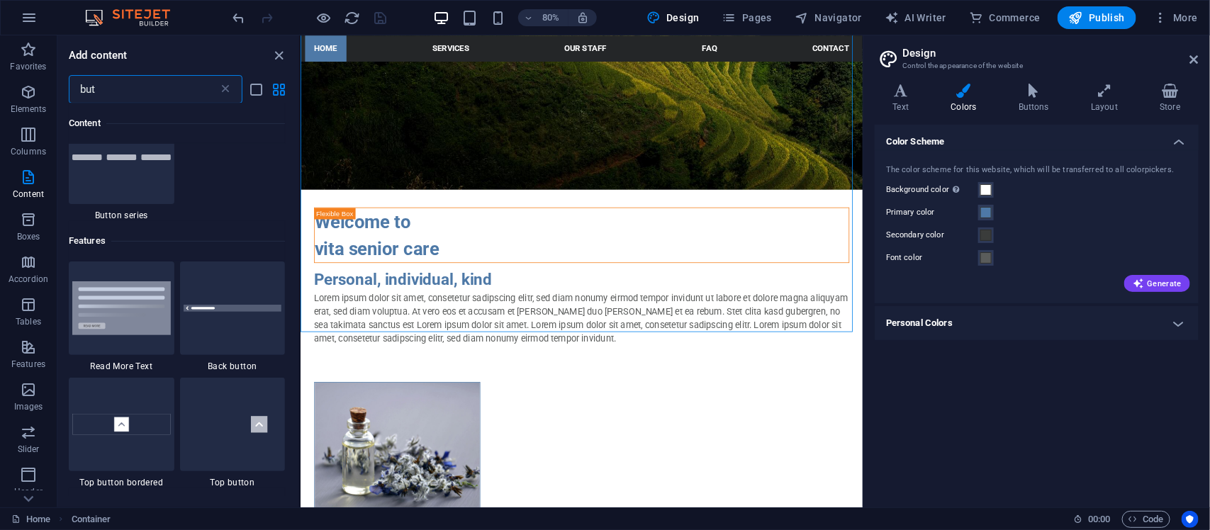
scroll to position [236, 0]
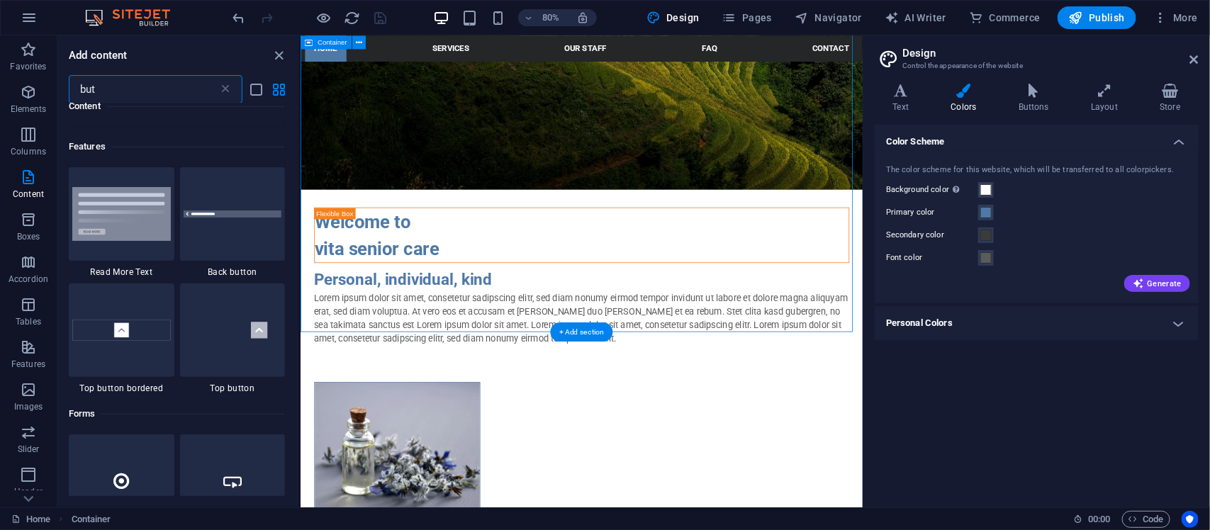
type input "but"
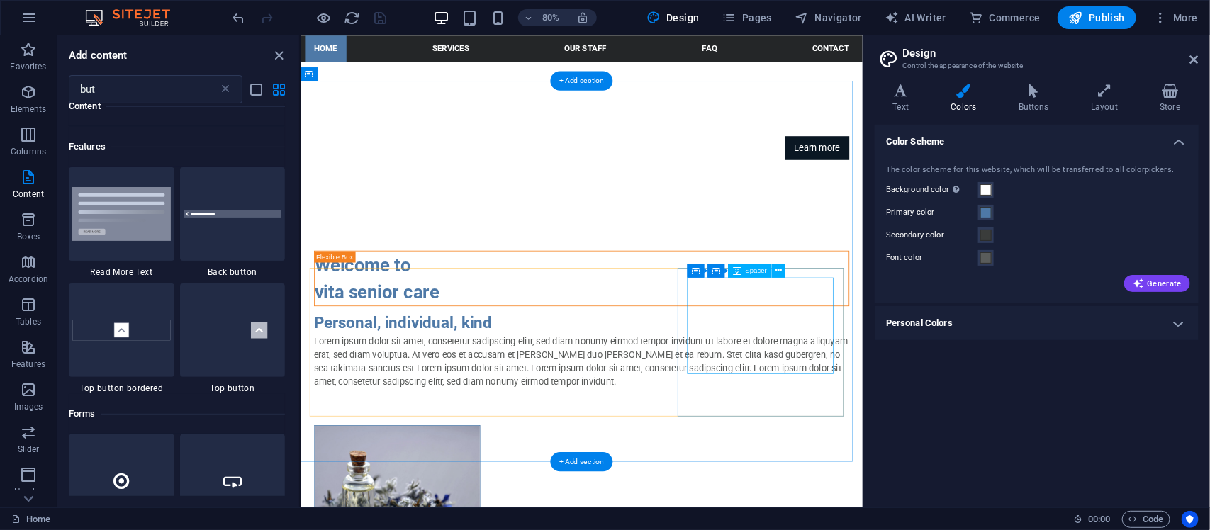
scroll to position [591, 0]
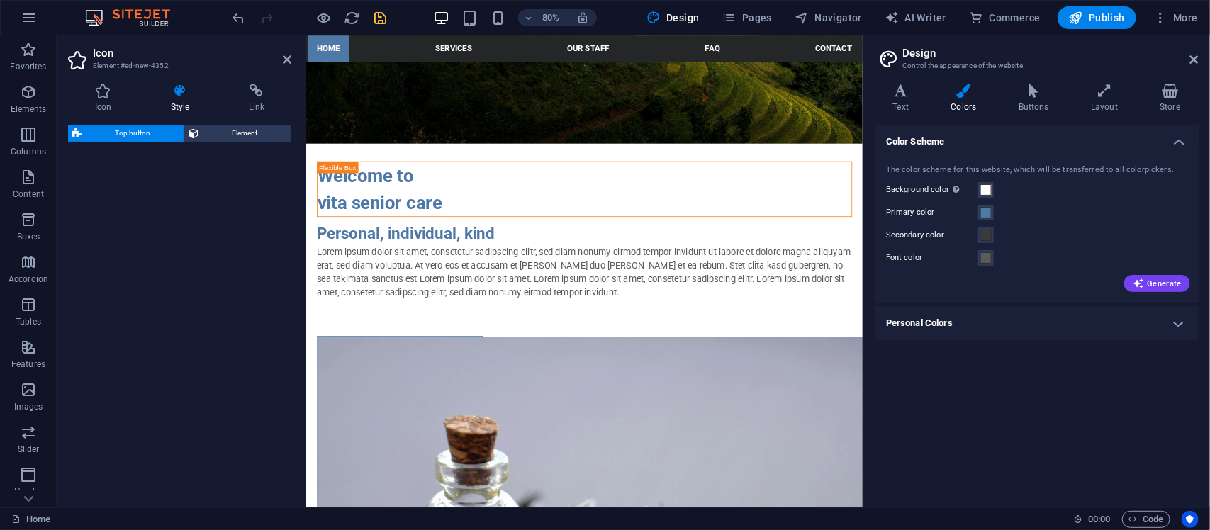
select select "rem"
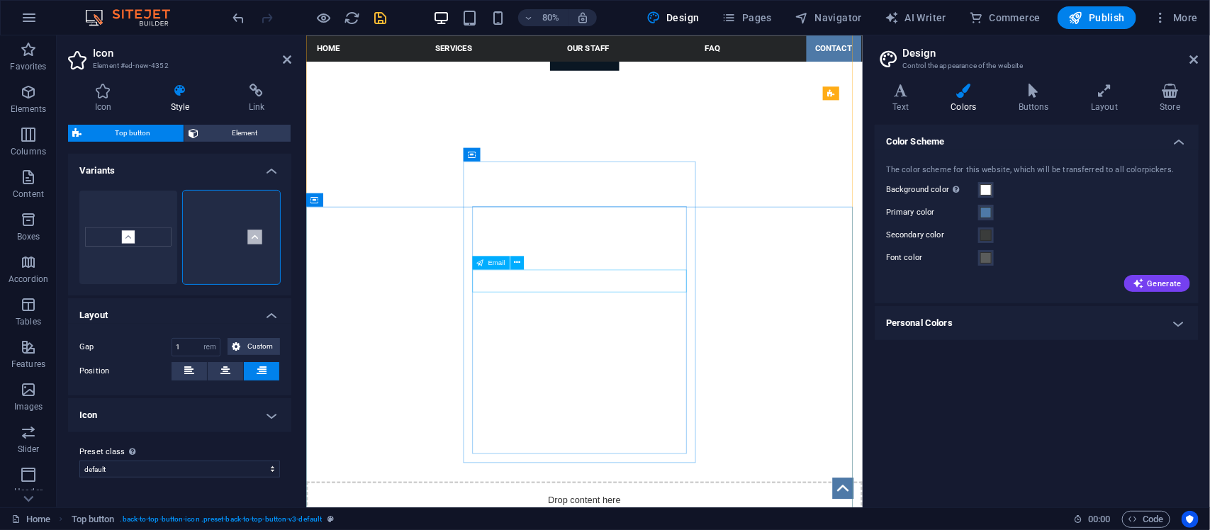
scroll to position [2649, 0]
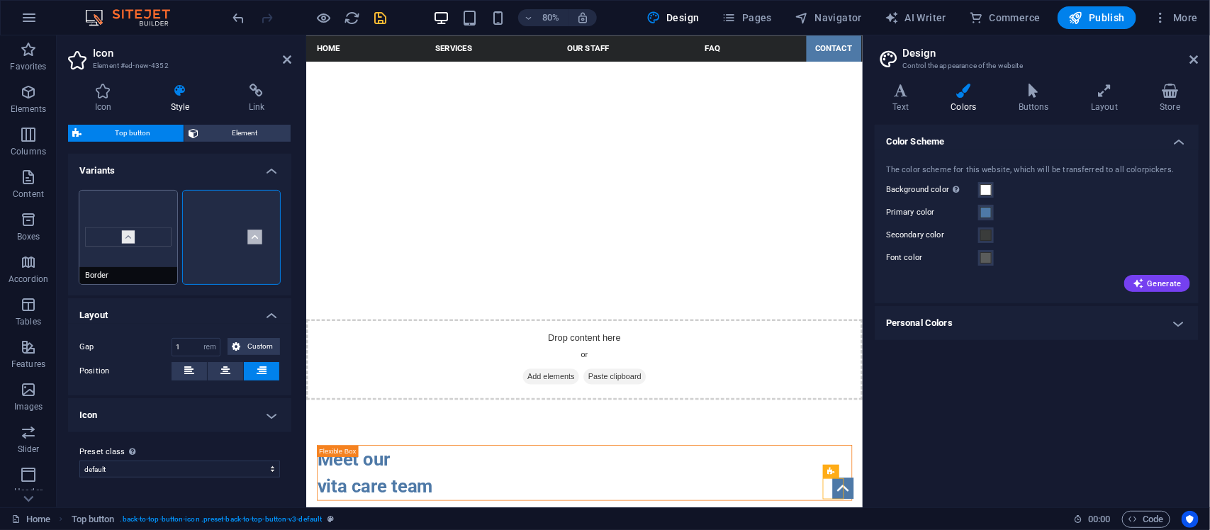
click at [110, 233] on button "Border" at bounding box center [128, 238] width 98 height 94
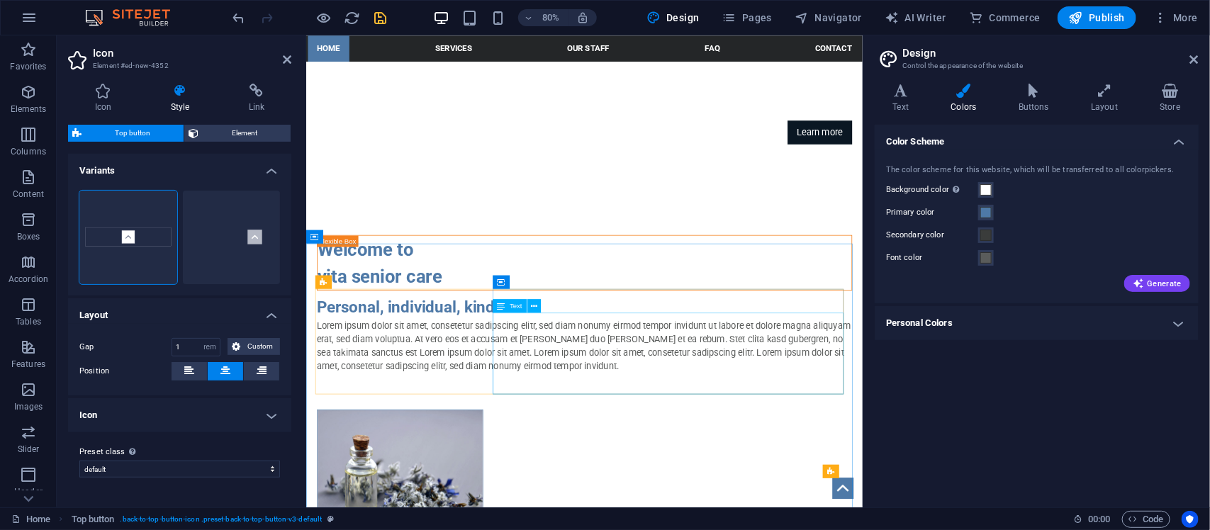
scroll to position [522, 0]
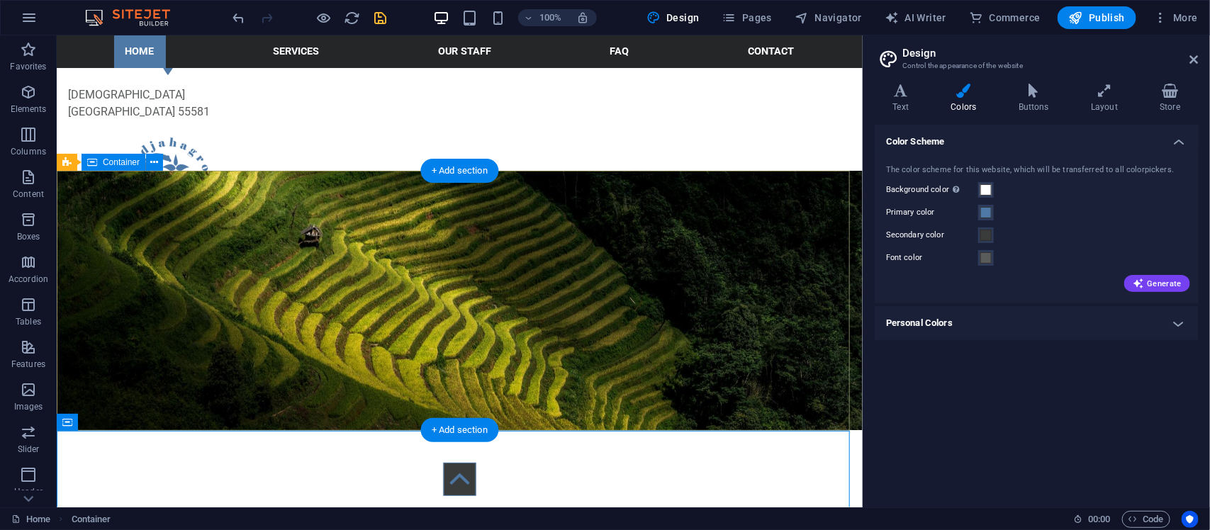
scroll to position [236, 0]
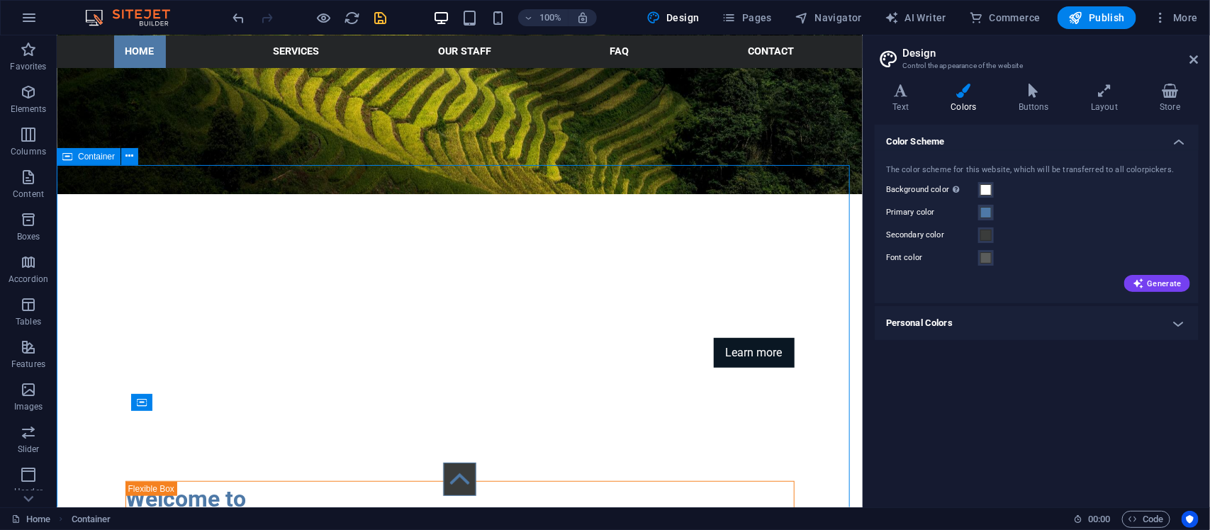
click at [96, 157] on span "Container" at bounding box center [96, 156] width 37 height 9
click at [128, 160] on icon at bounding box center [130, 156] width 8 height 15
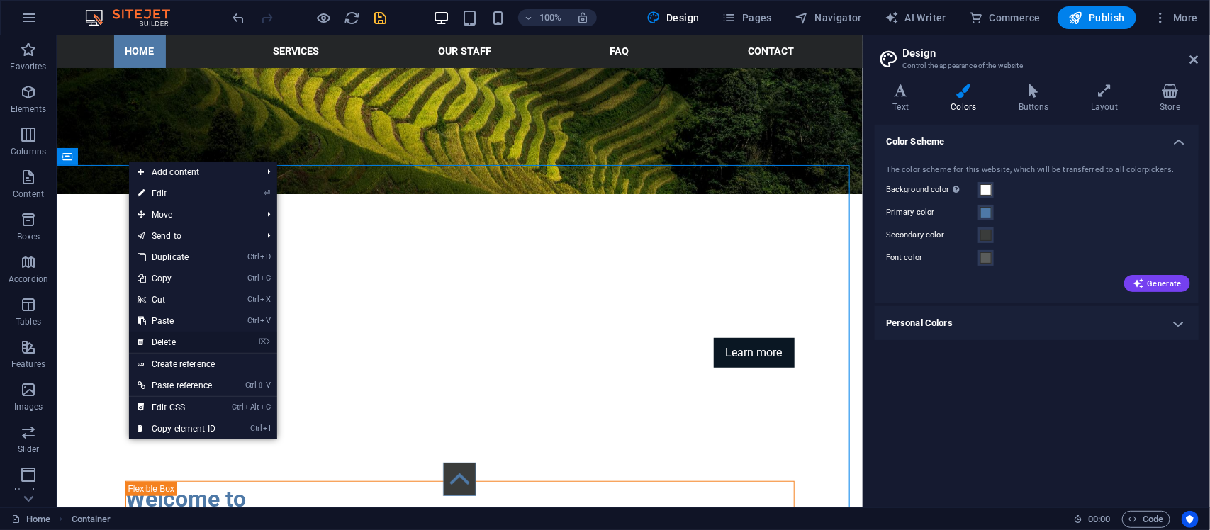
click at [186, 342] on link "⌦ Delete" at bounding box center [176, 342] width 95 height 21
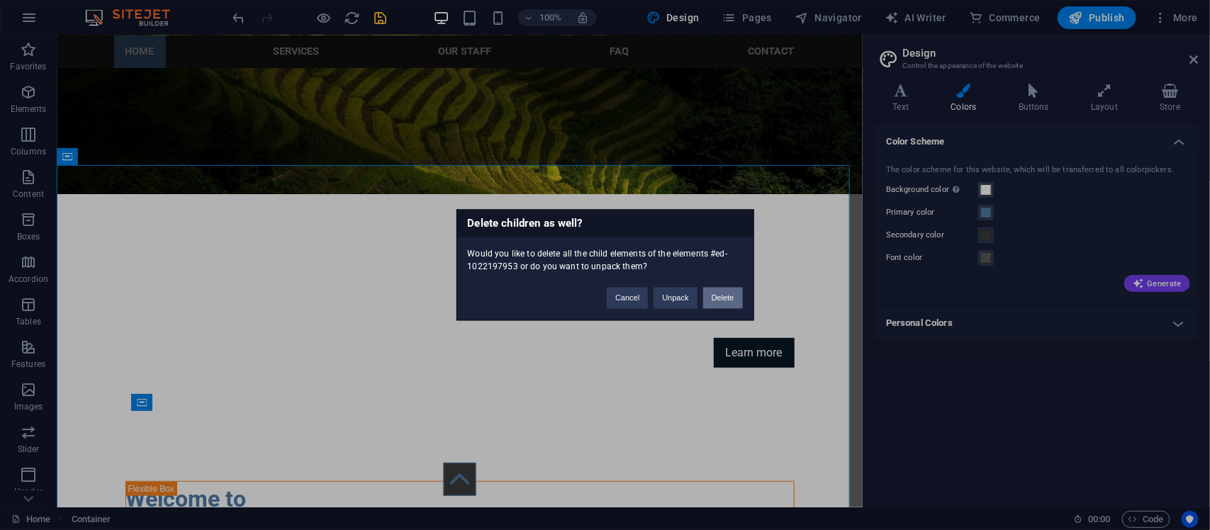
click at [717, 303] on button "Delete" at bounding box center [723, 298] width 40 height 21
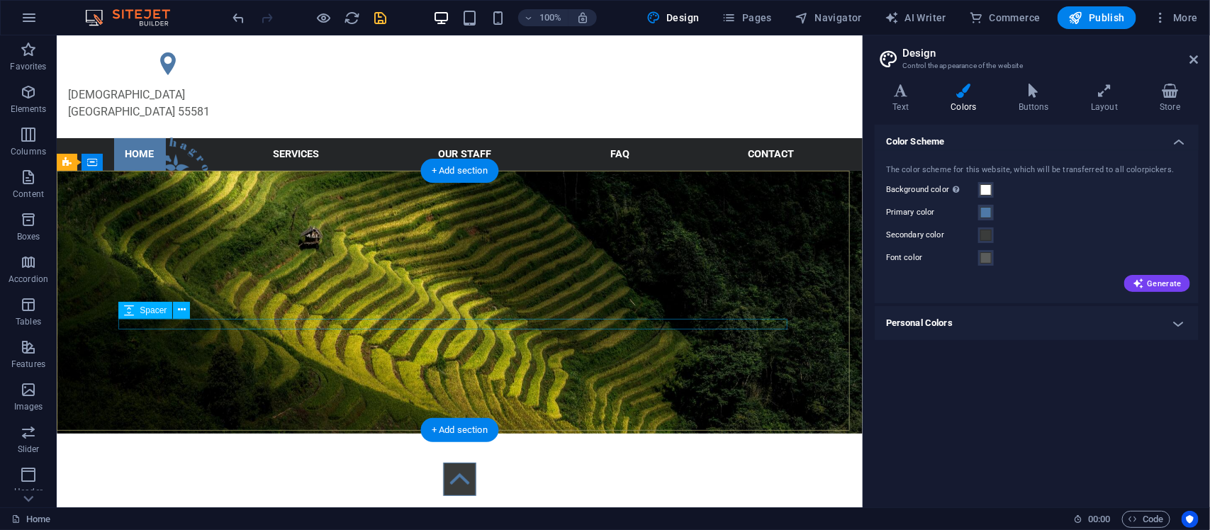
scroll to position [118, 0]
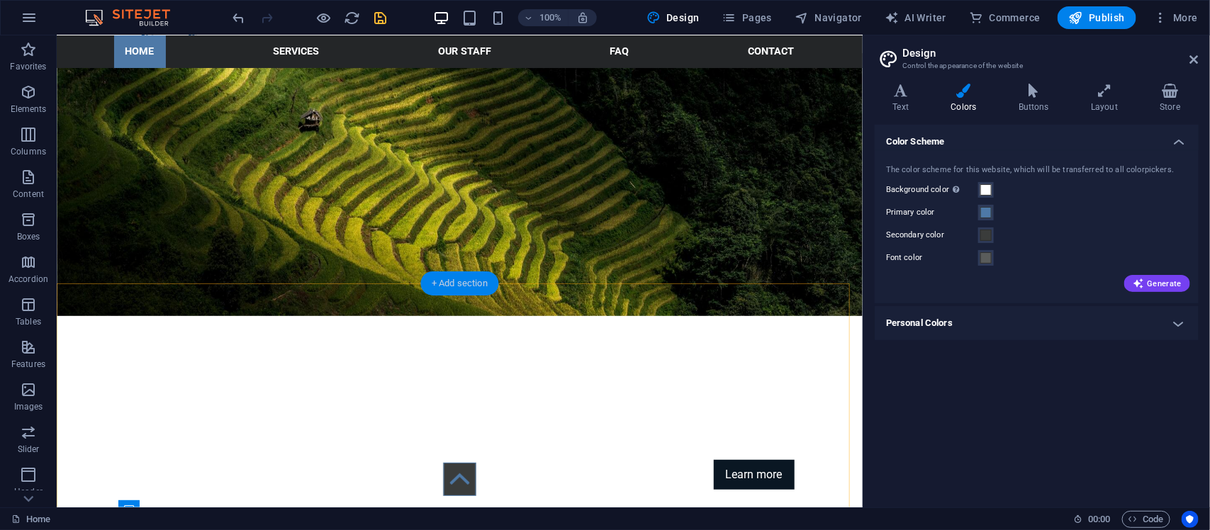
click at [445, 284] on div "+ Add section" at bounding box center [459, 284] width 79 height 24
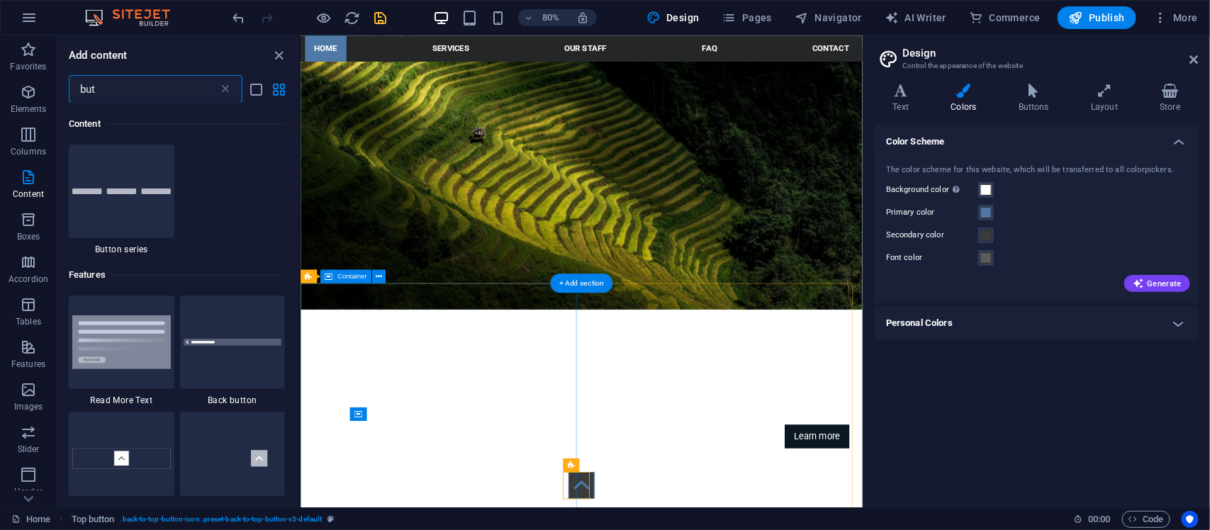
scroll to position [108, 0]
click at [34, 186] on span "Content" at bounding box center [28, 186] width 57 height 34
click at [40, 139] on span "Columns" at bounding box center [28, 143] width 57 height 34
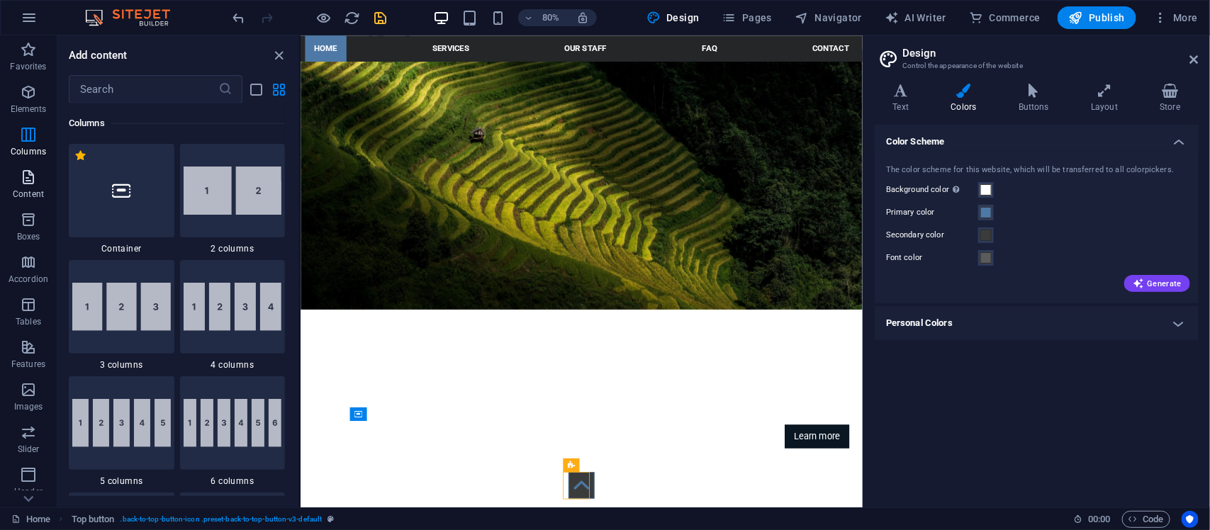
click at [40, 186] on span "Content" at bounding box center [28, 186] width 57 height 34
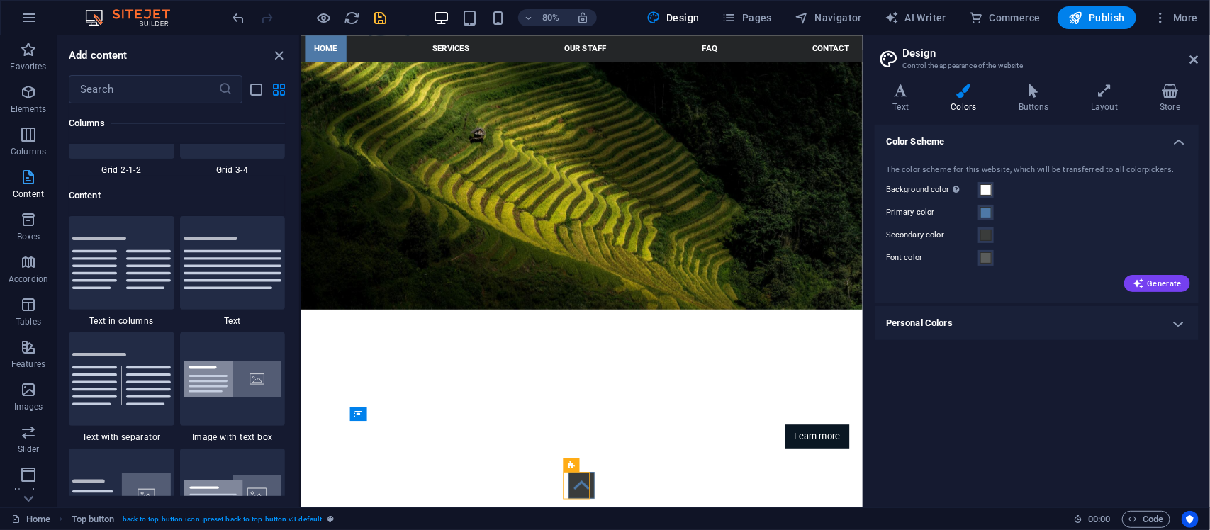
scroll to position [2479, 0]
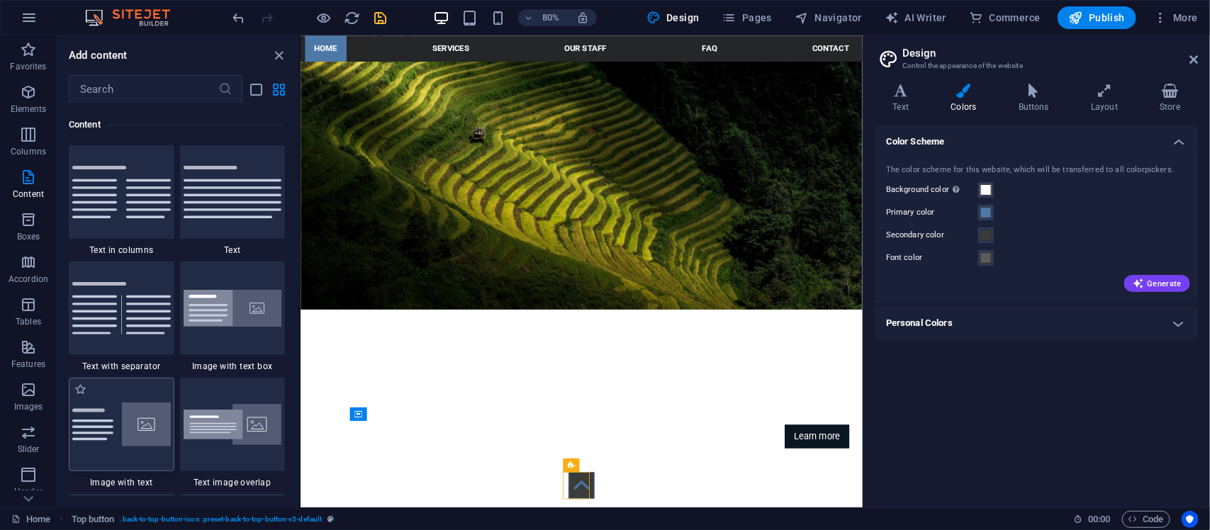
click at [143, 437] on img at bounding box center [121, 425] width 99 height 44
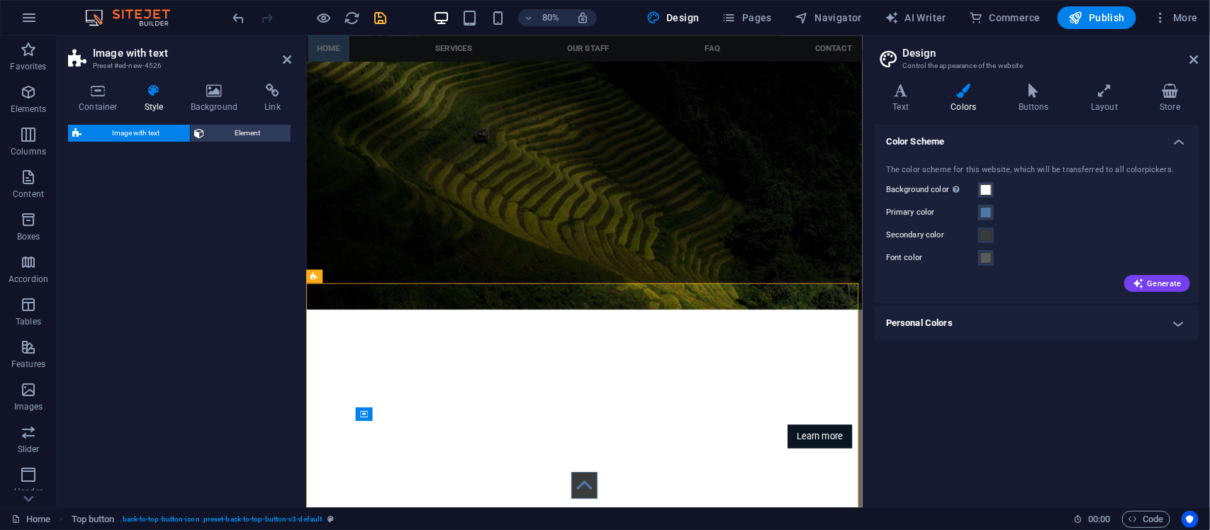
select select "rem"
select select "px"
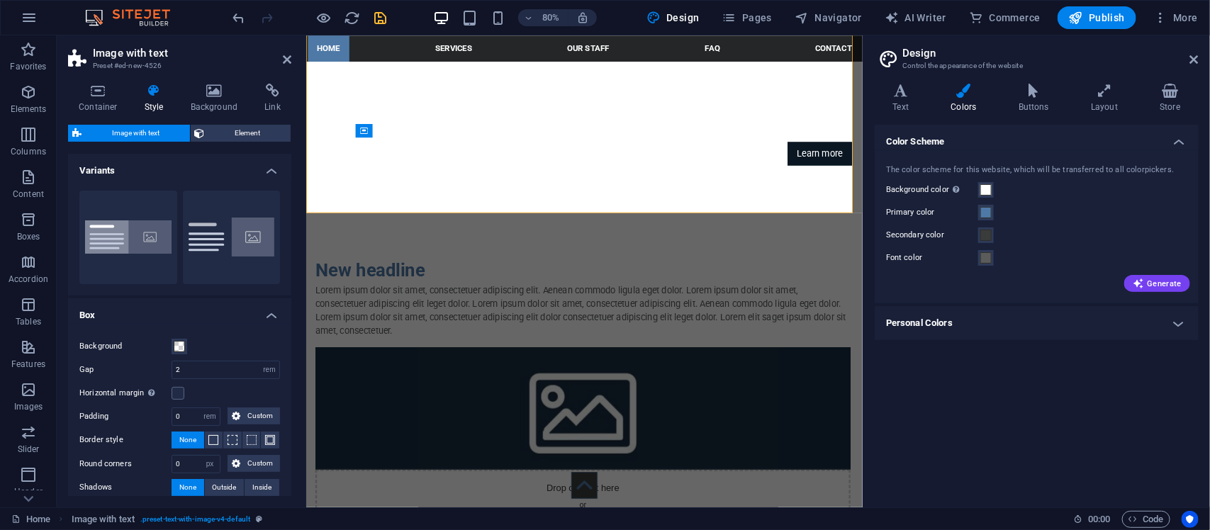
scroll to position [236, 0]
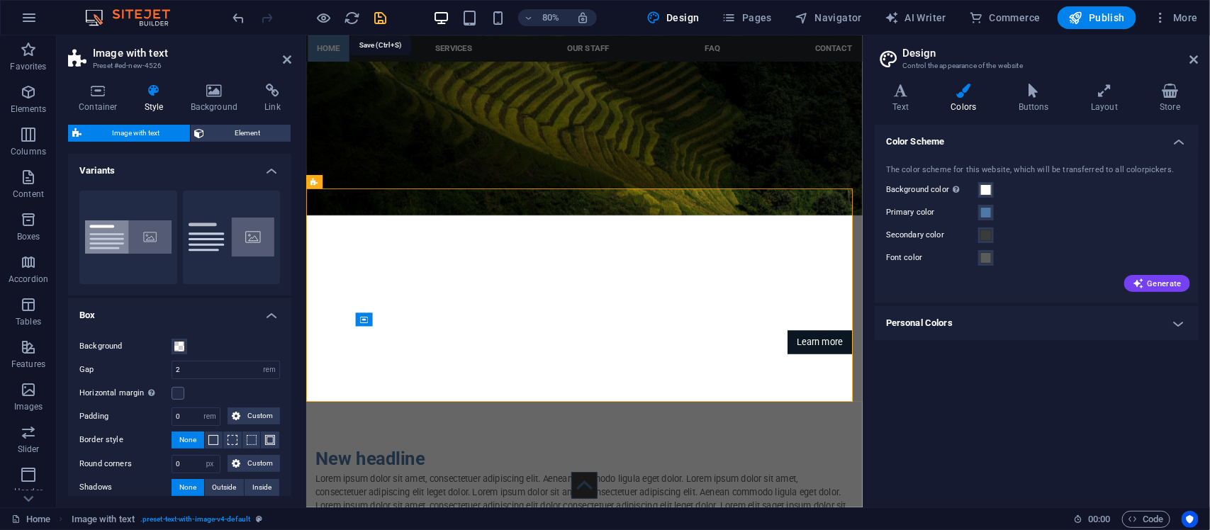
click at [377, 20] on icon "save" at bounding box center [381, 18] width 16 height 16
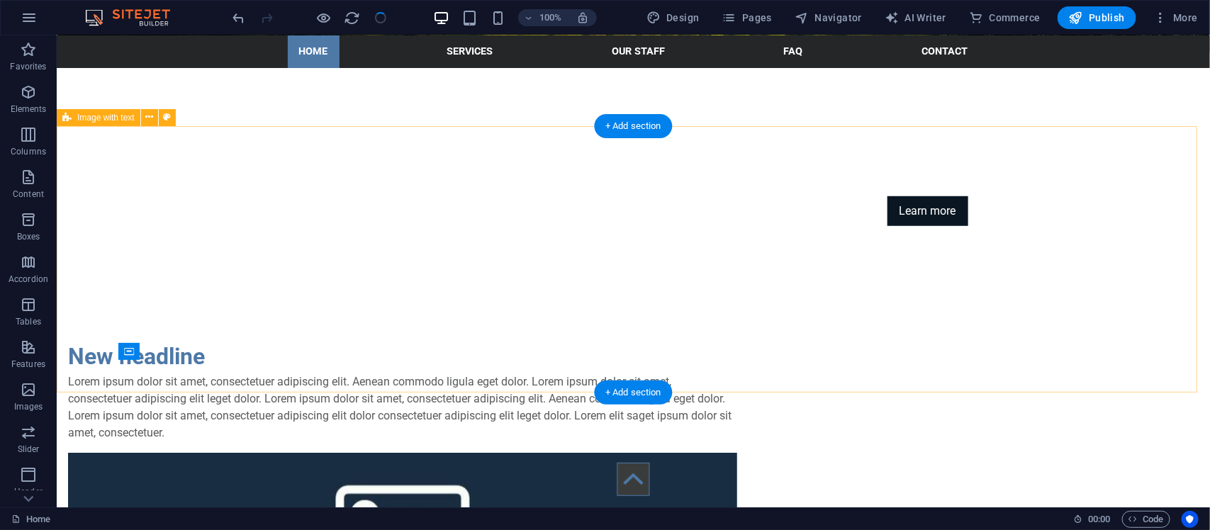
scroll to position [472, 0]
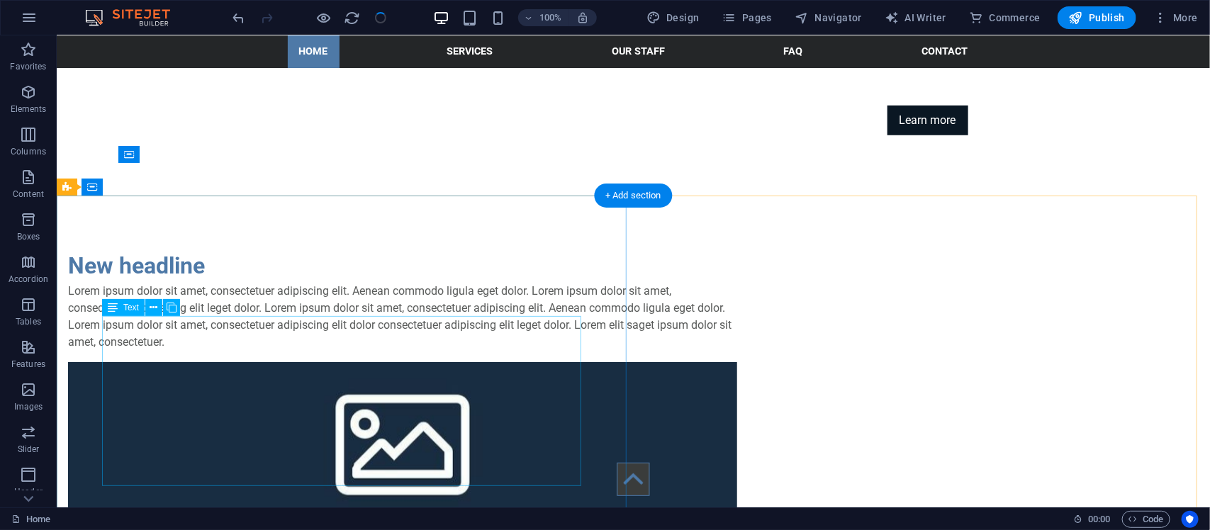
checkbox input "false"
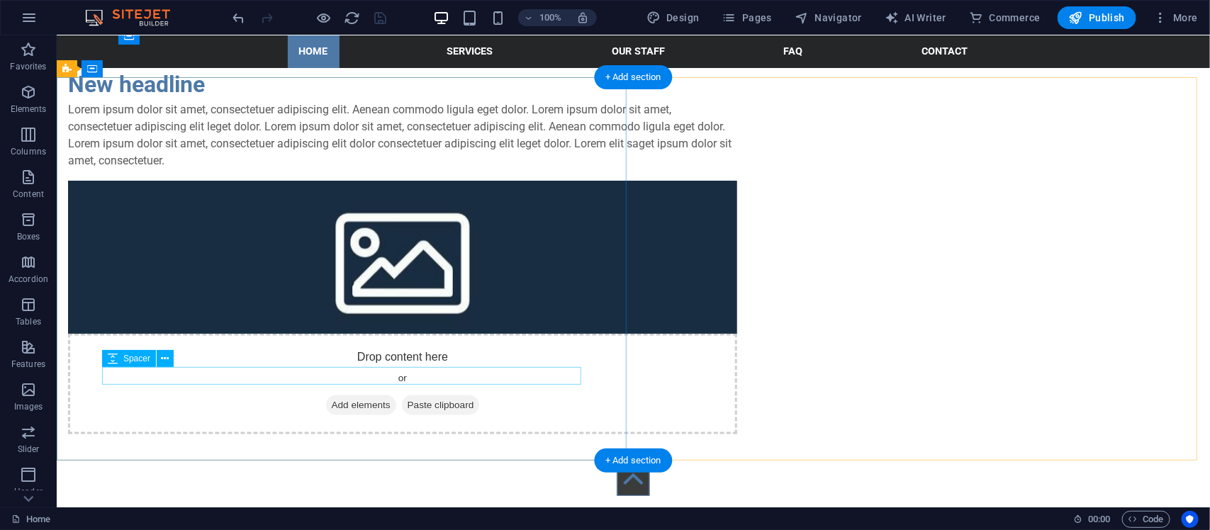
scroll to position [709, 0]
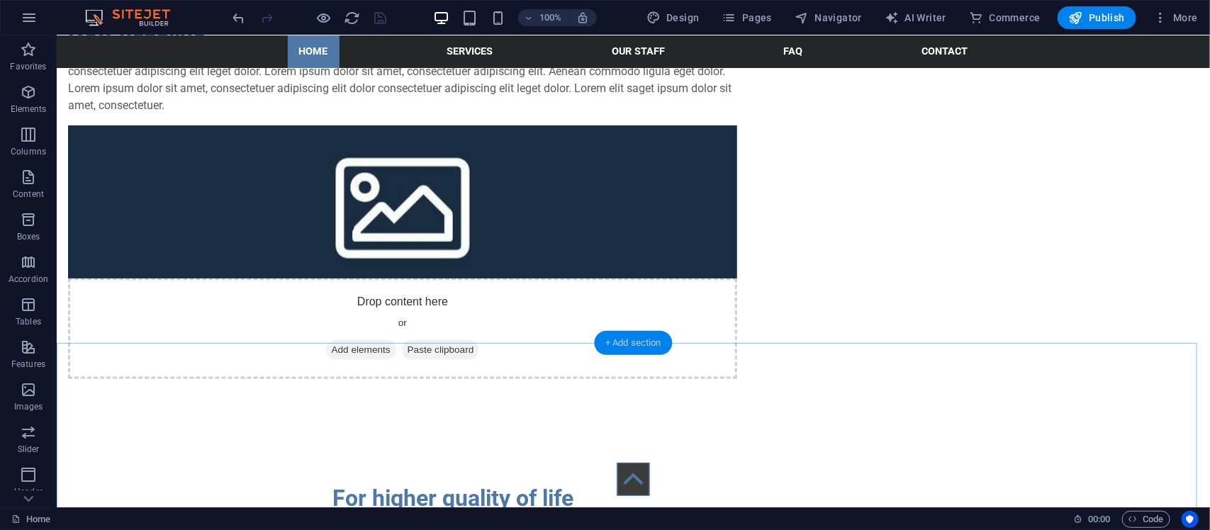
click at [610, 340] on div "+ Add section" at bounding box center [633, 343] width 79 height 24
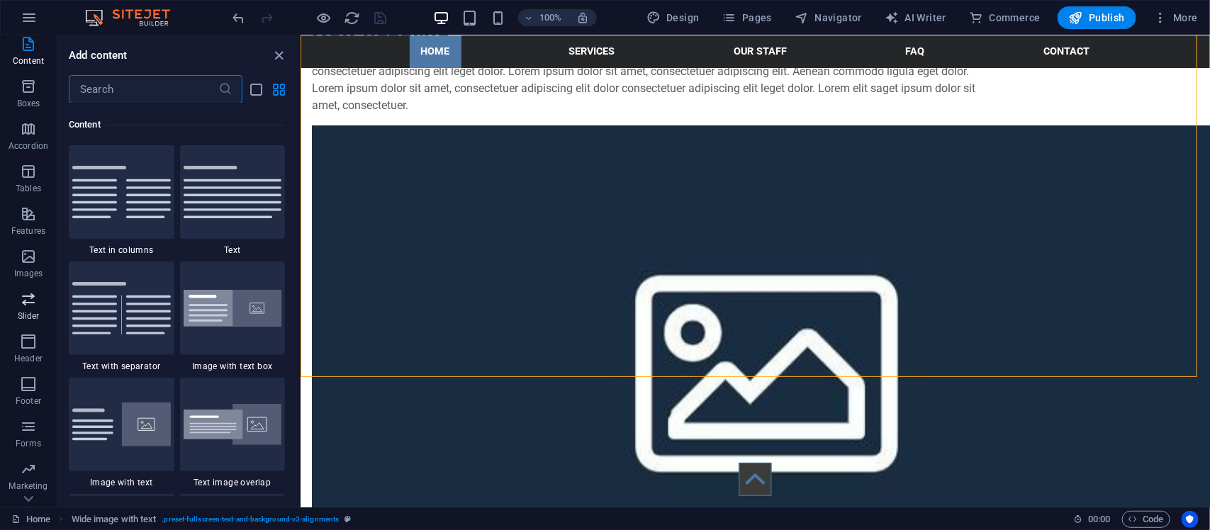
scroll to position [208, 0]
click at [37, 445] on span "Collections" at bounding box center [28, 446] width 57 height 34
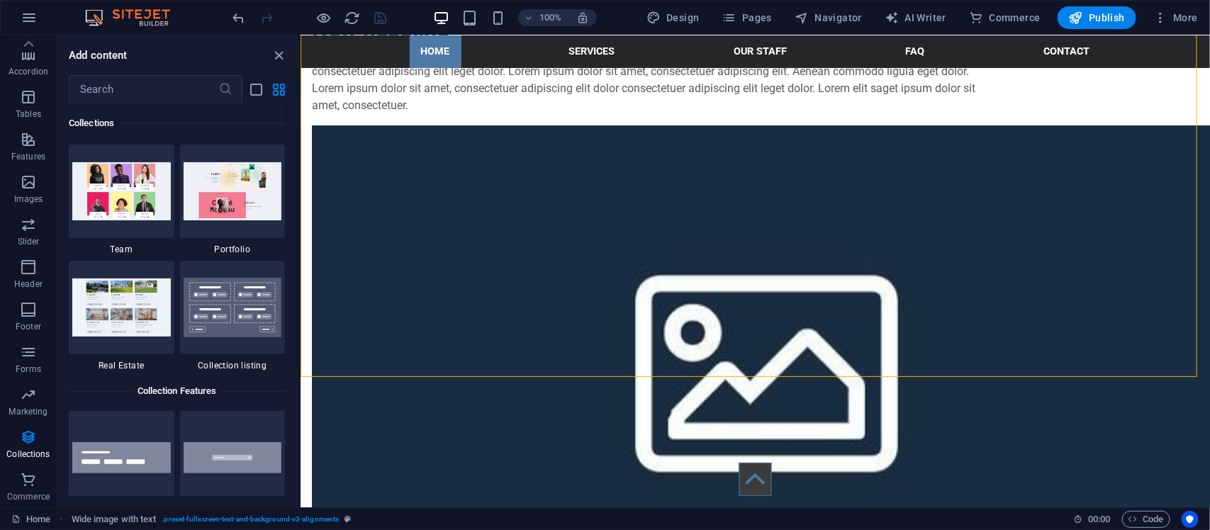
scroll to position [13212, 0]
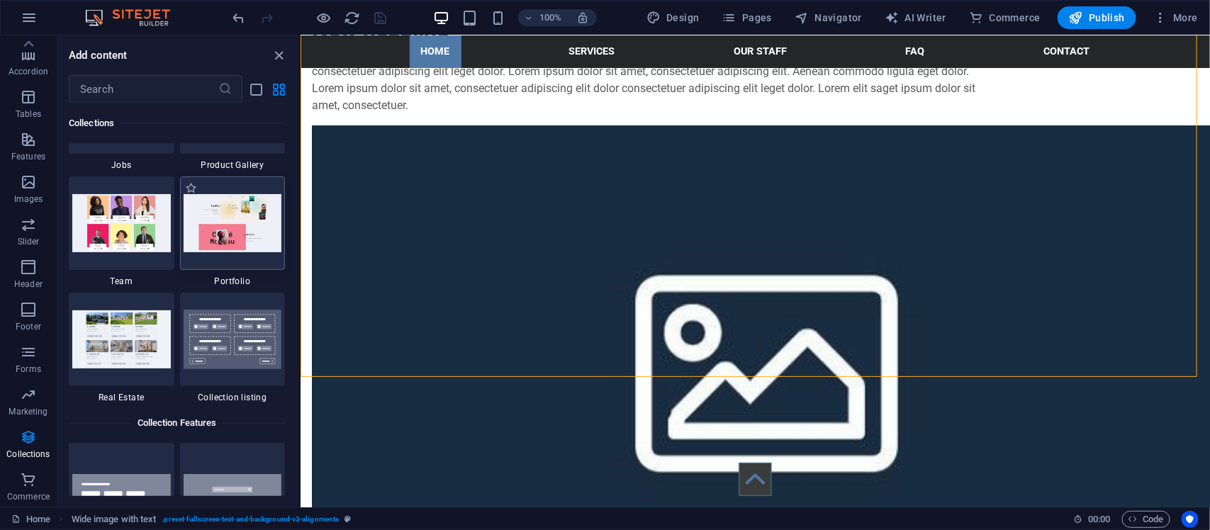
click at [208, 224] on img at bounding box center [233, 222] width 99 height 57
click at [239, 223] on img at bounding box center [233, 222] width 99 height 57
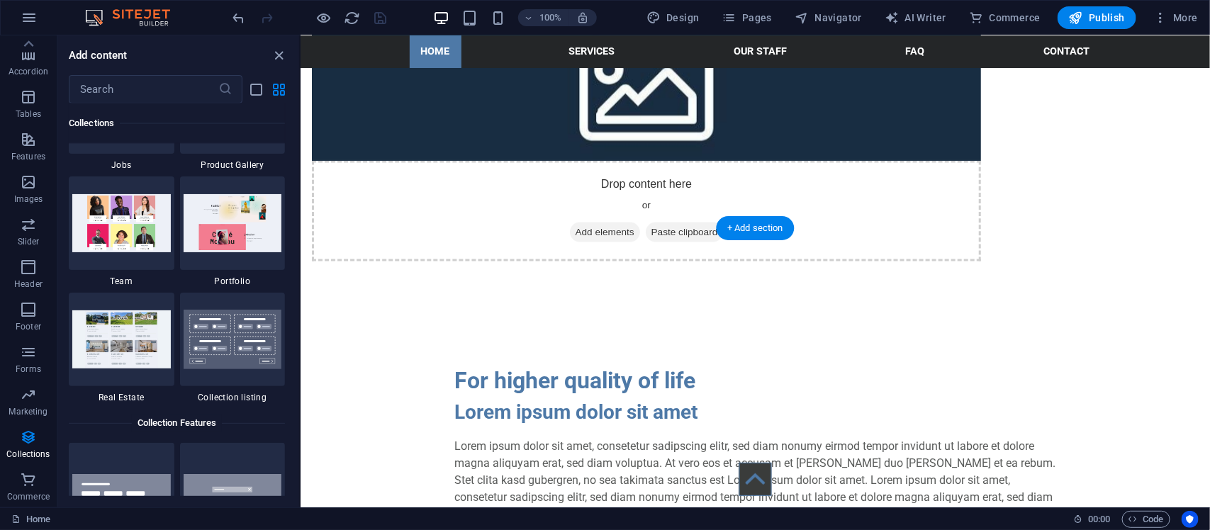
scroll to position [945, 0]
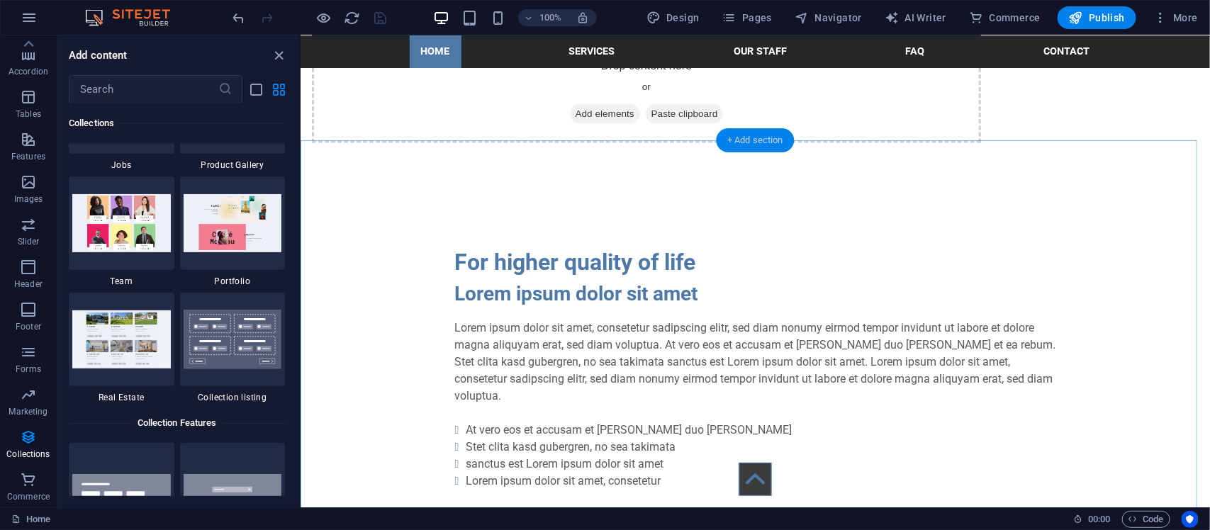
click at [739, 140] on div "+ Add section" at bounding box center [755, 140] width 79 height 24
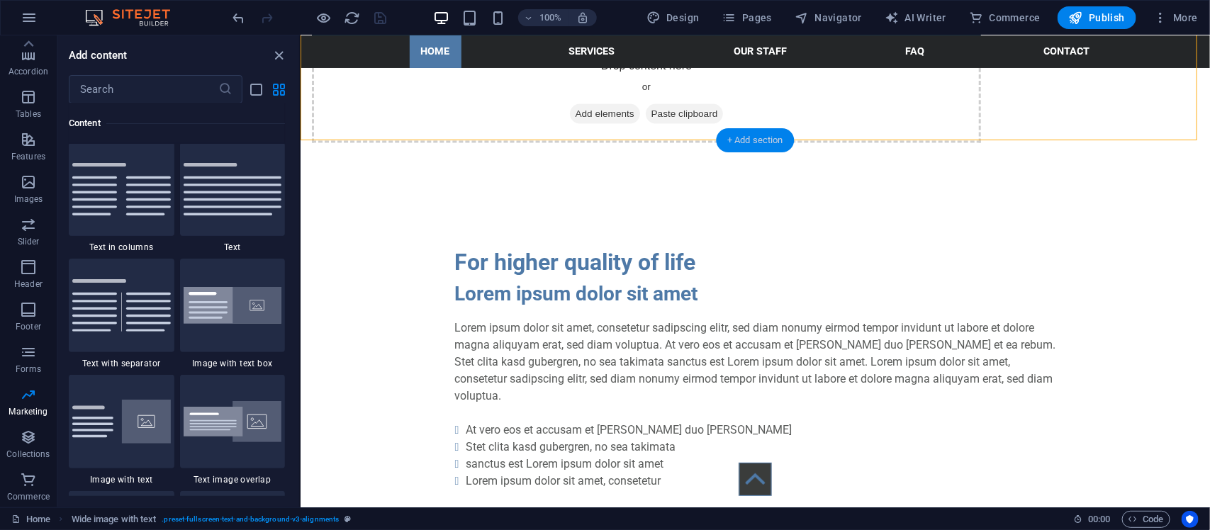
scroll to position [2480, 0]
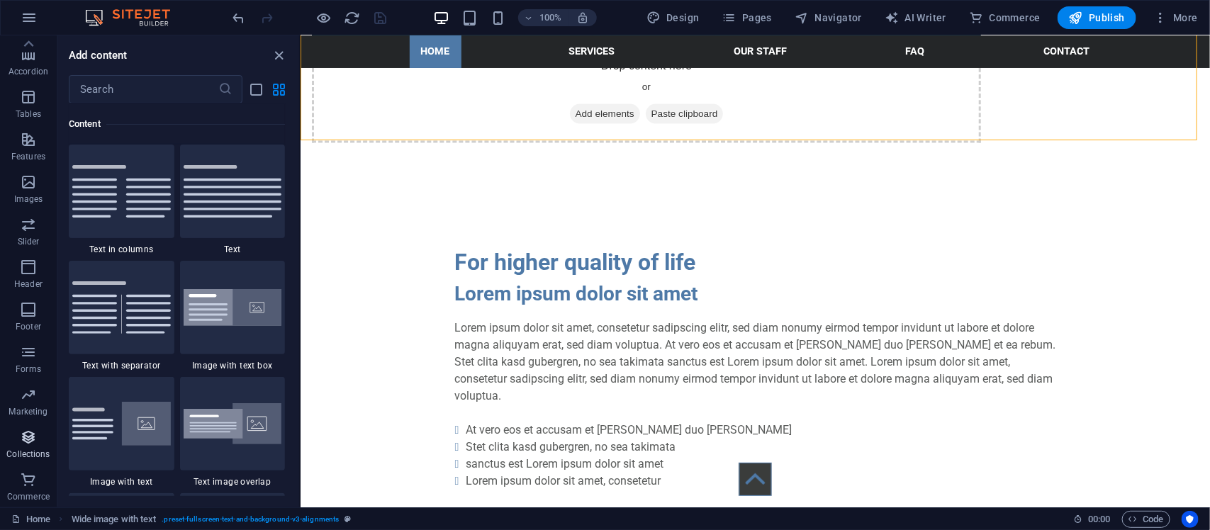
click at [27, 449] on p "Collections" at bounding box center [27, 454] width 43 height 11
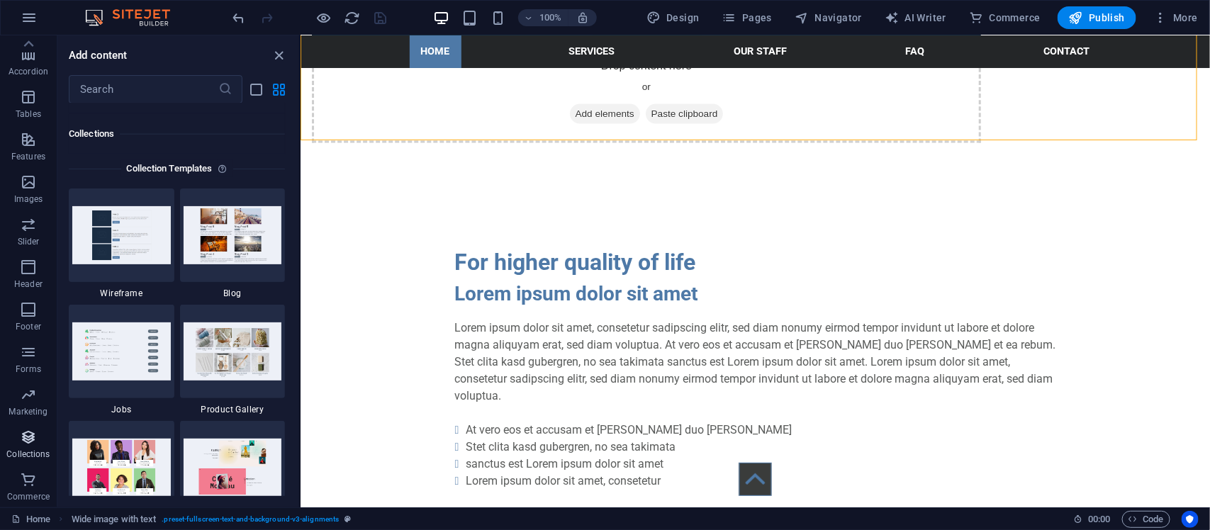
scroll to position [12975, 0]
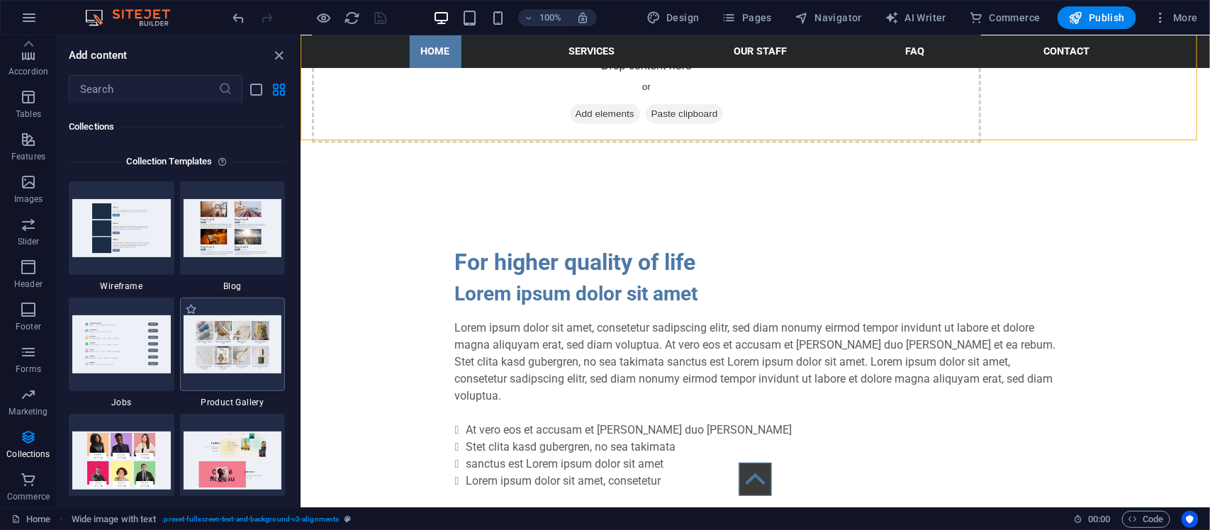
click at [241, 369] on img at bounding box center [233, 343] width 99 height 57
click at [754, 147] on div "+ Add section" at bounding box center [755, 140] width 79 height 24
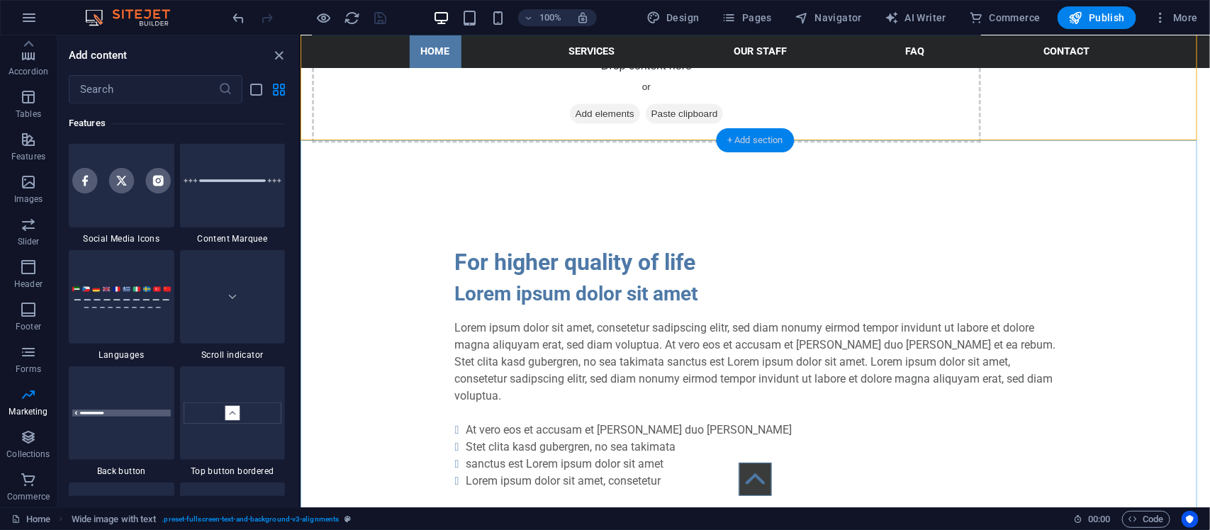
scroll to position [2480, 0]
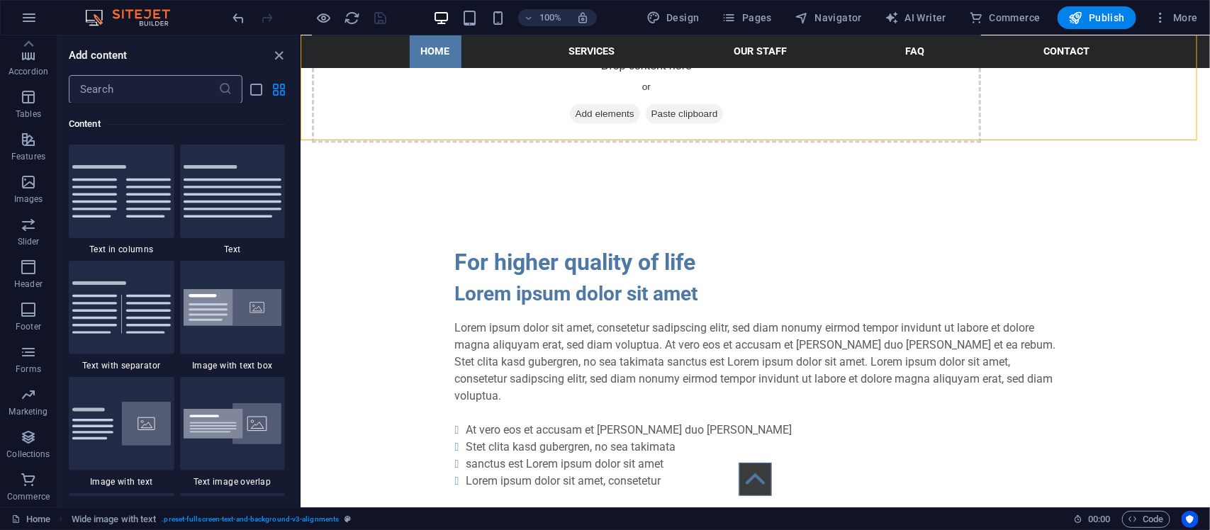
click at [117, 83] on input "text" at bounding box center [144, 89] width 150 height 28
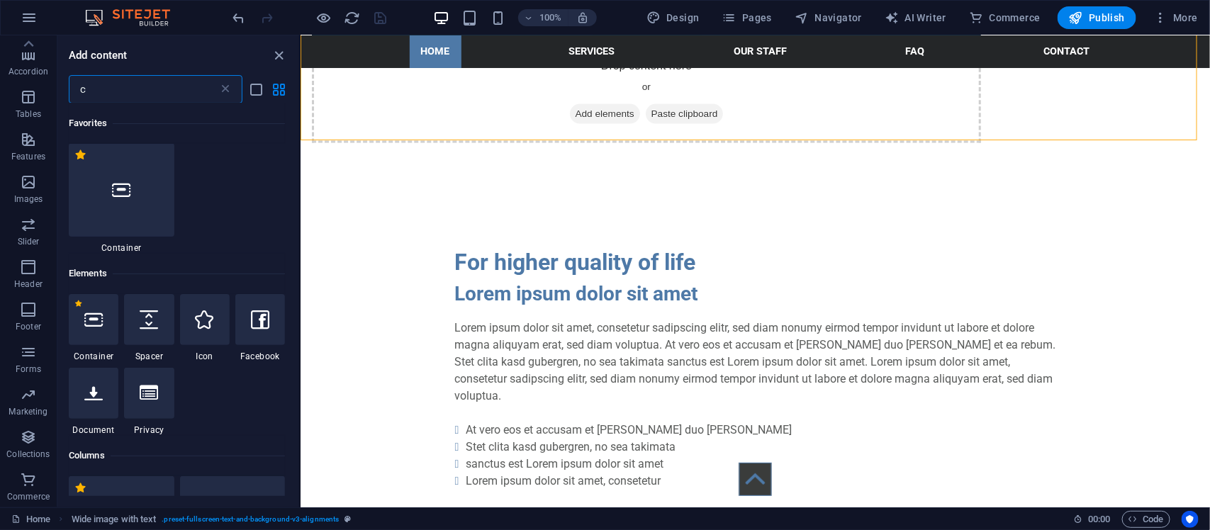
scroll to position [0, 0]
type input "c"
click at [145, 201] on div at bounding box center [122, 191] width 106 height 94
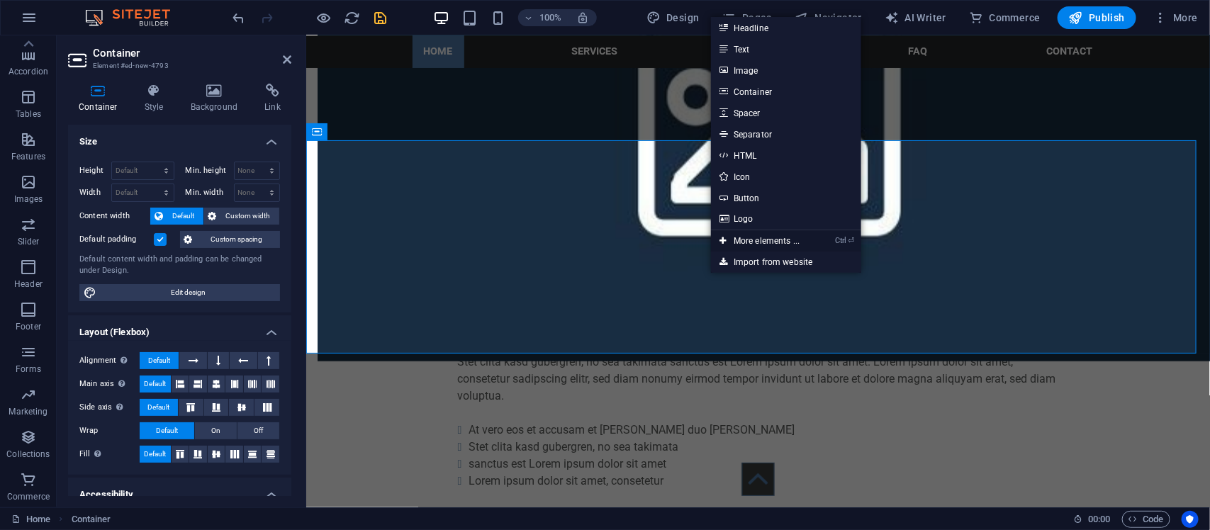
click at [771, 234] on link "Ctrl ⏎ More elements ..." at bounding box center [759, 240] width 97 height 21
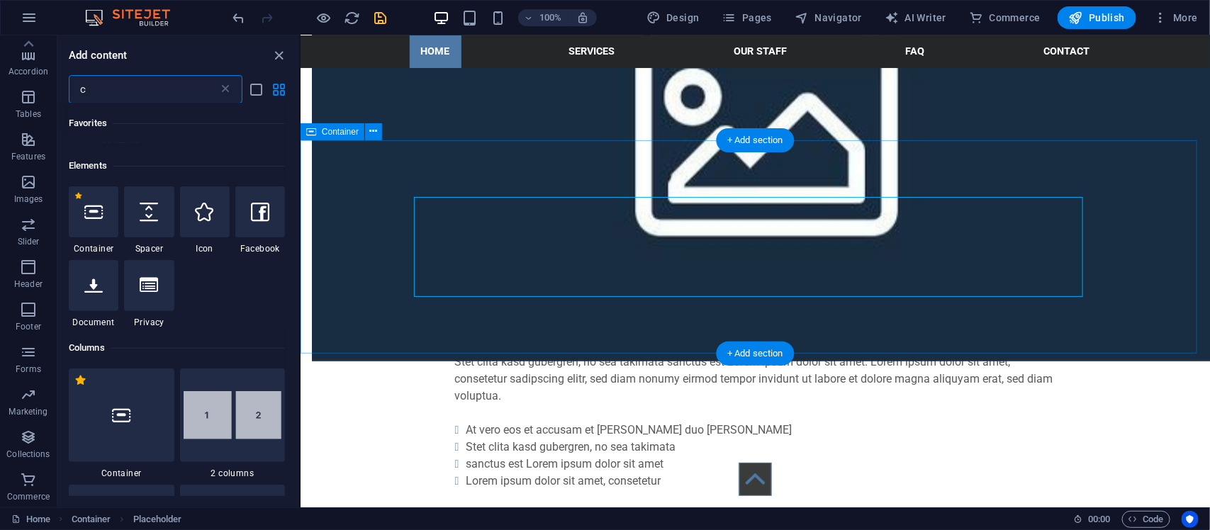
scroll to position [150, 0]
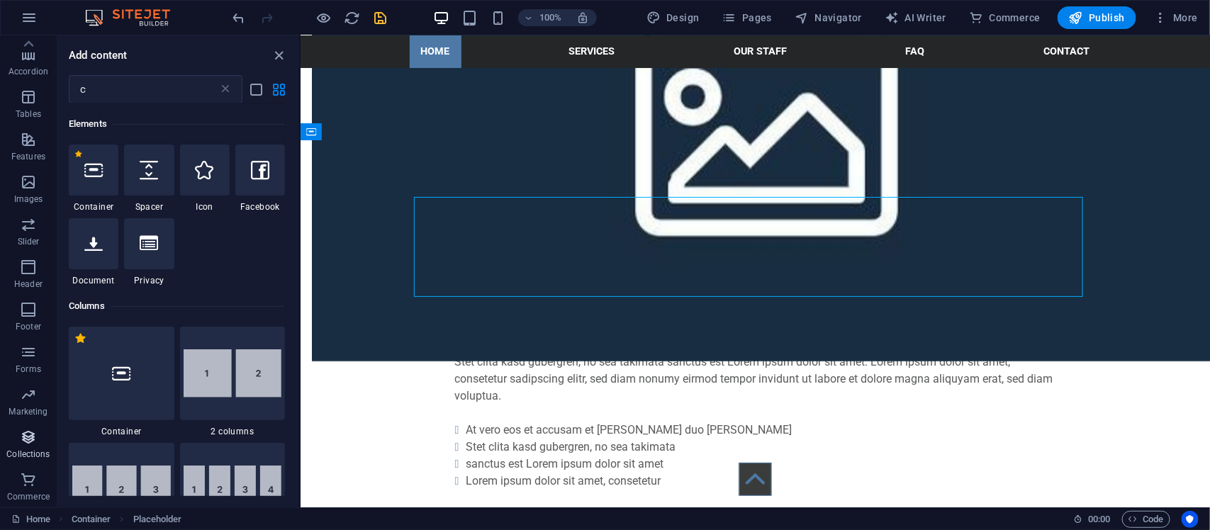
click at [26, 440] on icon "button" at bounding box center [28, 437] width 17 height 17
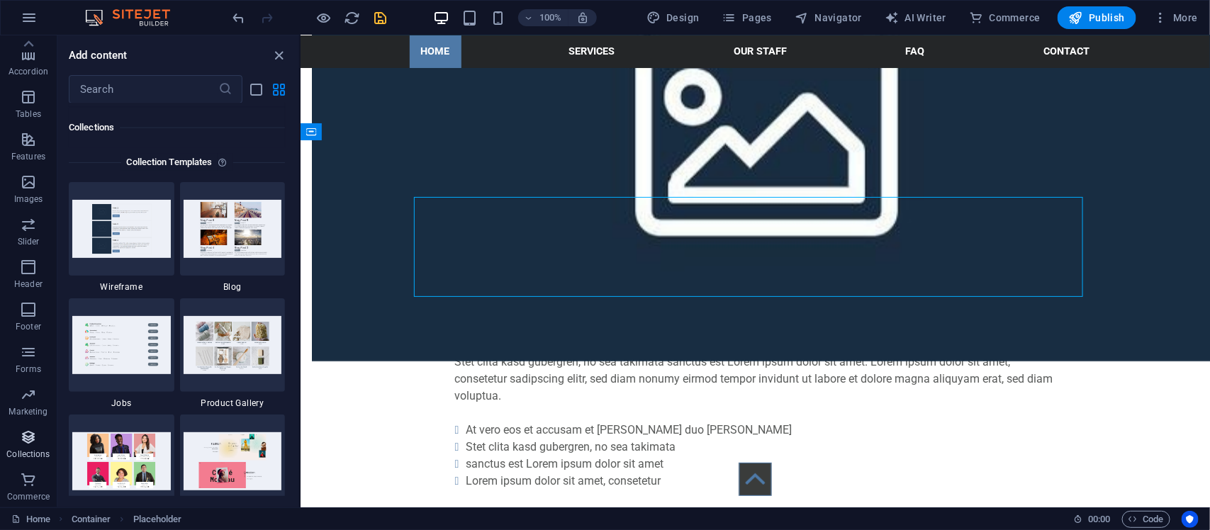
scroll to position [12975, 0]
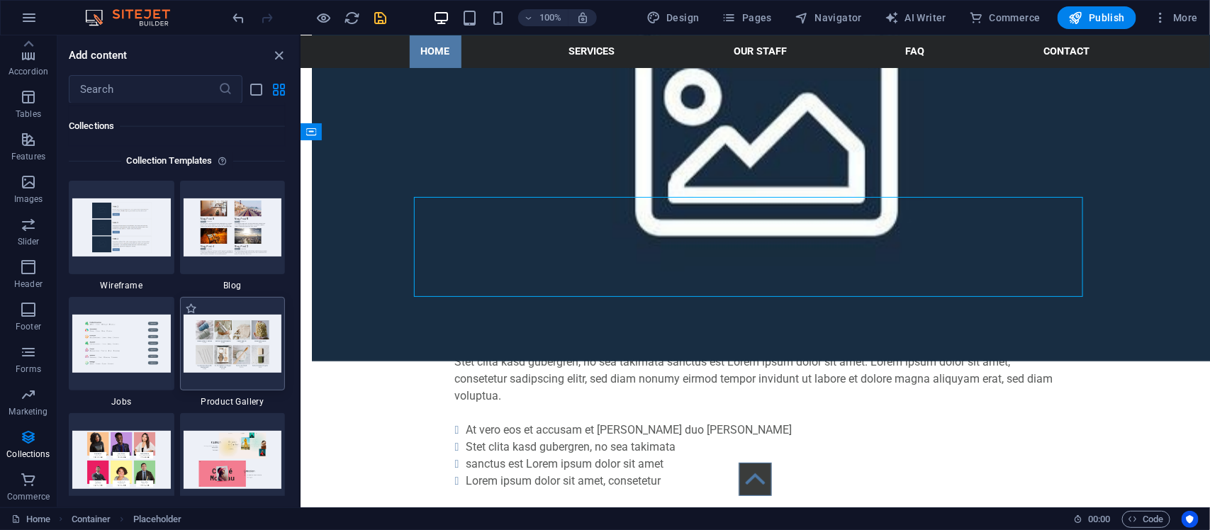
click at [223, 345] on img at bounding box center [233, 343] width 99 height 57
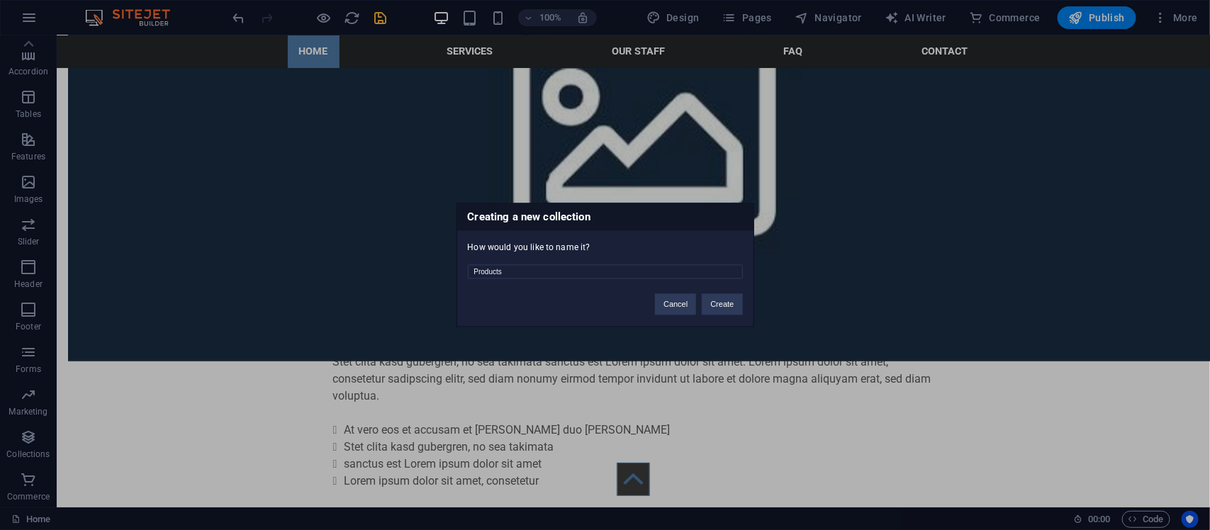
scroll to position [912, 0]
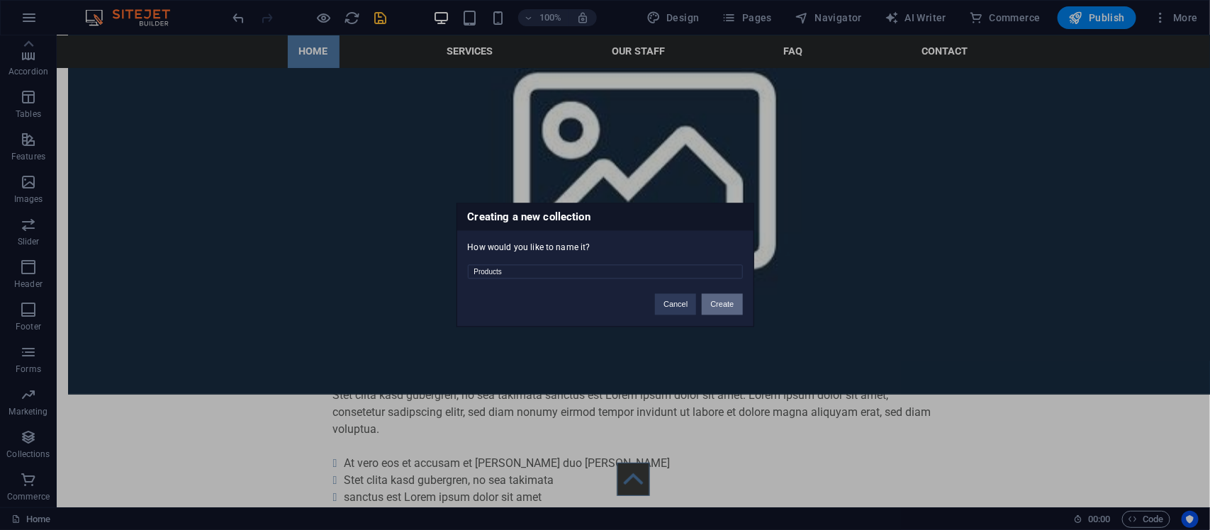
click at [725, 308] on button "Create" at bounding box center [722, 304] width 40 height 21
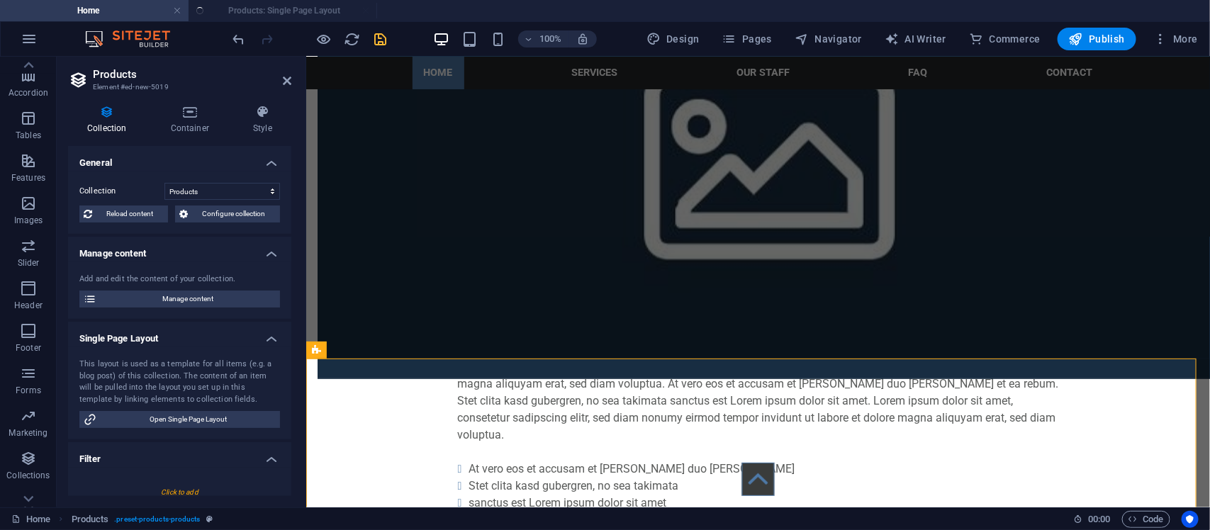
scroll to position [961, 0]
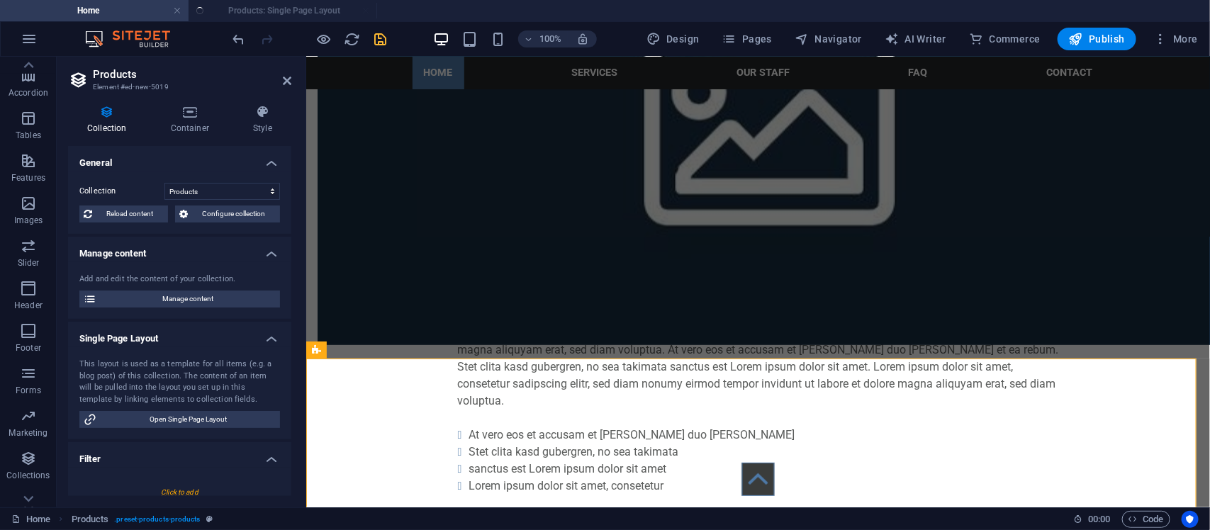
select select "createdAt_DESC"
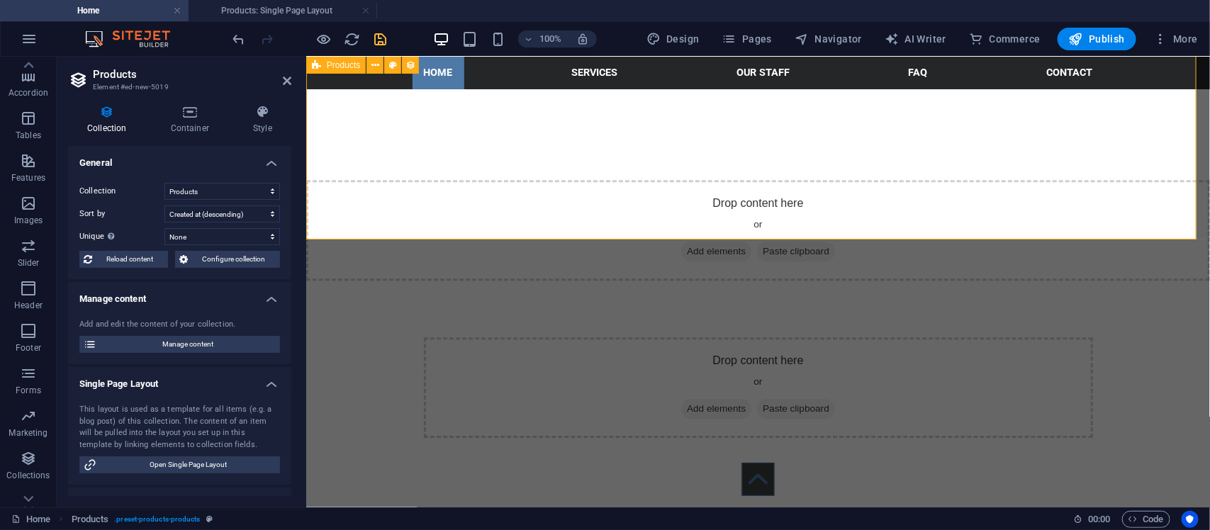
scroll to position [1788, 0]
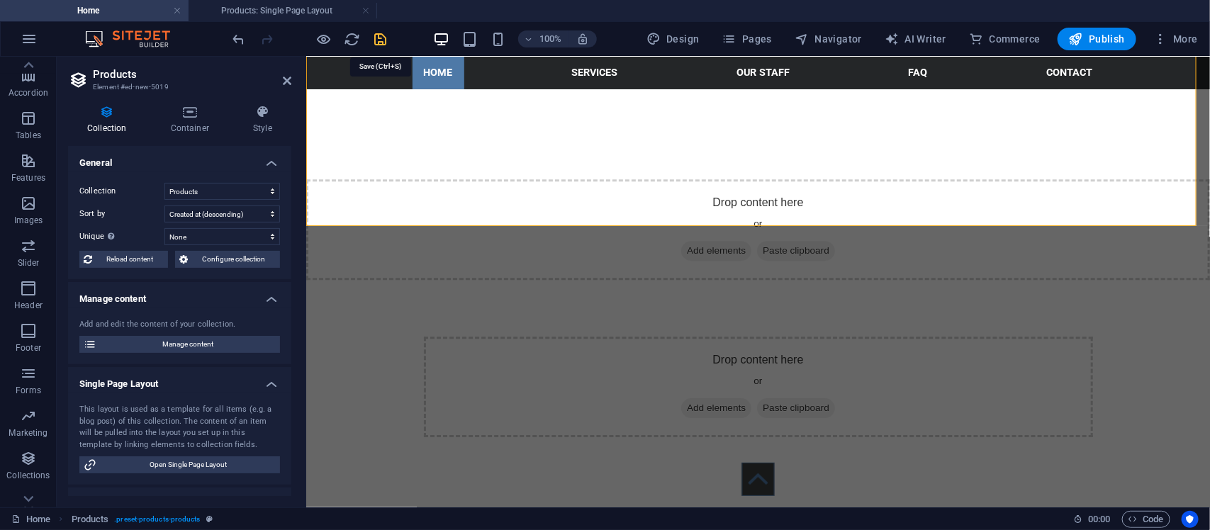
click at [384, 40] on icon "save" at bounding box center [381, 39] width 16 height 16
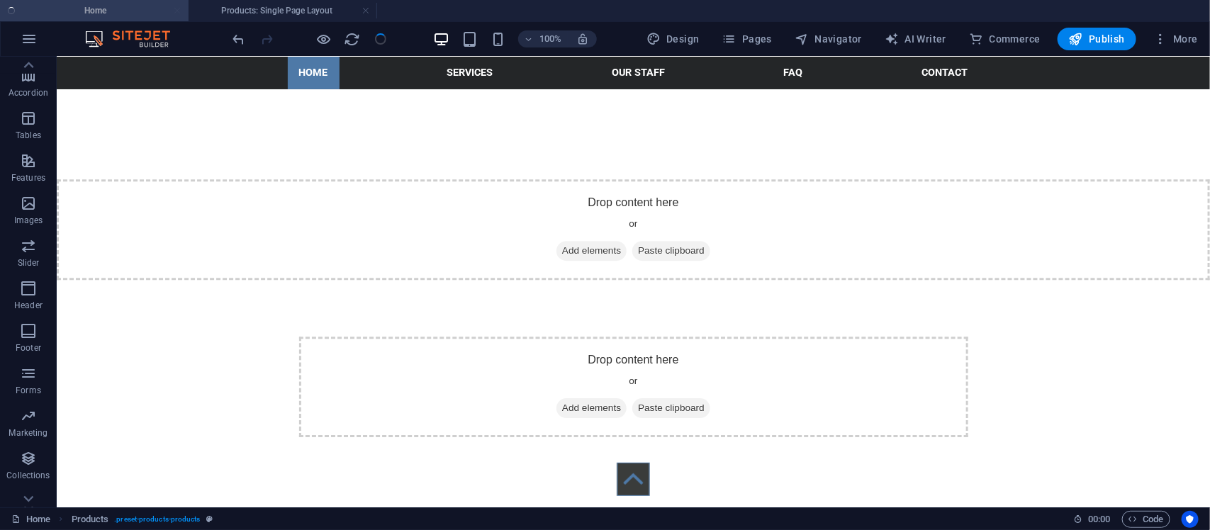
checkbox input "false"
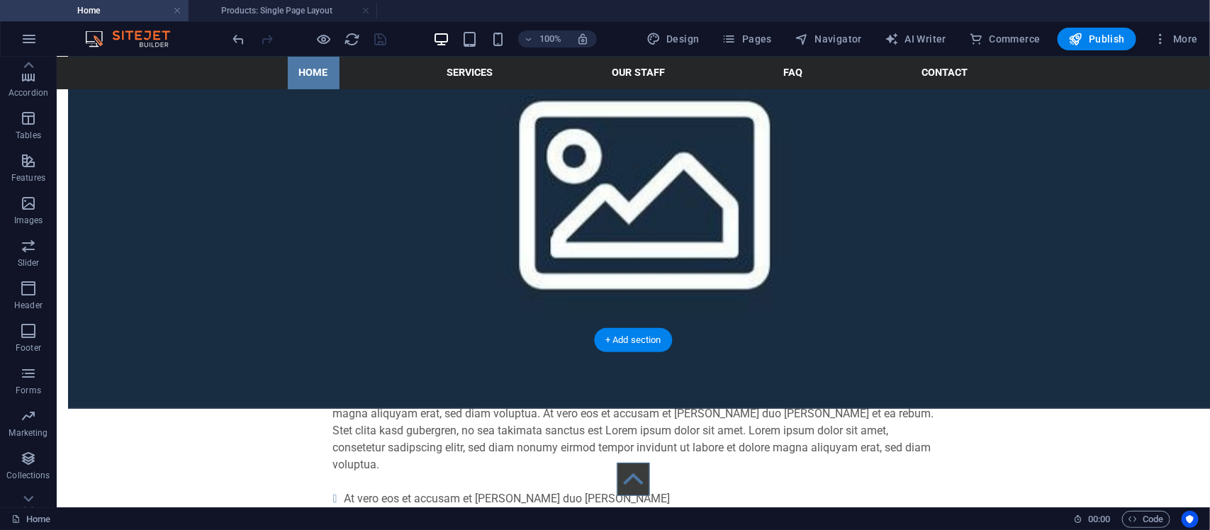
scroll to position [927, 0]
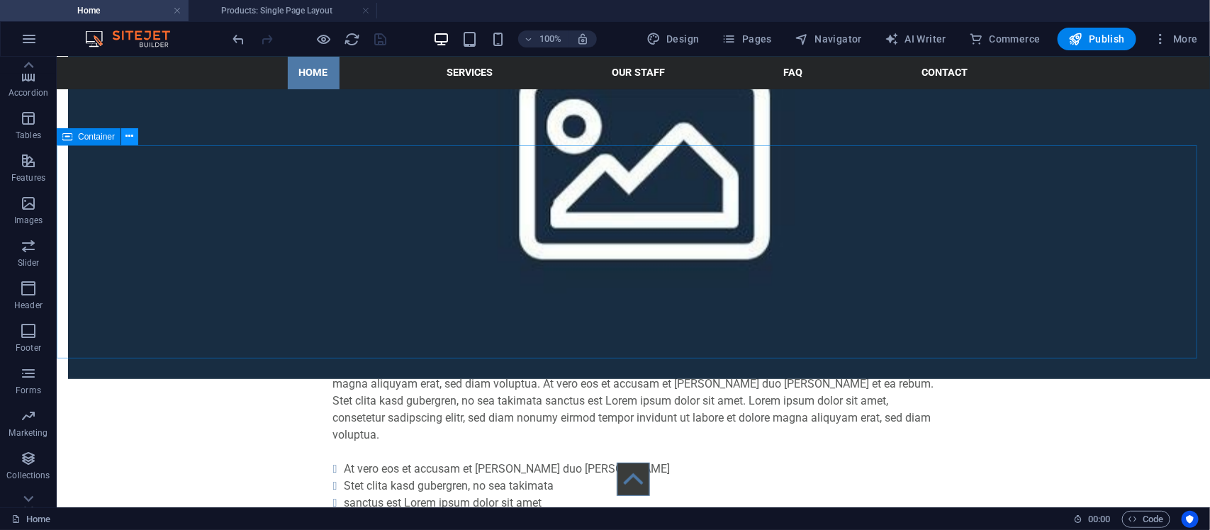
click at [131, 139] on icon at bounding box center [130, 136] width 8 height 15
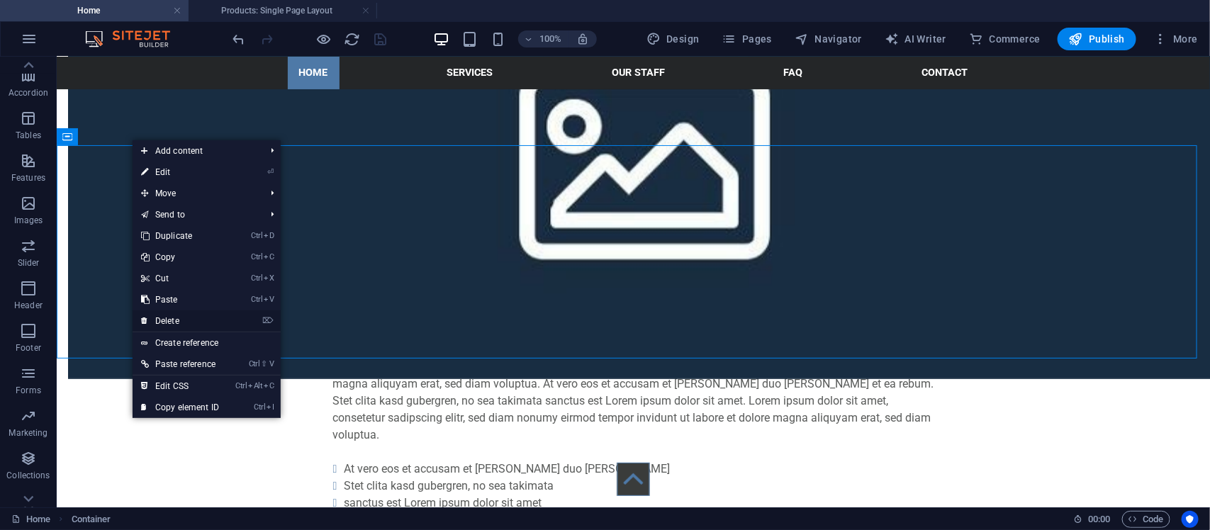
click at [182, 320] on link "⌦ Delete" at bounding box center [180, 321] width 95 height 21
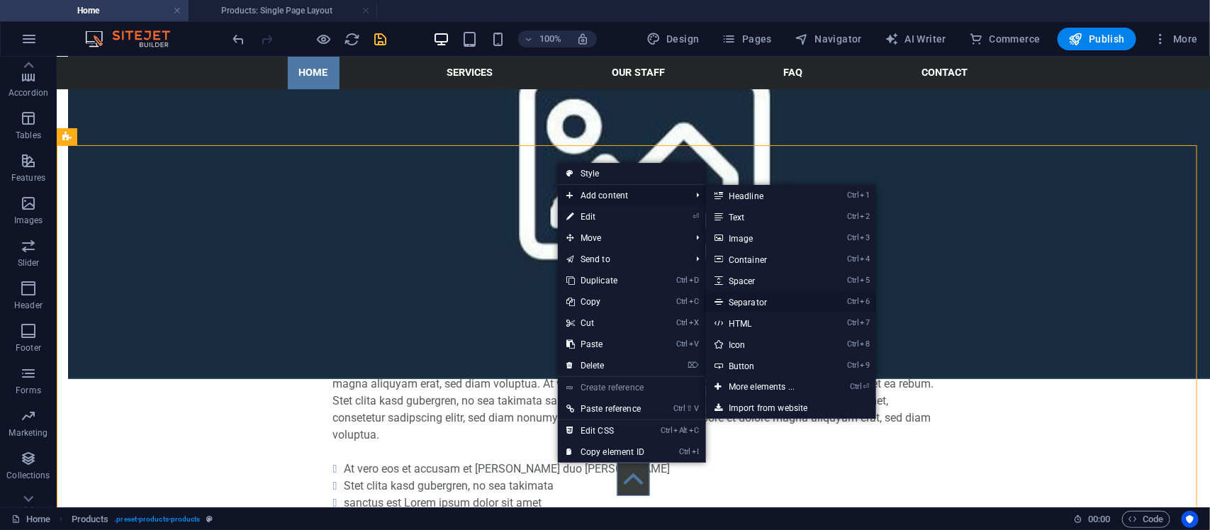
click at [771, 302] on link "Ctrl 6 Separator" at bounding box center [764, 301] width 117 height 21
select select "%"
select select "px"
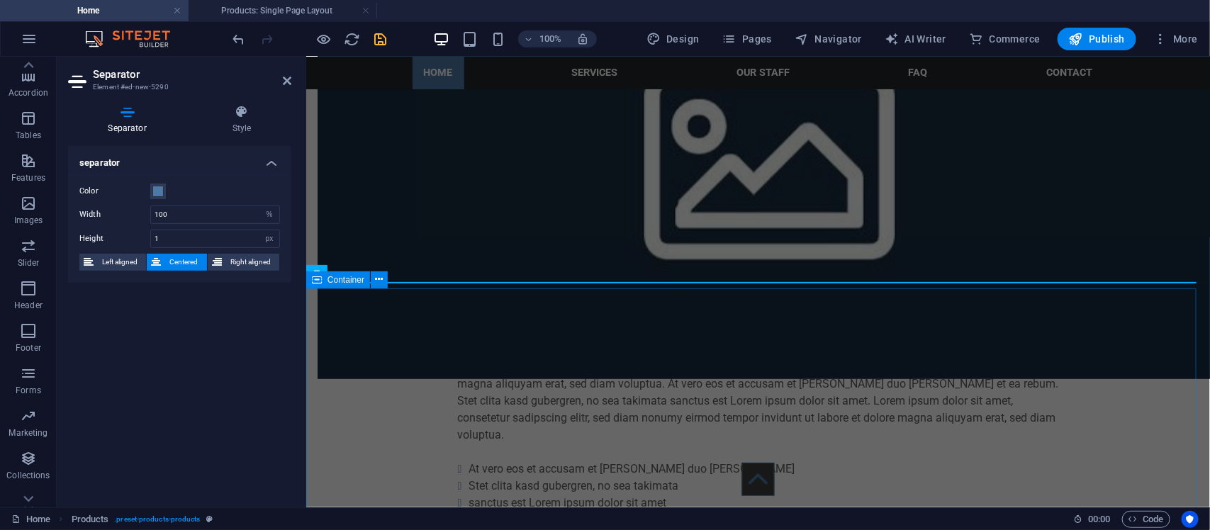
scroll to position [1525, 0]
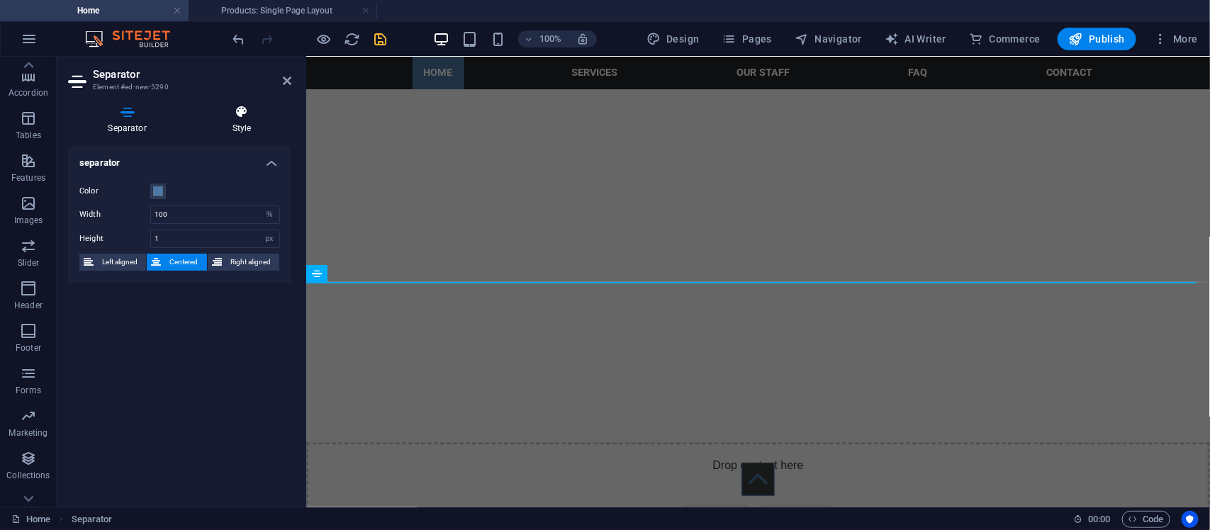
click at [225, 126] on h4 "Style" at bounding box center [241, 120] width 99 height 30
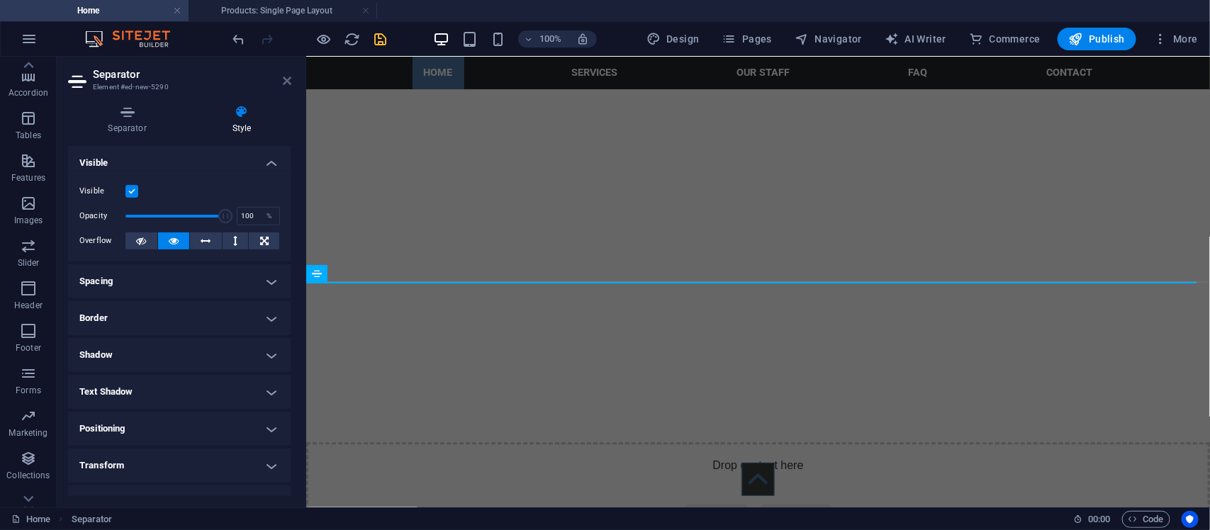
drag, startPoint x: 289, startPoint y: 80, endPoint x: 234, endPoint y: 23, distance: 79.2
click at [289, 80] on icon at bounding box center [287, 80] width 9 height 11
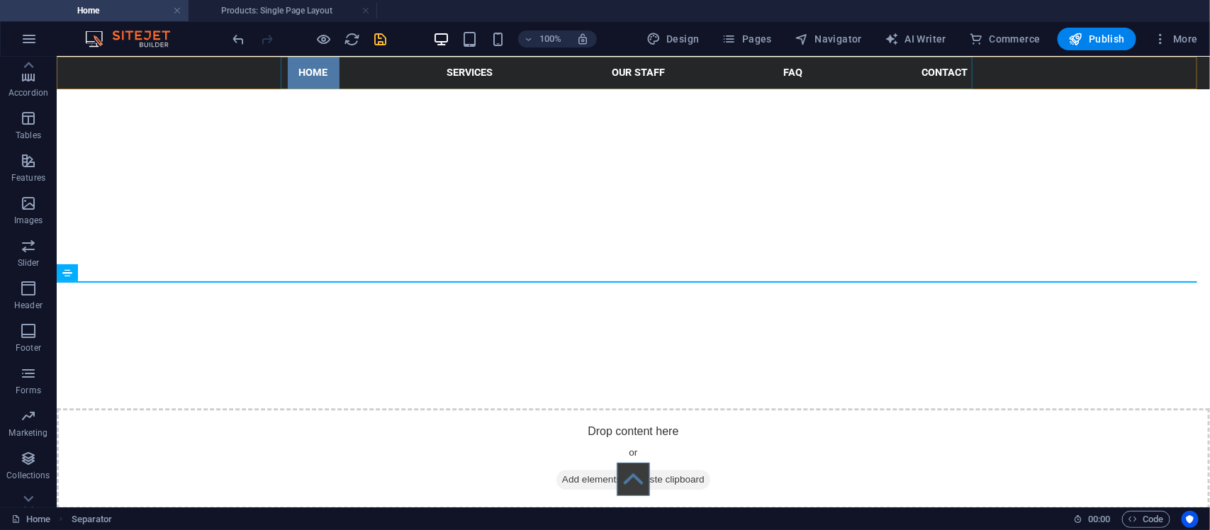
scroll to position [1491, 0]
click at [377, 34] on icon "save" at bounding box center [381, 39] width 16 height 16
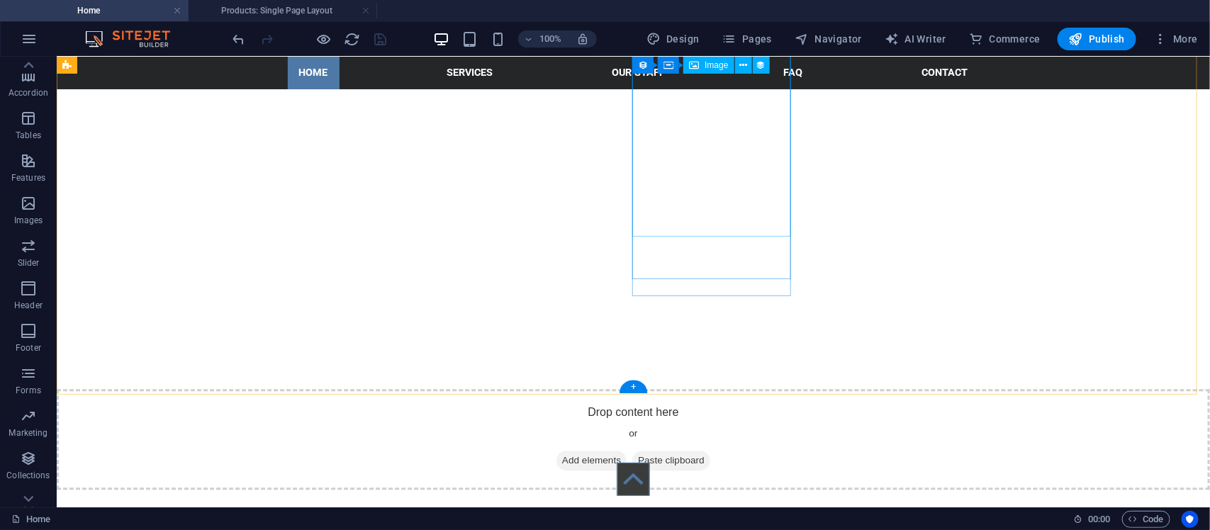
scroll to position [1373, 0]
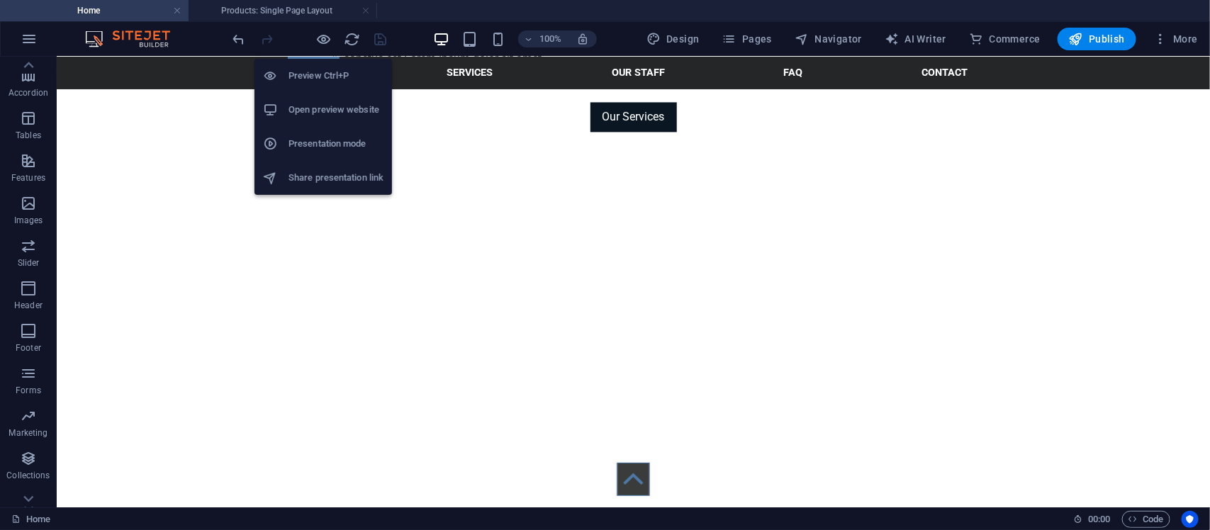
click at [315, 104] on h6 "Open preview website" at bounding box center [336, 109] width 95 height 17
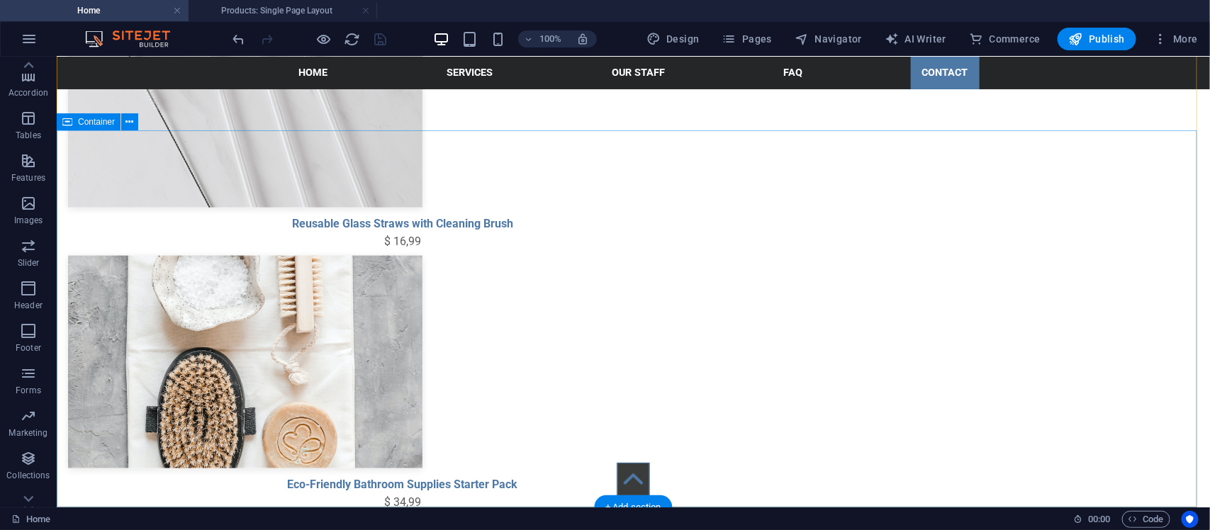
scroll to position [2549, 0]
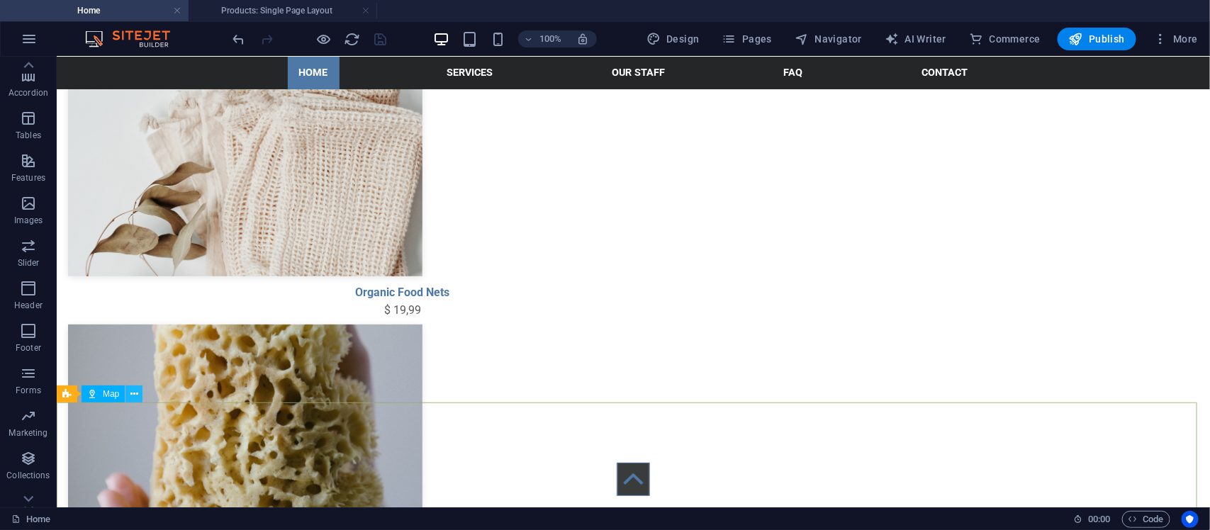
click at [139, 391] on button at bounding box center [133, 394] width 17 height 17
click at [128, 398] on button at bounding box center [133, 394] width 17 height 17
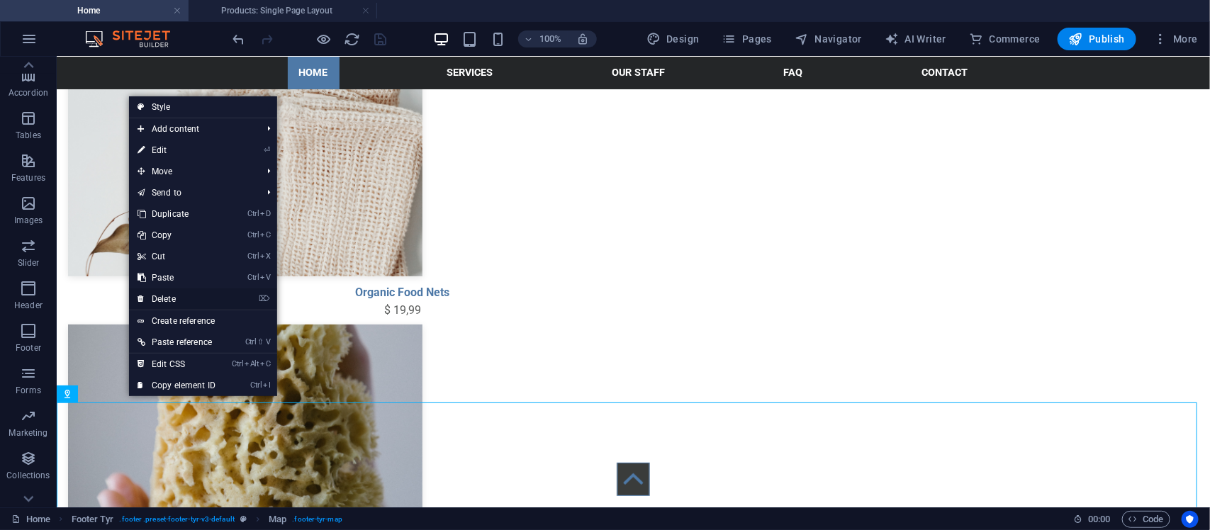
click at [176, 299] on link "⌦ Delete" at bounding box center [176, 299] width 95 height 21
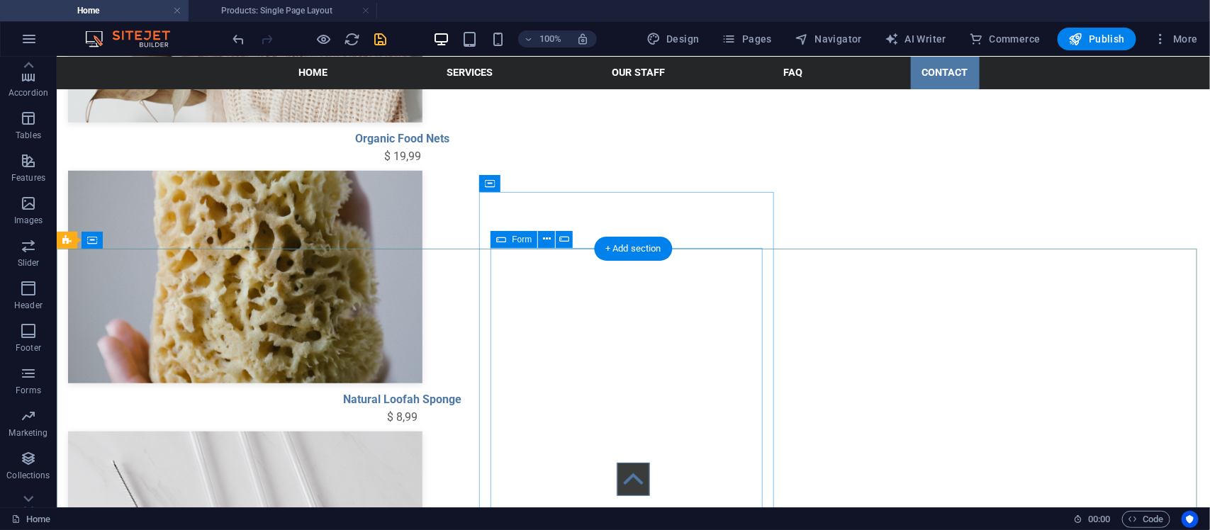
scroll to position [2820, 0]
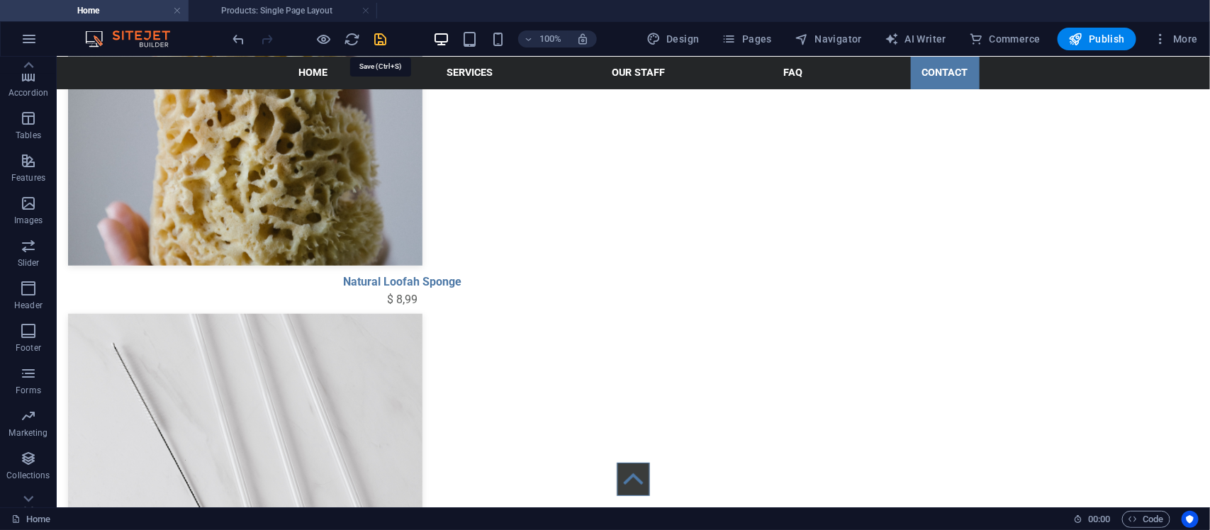
click at [378, 34] on icon "save" at bounding box center [381, 39] width 16 height 16
checkbox input "false"
click at [323, 11] on h4 "Products: Single Page Layout" at bounding box center [283, 11] width 189 height 16
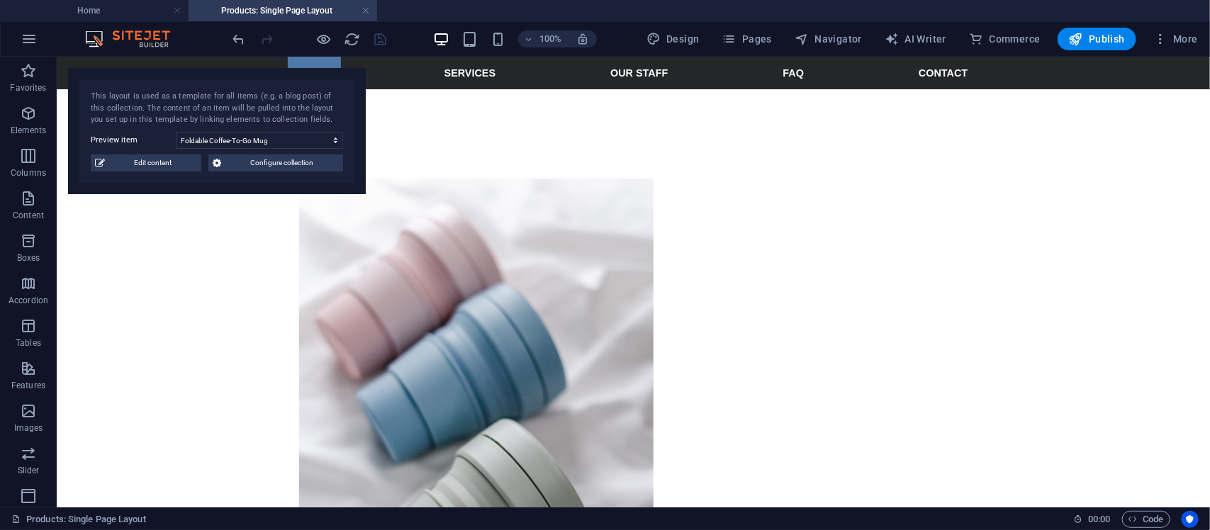
scroll to position [0, 0]
click at [142, 9] on h4 "Home" at bounding box center [94, 11] width 189 height 16
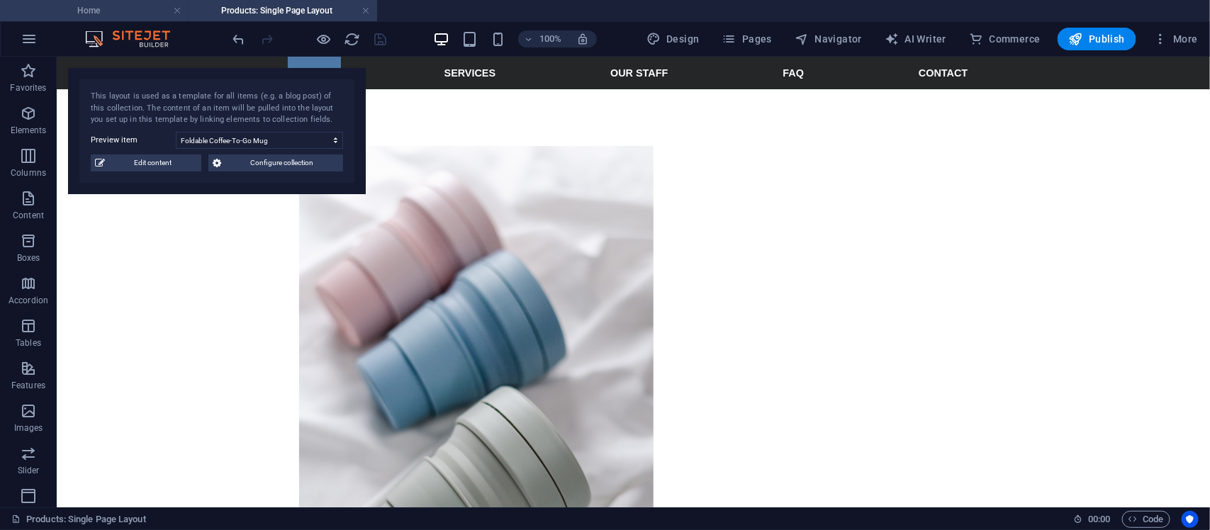
scroll to position [2820, 0]
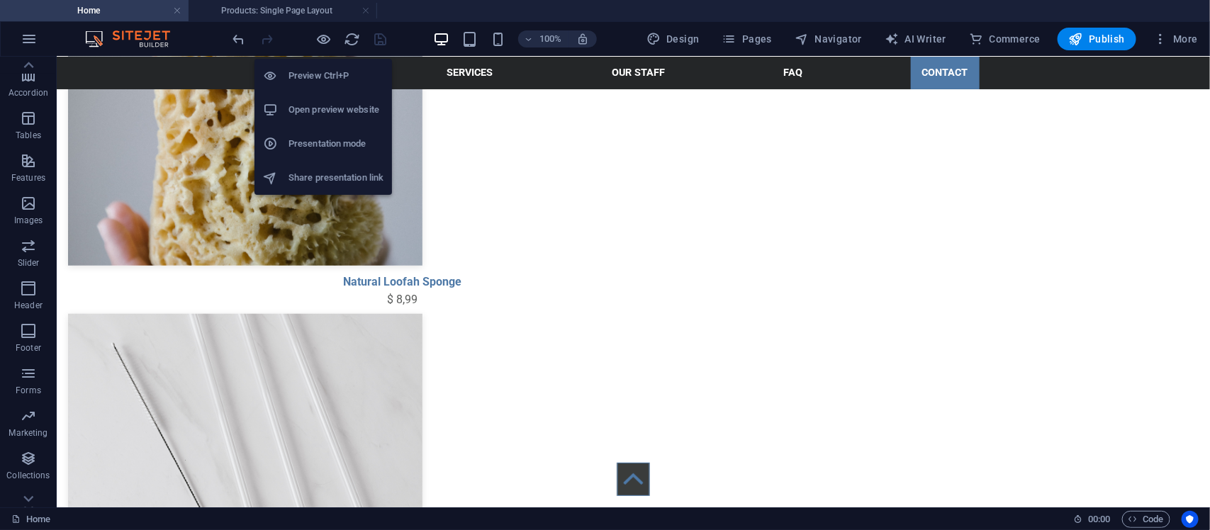
click at [325, 111] on h6 "Open preview website" at bounding box center [336, 109] width 95 height 17
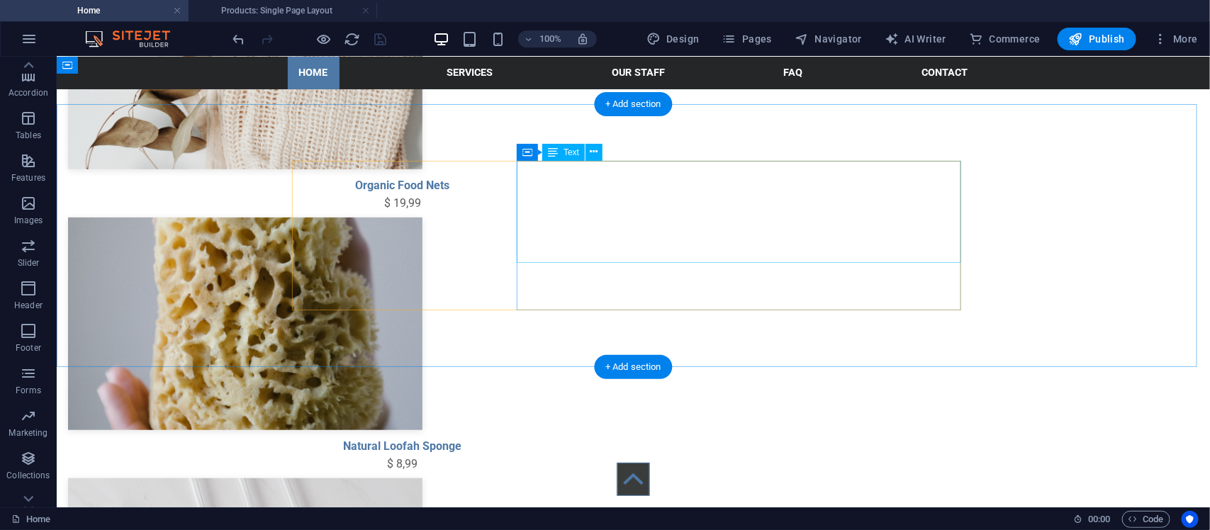
scroll to position [2584, 0]
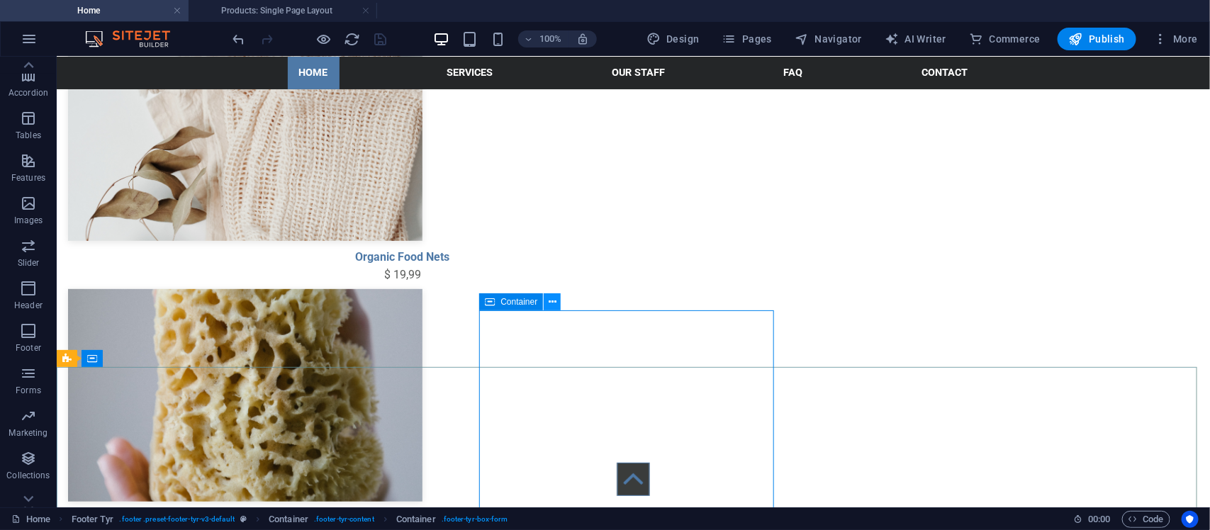
click at [553, 303] on icon at bounding box center [553, 302] width 8 height 15
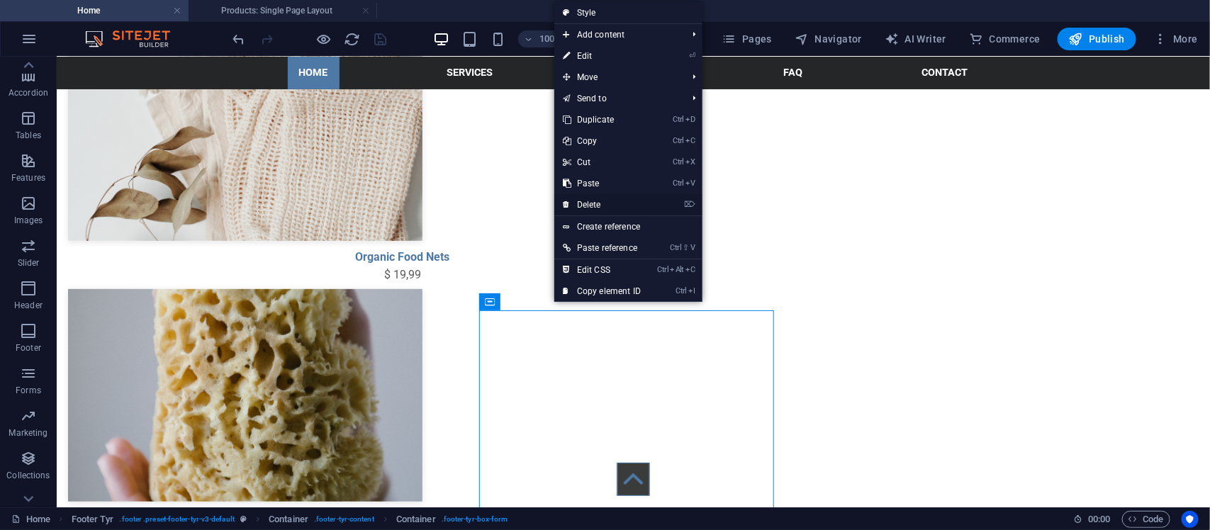
click at [587, 200] on link "⌦ Delete" at bounding box center [601, 204] width 95 height 21
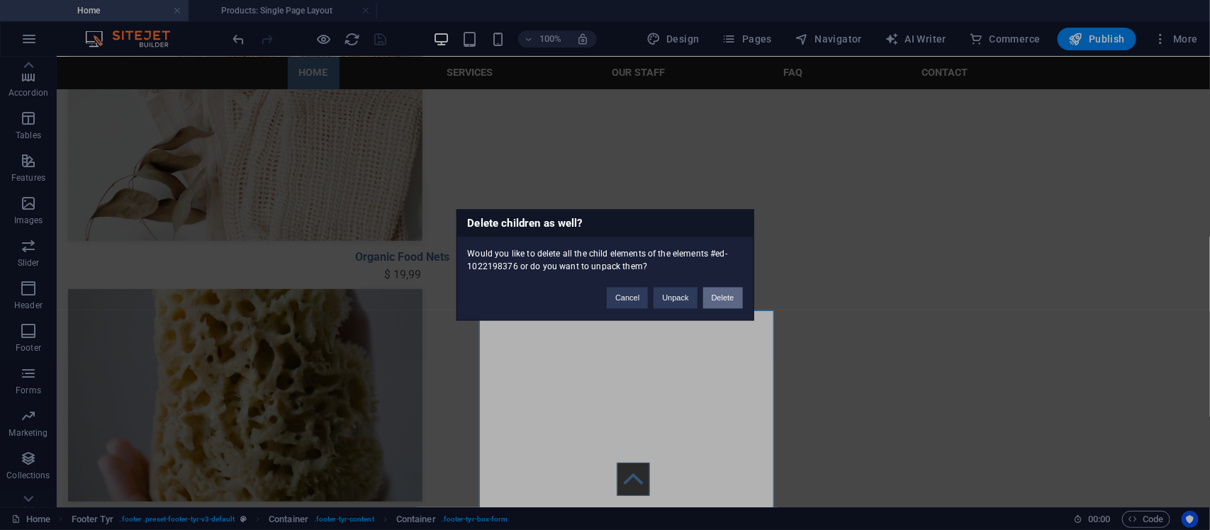
click at [727, 301] on button "Delete" at bounding box center [723, 298] width 40 height 21
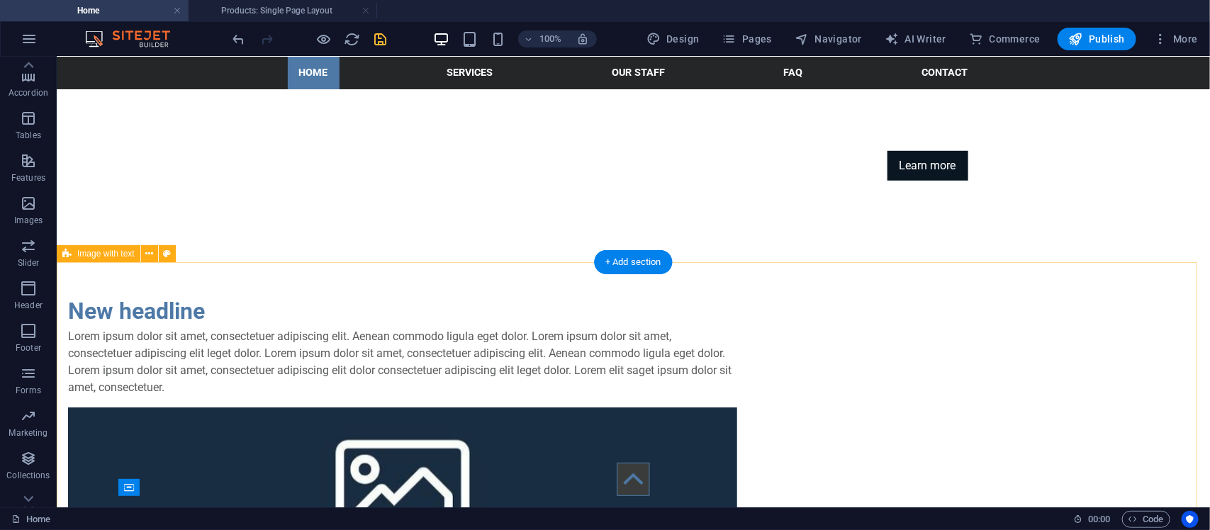
scroll to position [0, 0]
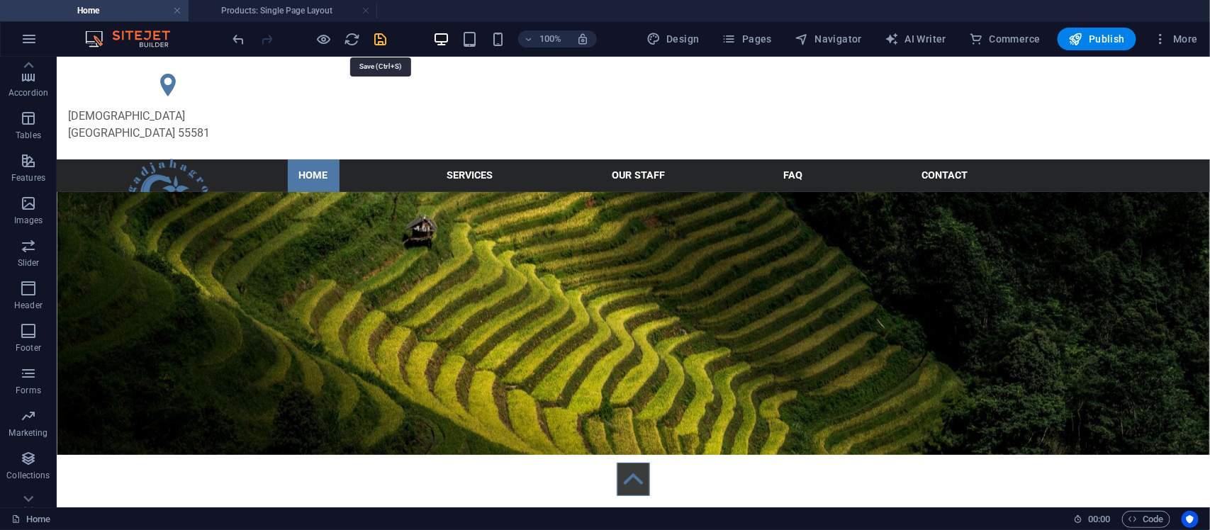
click at [376, 32] on icon "save" at bounding box center [381, 39] width 16 height 16
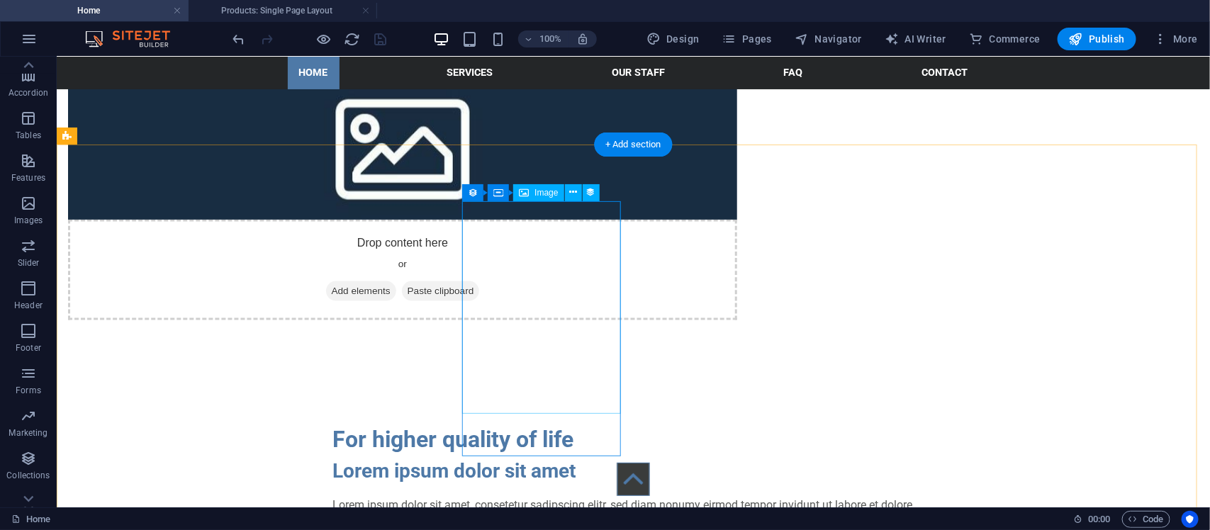
scroll to position [591, 0]
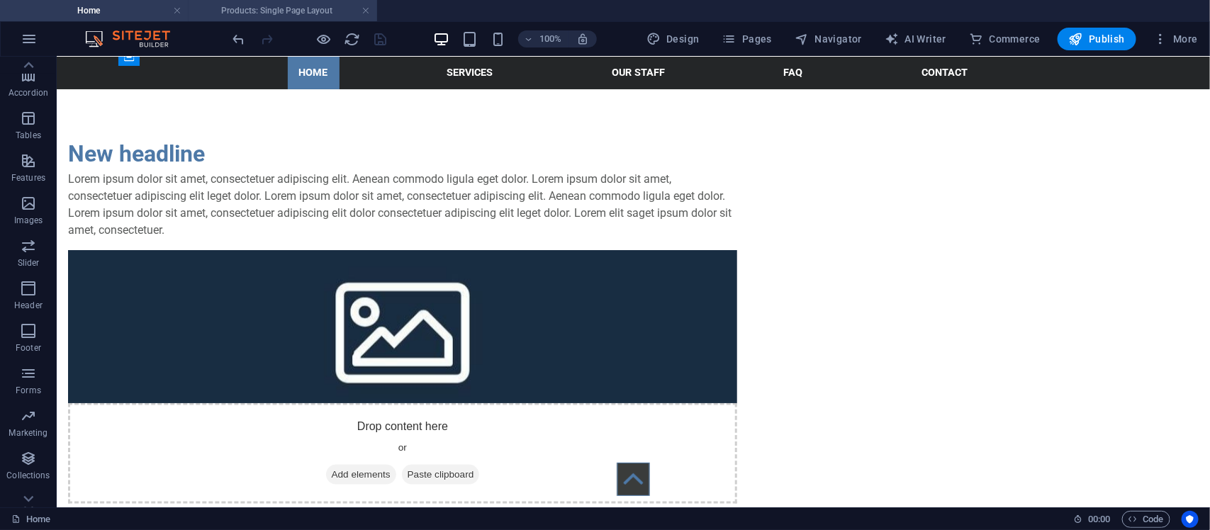
click at [279, 4] on h4 "Products: Single Page Layout" at bounding box center [283, 11] width 189 height 16
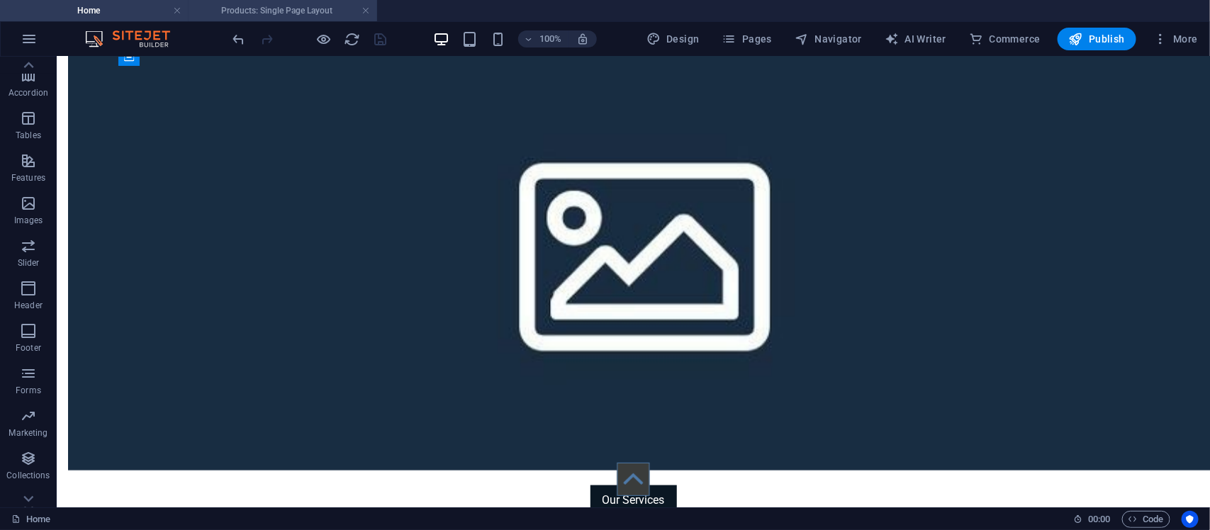
scroll to position [0, 0]
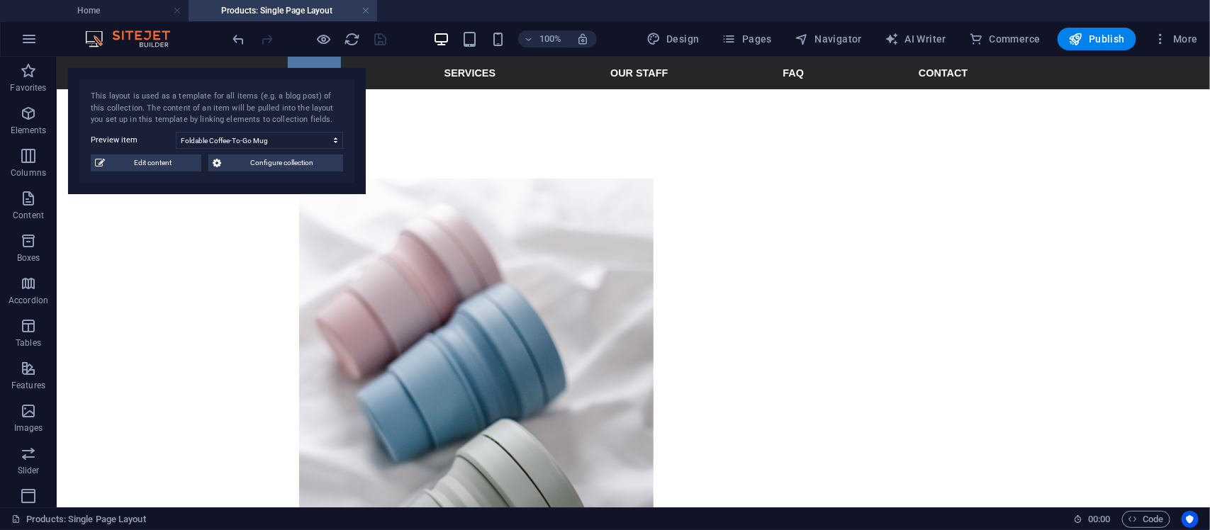
click at [161, 175] on div "This layout is used as a template for all items (e.g. a blog post) of this coll…" at bounding box center [217, 131] width 298 height 126
click at [161, 165] on span "Edit content" at bounding box center [153, 163] width 88 height 17
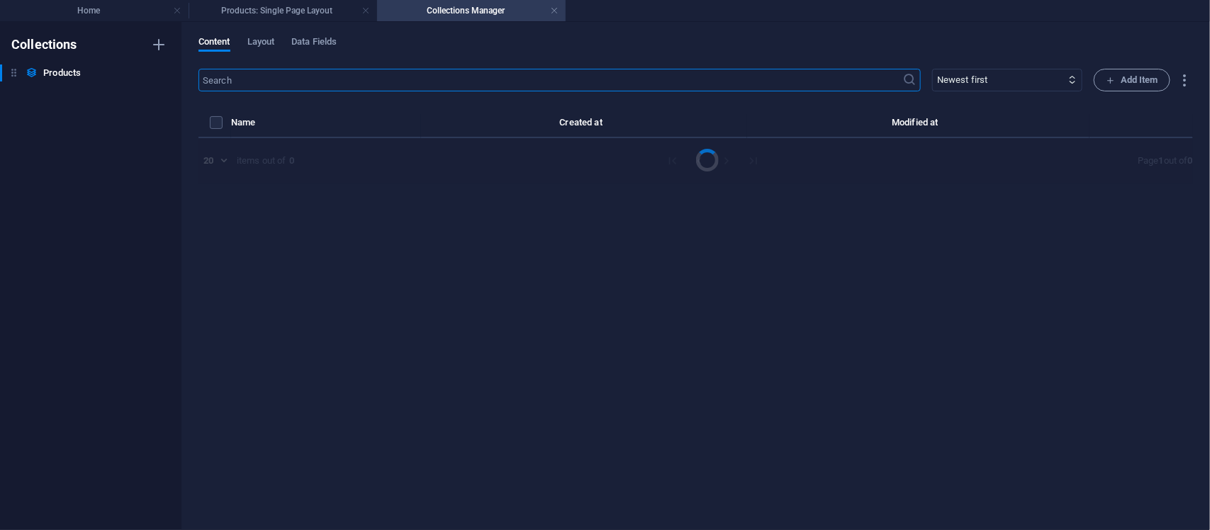
select select "Out of stock"
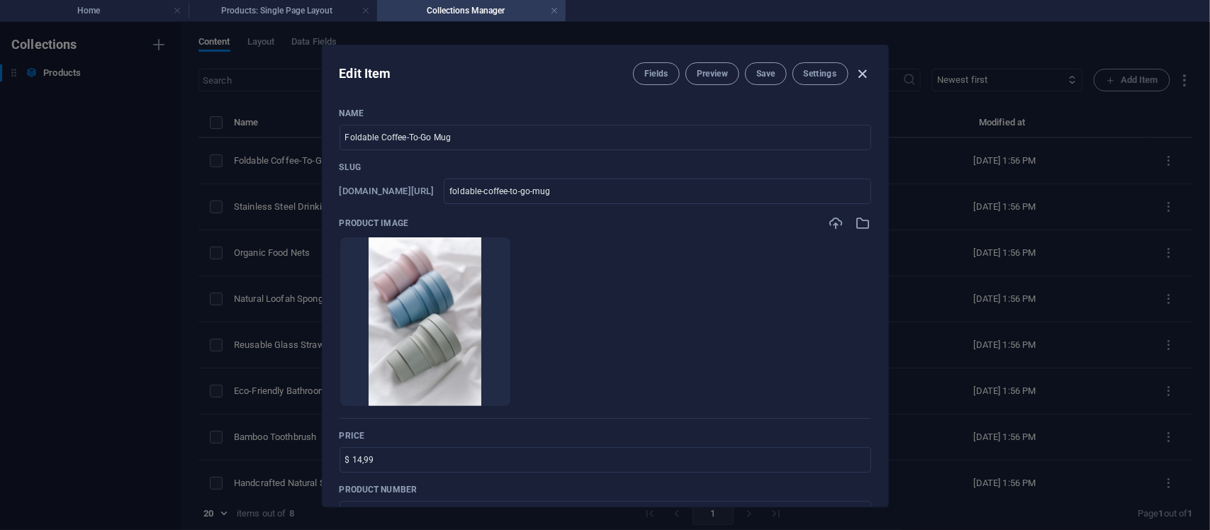
click at [866, 72] on icon "button" at bounding box center [862, 74] width 16 height 16
type input "foldable-coffee-to-go-mug"
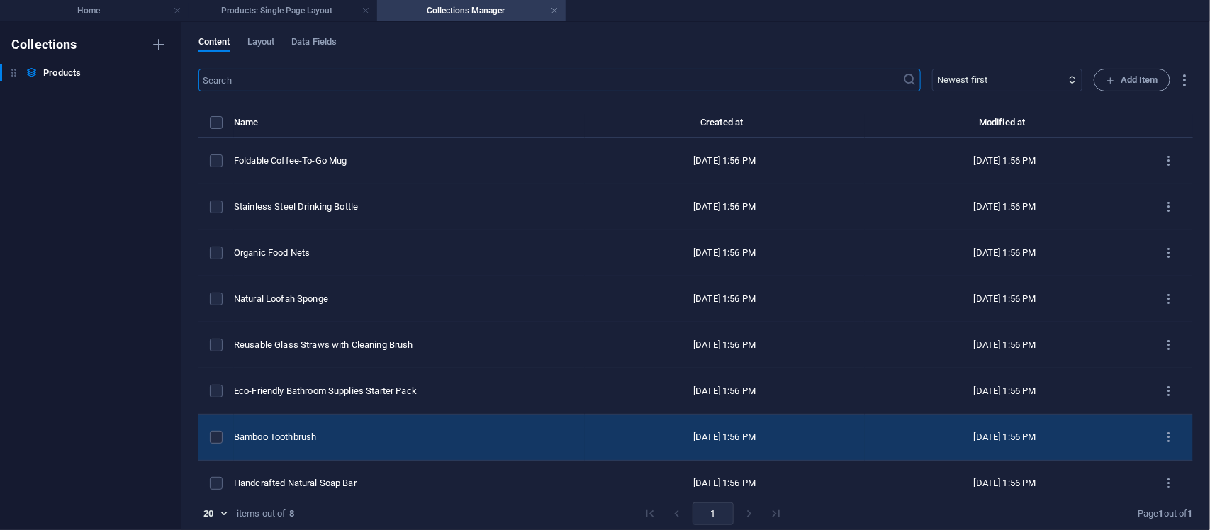
scroll to position [16, 0]
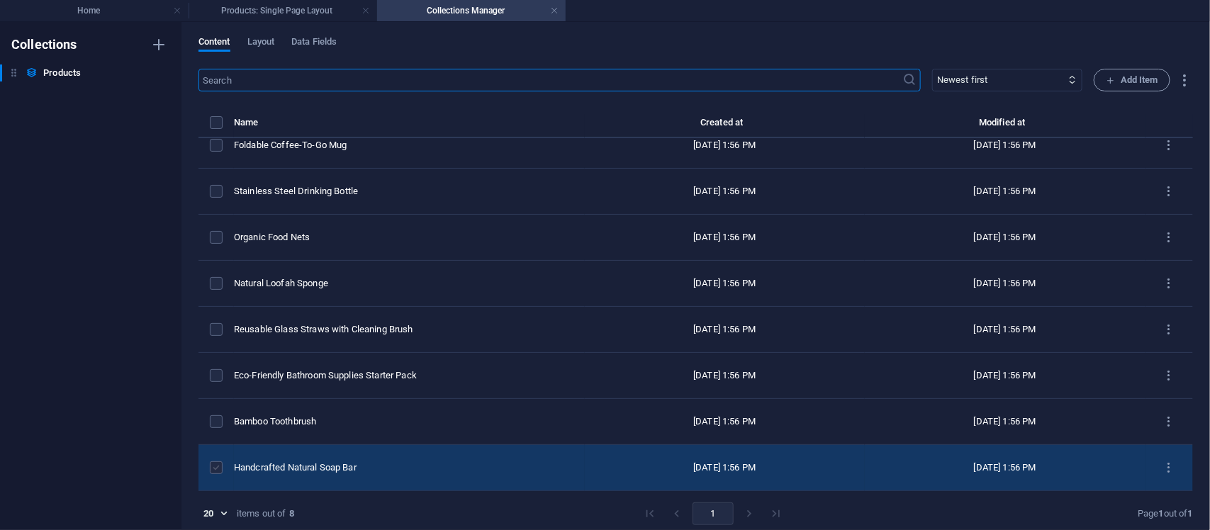
click at [210, 469] on label "items list" at bounding box center [216, 468] width 13 height 13
click at [0, 0] on input "items list" at bounding box center [0, 0] width 0 height 0
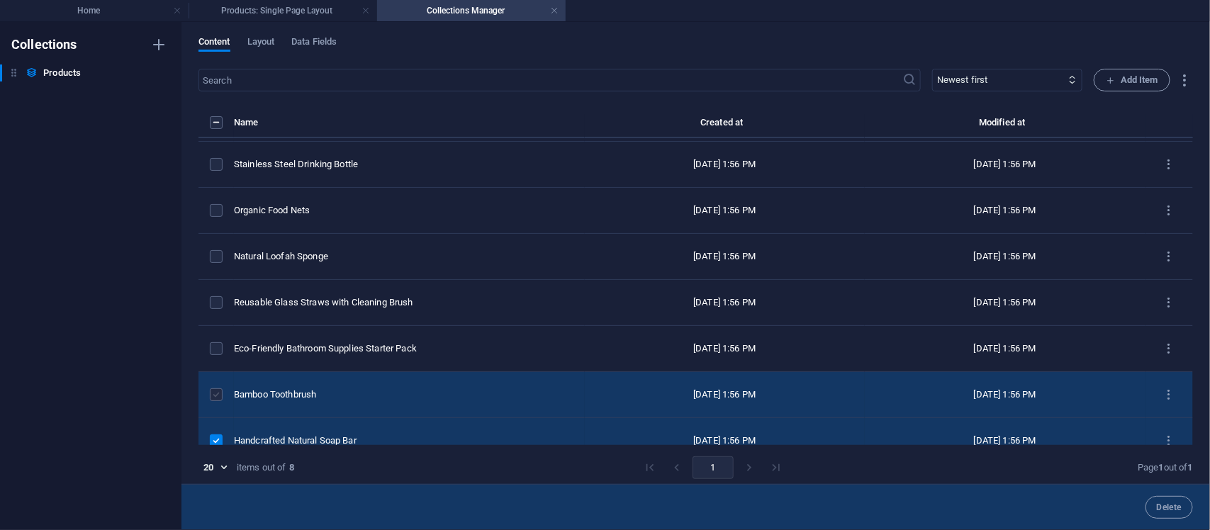
scroll to position [62, 0]
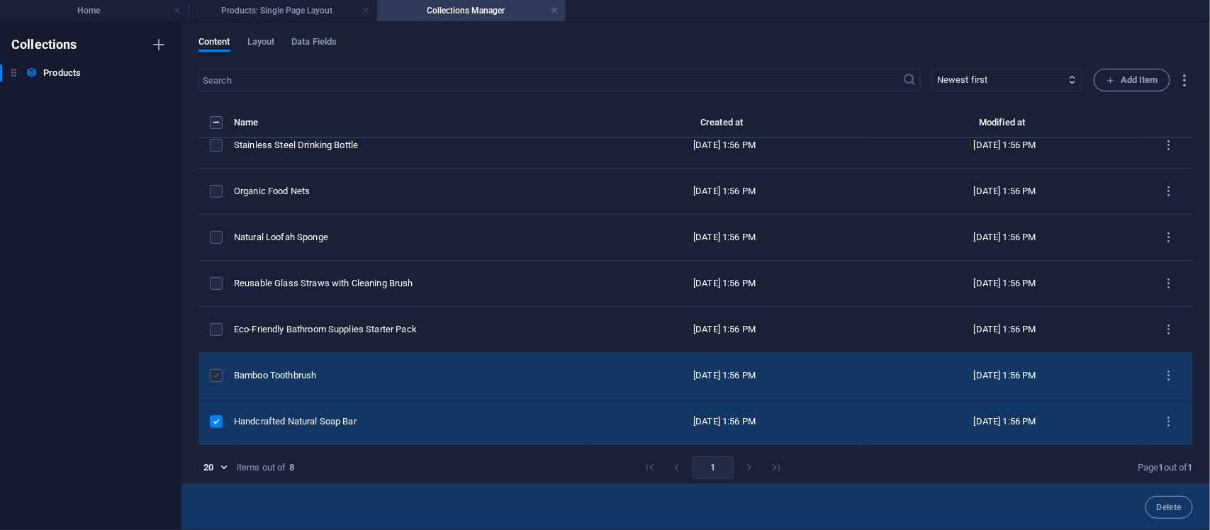
click at [220, 379] on label "items list" at bounding box center [216, 375] width 13 height 13
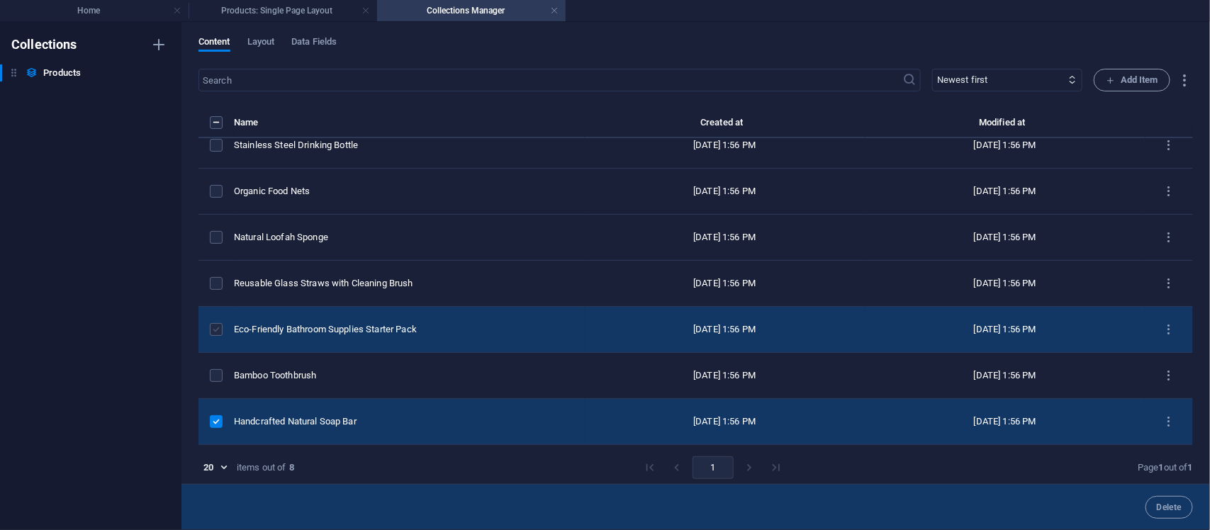
click at [215, 330] on label "items list" at bounding box center [216, 329] width 13 height 13
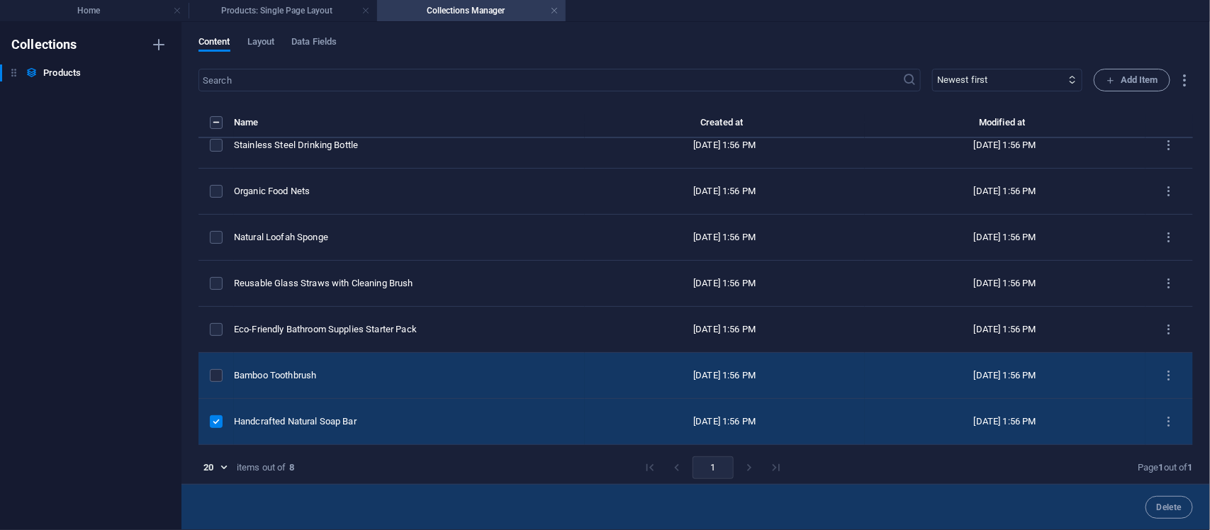
click at [216, 369] on td "items list" at bounding box center [216, 376] width 35 height 46
click at [218, 378] on label "items list" at bounding box center [216, 375] width 13 height 13
click at [0, 0] on input "items list" at bounding box center [0, 0] width 0 height 0
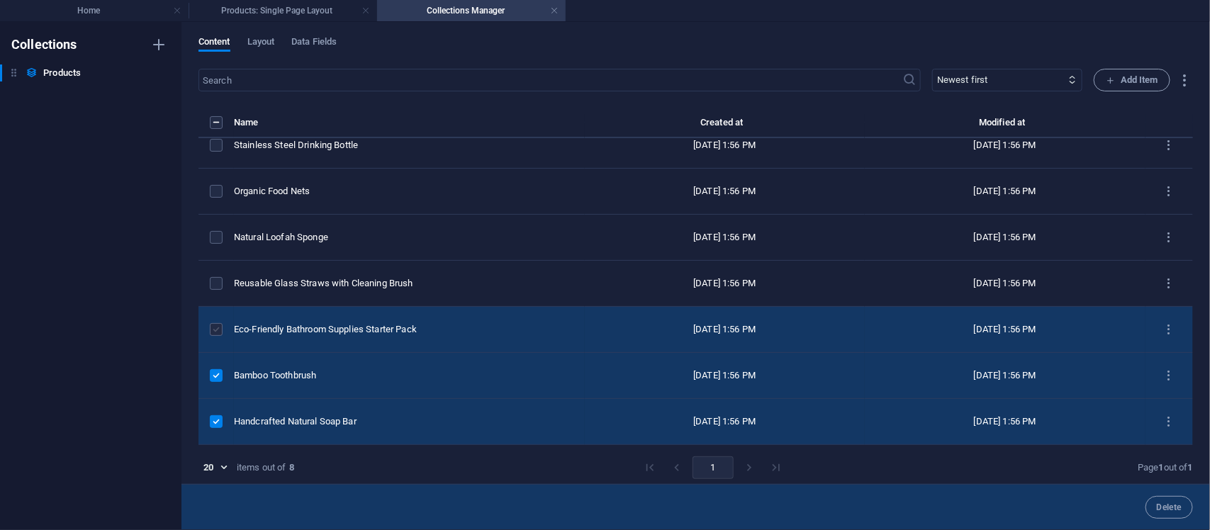
click at [215, 333] on label "items list" at bounding box center [216, 329] width 13 height 13
click at [0, 0] on input "items list" at bounding box center [0, 0] width 0 height 0
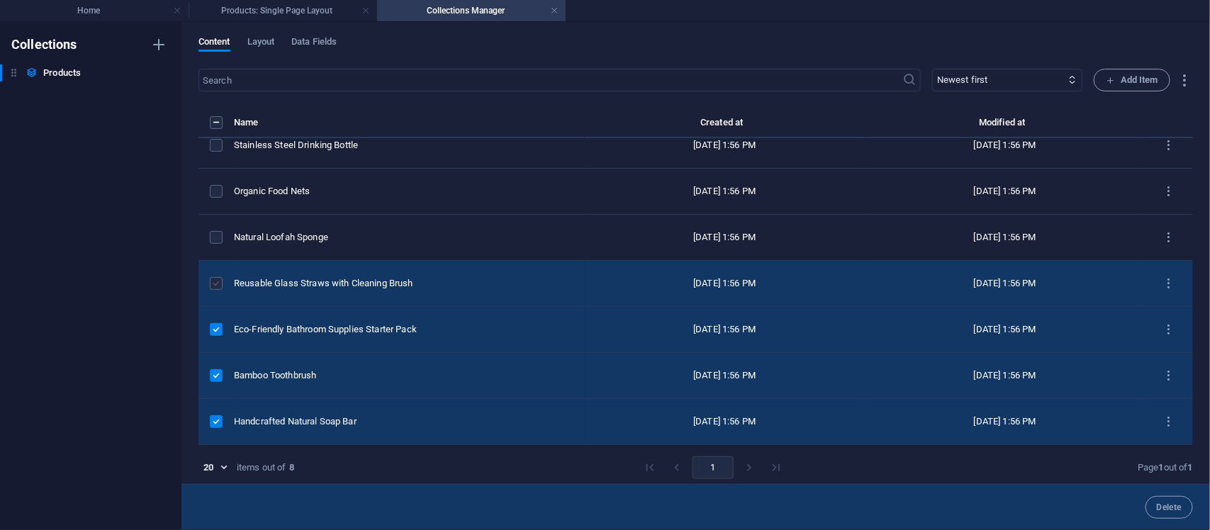
click at [218, 289] on label "items list" at bounding box center [216, 283] width 13 height 13
click at [0, 0] on input "items list" at bounding box center [0, 0] width 0 height 0
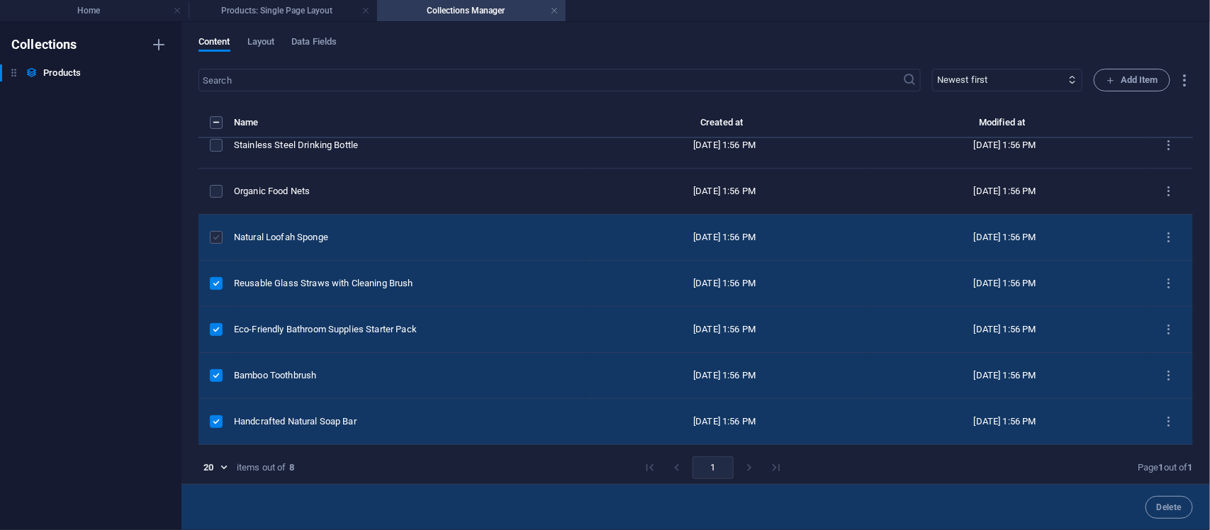
click at [214, 240] on label "items list" at bounding box center [216, 237] width 13 height 13
click at [0, 0] on input "items list" at bounding box center [0, 0] width 0 height 0
click at [216, 235] on label "items list" at bounding box center [216, 237] width 13 height 13
click at [0, 0] on input "items list" at bounding box center [0, 0] width 0 height 0
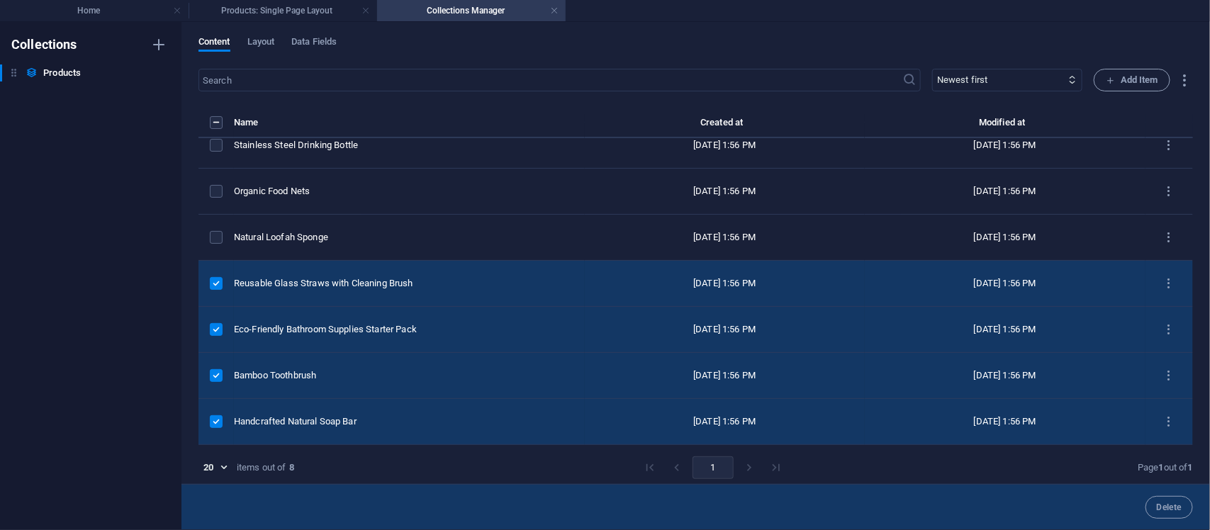
click at [211, 285] on label "items list" at bounding box center [216, 283] width 13 height 13
click at [0, 0] on input "items list" at bounding box center [0, 0] width 0 height 0
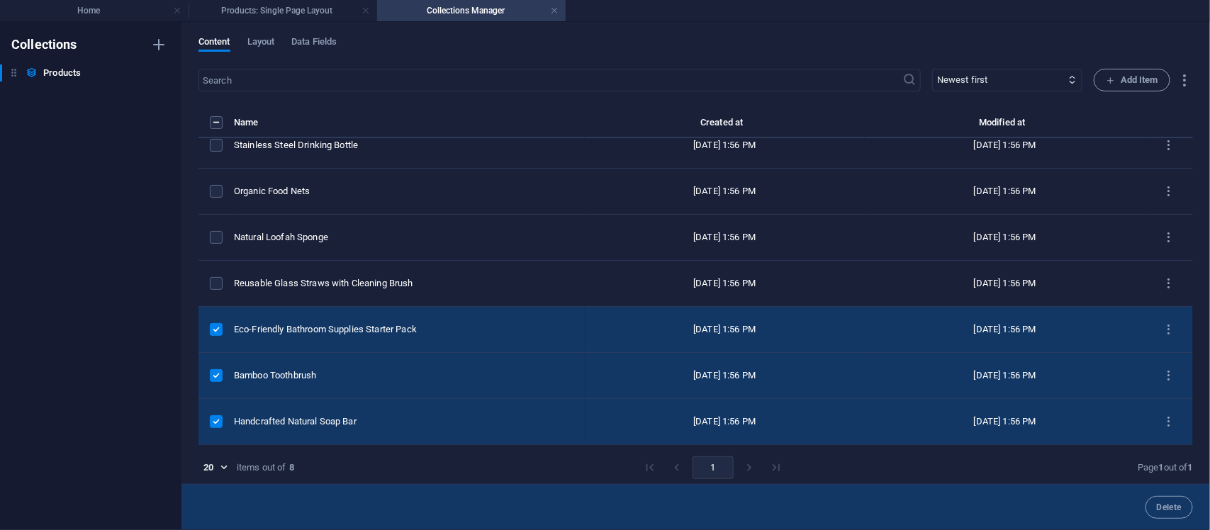
click at [215, 327] on label "items list" at bounding box center [216, 329] width 13 height 13
click at [0, 0] on input "items list" at bounding box center [0, 0] width 0 height 0
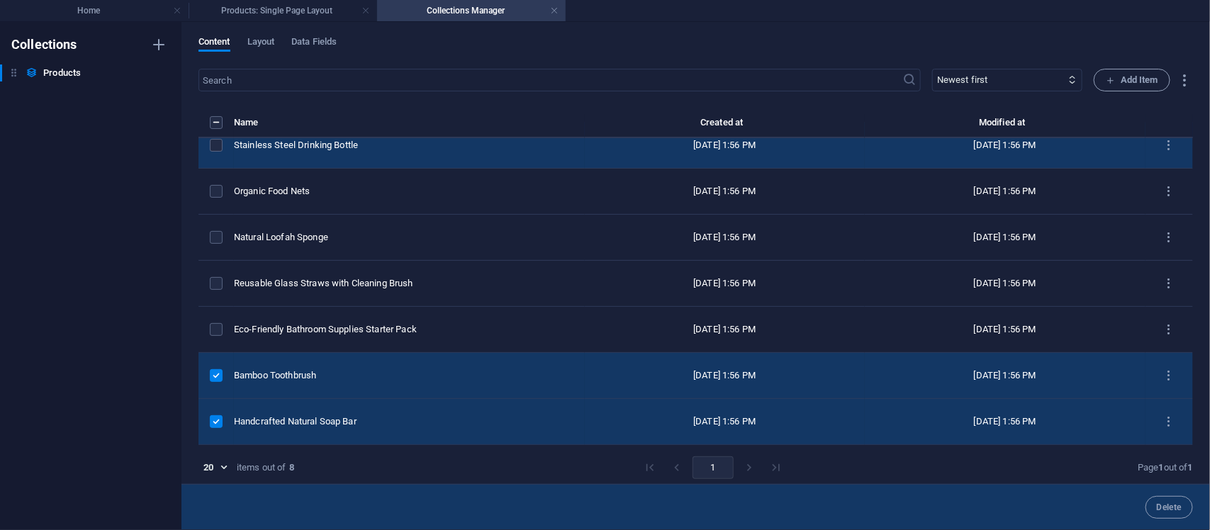
click at [326, 147] on div "Stainless Steel Drinking Bottle" at bounding box center [404, 145] width 340 height 13
select select "In stock"
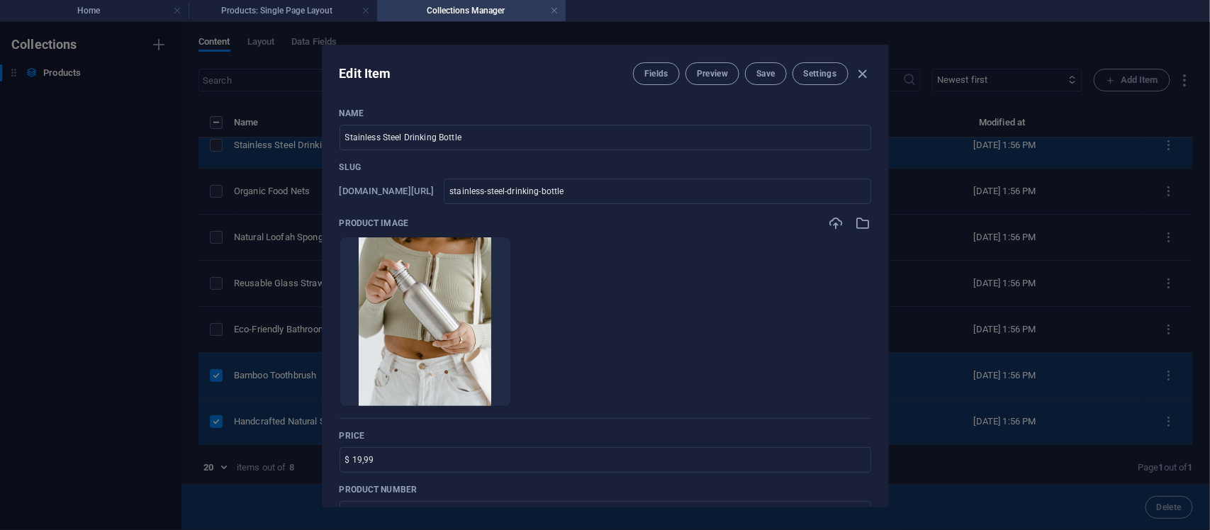
click at [326, 147] on div "Name Stainless Steel Drinking Bottle ​ Slug [DOMAIN_NAME][URL] stainless-steel-…" at bounding box center [606, 301] width 566 height 410
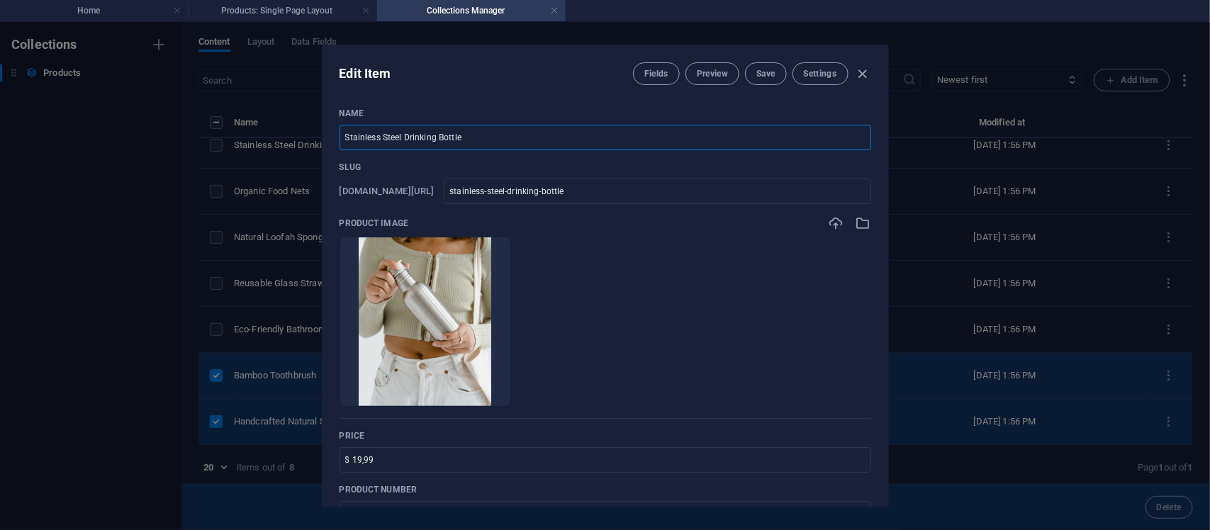
drag, startPoint x: 493, startPoint y: 137, endPoint x: 273, endPoint y: 140, distance: 220.5
click at [273, 140] on div "Edit Item Fields Preview Save Settings Name Stainless Steel Drinking Bottle ​ S…" at bounding box center [605, 276] width 1210 height 508
type input "r"
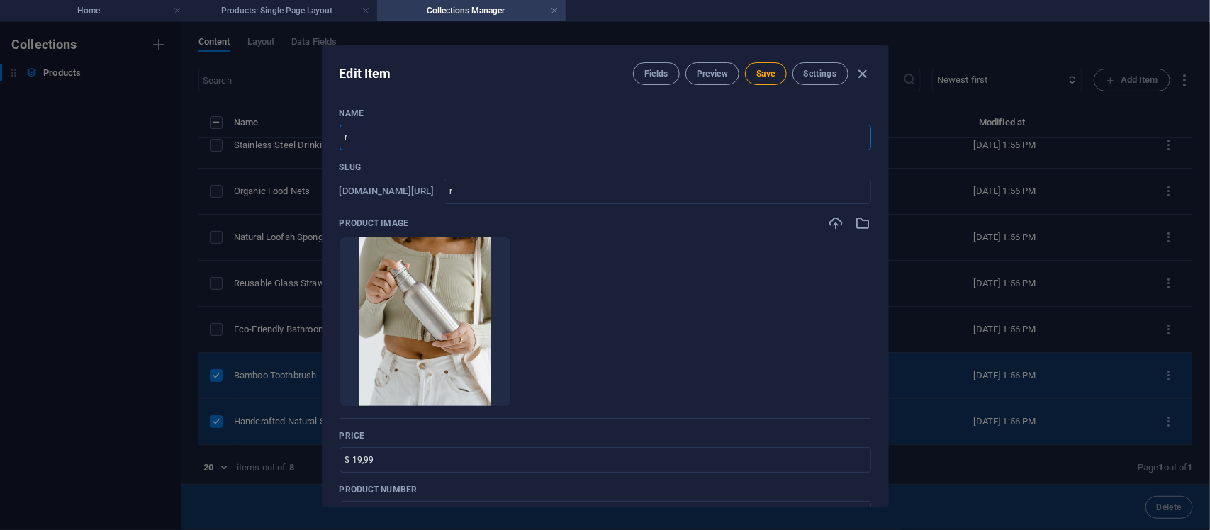
type input "rE"
type input "re"
type input "r"
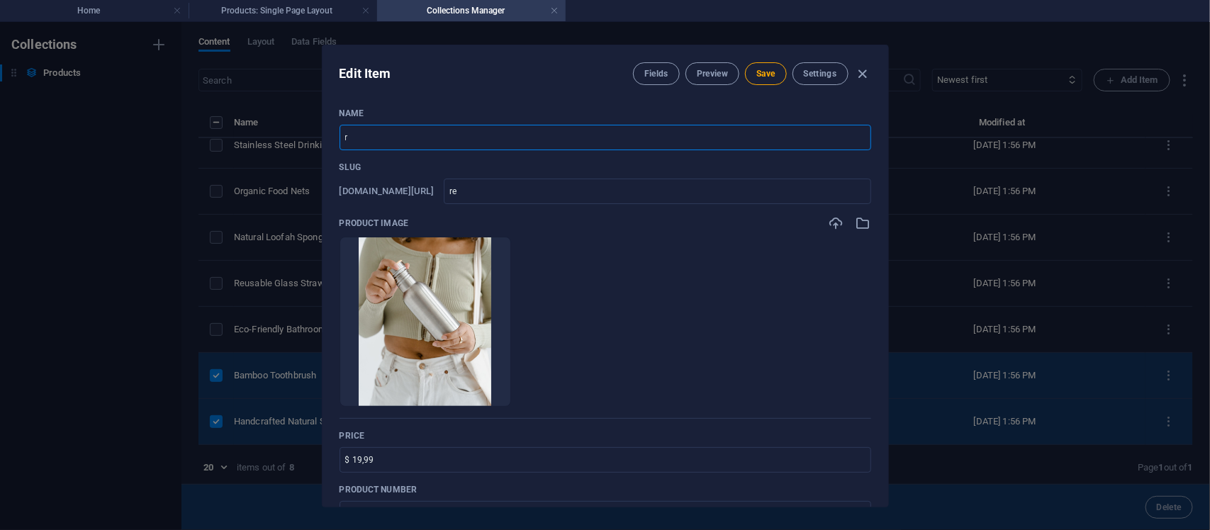
type input "r"
type input "R"
type input "r"
type input "Re"
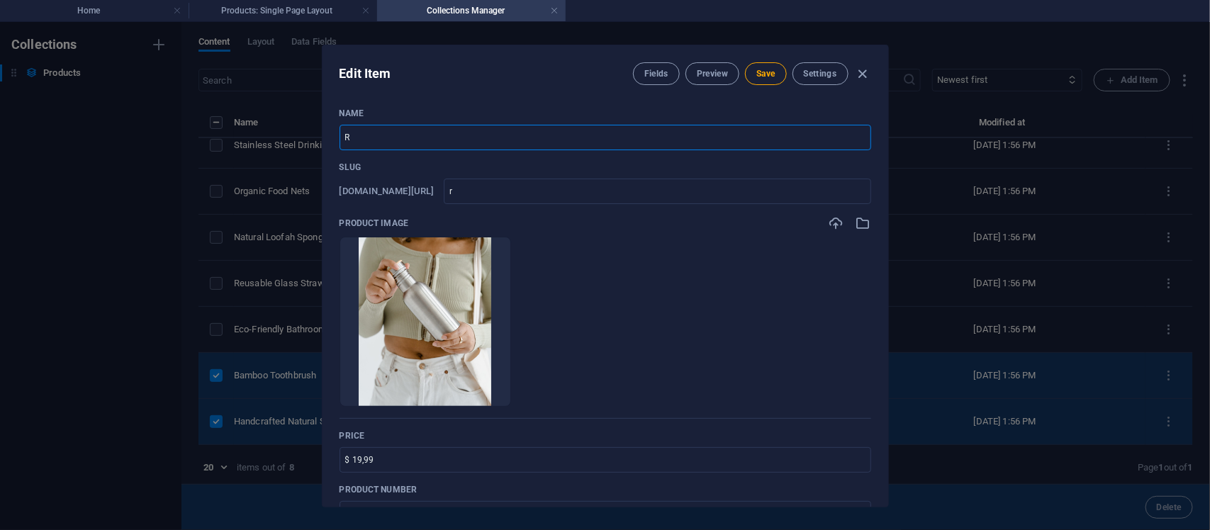
type input "re"
type input "Ref"
type input "ref"
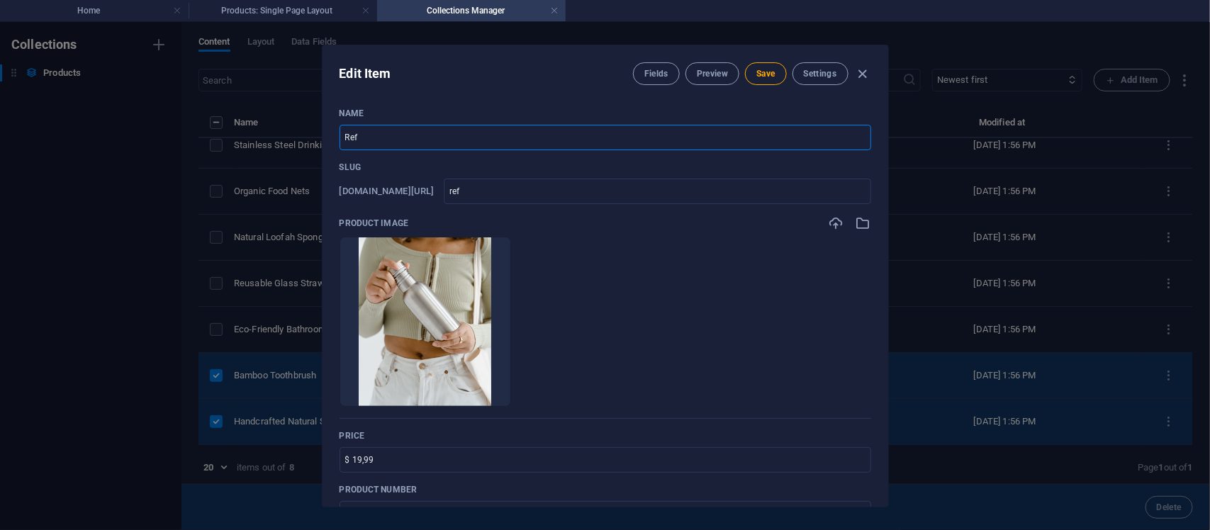
type input "Refo"
type input "refo"
type input "Refom"
type input "refom"
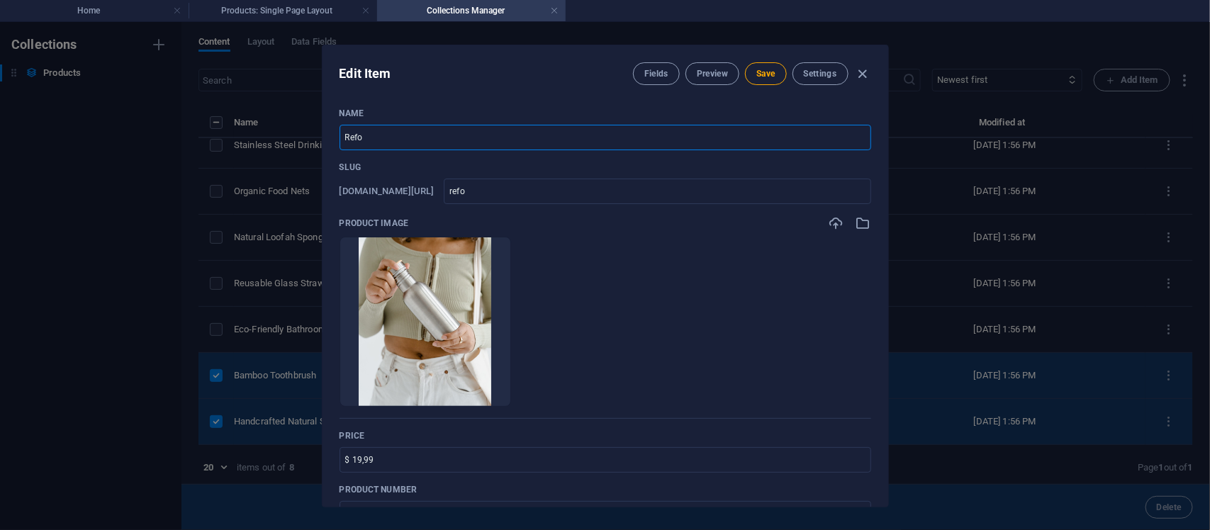
type input "refom"
type input "Refome"
type input "refome"
type input "Refom"
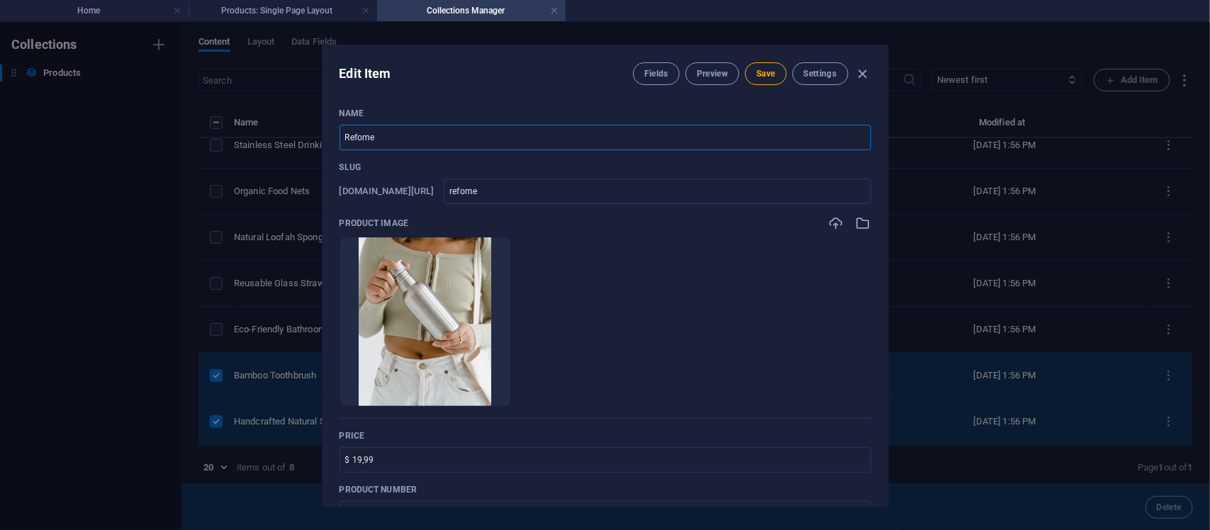
type input "refom"
type input "Refo"
type input "refo"
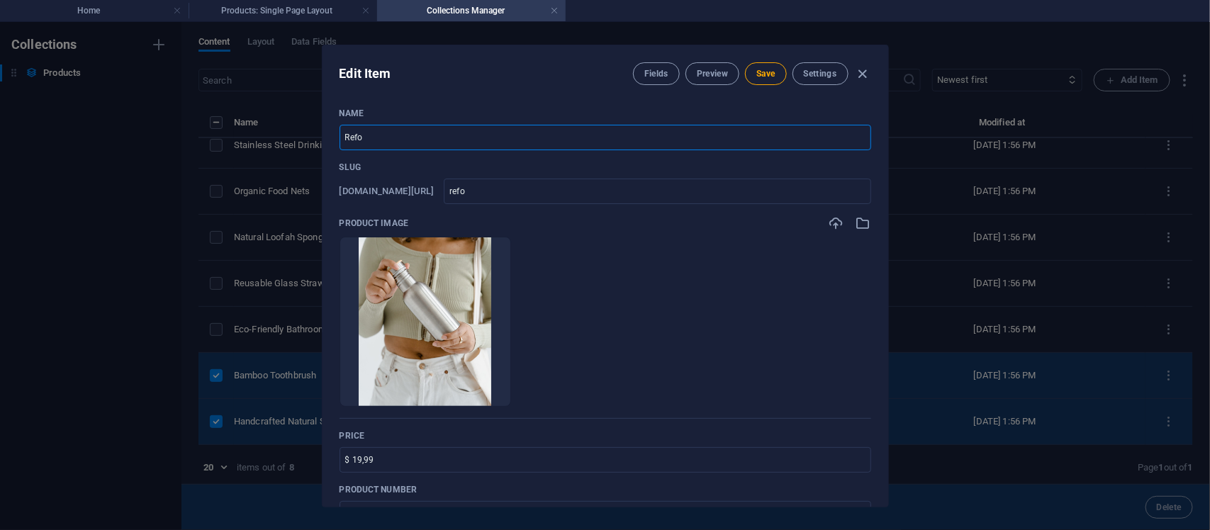
type input "Ref"
type input "ref"
type input "Refo"
type input "refo"
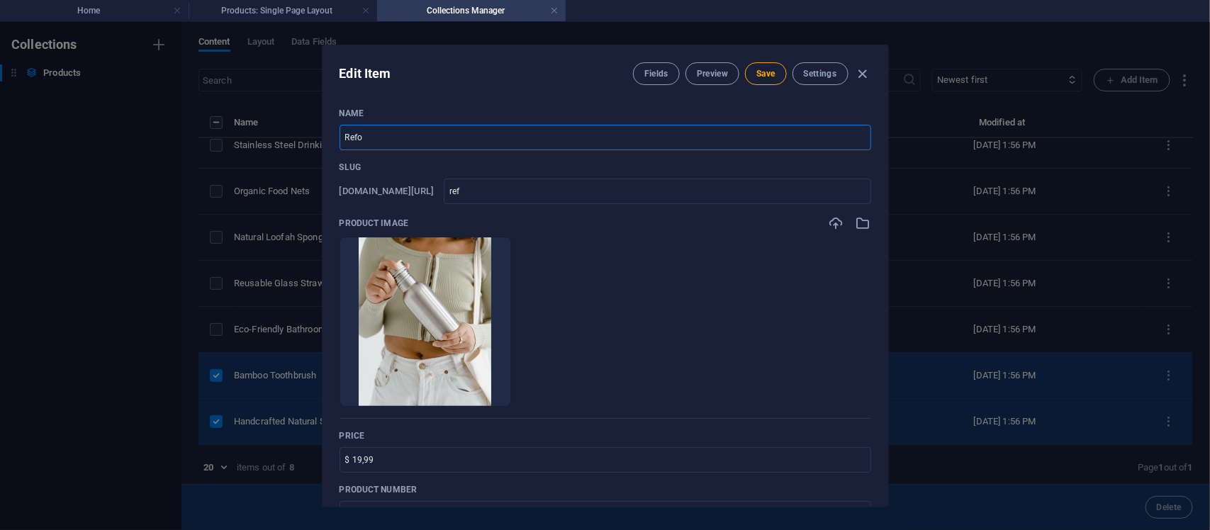
type input "refo"
type input "Ref"
type input "ref"
type input "Refi"
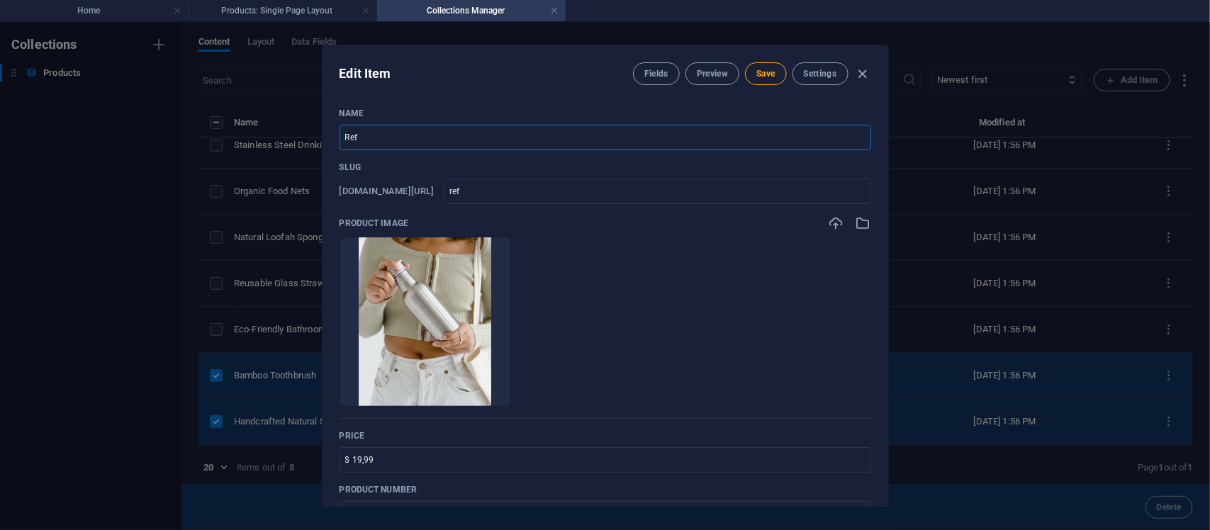
type input "refi"
type input "Refin"
type input "refin"
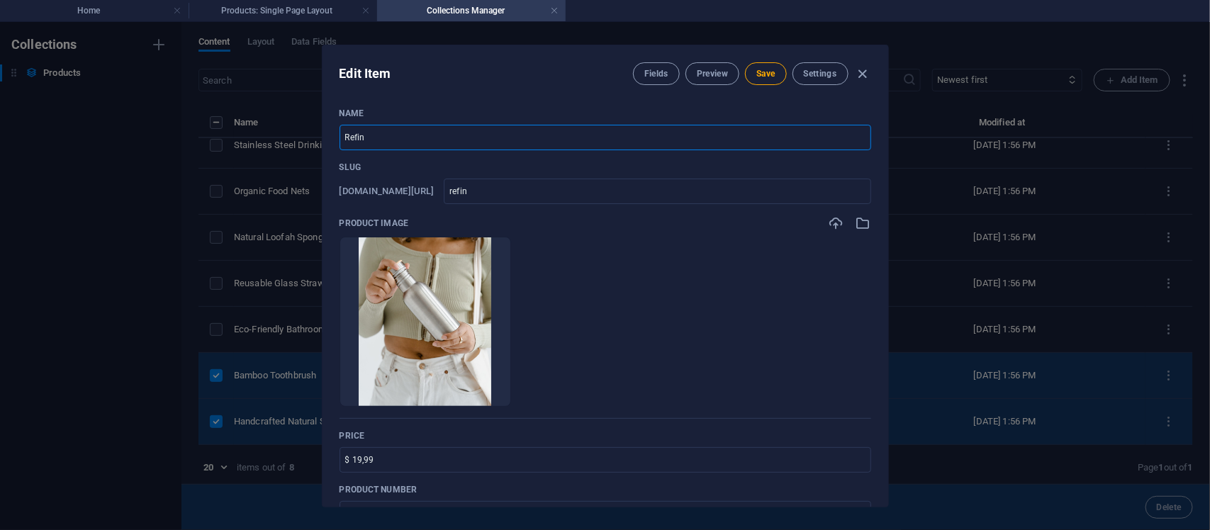
type input "Refine"
type input "refine"
type input "Refined"
type input "refined"
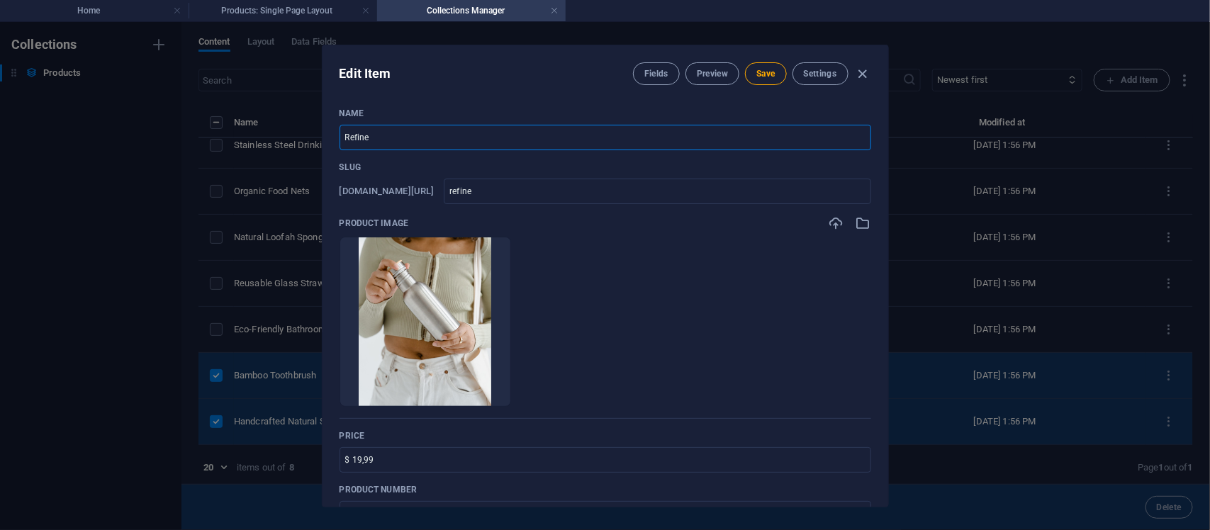
type input "refined"
type input "Refined C"
type input "refined-c"
type input "Refined Co"
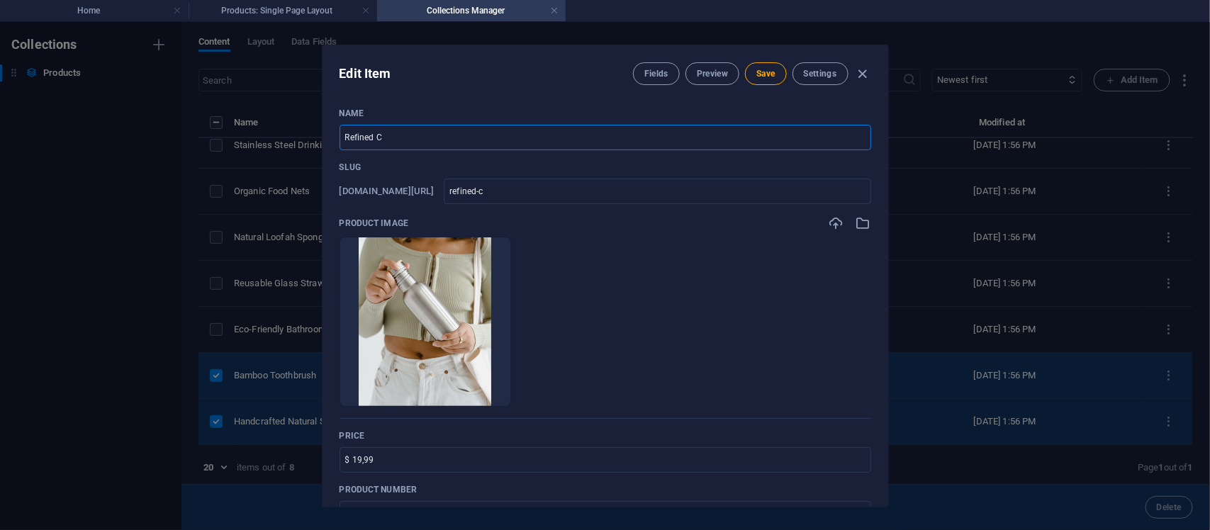
type input "refined-co"
type input "Refined Coc"
type input "refined-coc"
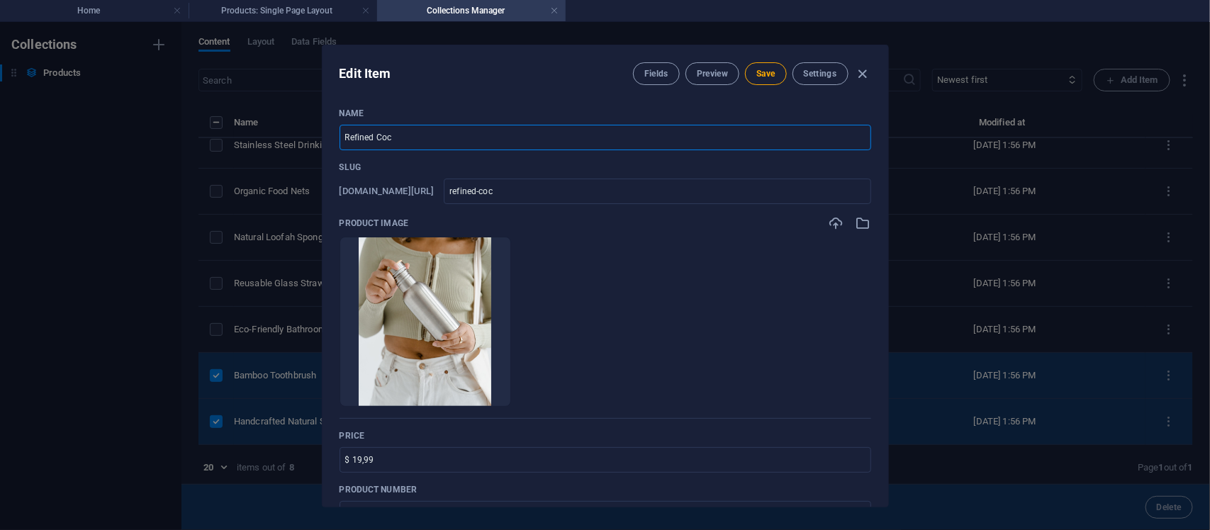
type input "Refined Coco"
type input "refined-coco"
type input "Refined Cocon"
type input "refined-cocon"
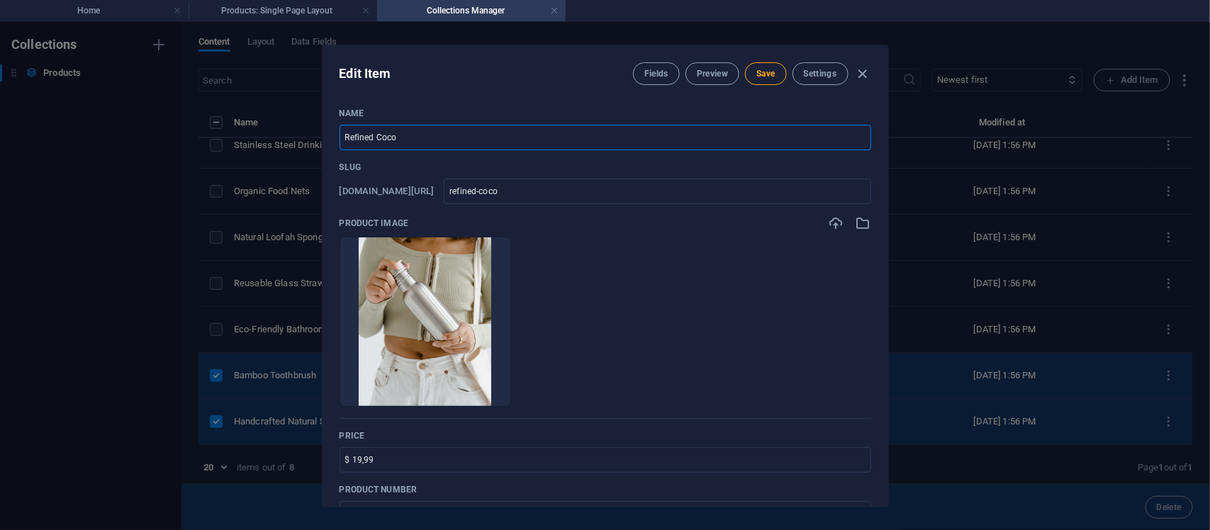
type input "refined-cocon"
type input "Refined Coconu"
type input "refined-coconu"
type input "Refined Coconut"
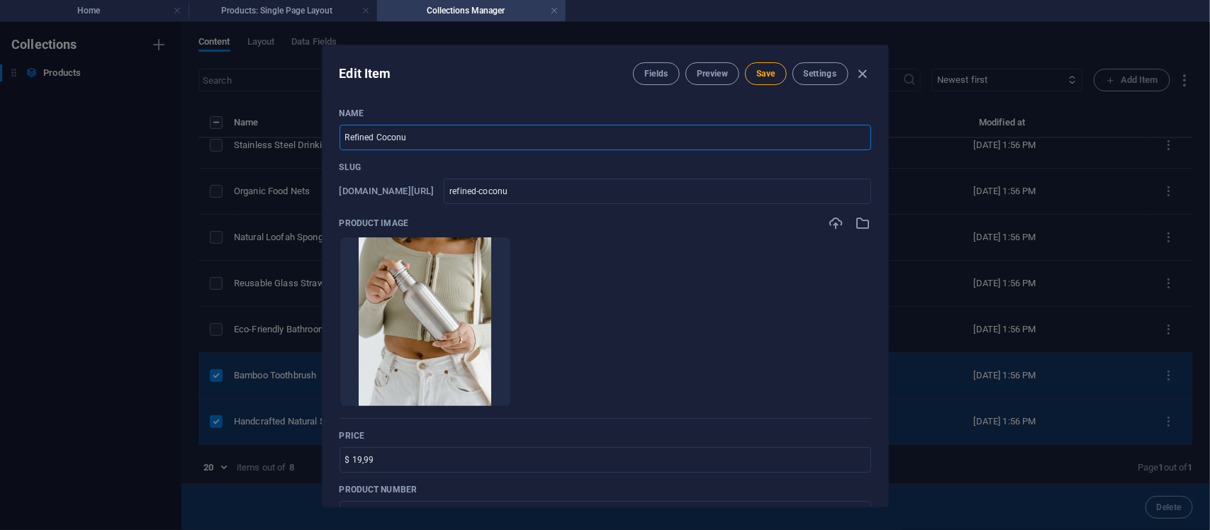
type input "refined-coconut"
type input "Refined Coconut O"
type input "refined-coconut-o"
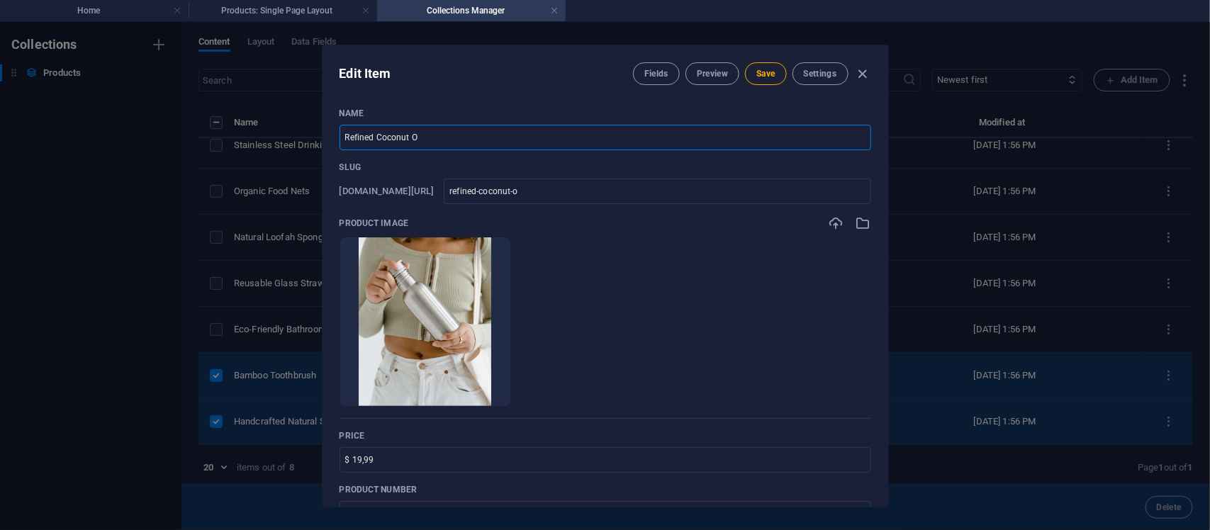
type input "Refined Coconut Oi"
type input "refined-coconut-oi"
type input "Refined Coconut Oil"
type input "refined-coconut-oil"
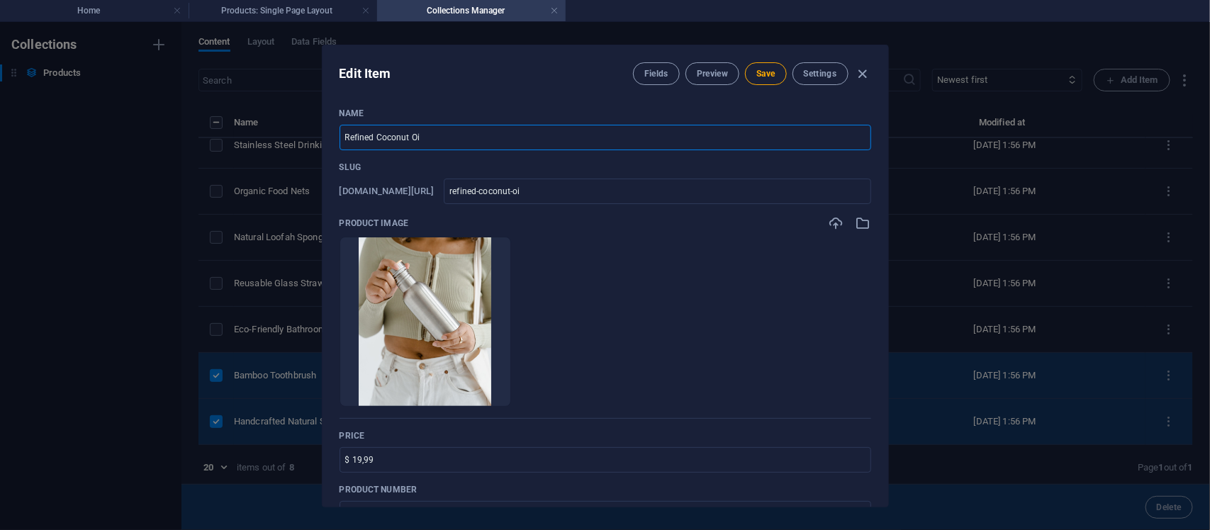
type input "refined-coconut-oil"
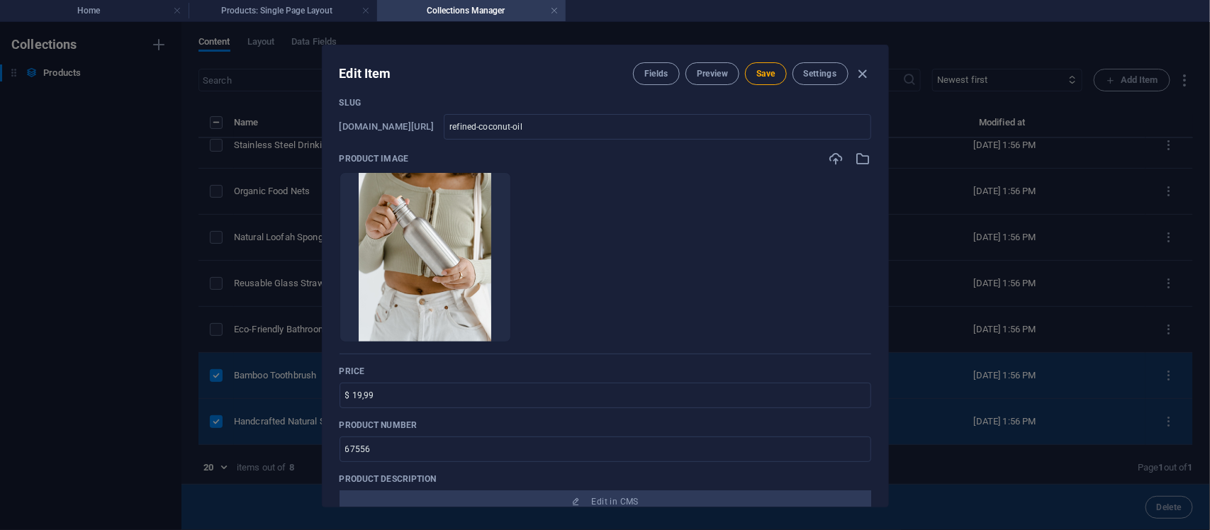
scroll to position [118, 0]
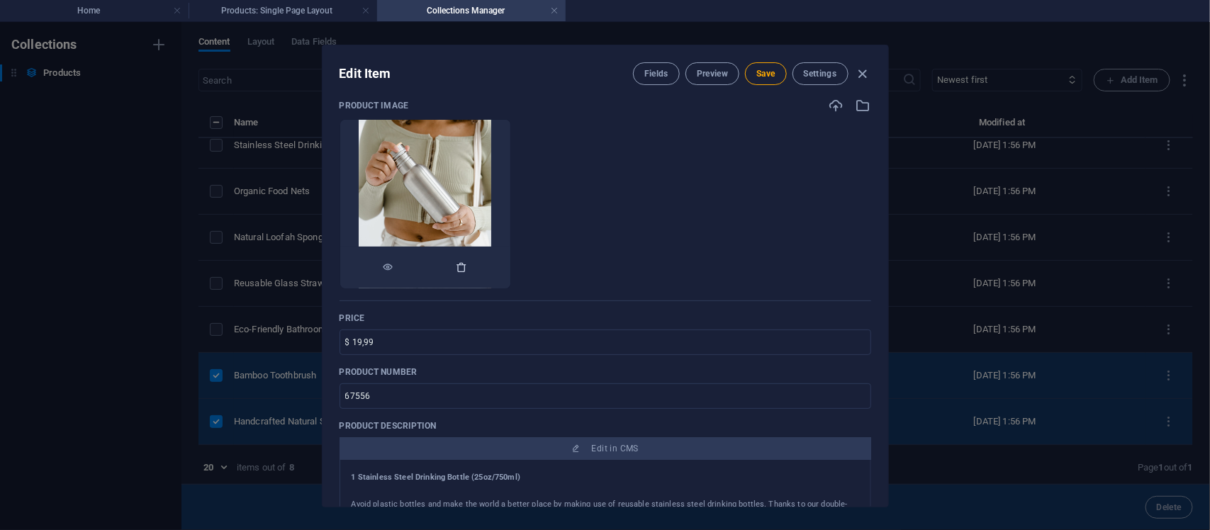
type input "Refined Coconut Oil"
click at [468, 264] on icon "button" at bounding box center [462, 267] width 11 height 11
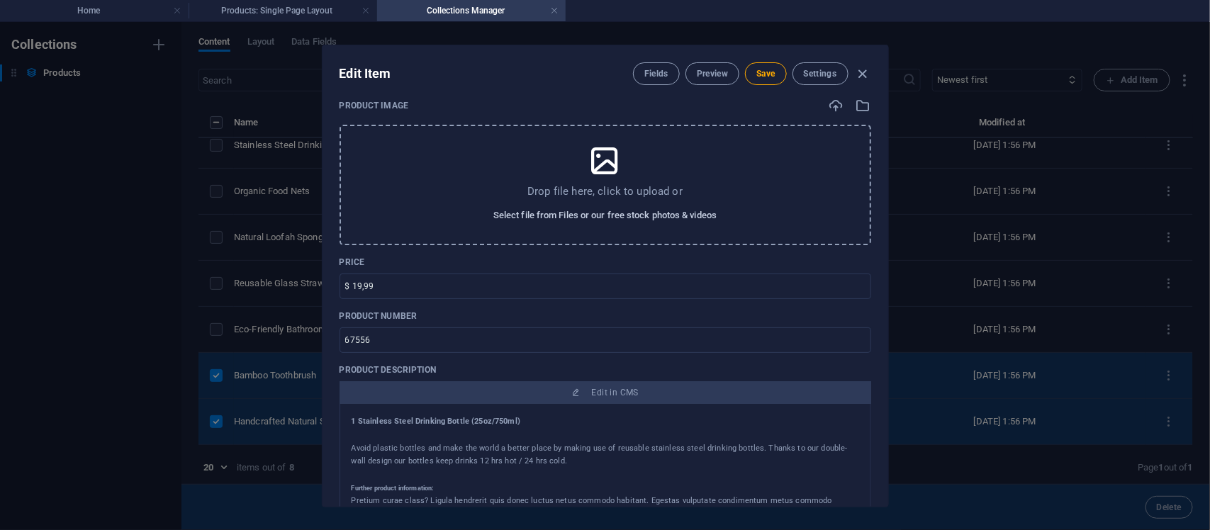
click at [632, 213] on span "Select file from Files or our free stock photos & videos" at bounding box center [604, 215] width 223 height 17
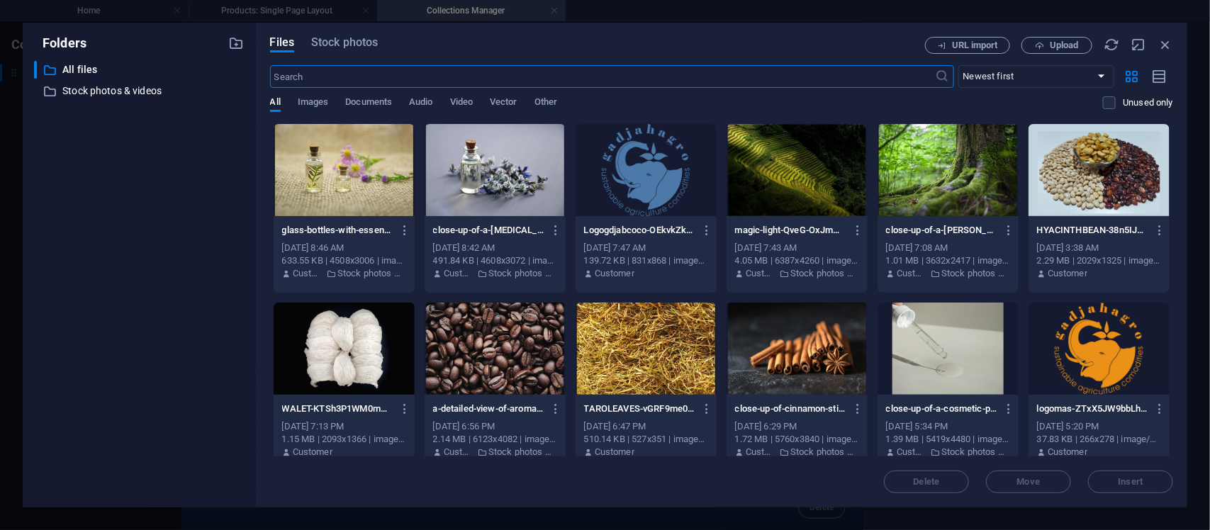
click at [500, 169] on div at bounding box center [495, 170] width 141 height 92
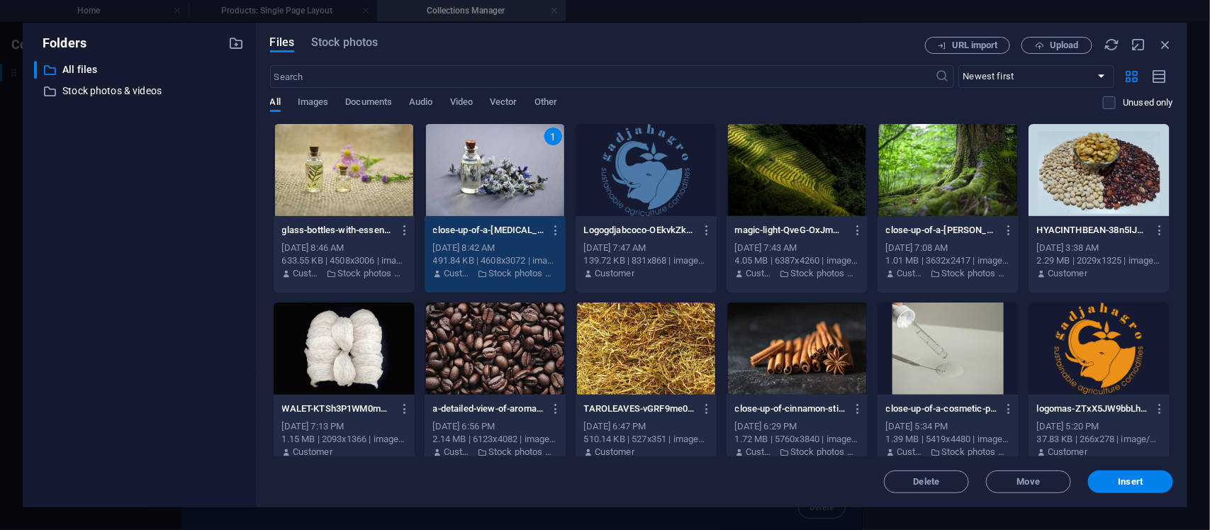
click at [384, 171] on div at bounding box center [344, 170] width 141 height 92
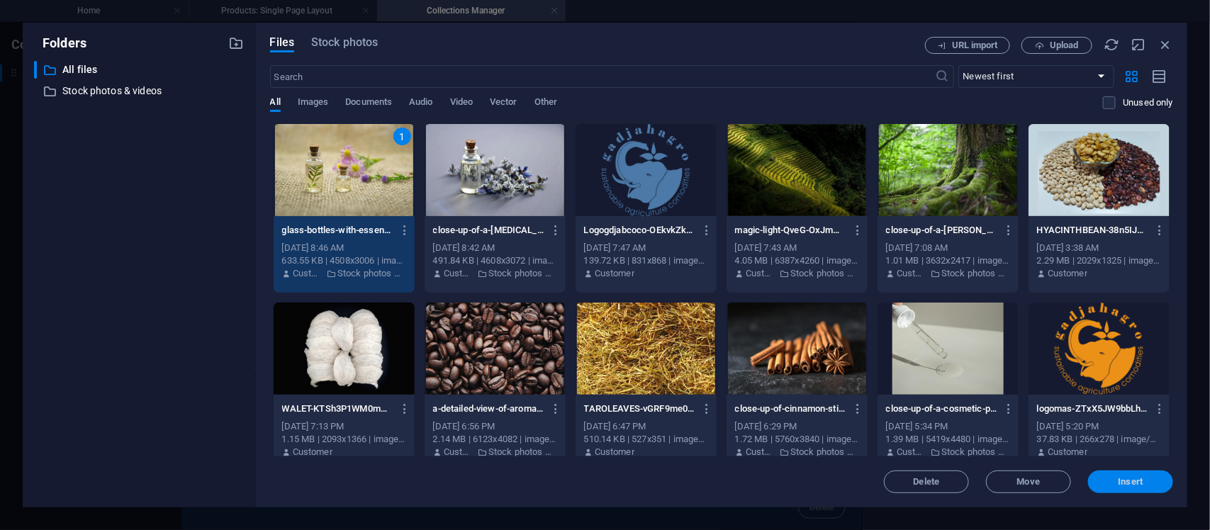
click at [1112, 479] on span "Insert" at bounding box center [1131, 482] width 74 height 9
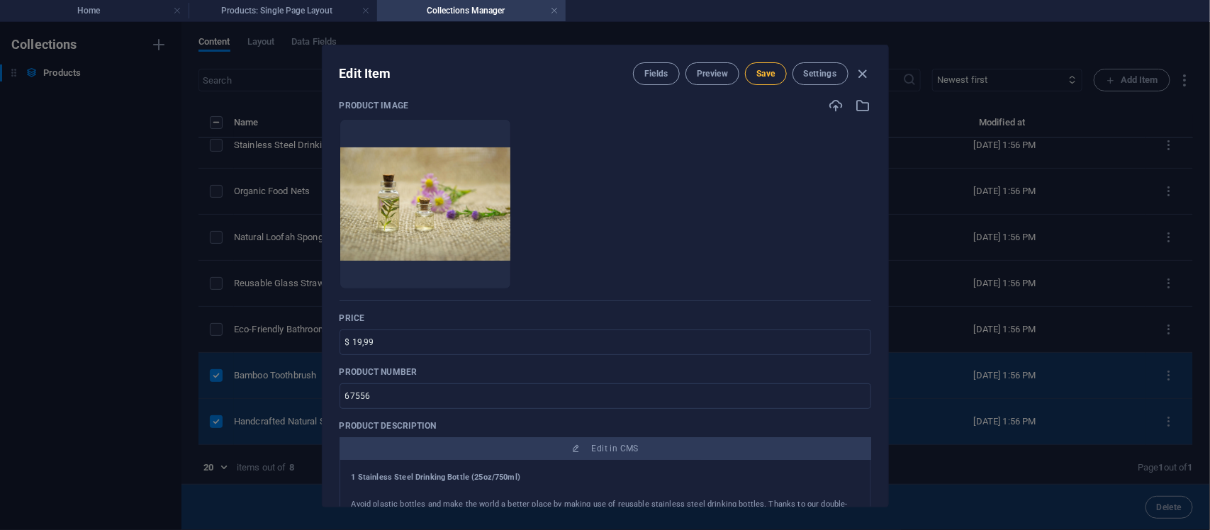
click at [764, 69] on span "Save" at bounding box center [765, 73] width 18 height 11
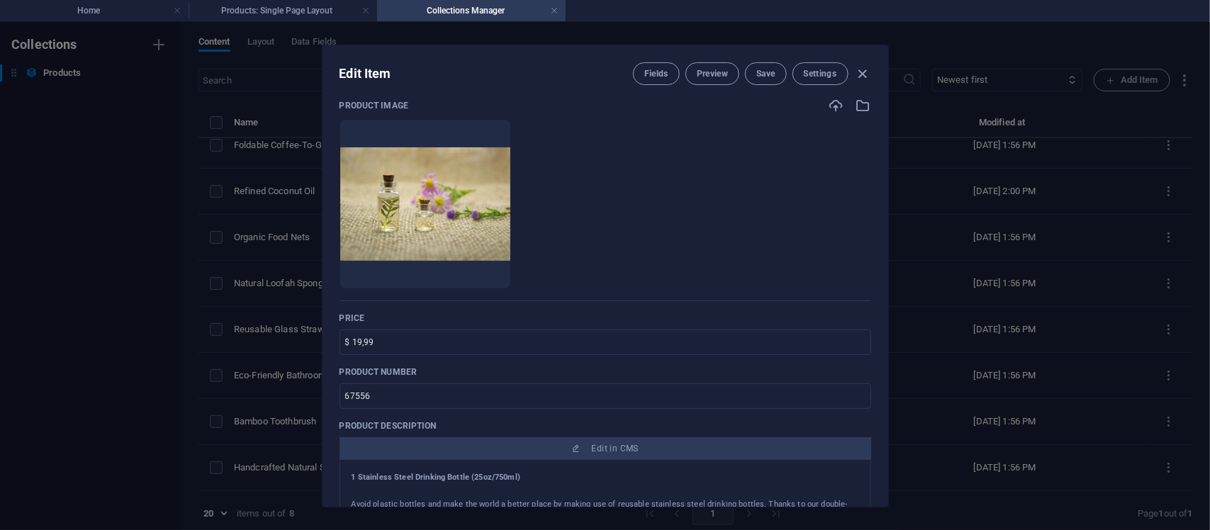
scroll to position [16, 0]
click at [864, 72] on icon "button" at bounding box center [862, 74] width 16 height 16
type input "refined-coconut-oil"
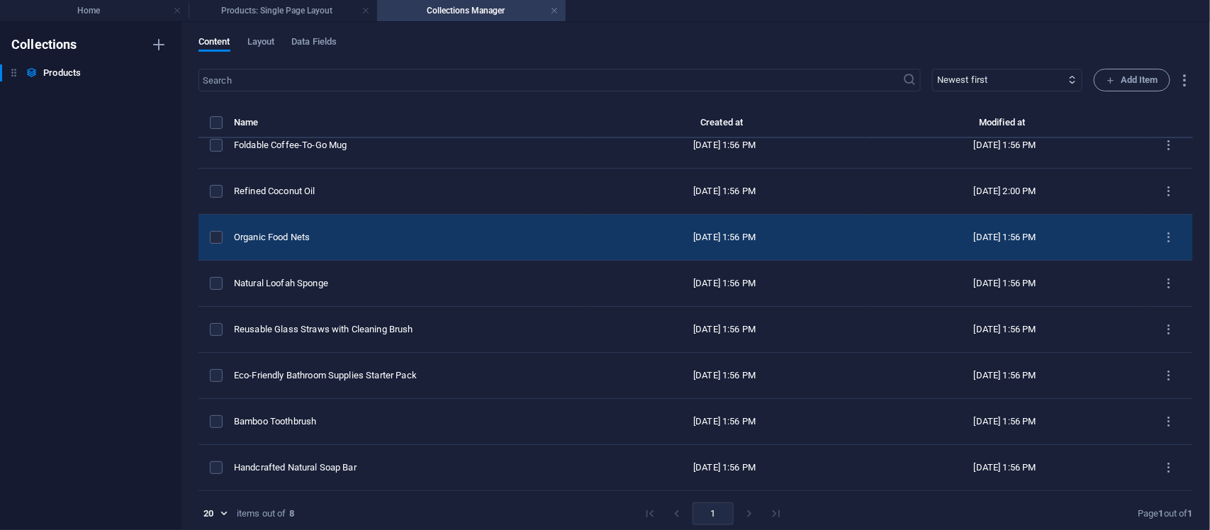
scroll to position [0, 0]
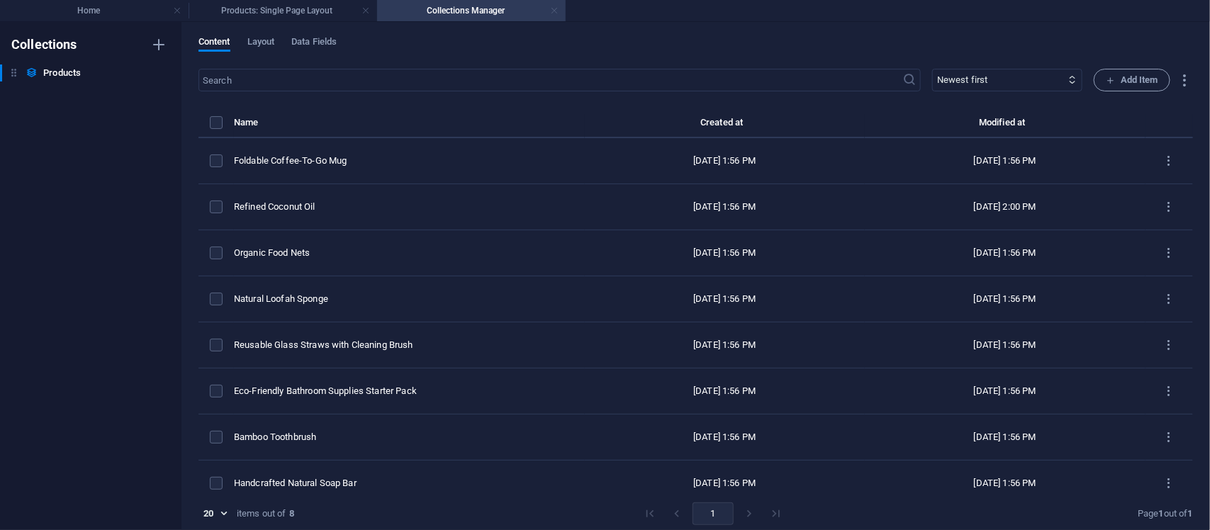
click at [557, 9] on link at bounding box center [554, 10] width 9 height 13
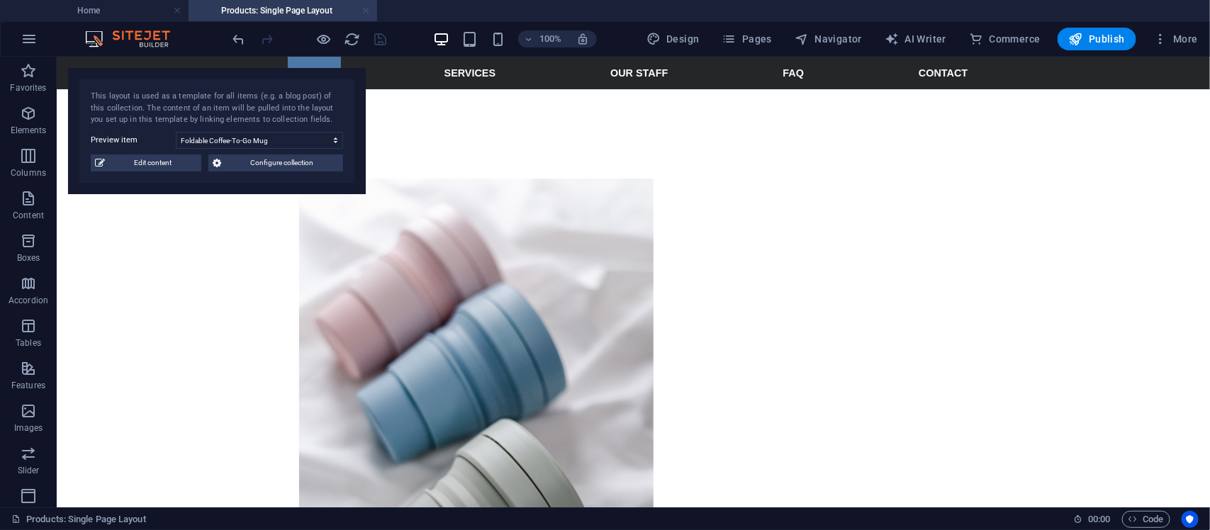
click at [367, 6] on link at bounding box center [366, 10] width 9 height 13
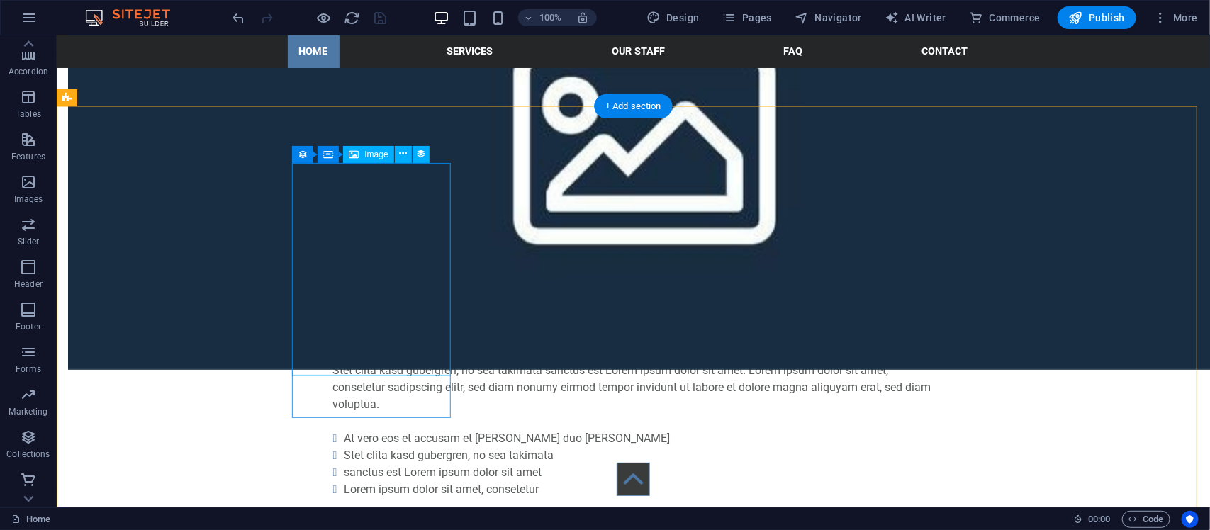
scroll to position [709, 0]
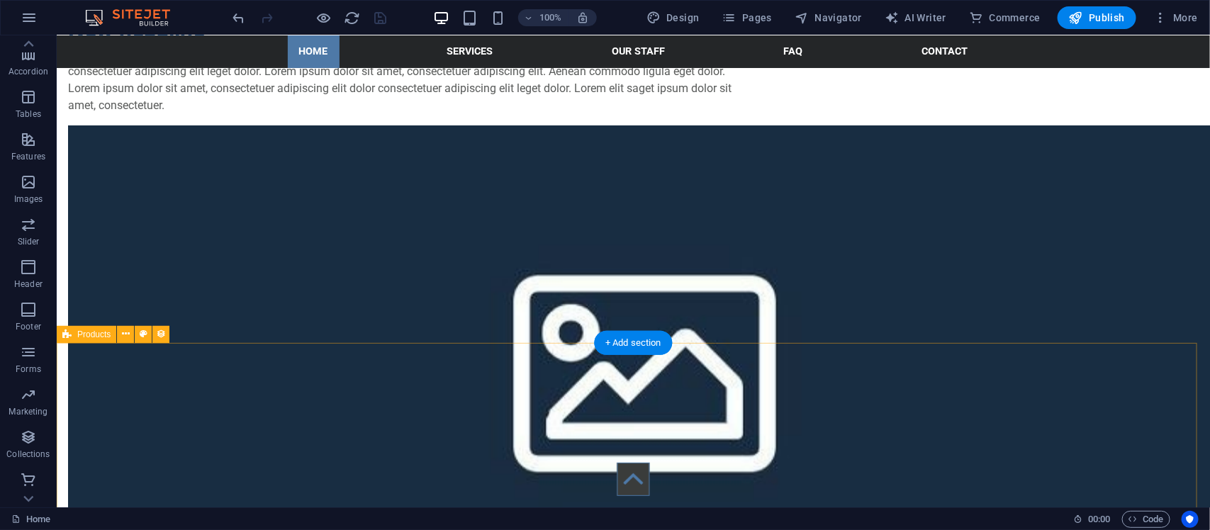
click at [125, 338] on icon at bounding box center [126, 334] width 8 height 15
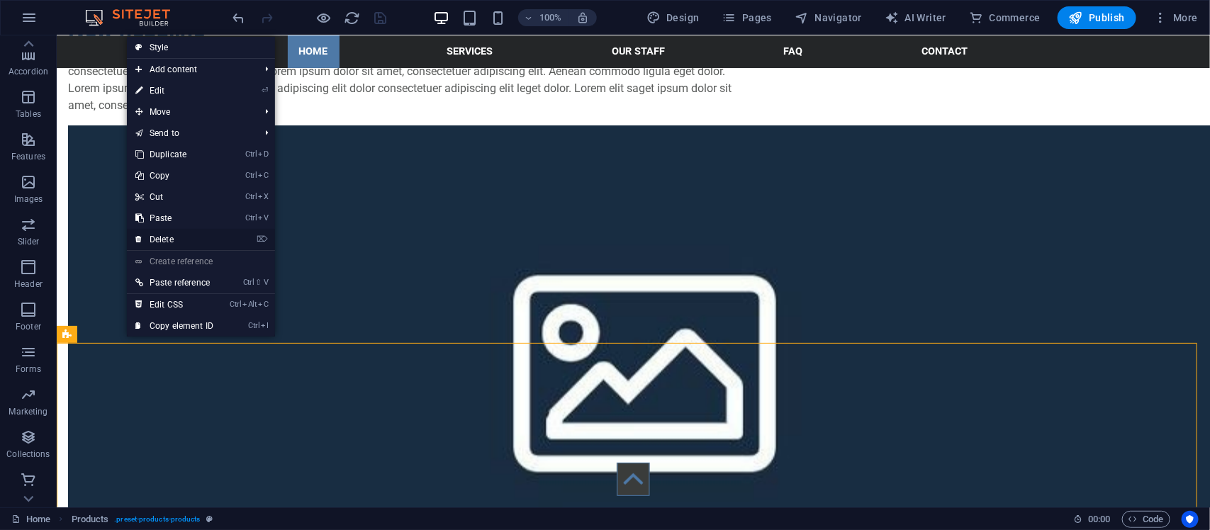
click at [183, 233] on link "⌦ Delete" at bounding box center [174, 239] width 95 height 21
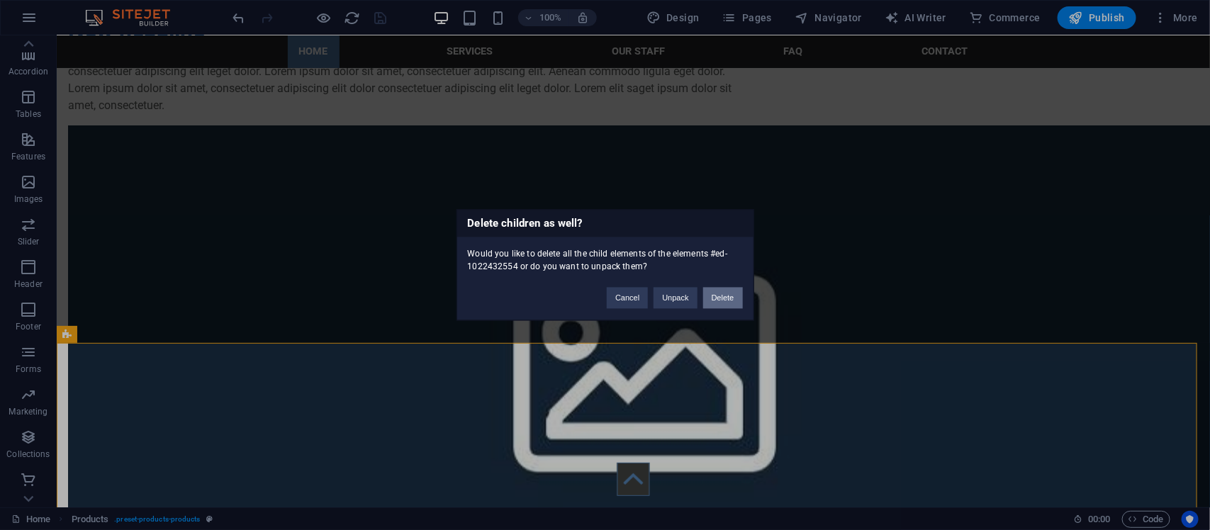
click at [715, 296] on button "Delete" at bounding box center [723, 298] width 40 height 21
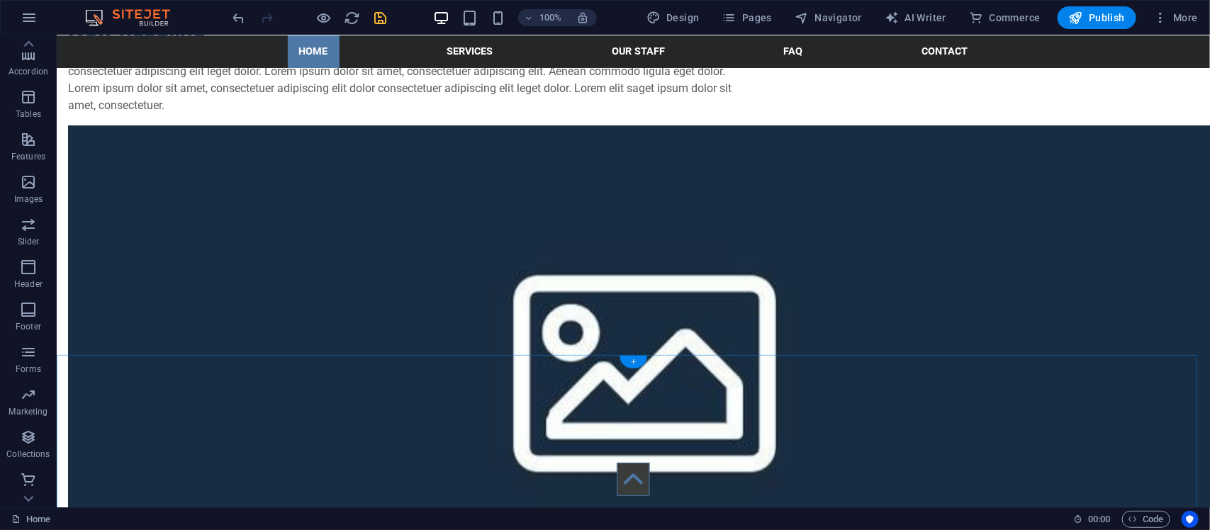
click at [628, 356] on div "+" at bounding box center [634, 362] width 28 height 13
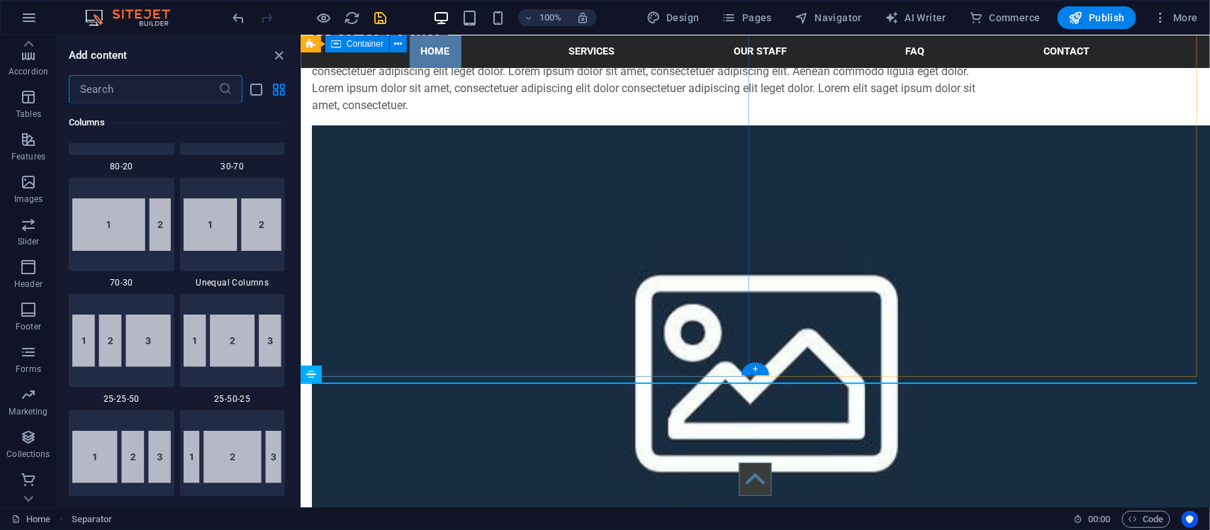
scroll to position [2479, 0]
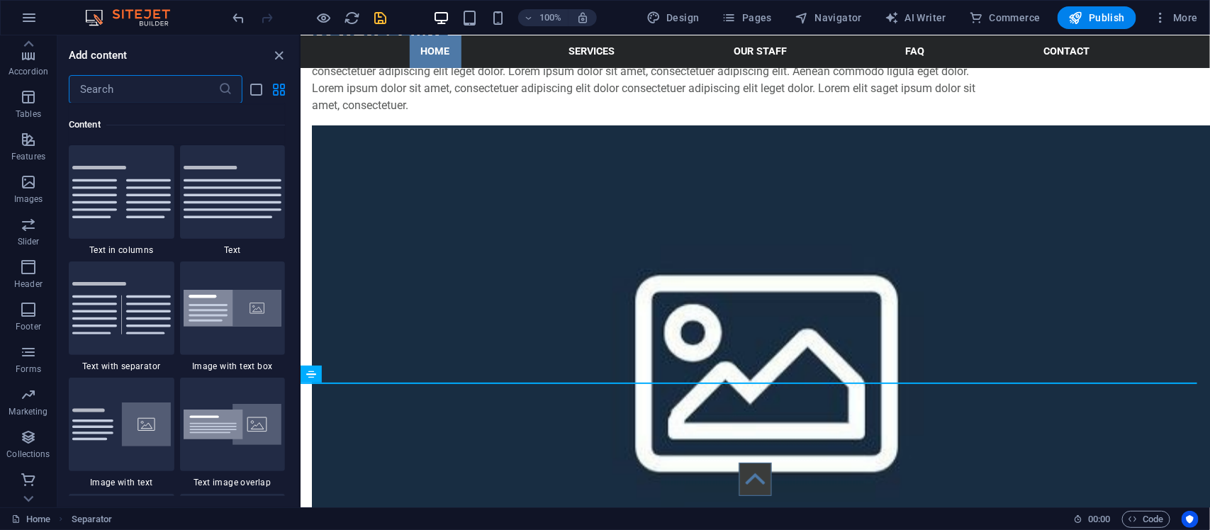
click at [189, 89] on input "text" at bounding box center [144, 89] width 150 height 28
click at [33, 191] on icon "button" at bounding box center [28, 182] width 17 height 17
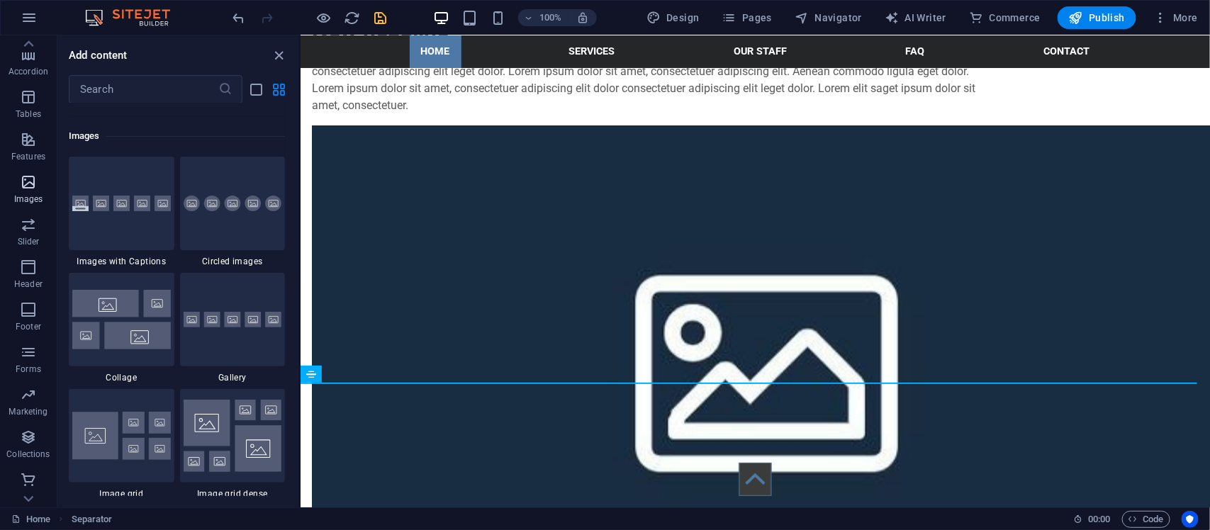
scroll to position [7187, 0]
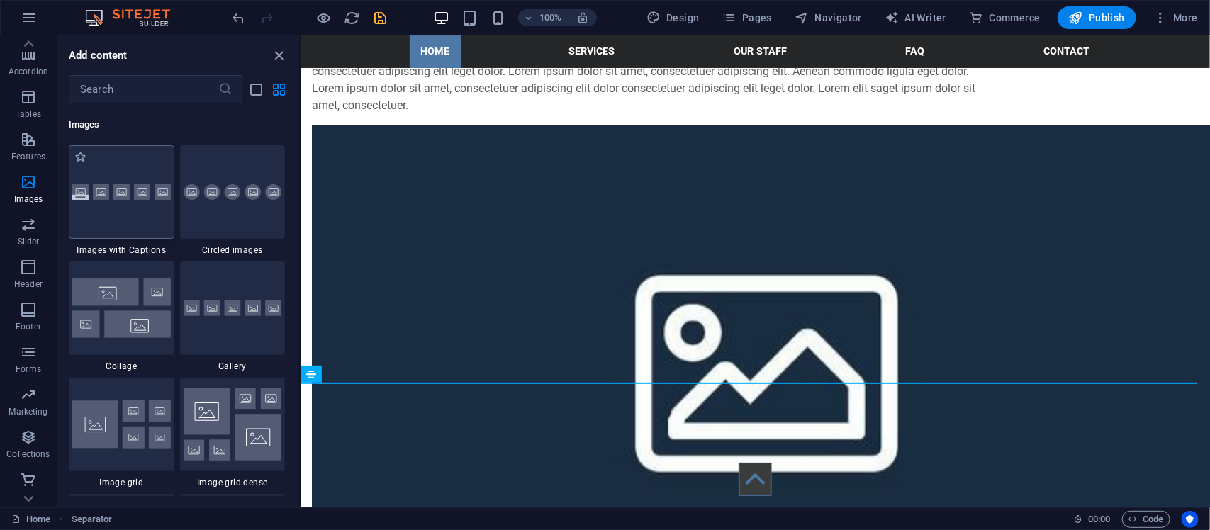
click at [90, 195] on img at bounding box center [121, 192] width 99 height 16
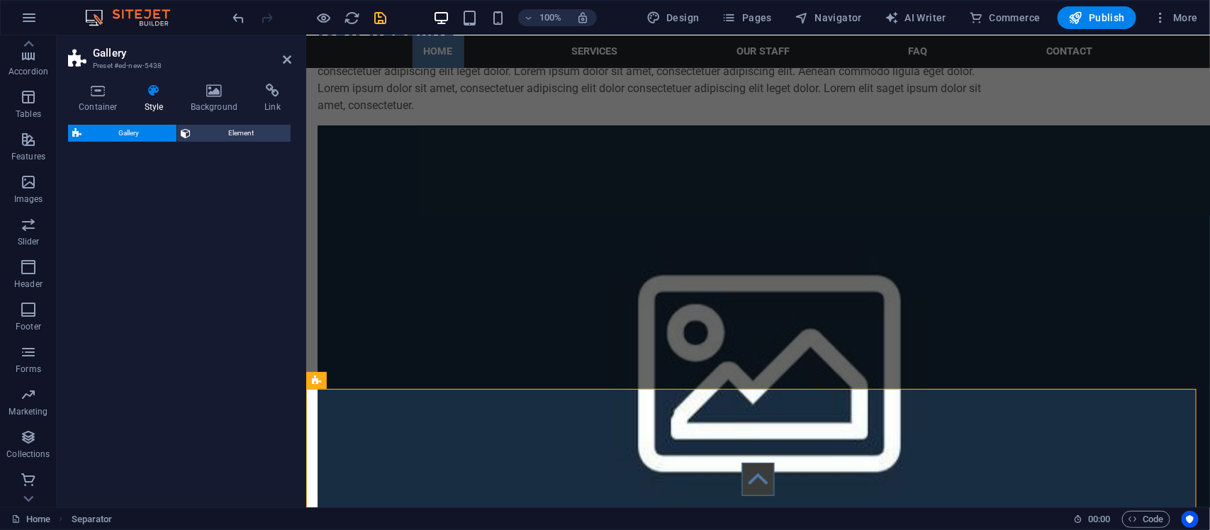
select select "rem"
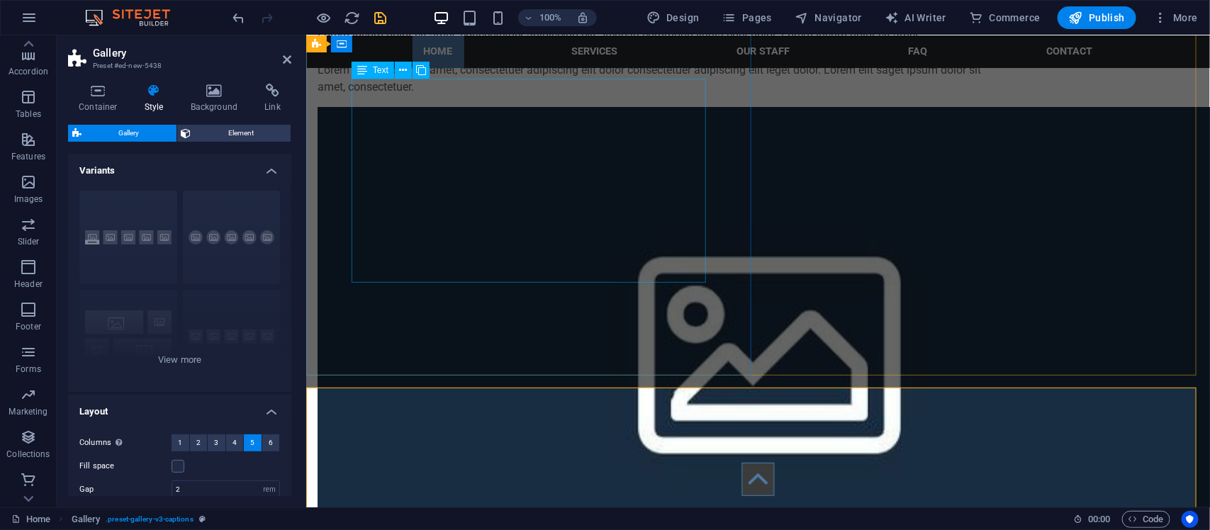
scroll to position [709, 0]
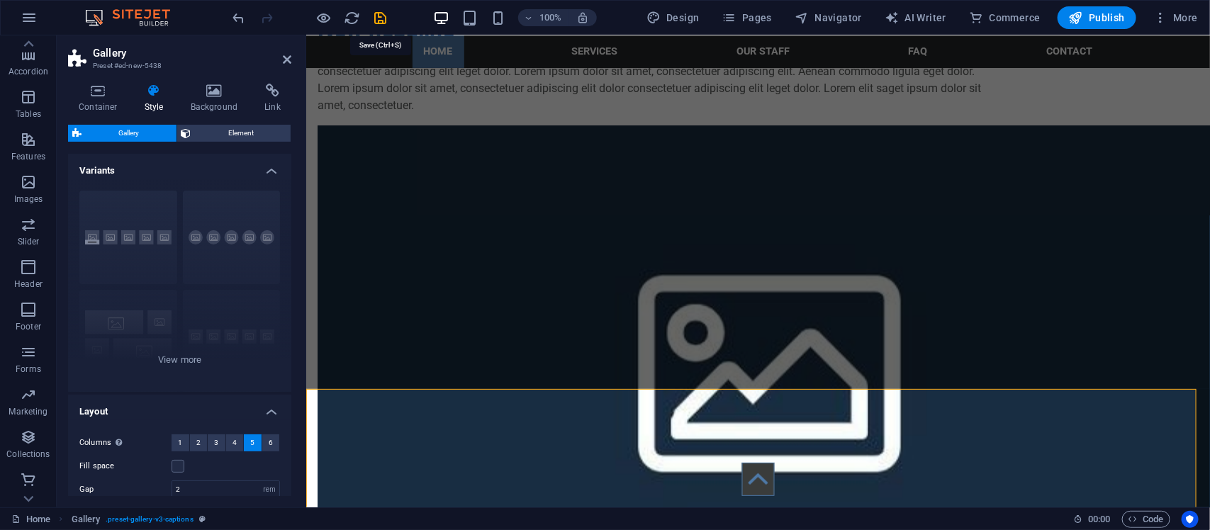
click at [373, 16] on icon "save" at bounding box center [381, 18] width 16 height 16
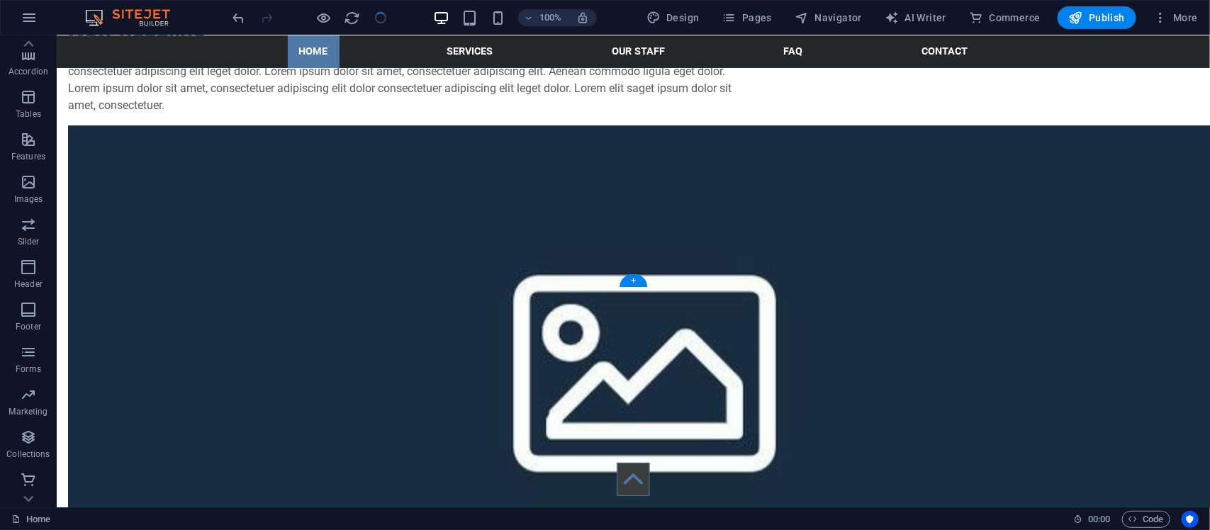
scroll to position [827, 0]
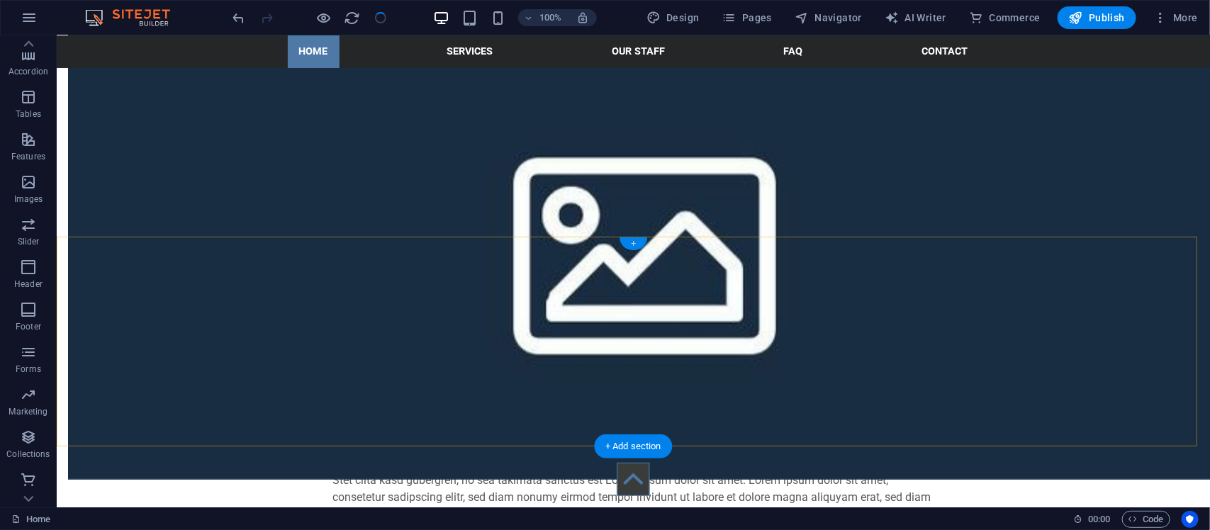
click at [631, 243] on div "+" at bounding box center [634, 244] width 28 height 13
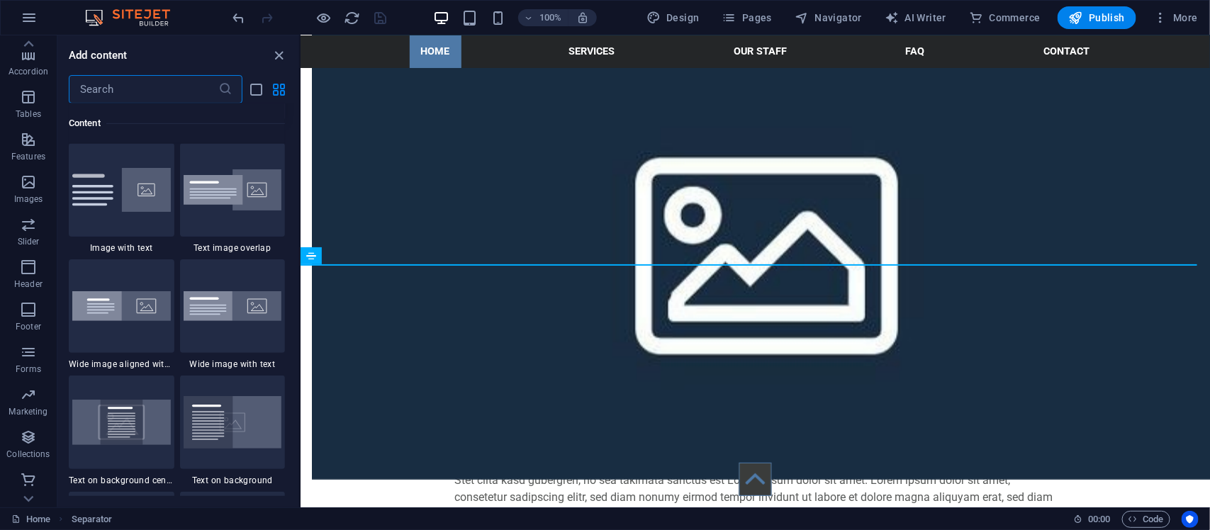
scroll to position [2716, 0]
click at [223, 296] on img at bounding box center [233, 304] width 99 height 30
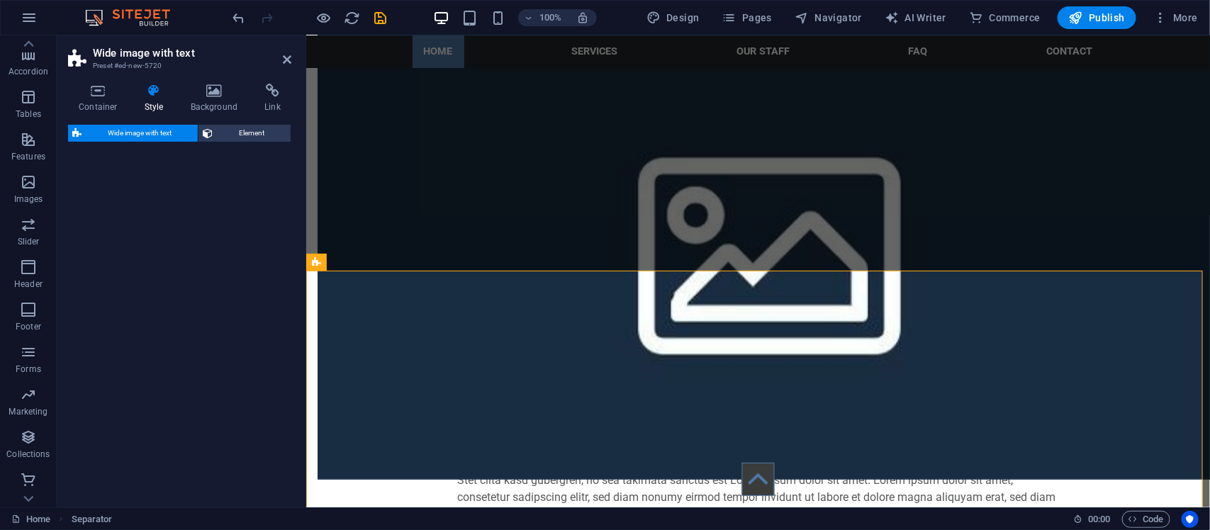
select select "%"
select select "rem"
select select "preset-fullscreen-text-and-background-v3-default"
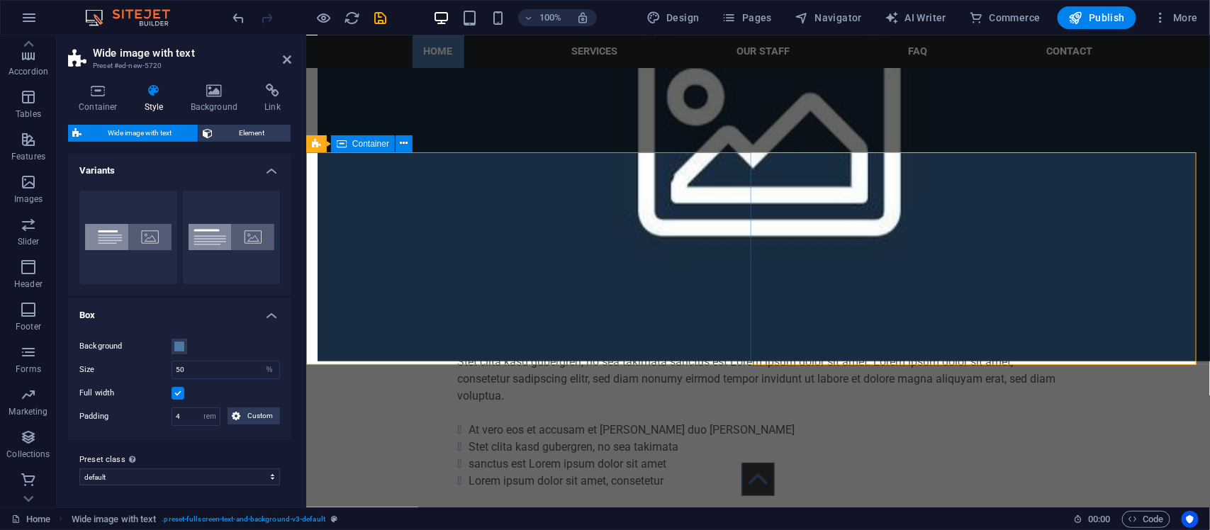
scroll to position [1181, 0]
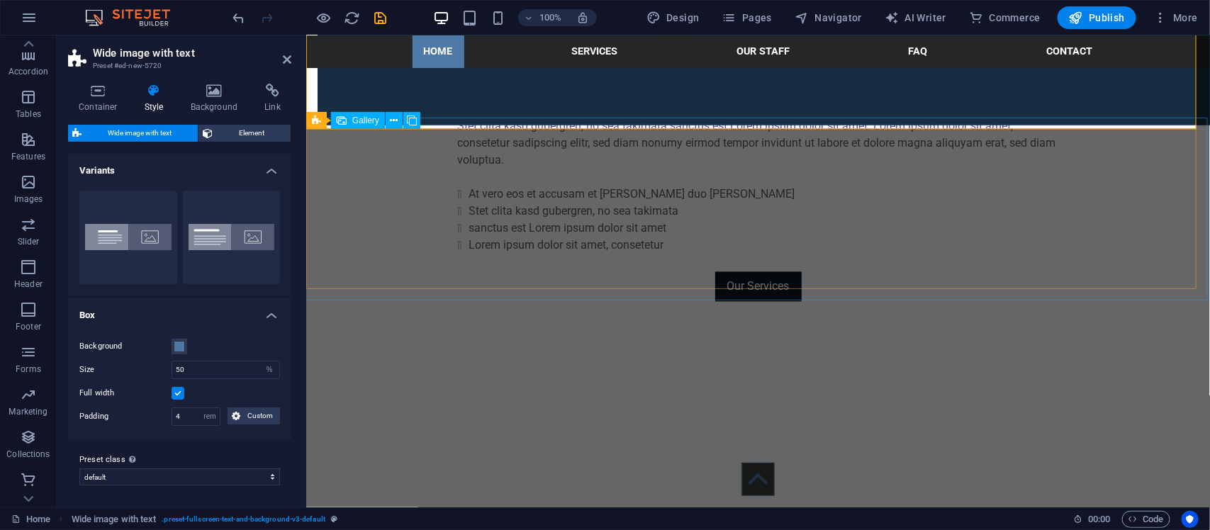
select select "4"
select select "px"
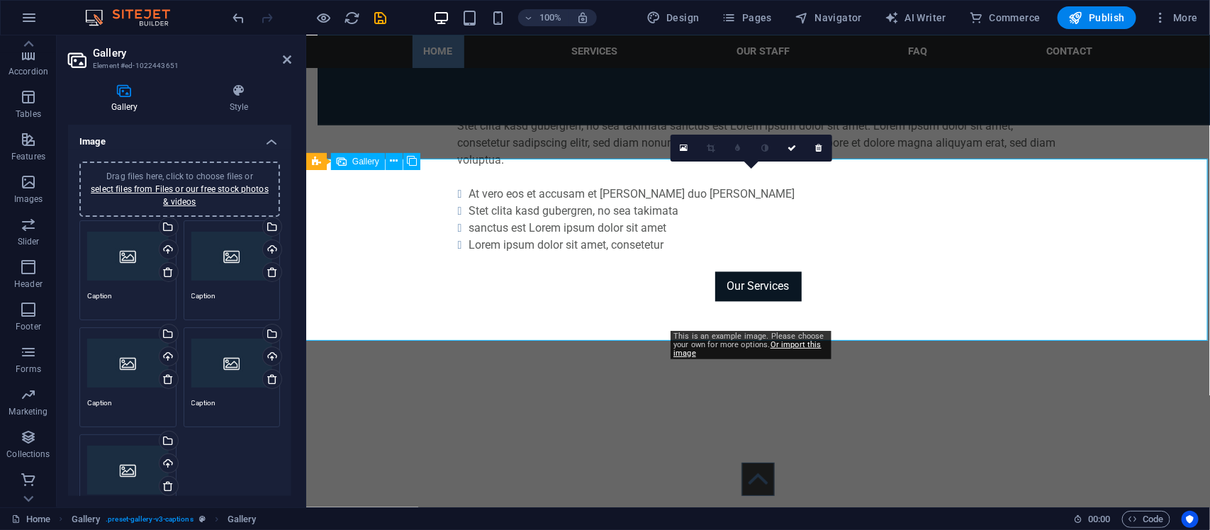
scroll to position [945, 0]
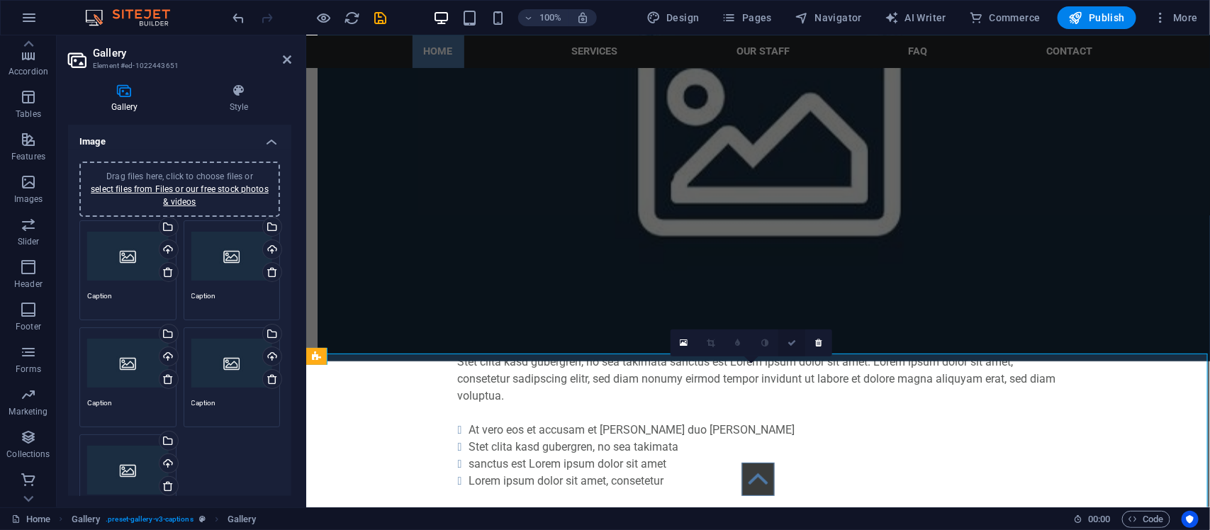
click at [785, 341] on link at bounding box center [791, 343] width 27 height 27
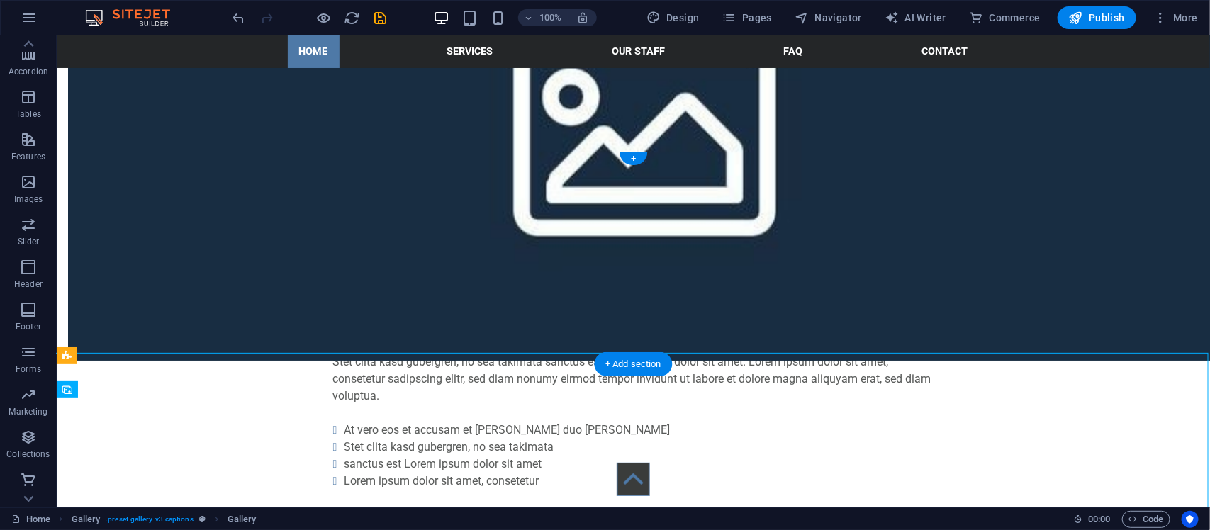
scroll to position [912, 0]
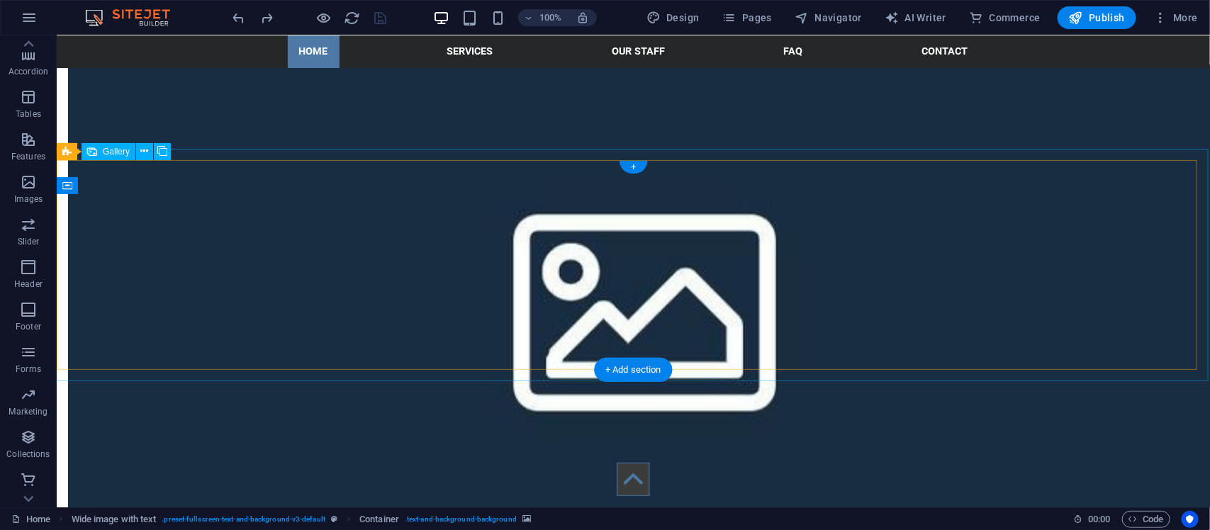
scroll to position [675, 0]
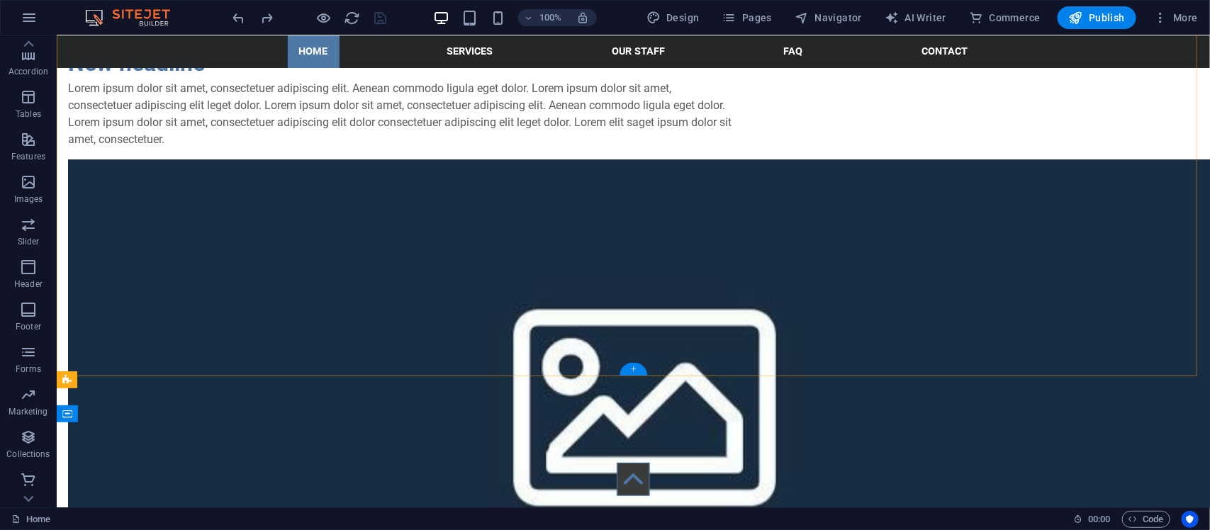
click at [638, 363] on div "+" at bounding box center [634, 369] width 28 height 13
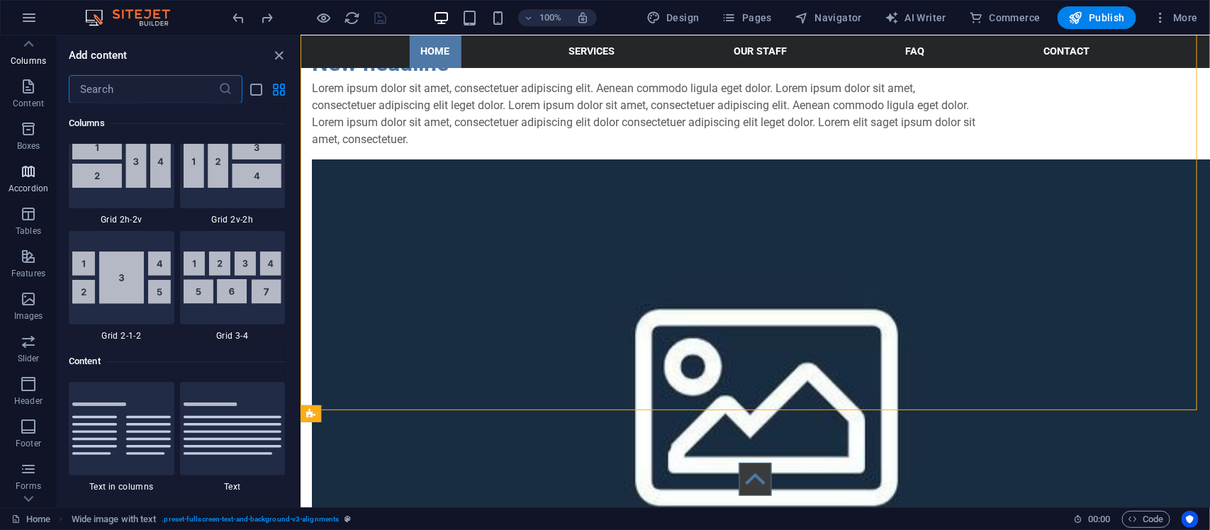
scroll to position [54, 0]
click at [29, 129] on icon "button" at bounding box center [28, 123] width 17 height 17
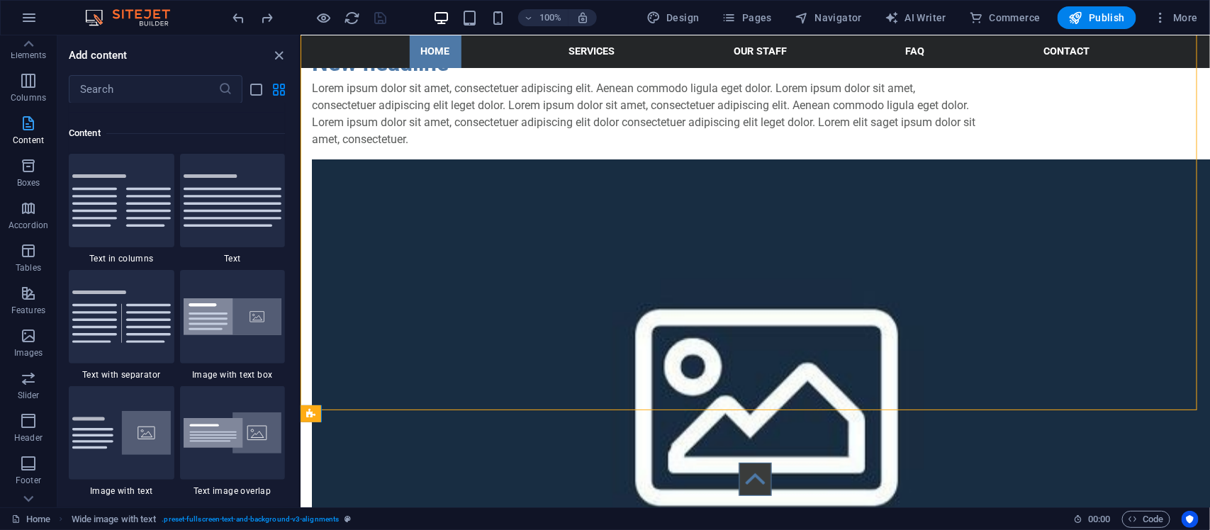
scroll to position [2479, 0]
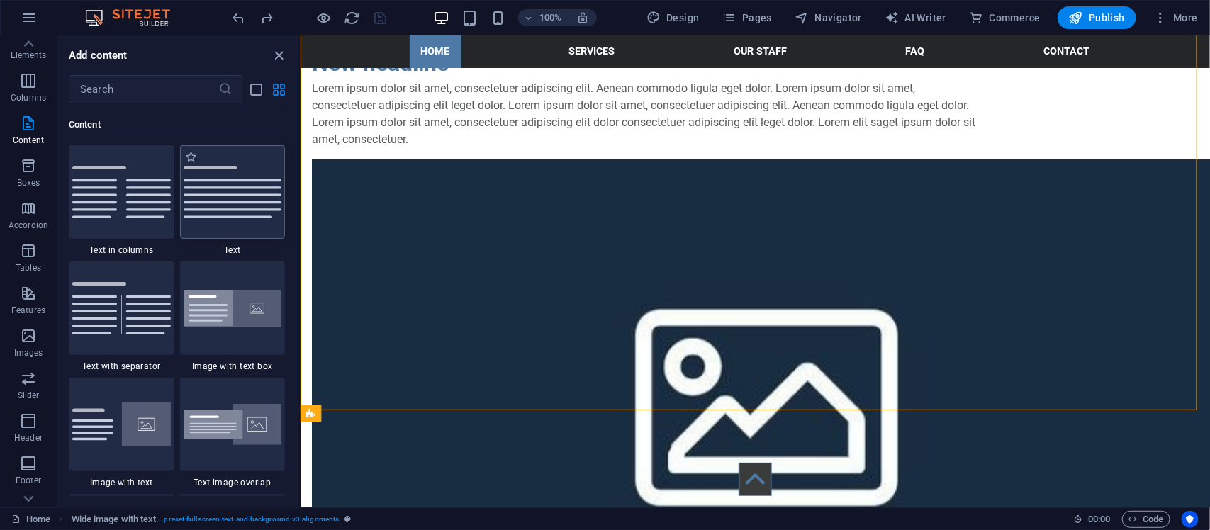
click at [182, 225] on div at bounding box center [233, 192] width 106 height 94
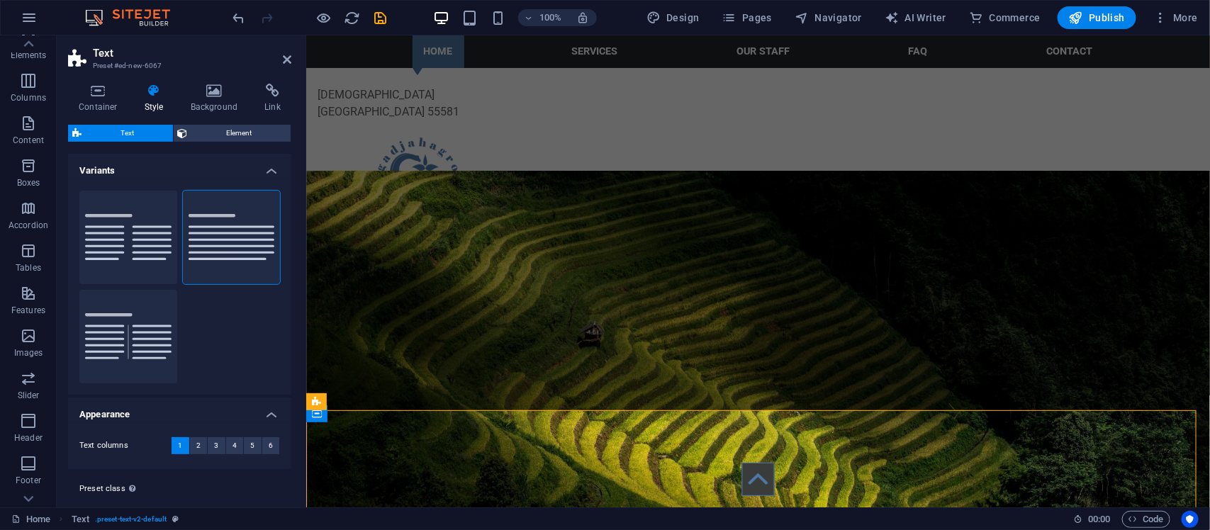
scroll to position [675, 0]
